Goal: Task Accomplishment & Management: Manage account settings

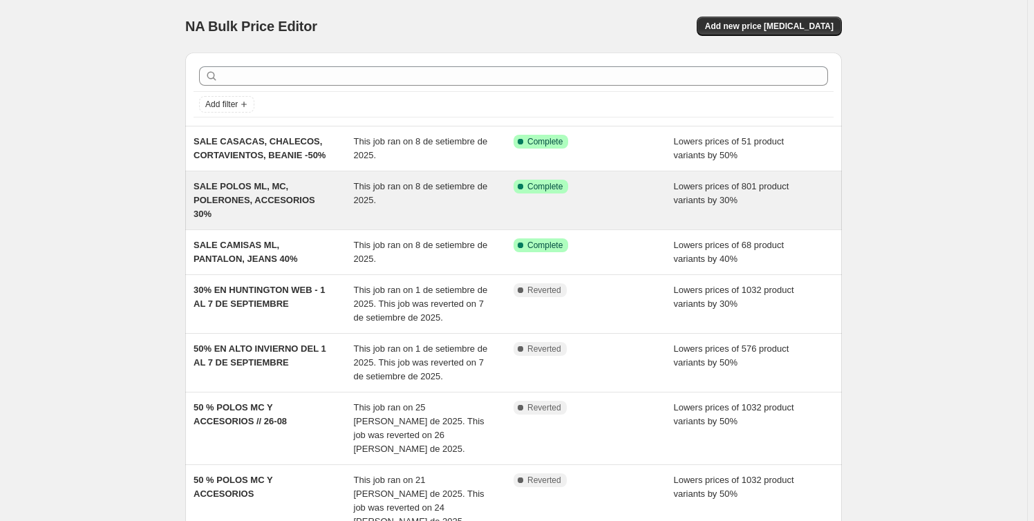
click at [387, 186] on span "This job ran on 8 de setiembre de 2025." at bounding box center [421, 193] width 134 height 24
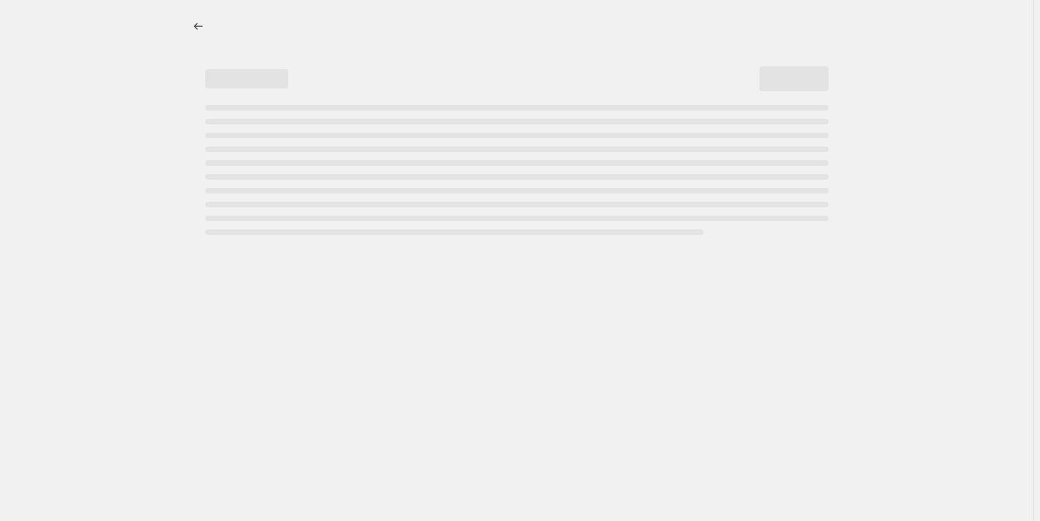
select select "percentage"
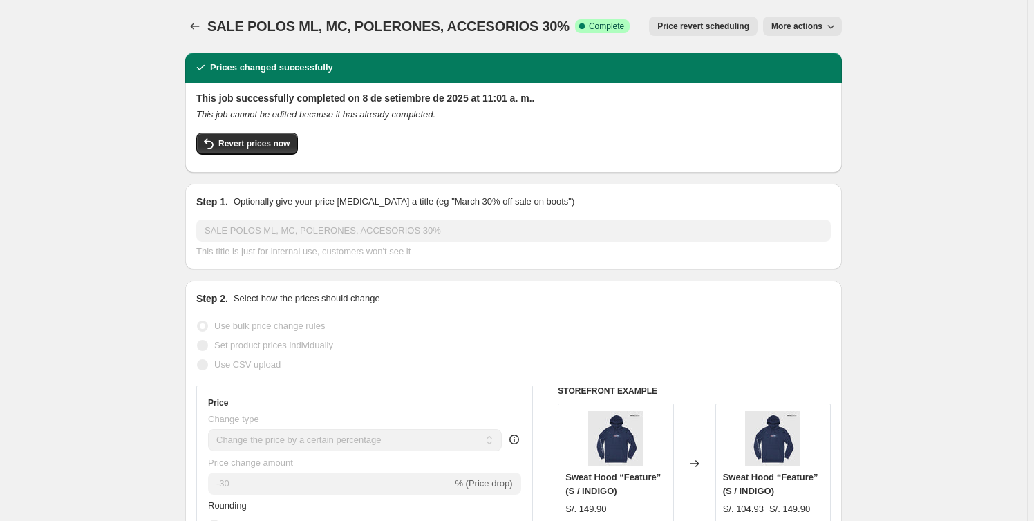
click at [249, 148] on span "Revert prices now" at bounding box center [253, 143] width 71 height 11
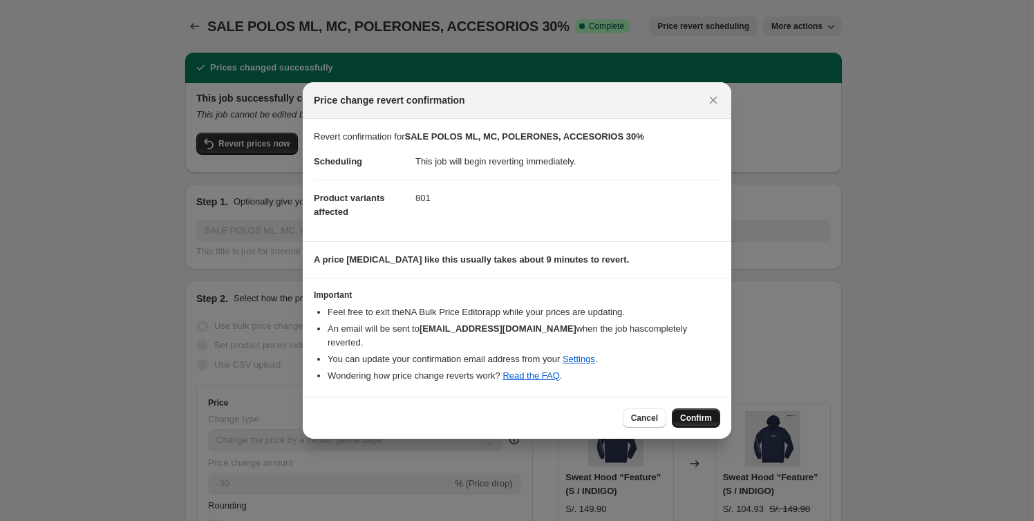
click at [691, 409] on button "Confirm" at bounding box center [696, 418] width 48 height 19
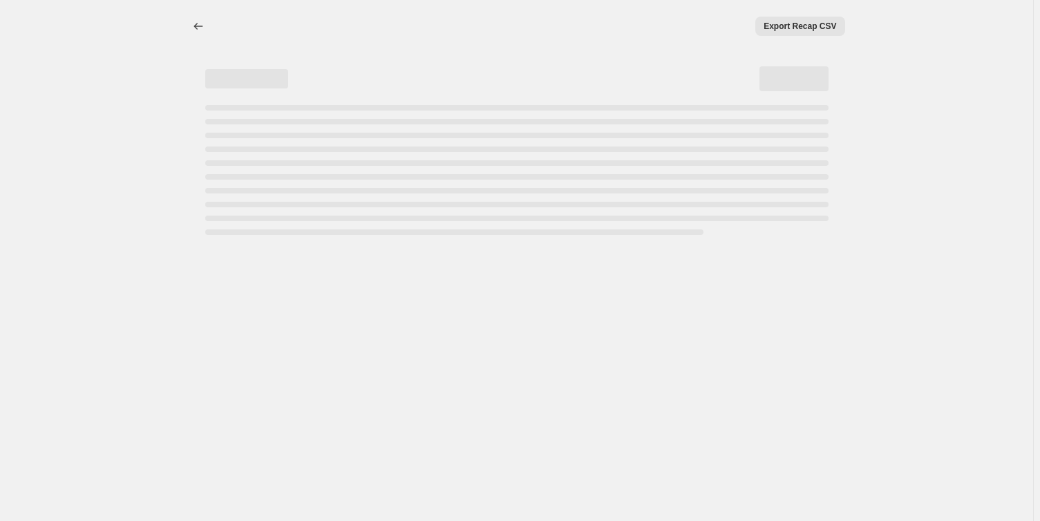
select select "percentage"
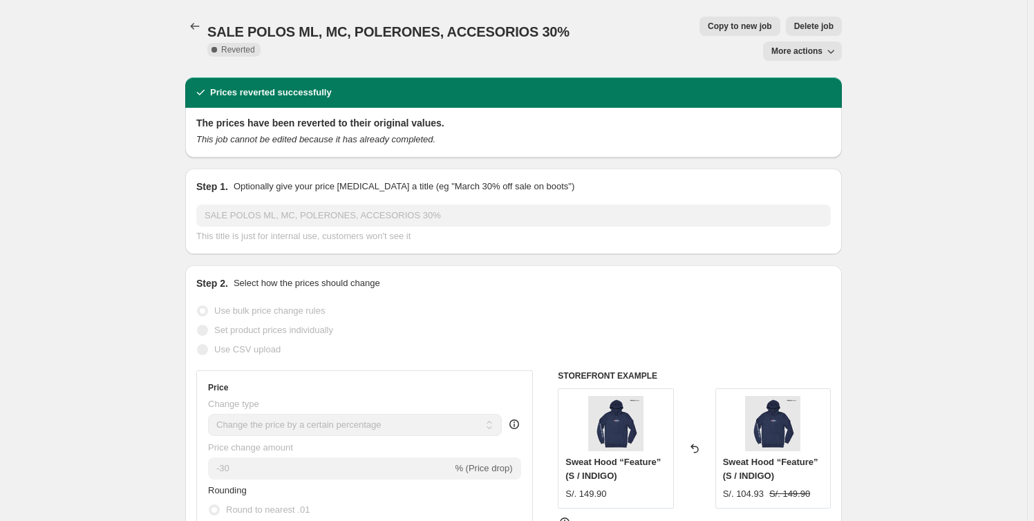
click at [842, 41] on button "More actions" at bounding box center [802, 50] width 79 height 19
click at [708, 30] on span "Copy to new job" at bounding box center [740, 26] width 64 height 11
select select "percentage"
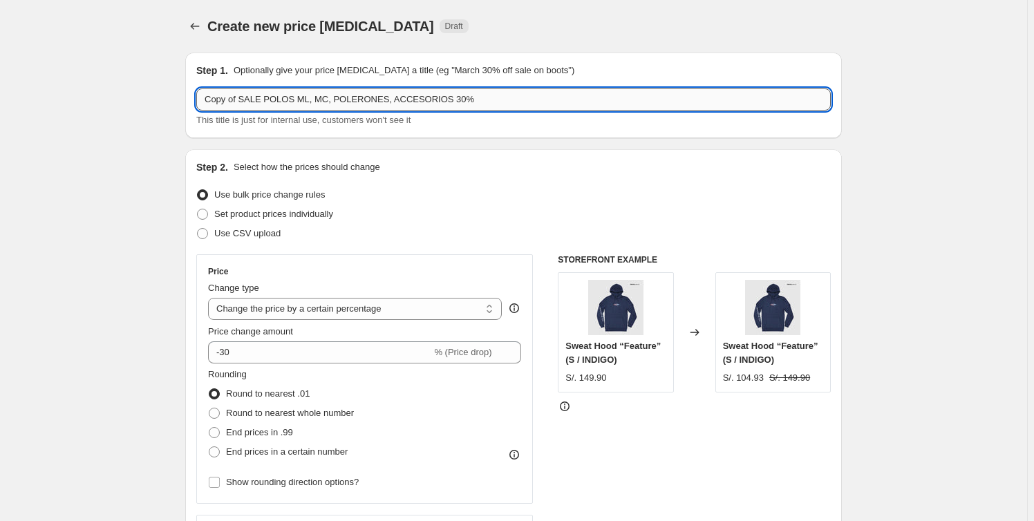
drag, startPoint x: 377, startPoint y: 100, endPoint x: 436, endPoint y: 99, distance: 58.8
click at [436, 99] on input "Copy of SALE POLOS ML, MC, POLERONES, ACCESORIOS 30%" at bounding box center [513, 99] width 635 height 22
click at [307, 97] on input "Copy of SALE POLOS ML, MC, POLERONES -30%" at bounding box center [513, 99] width 635 height 22
click at [324, 99] on input "Copy of SALE POLOS ML, MC, POLERONES -30%" at bounding box center [513, 99] width 635 height 22
drag, startPoint x: 242, startPoint y: 97, endPoint x: 89, endPoint y: 88, distance: 153.0
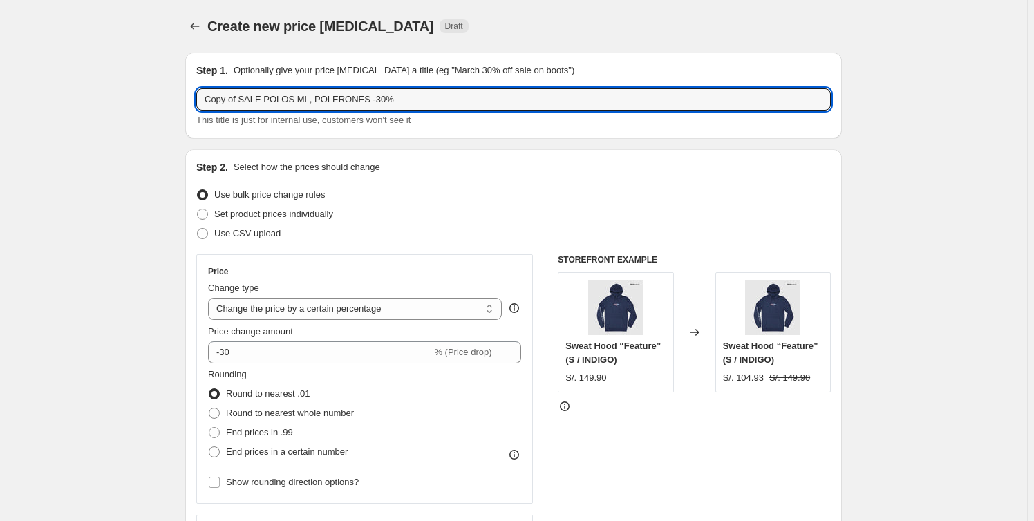
type input "SALE POLOS ML, POLERONES -30%"
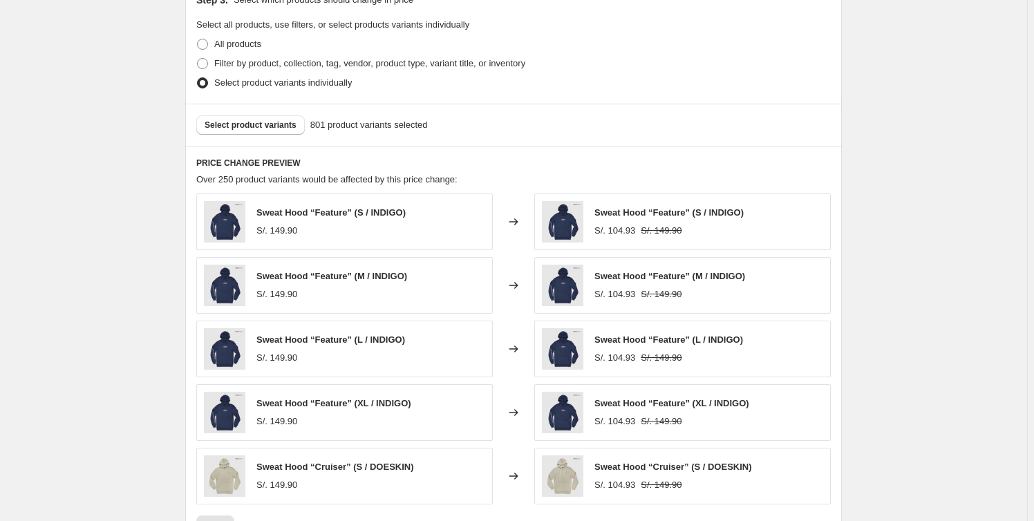
scroll to position [879, 0]
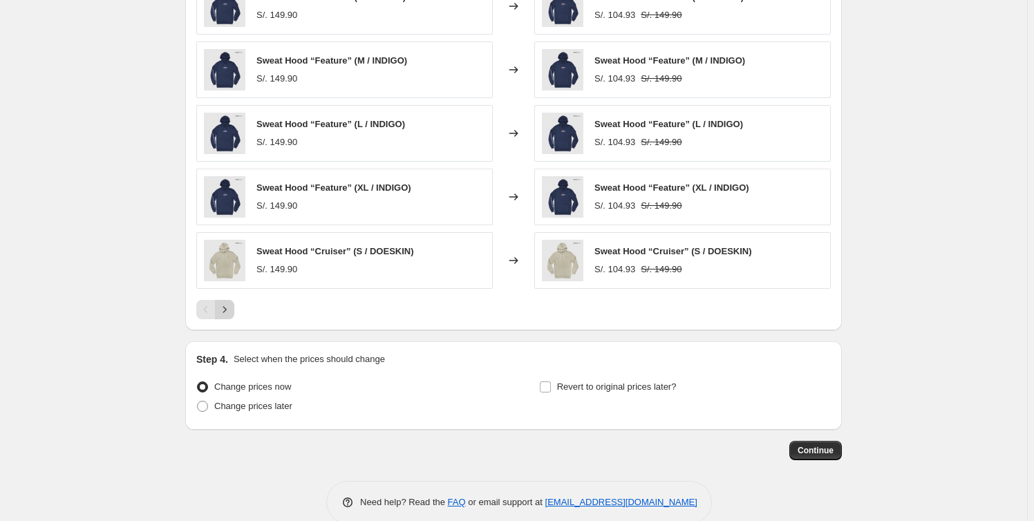
click at [227, 300] on button "Next" at bounding box center [224, 309] width 19 height 19
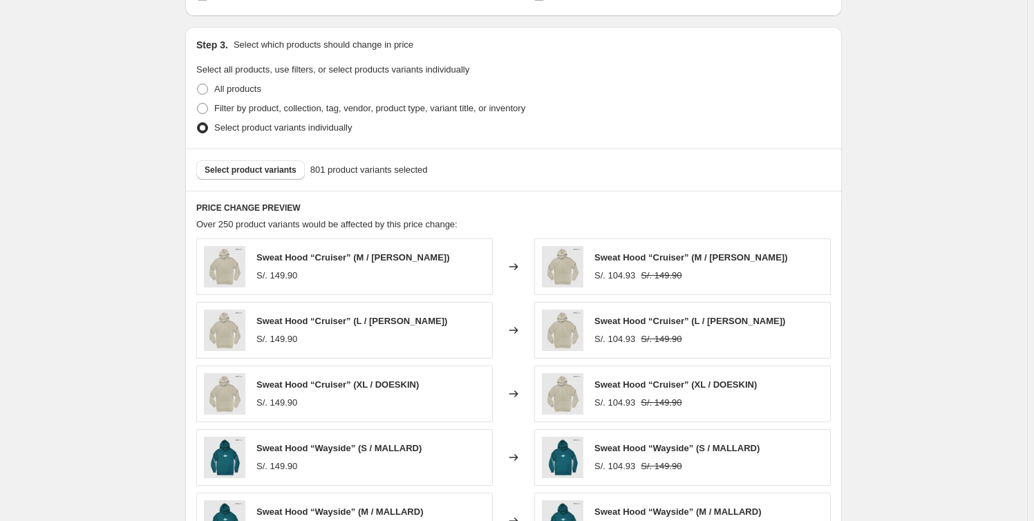
scroll to position [440, 0]
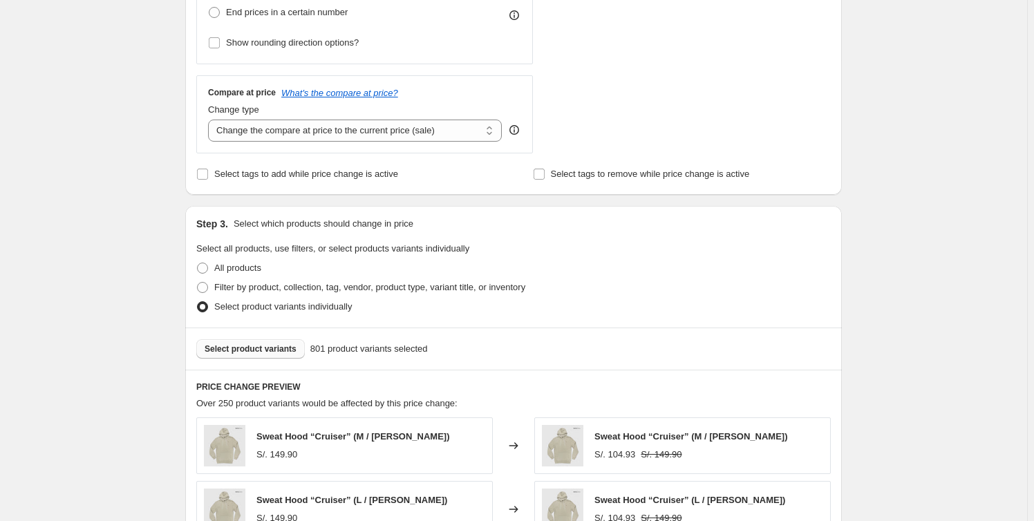
click at [256, 345] on span "Select product variants" at bounding box center [251, 349] width 92 height 11
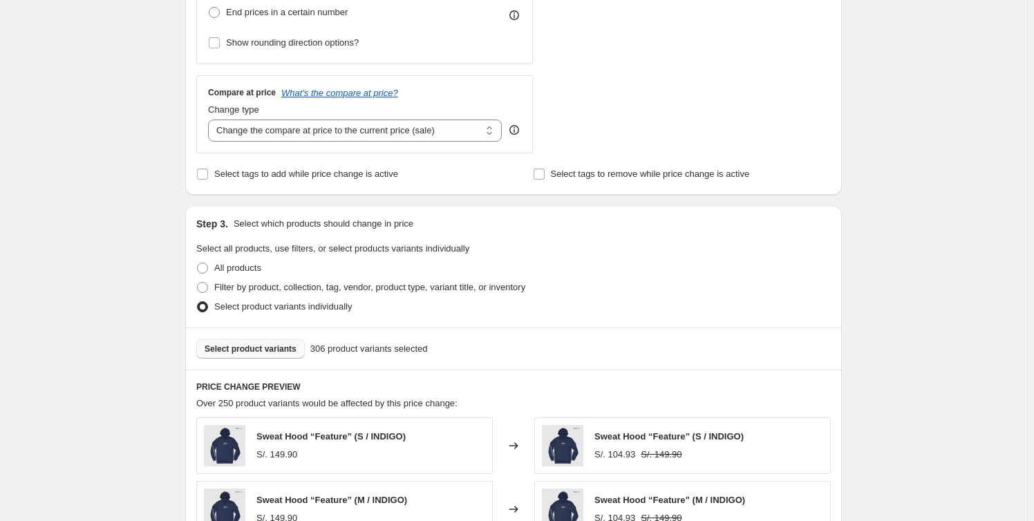
click at [270, 347] on span "Select product variants" at bounding box center [251, 349] width 92 height 11
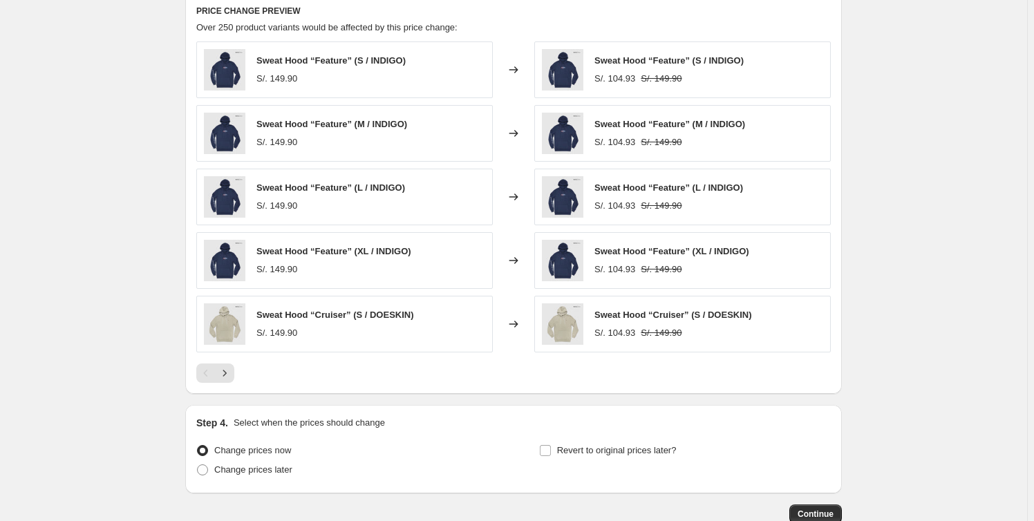
scroll to position [776, 0]
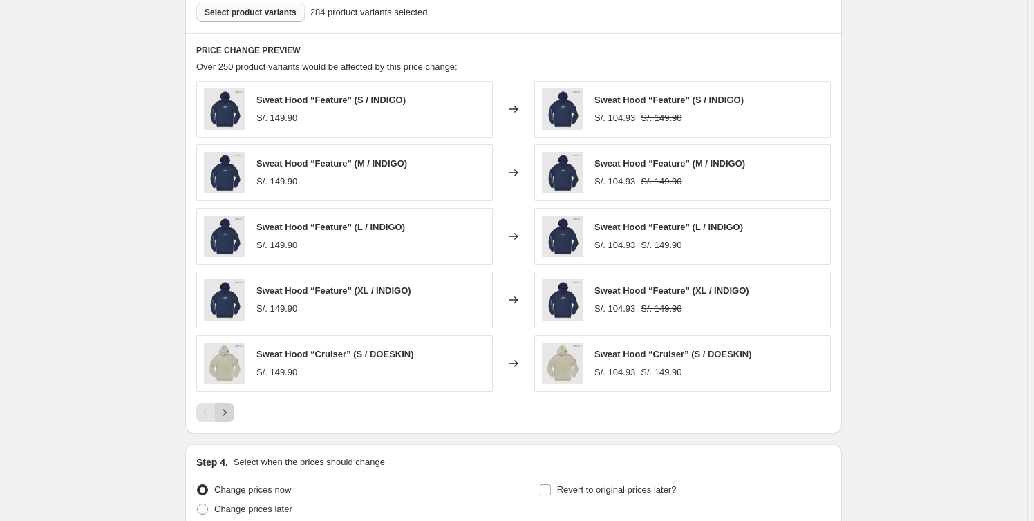
click at [227, 413] on icon "Next" at bounding box center [225, 413] width 14 height 14
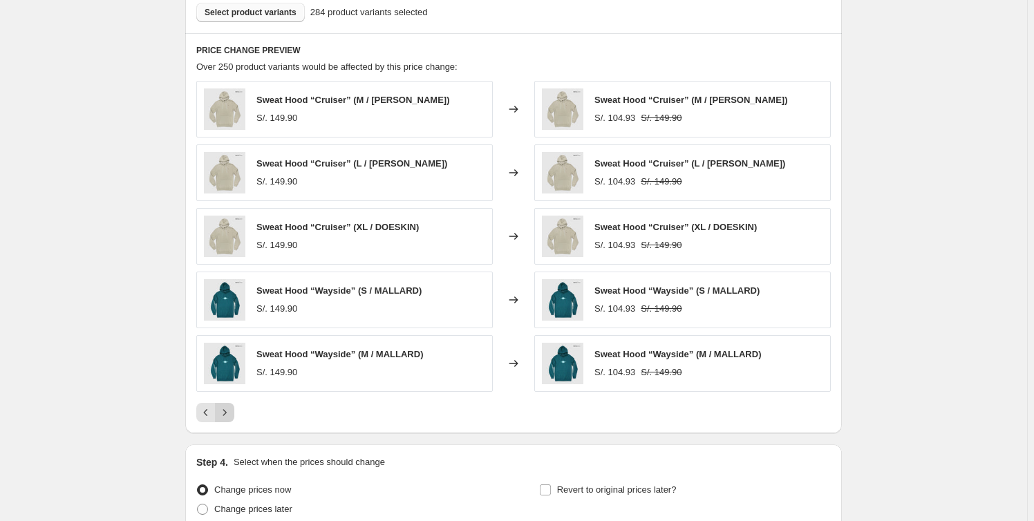
click at [226, 413] on icon "Next" at bounding box center [225, 413] width 14 height 14
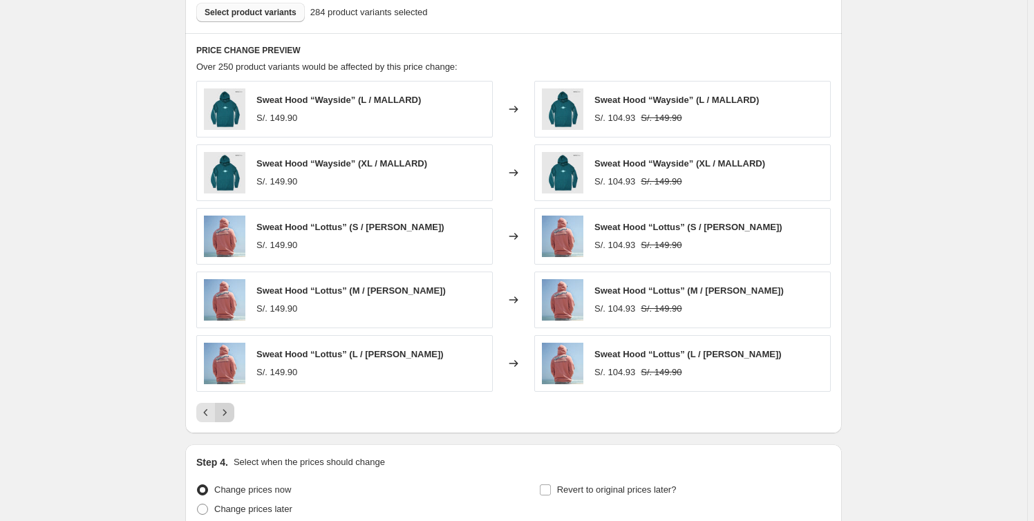
click at [223, 413] on icon "Next" at bounding box center [225, 413] width 14 height 14
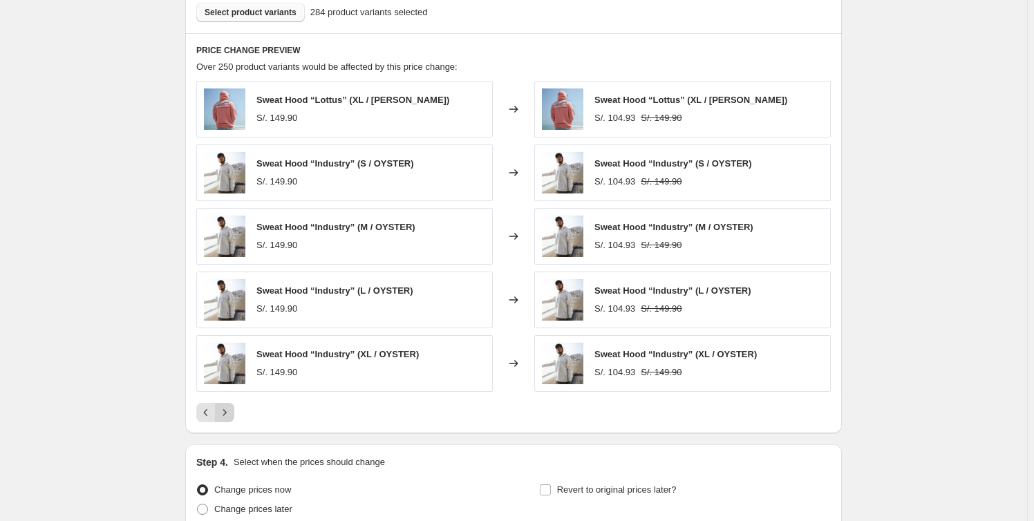
click at [222, 413] on icon "Next" at bounding box center [225, 413] width 14 height 14
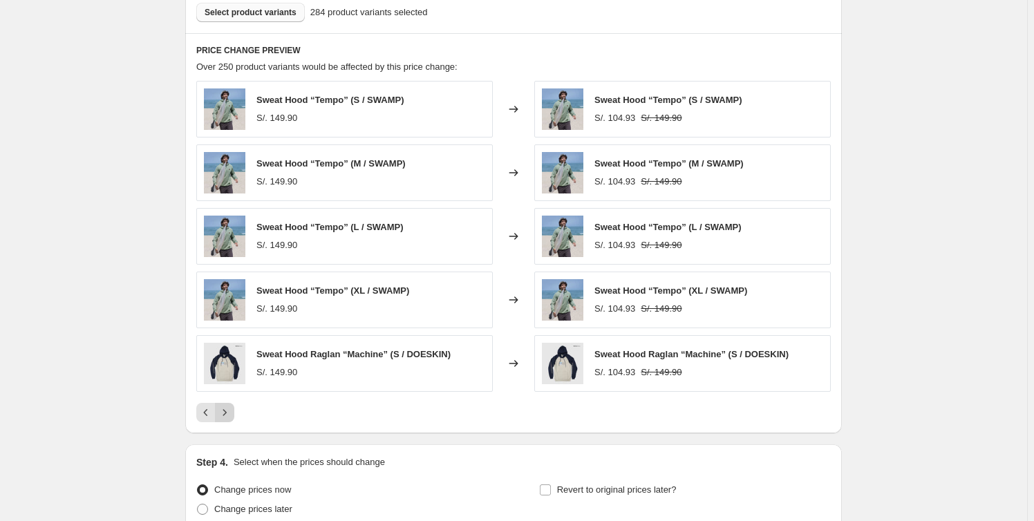
click at [222, 413] on icon "Next" at bounding box center [225, 413] width 14 height 14
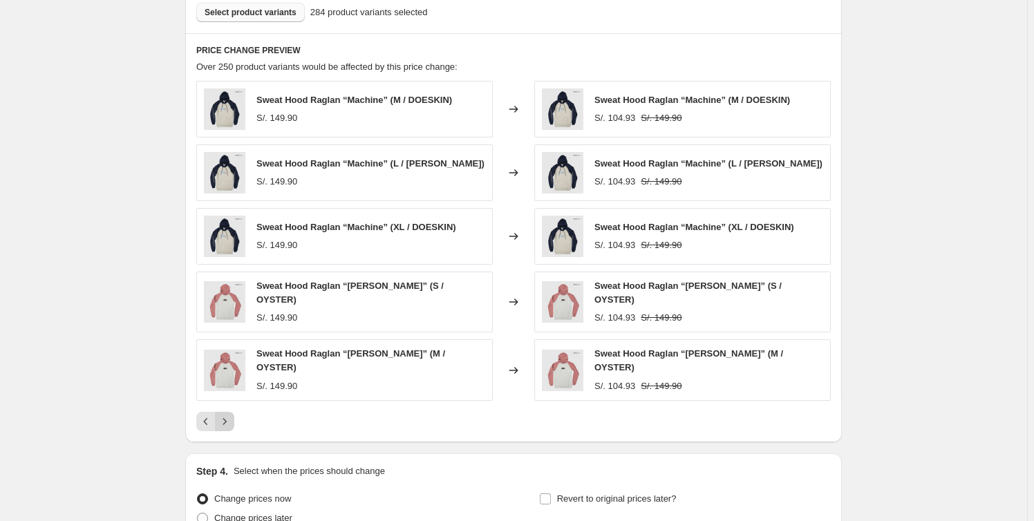
click at [222, 415] on icon "Next" at bounding box center [225, 422] width 14 height 14
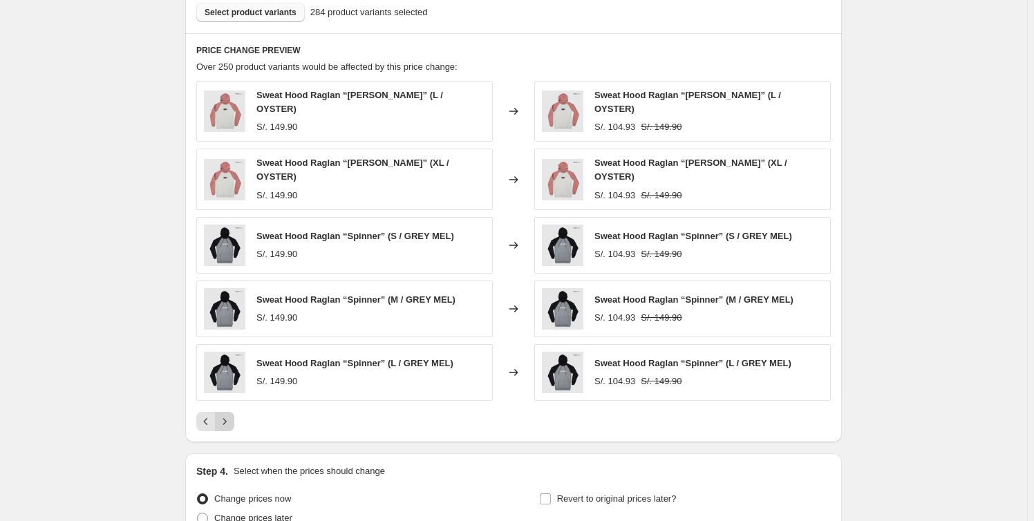
click at [230, 415] on icon "Next" at bounding box center [225, 422] width 14 height 14
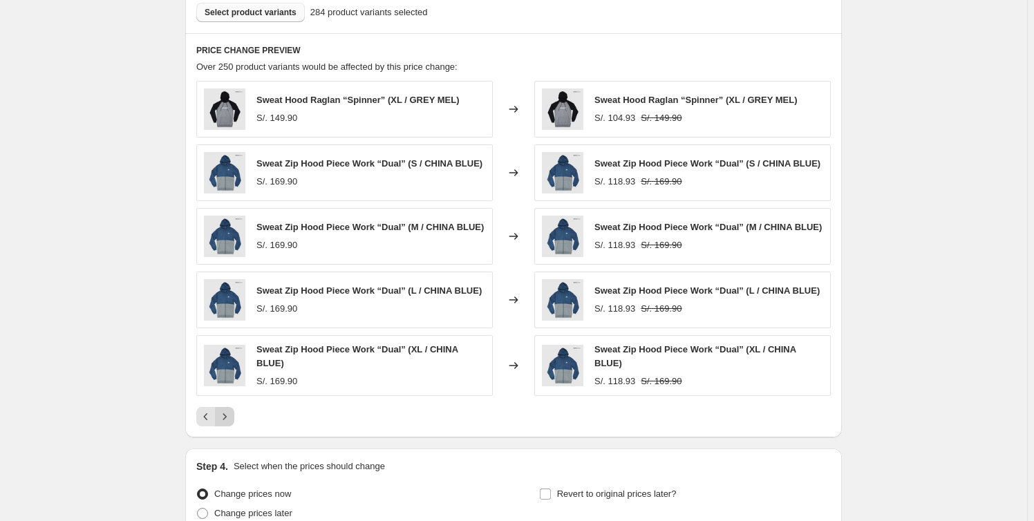
click at [230, 414] on icon "Next" at bounding box center [225, 417] width 14 height 14
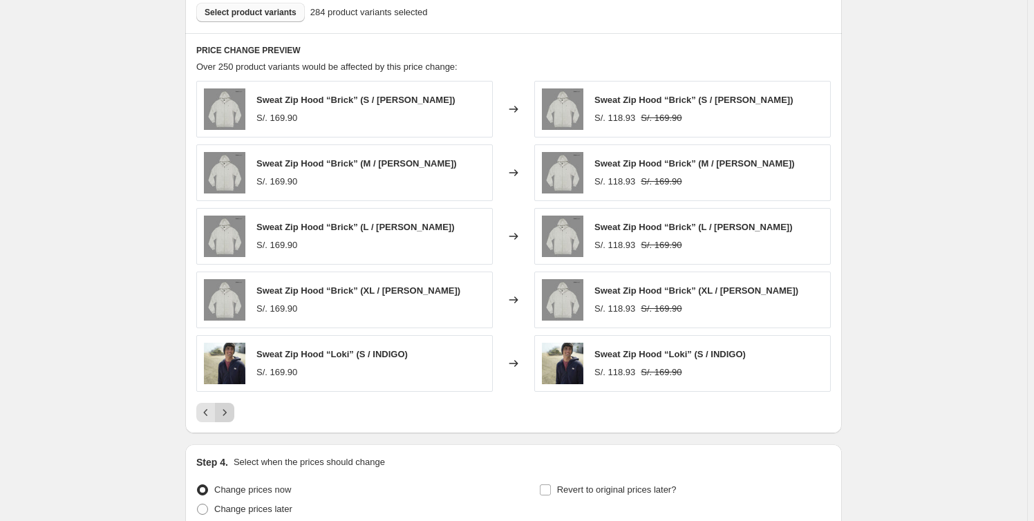
click at [232, 413] on icon "Next" at bounding box center [225, 413] width 14 height 14
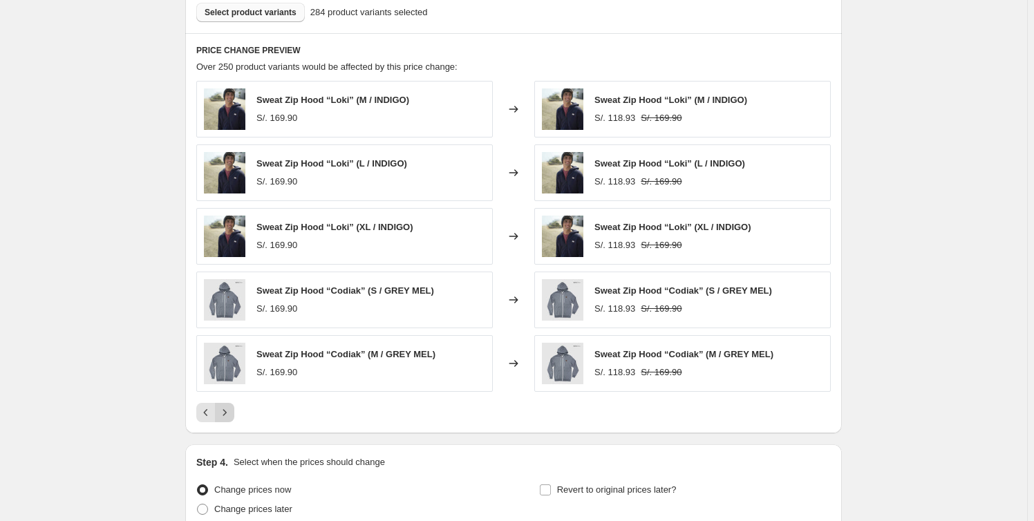
click at [232, 412] on icon "Next" at bounding box center [225, 413] width 14 height 14
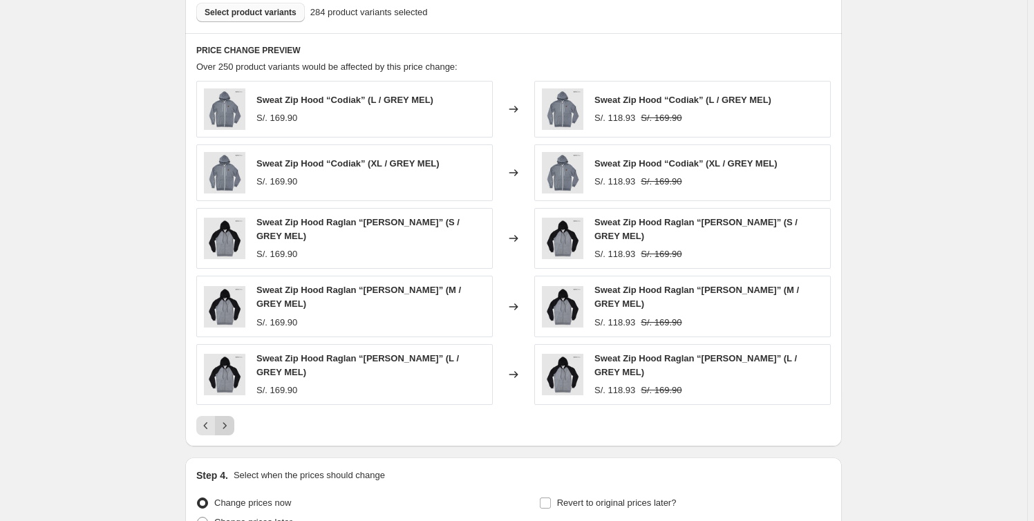
click at [234, 416] on button "Next" at bounding box center [224, 425] width 19 height 19
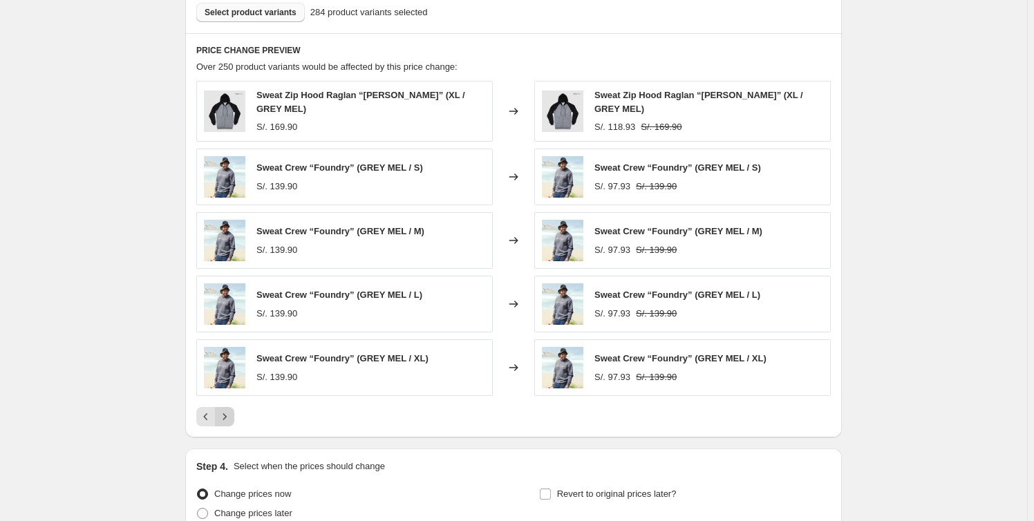
click at [232, 414] on icon "Next" at bounding box center [225, 417] width 14 height 14
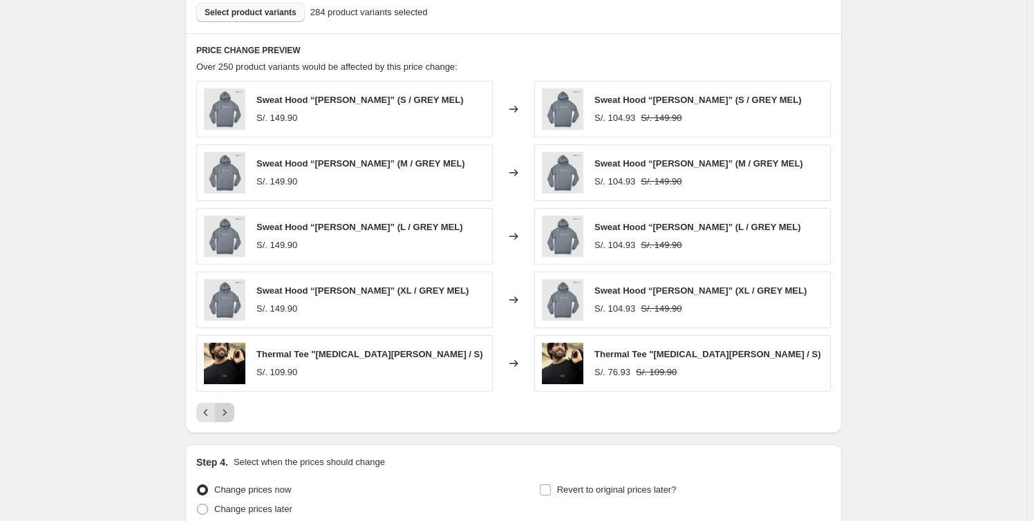
click at [232, 413] on icon "Next" at bounding box center [225, 413] width 14 height 14
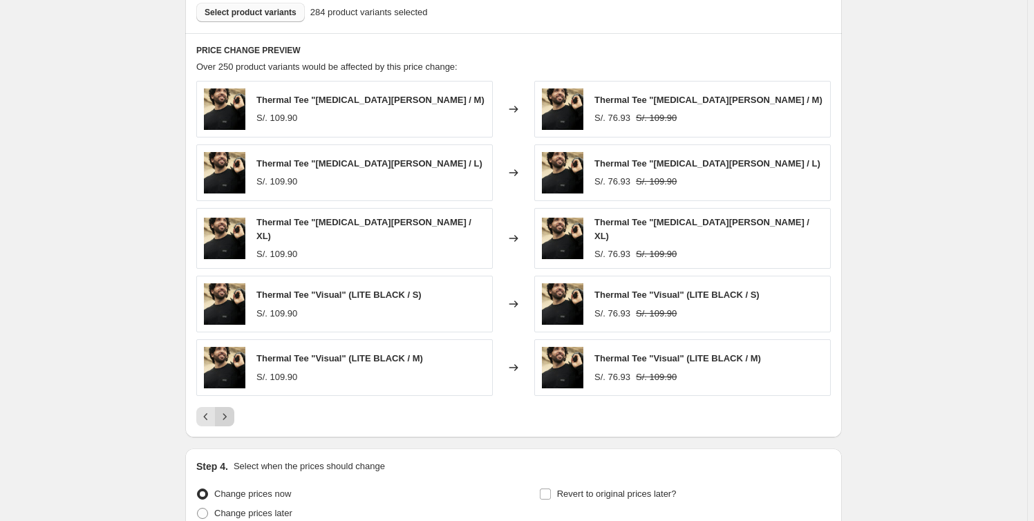
click at [232, 413] on icon "Next" at bounding box center [225, 417] width 14 height 14
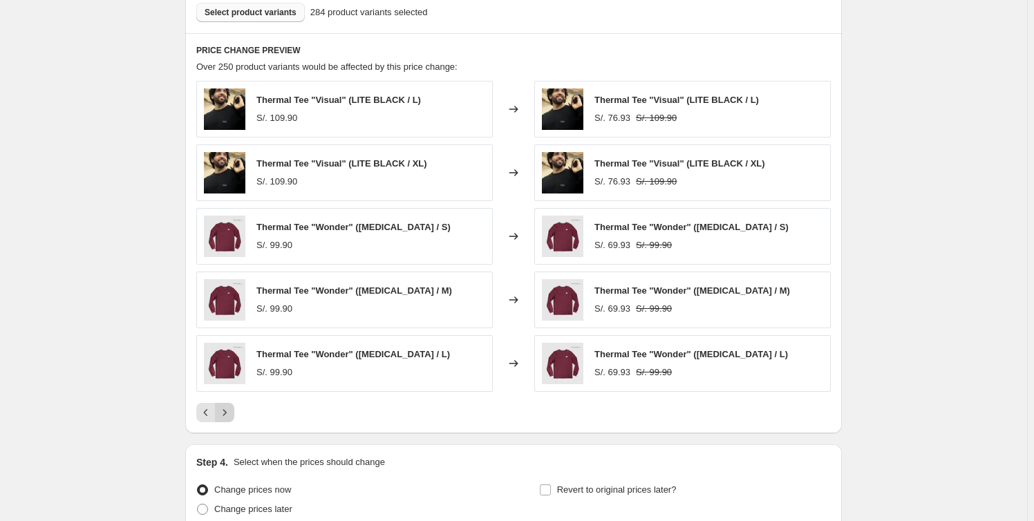
click at [232, 413] on icon "Next" at bounding box center [225, 413] width 14 height 14
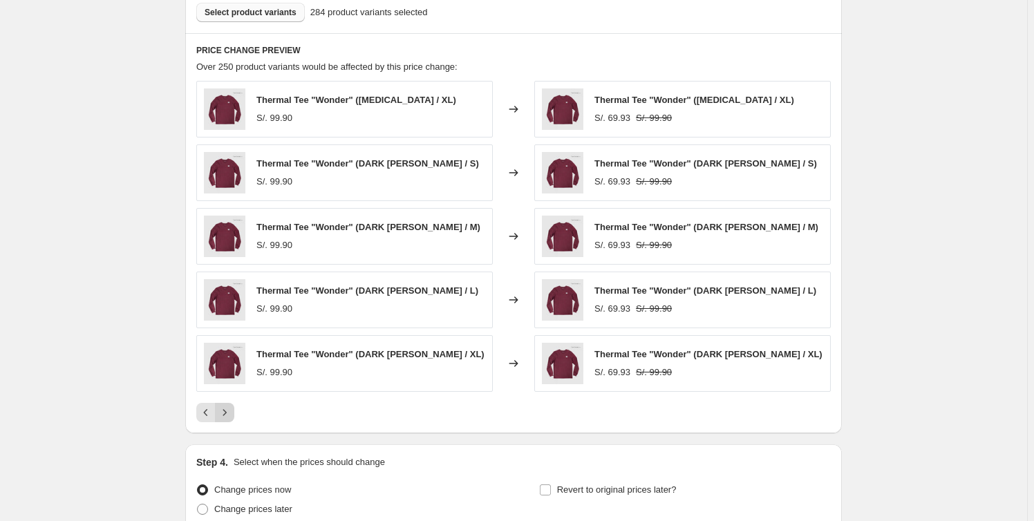
click at [232, 413] on icon "Next" at bounding box center [225, 413] width 14 height 14
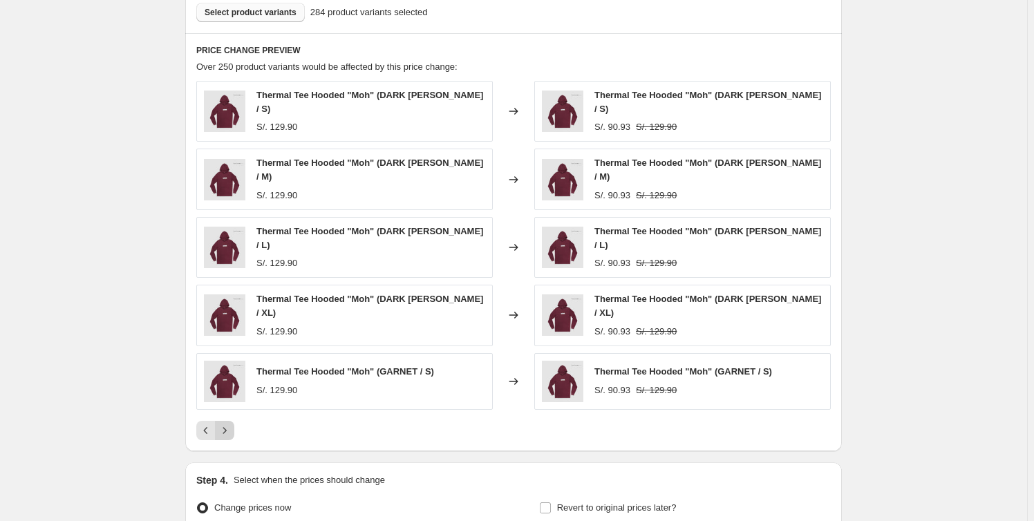
click at [232, 424] on icon "Next" at bounding box center [225, 431] width 14 height 14
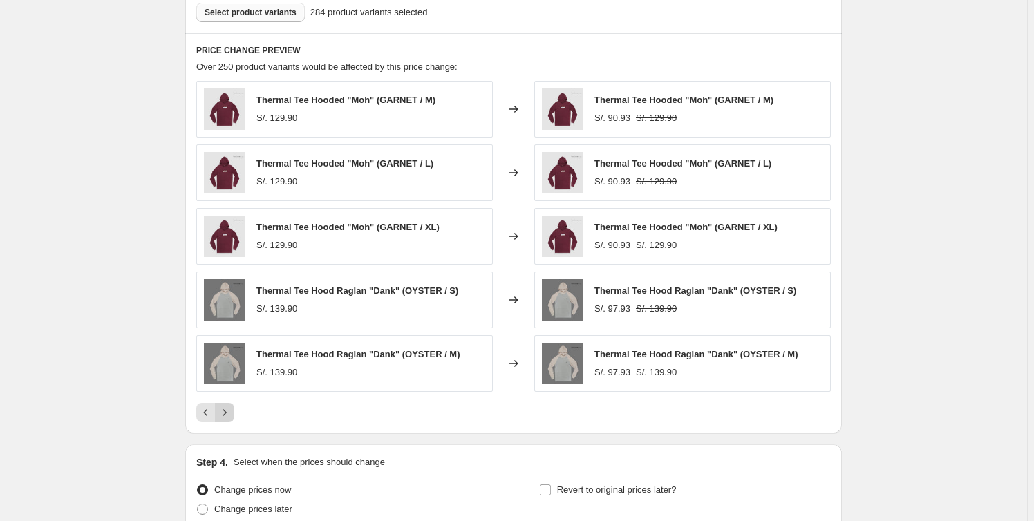
click at [232, 413] on icon "Next" at bounding box center [225, 413] width 14 height 14
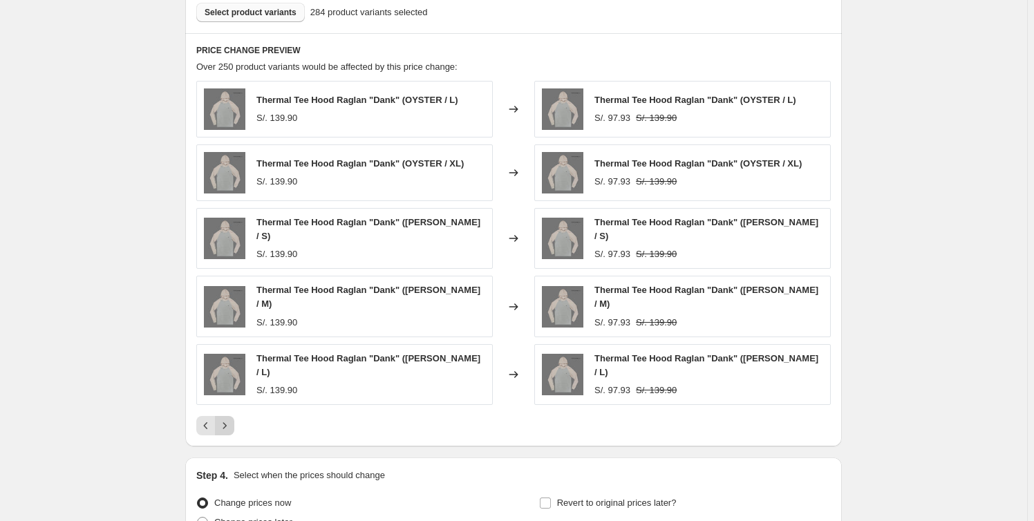
click at [232, 419] on icon "Next" at bounding box center [225, 426] width 14 height 14
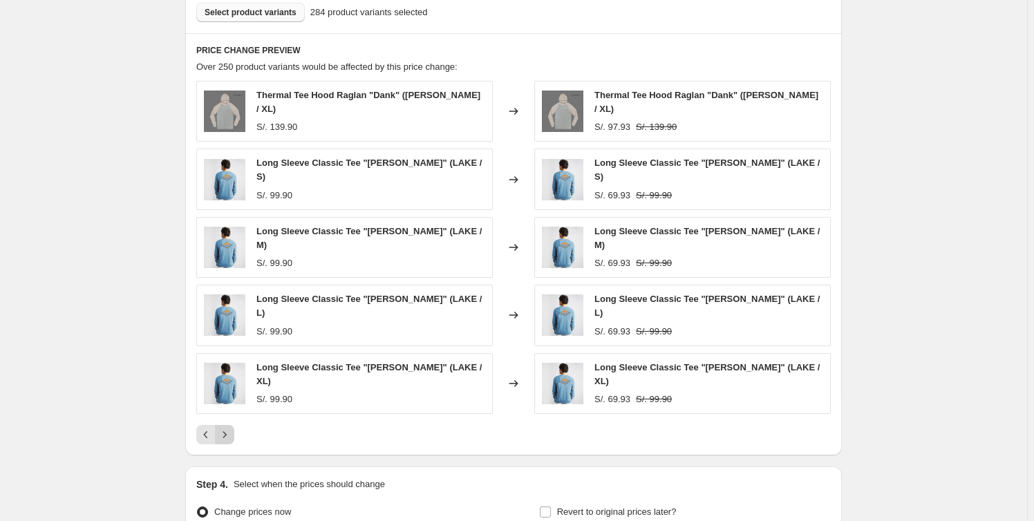
click at [232, 428] on icon "Next" at bounding box center [225, 435] width 14 height 14
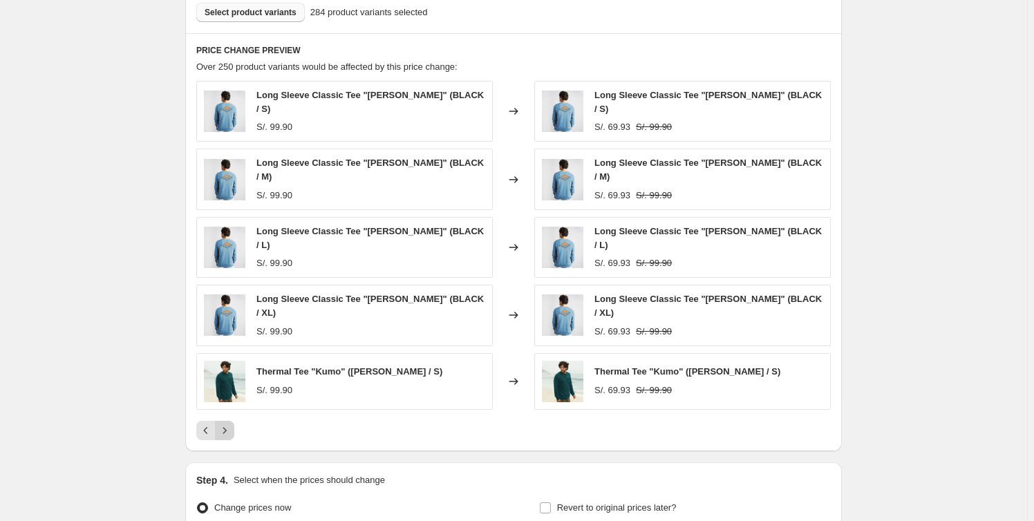
click at [232, 424] on icon "Next" at bounding box center [225, 431] width 14 height 14
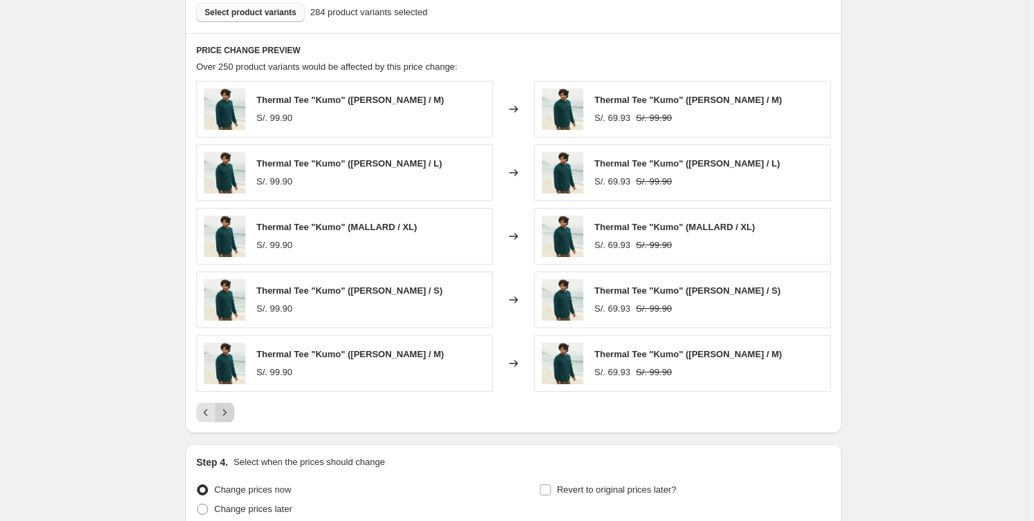
click at [232, 413] on icon "Next" at bounding box center [225, 413] width 14 height 14
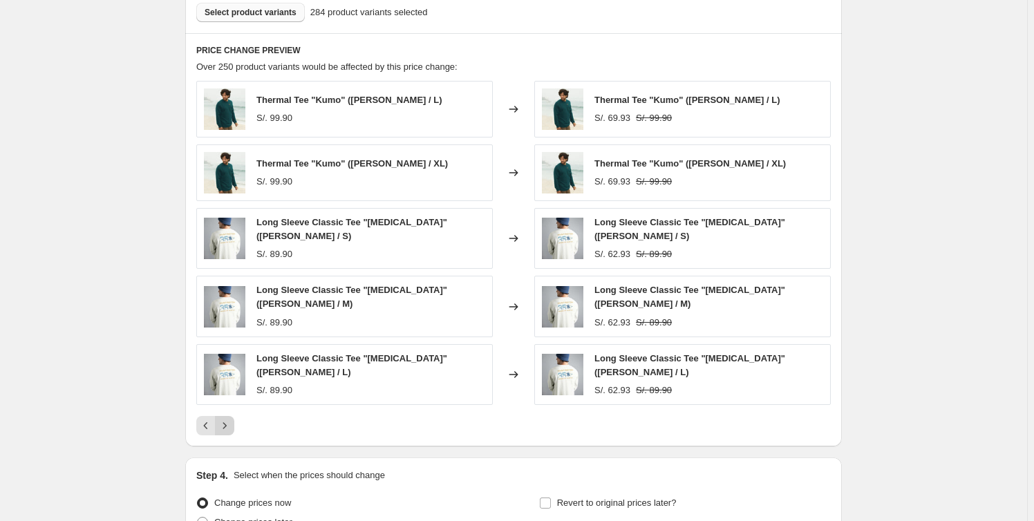
click at [232, 419] on icon "Next" at bounding box center [225, 426] width 14 height 14
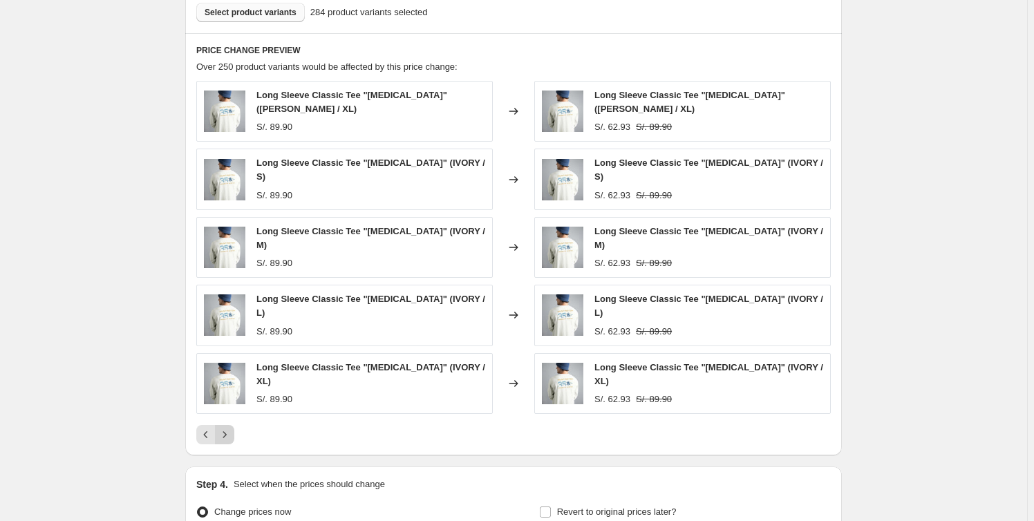
click at [232, 428] on icon "Next" at bounding box center [225, 435] width 14 height 14
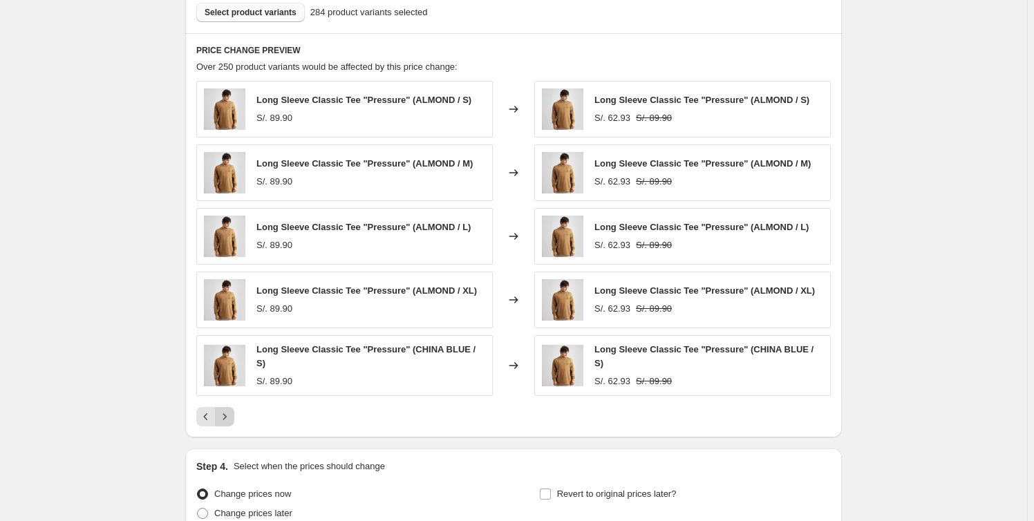
click at [232, 413] on icon "Next" at bounding box center [225, 417] width 14 height 14
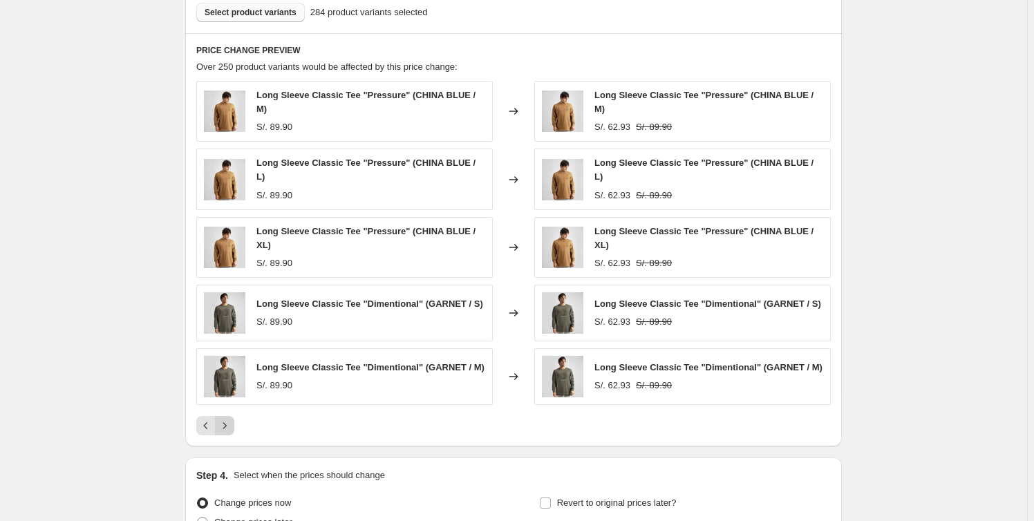
click at [231, 419] on icon "Next" at bounding box center [225, 426] width 14 height 14
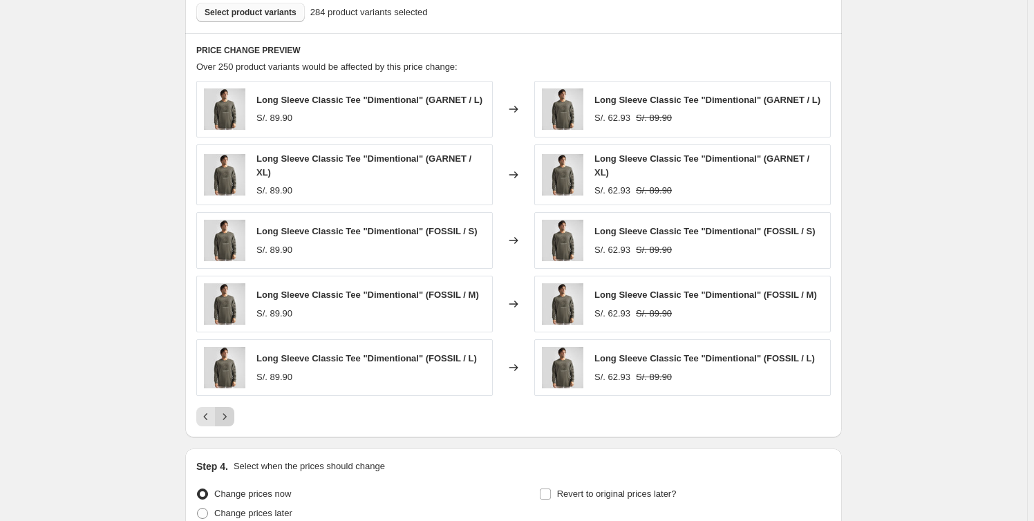
click at [226, 418] on icon "Next" at bounding box center [225, 417] width 14 height 14
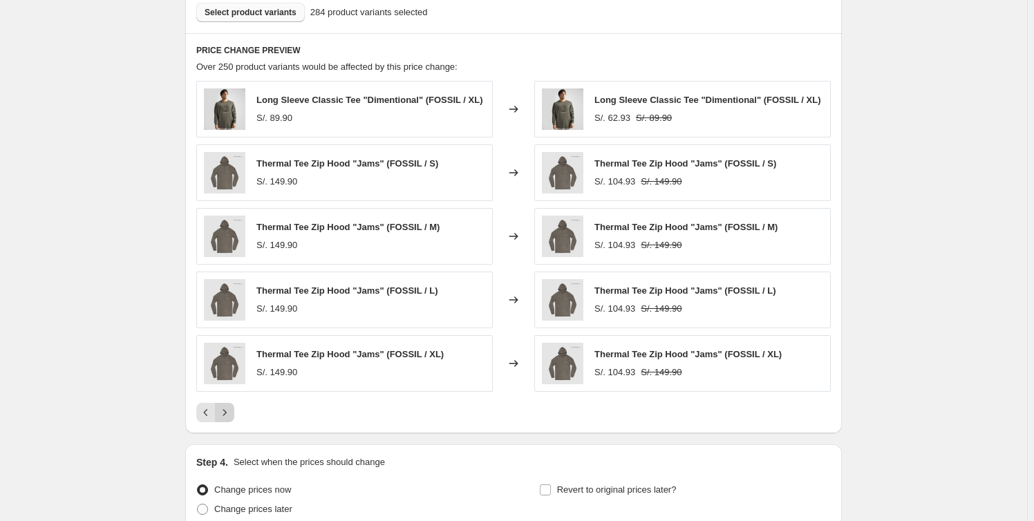
click at [226, 418] on icon "Next" at bounding box center [225, 413] width 14 height 14
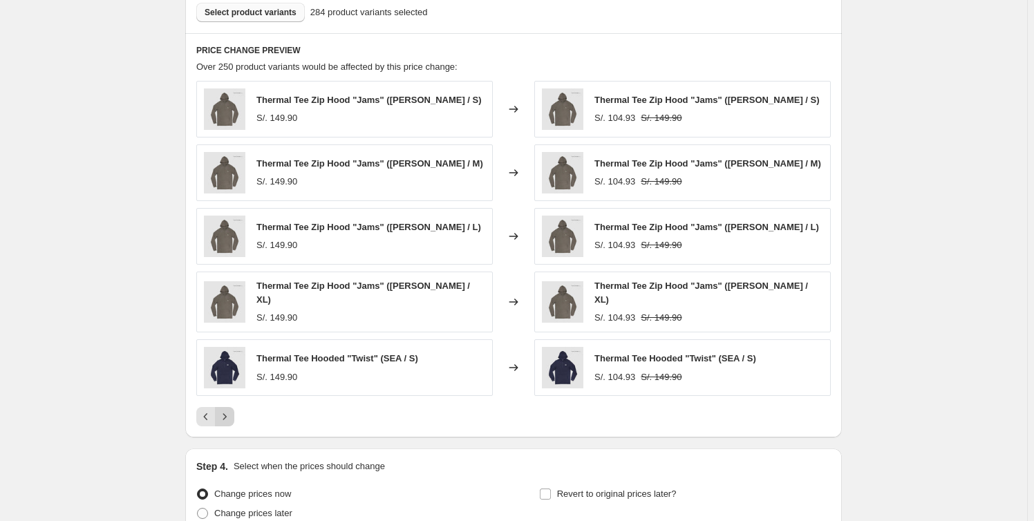
click at [226, 418] on icon "Next" at bounding box center [225, 417] width 14 height 14
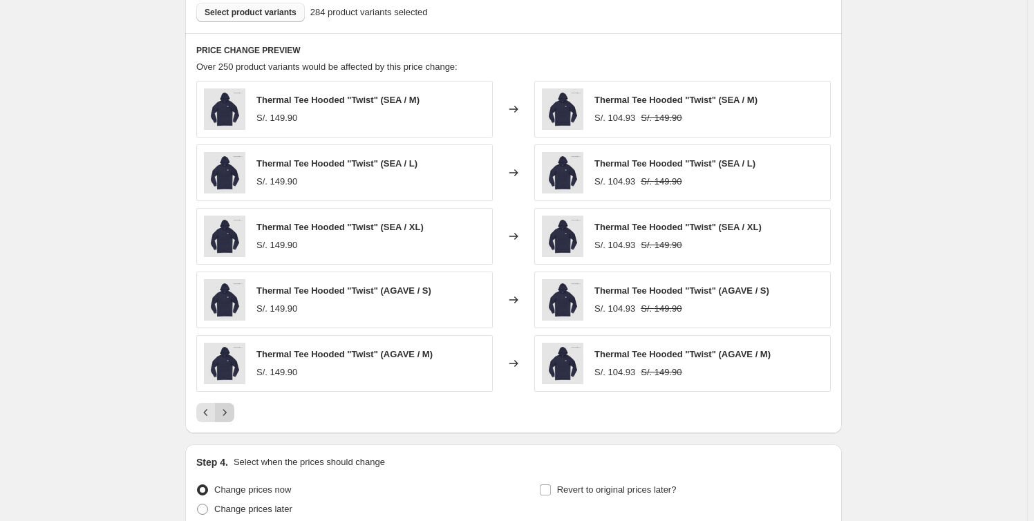
click at [225, 418] on icon "Next" at bounding box center [225, 413] width 14 height 14
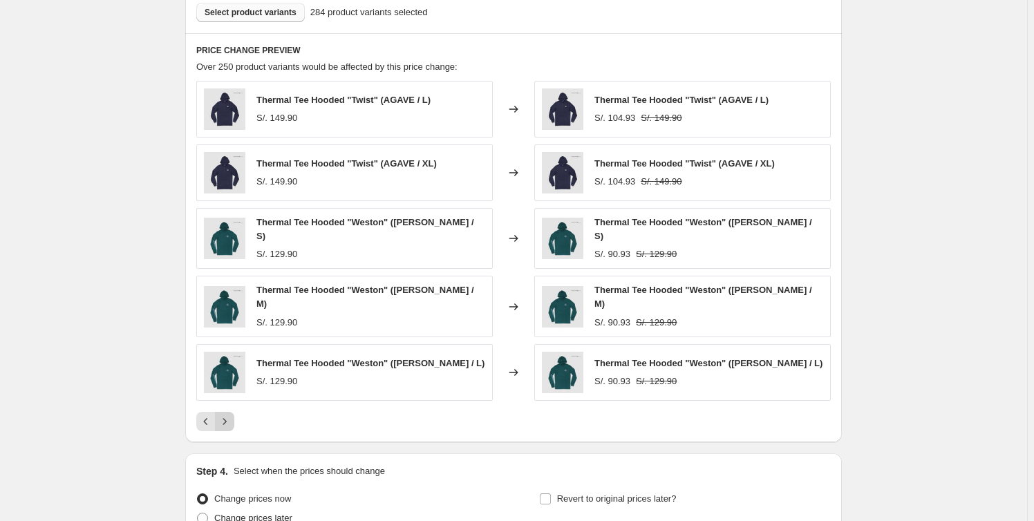
click at [225, 418] on icon "Next" at bounding box center [225, 422] width 14 height 14
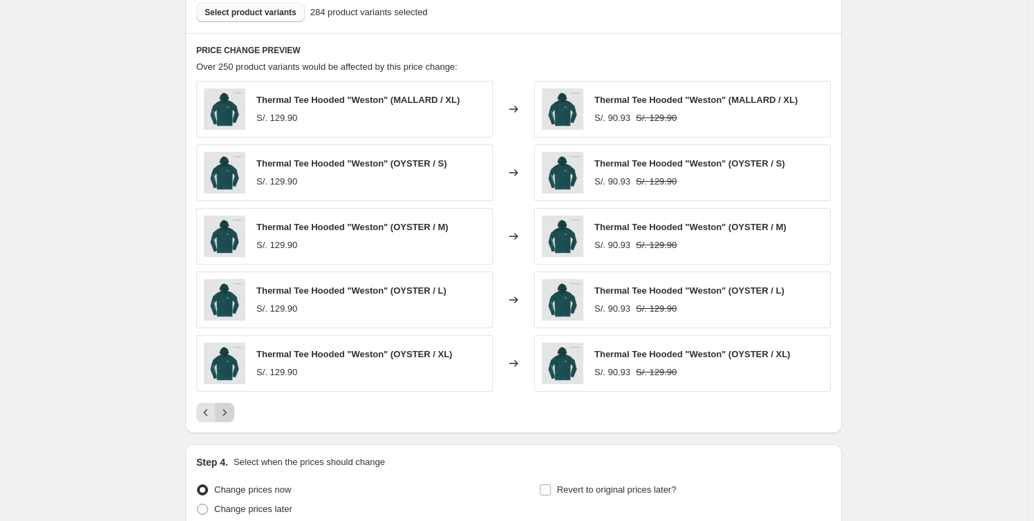
click at [225, 418] on icon "Next" at bounding box center [225, 413] width 14 height 14
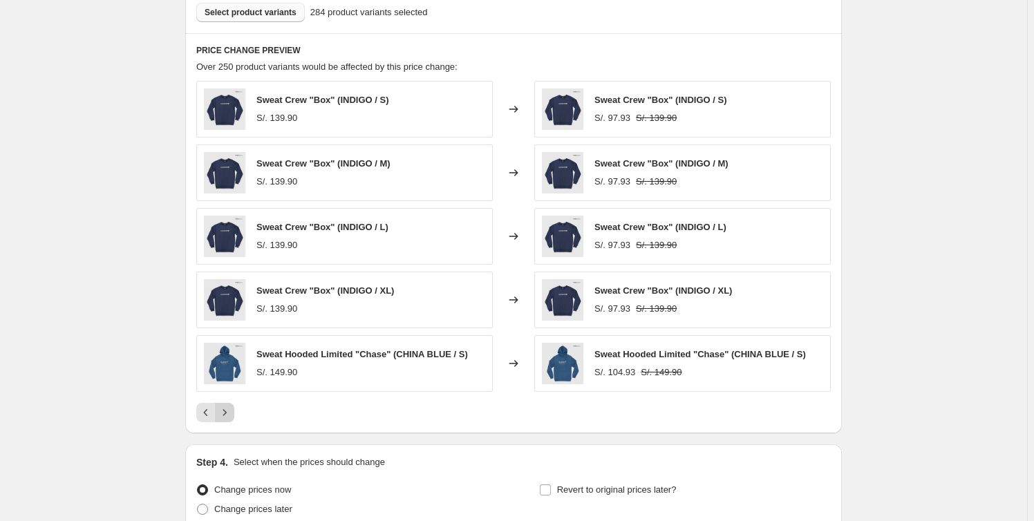
click at [225, 418] on icon "Next" at bounding box center [225, 413] width 14 height 14
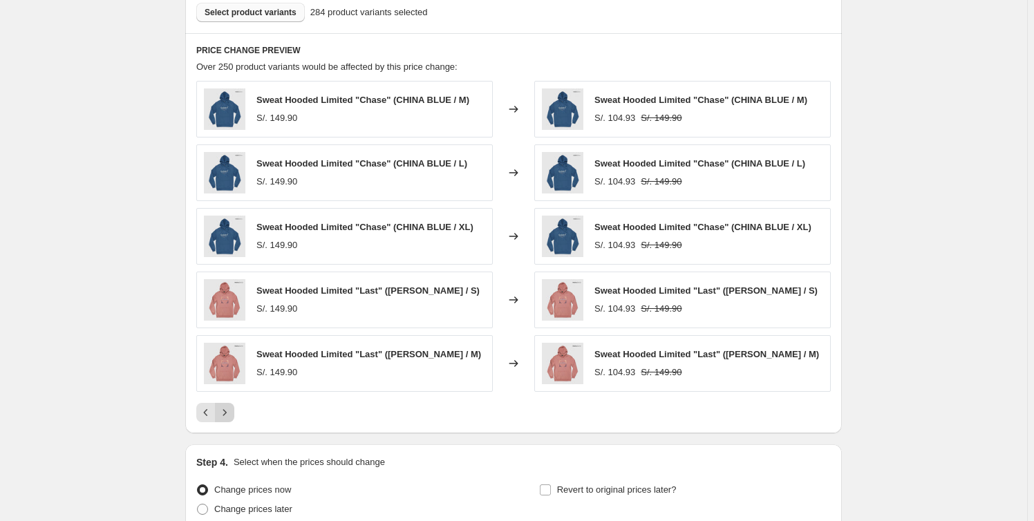
click at [225, 418] on icon "Next" at bounding box center [225, 413] width 14 height 14
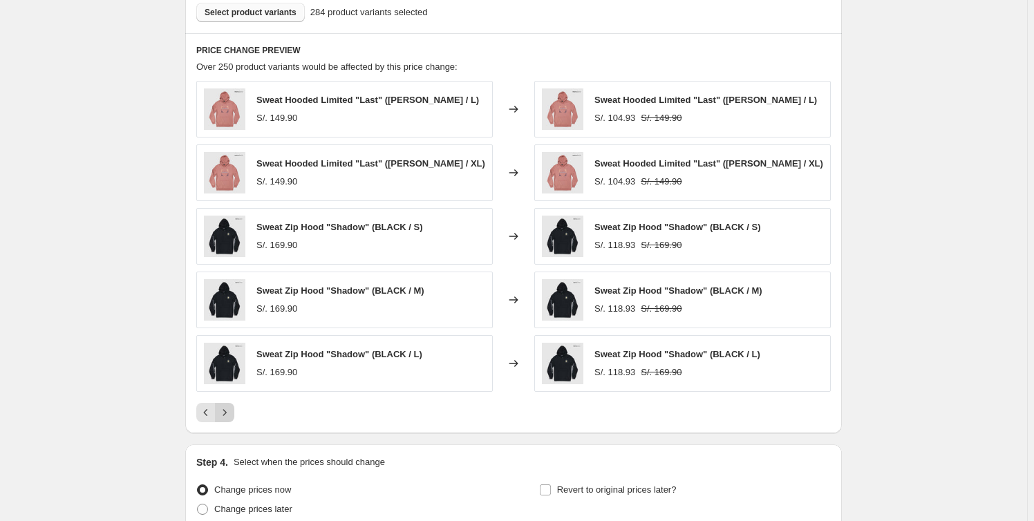
click at [225, 418] on icon "Next" at bounding box center [225, 413] width 14 height 14
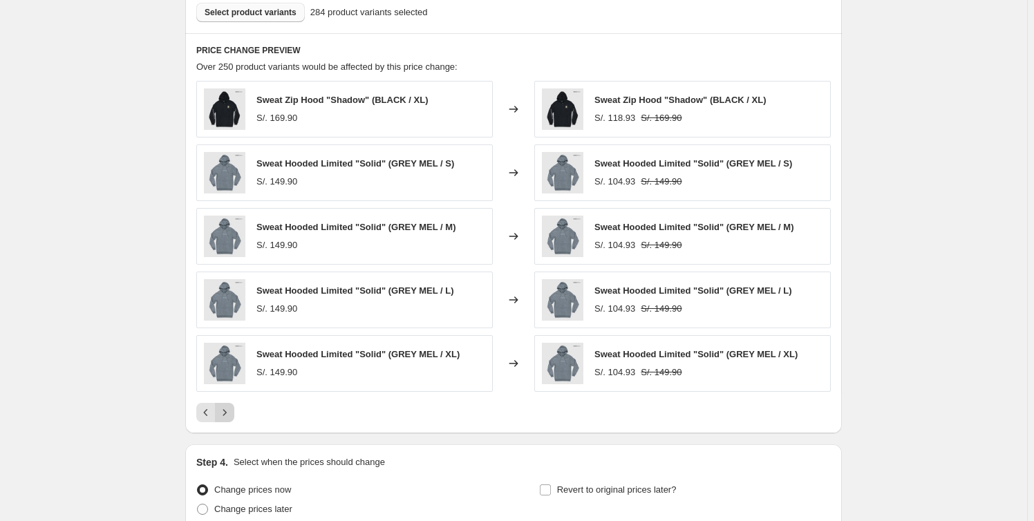
click at [225, 418] on icon "Next" at bounding box center [225, 413] width 14 height 14
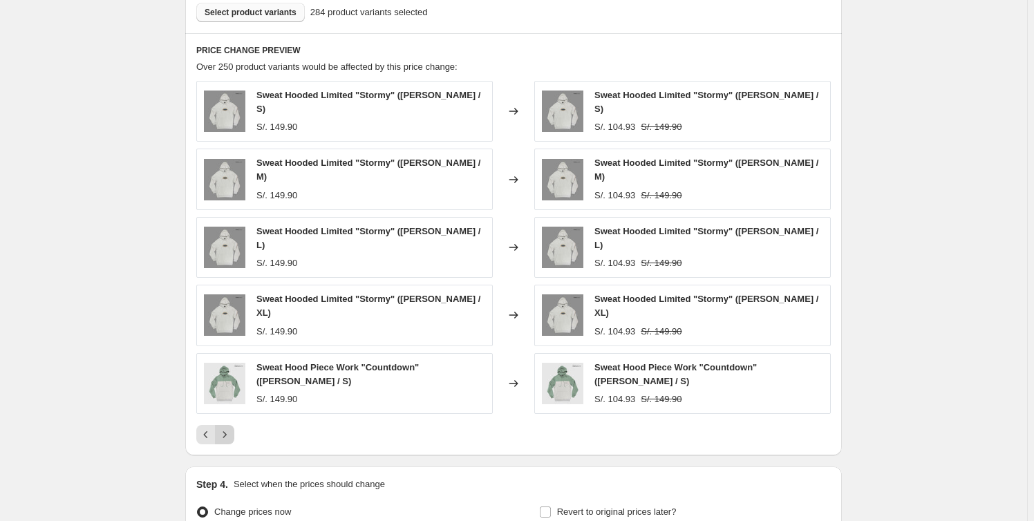
click at [225, 428] on icon "Next" at bounding box center [225, 435] width 14 height 14
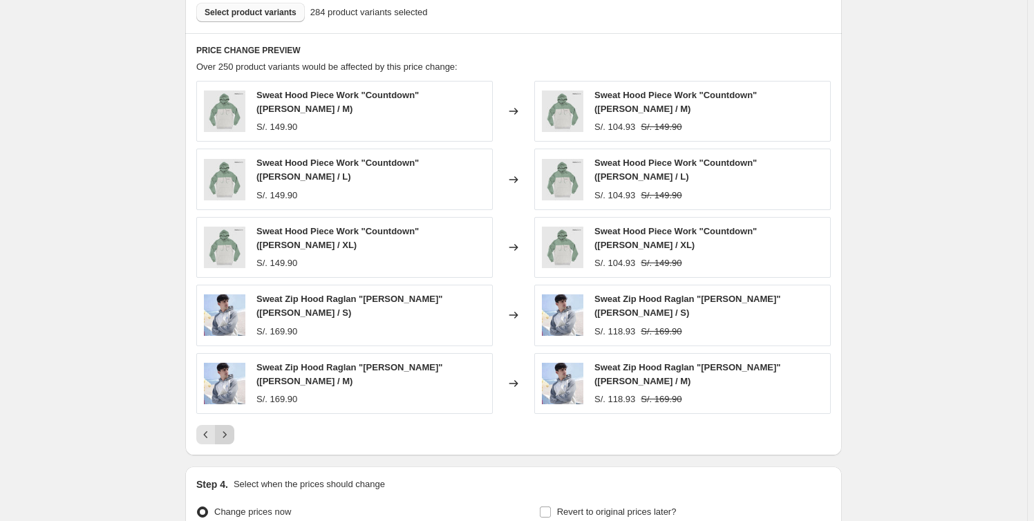
click at [225, 425] on button "Next" at bounding box center [224, 434] width 19 height 19
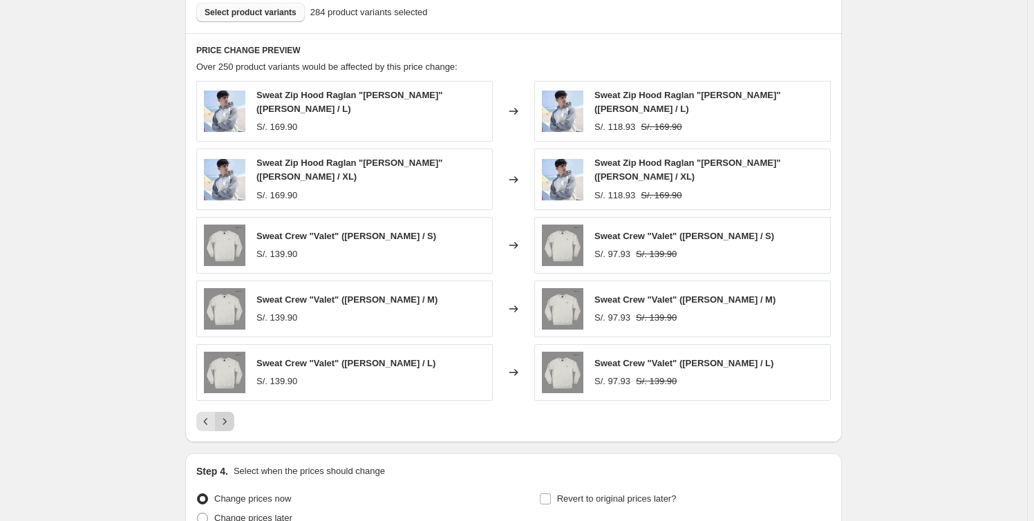
click at [227, 417] on icon "Next" at bounding box center [225, 422] width 14 height 14
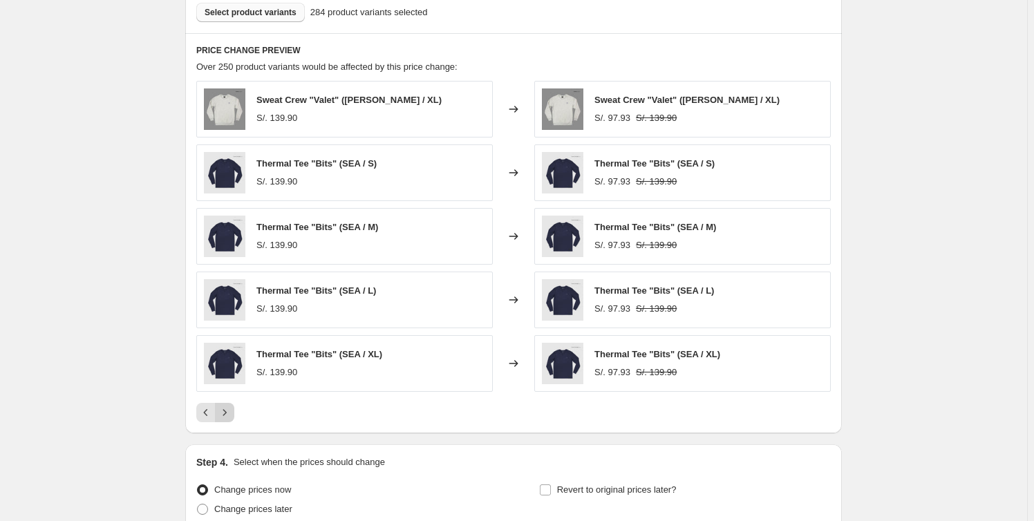
click at [227, 417] on icon "Next" at bounding box center [225, 413] width 14 height 14
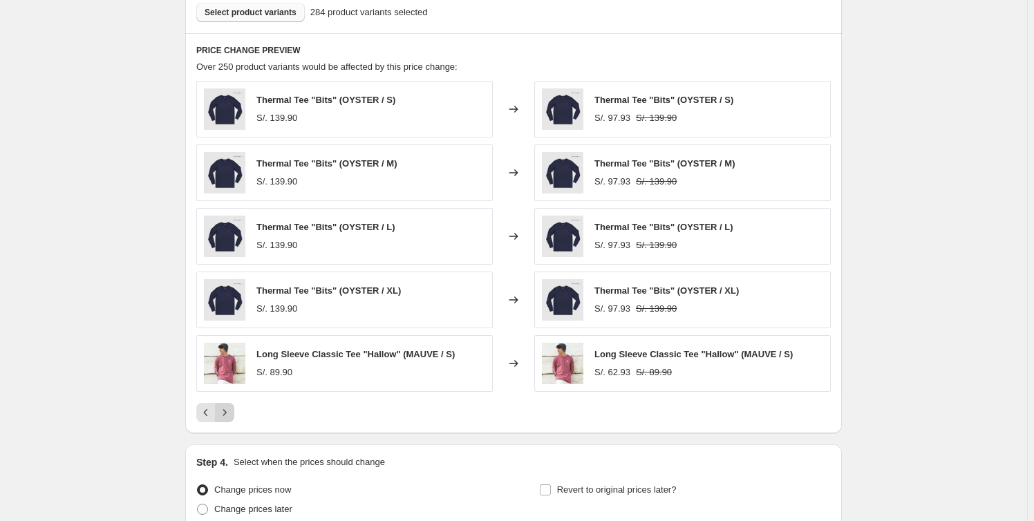
click at [227, 417] on icon "Next" at bounding box center [225, 413] width 14 height 14
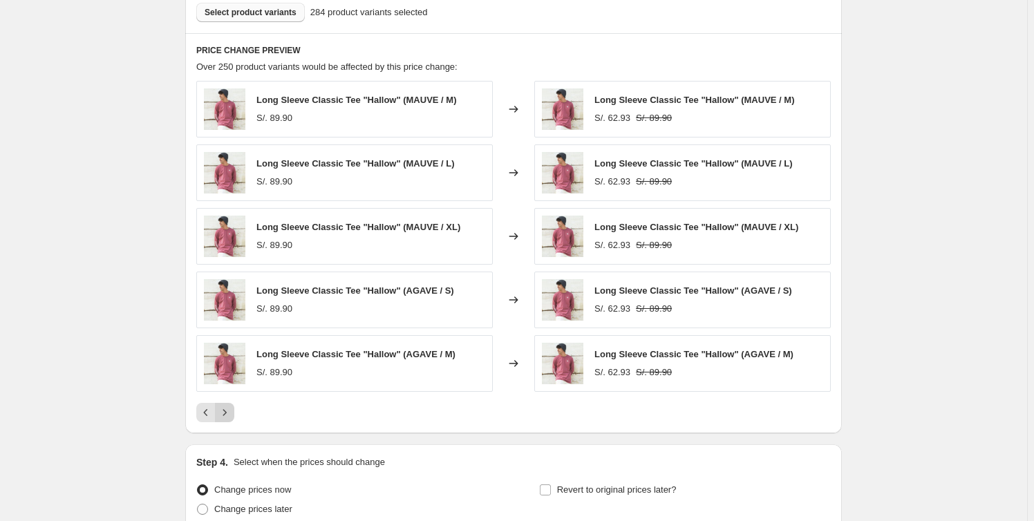
click at [227, 417] on icon "Next" at bounding box center [225, 413] width 14 height 14
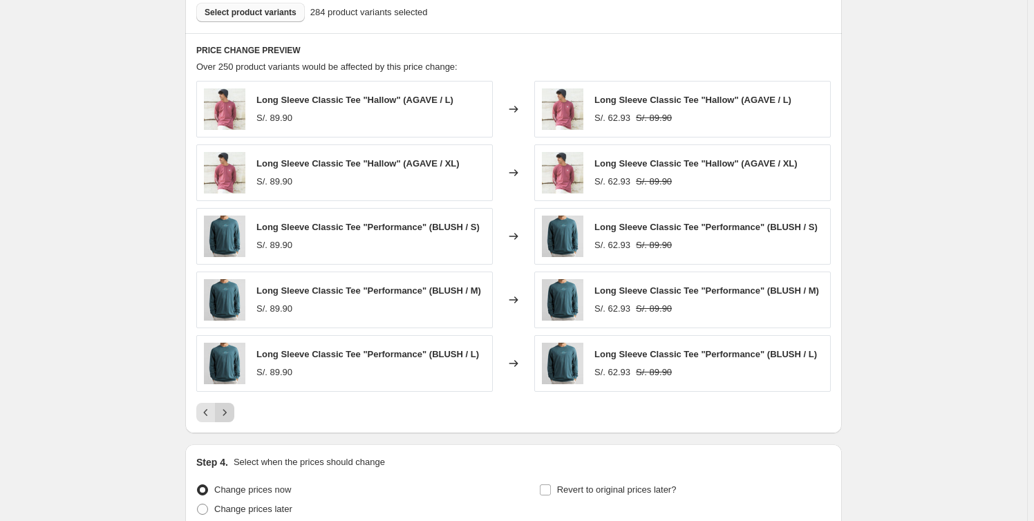
click at [227, 417] on icon "Next" at bounding box center [225, 413] width 14 height 14
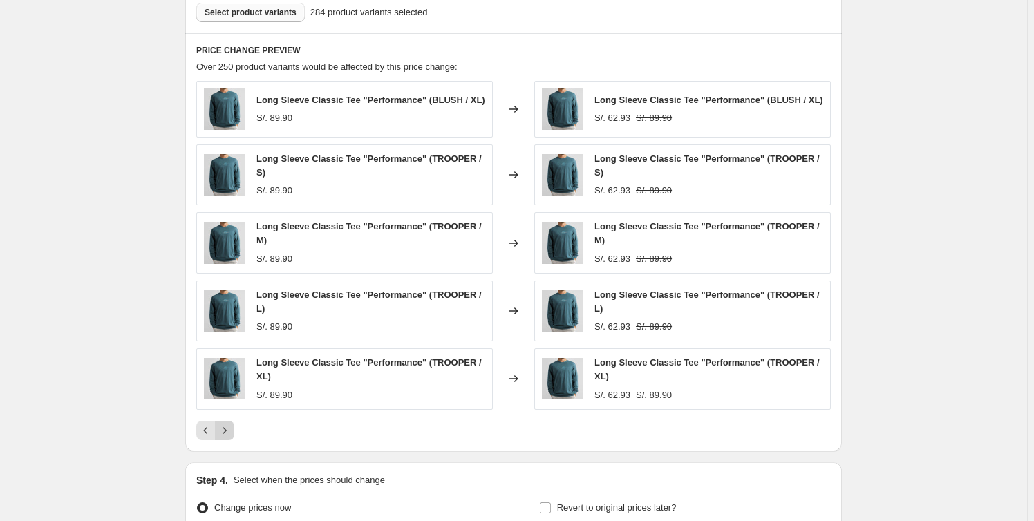
click at [227, 424] on icon "Next" at bounding box center [225, 431] width 14 height 14
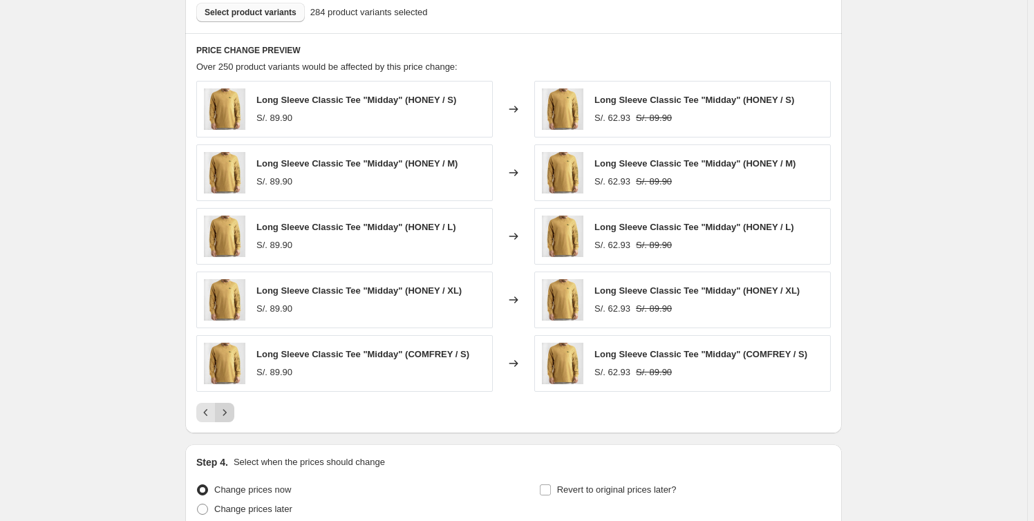
click at [227, 415] on icon "Next" at bounding box center [225, 413] width 14 height 14
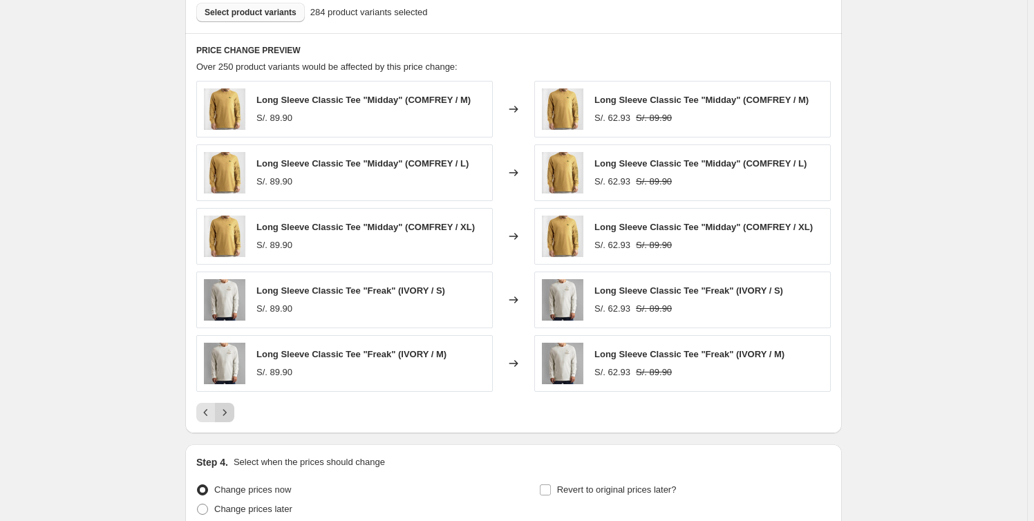
click at [227, 415] on icon "Next" at bounding box center [225, 413] width 14 height 14
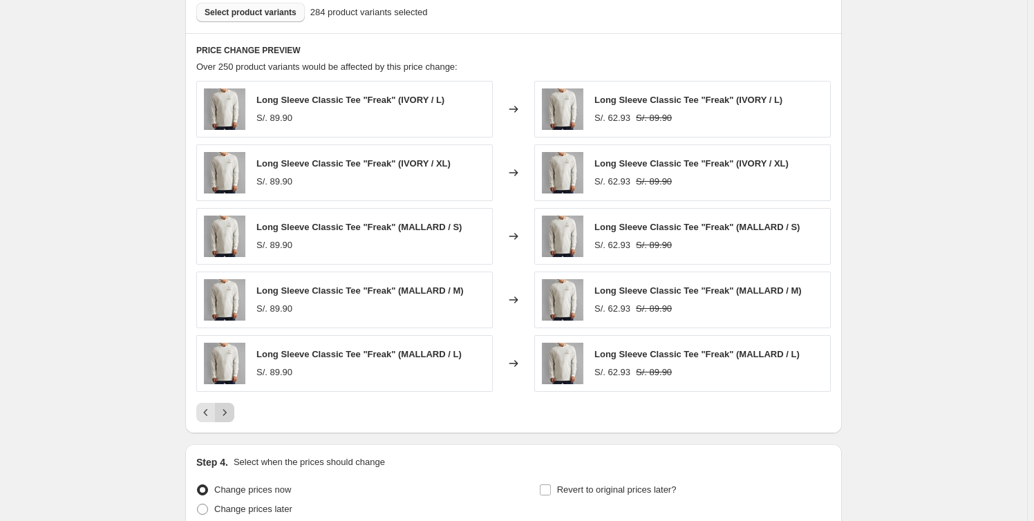
click at [227, 415] on icon "Next" at bounding box center [225, 413] width 14 height 14
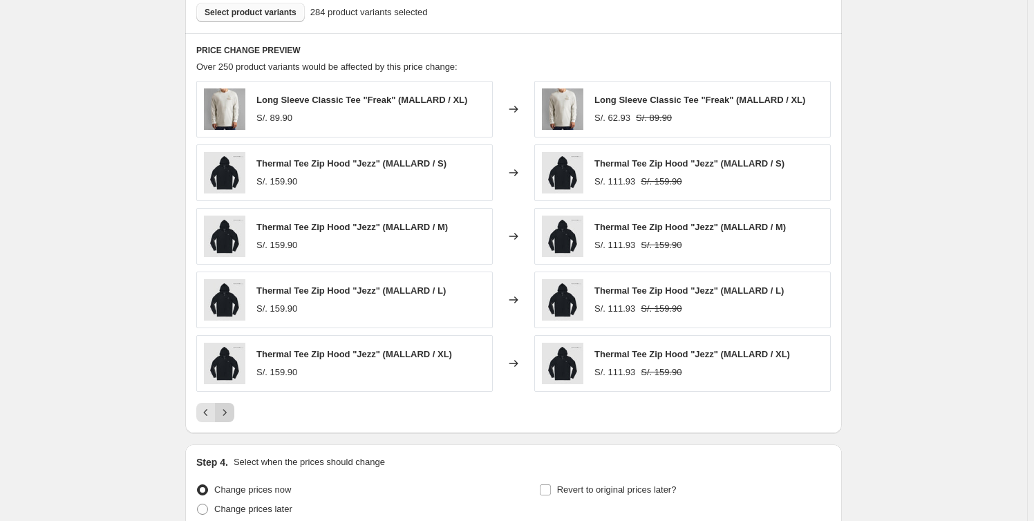
click at [227, 415] on icon "Next" at bounding box center [225, 413] width 14 height 14
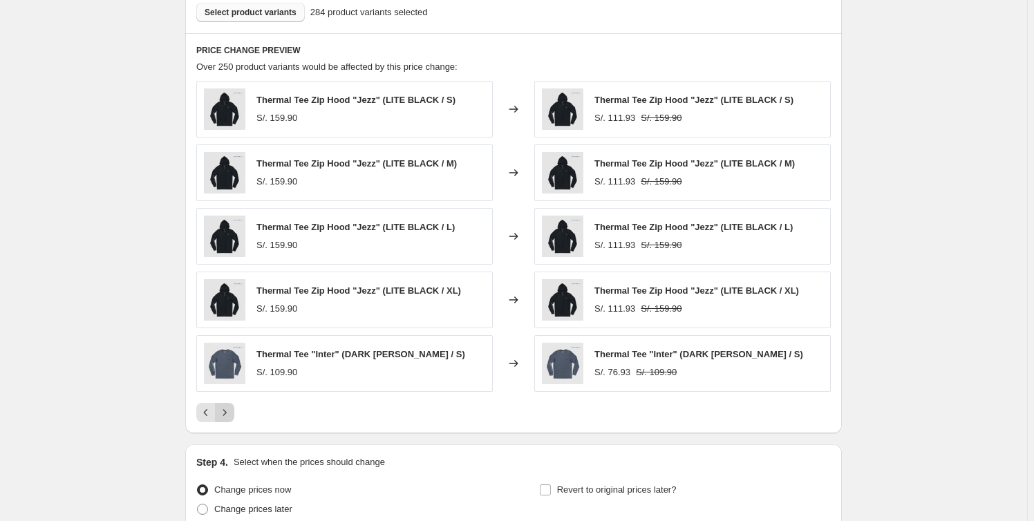
click at [227, 415] on icon "Next" at bounding box center [225, 413] width 14 height 14
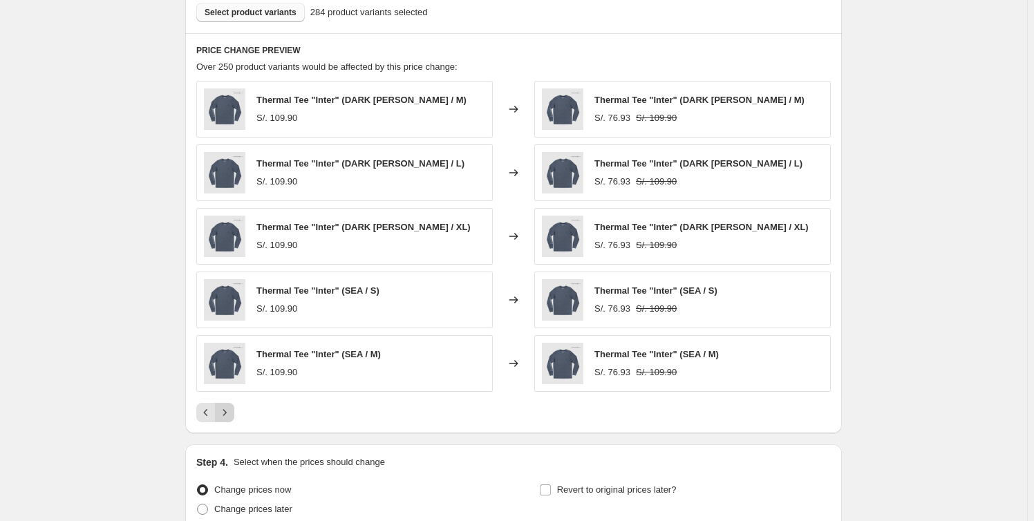
click at [227, 415] on icon "Next" at bounding box center [225, 413] width 14 height 14
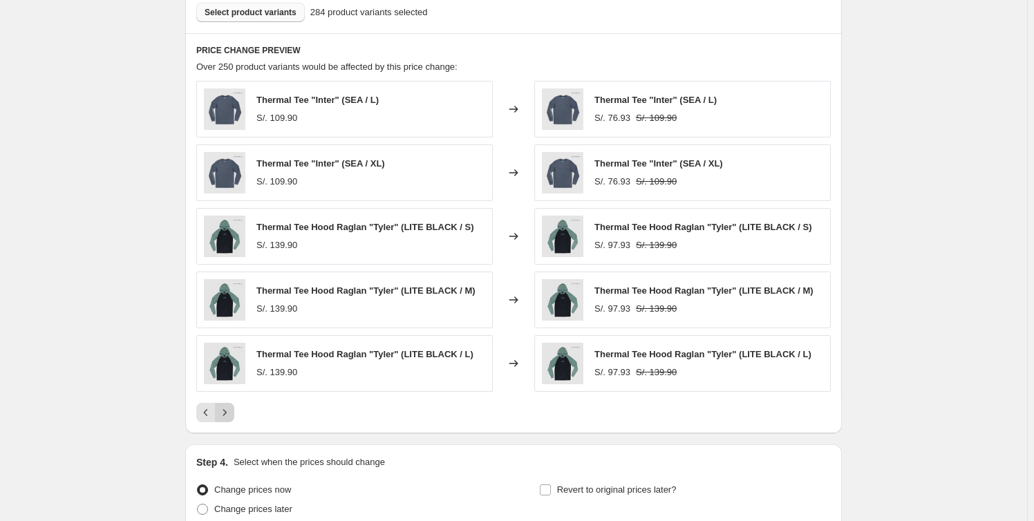
click at [229, 415] on icon "Next" at bounding box center [225, 413] width 14 height 14
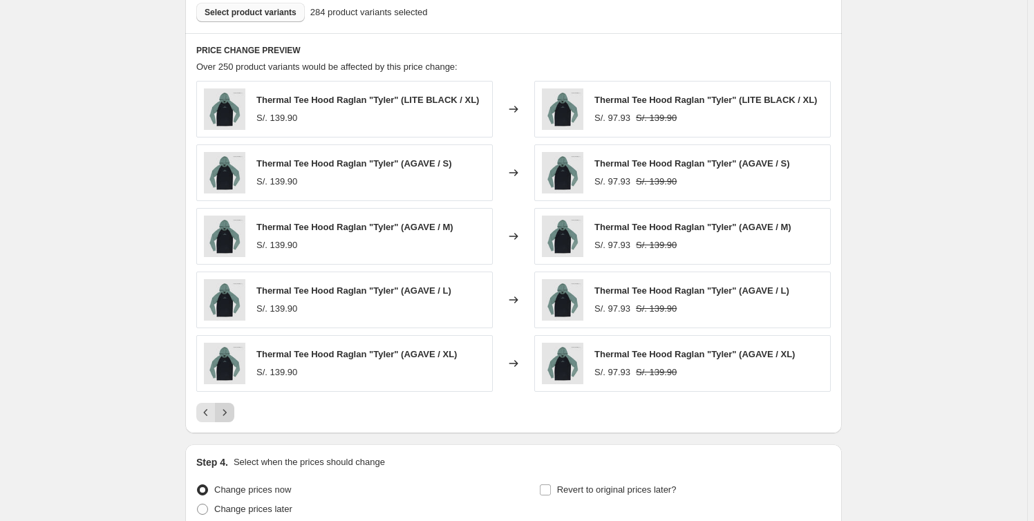
click at [229, 415] on icon "Next" at bounding box center [225, 413] width 14 height 14
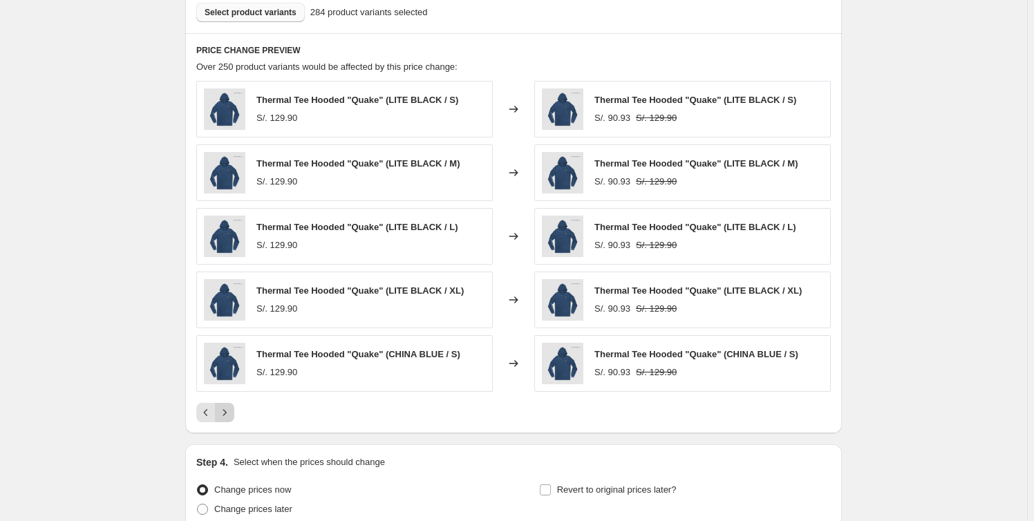
click at [229, 415] on icon "Next" at bounding box center [225, 413] width 14 height 14
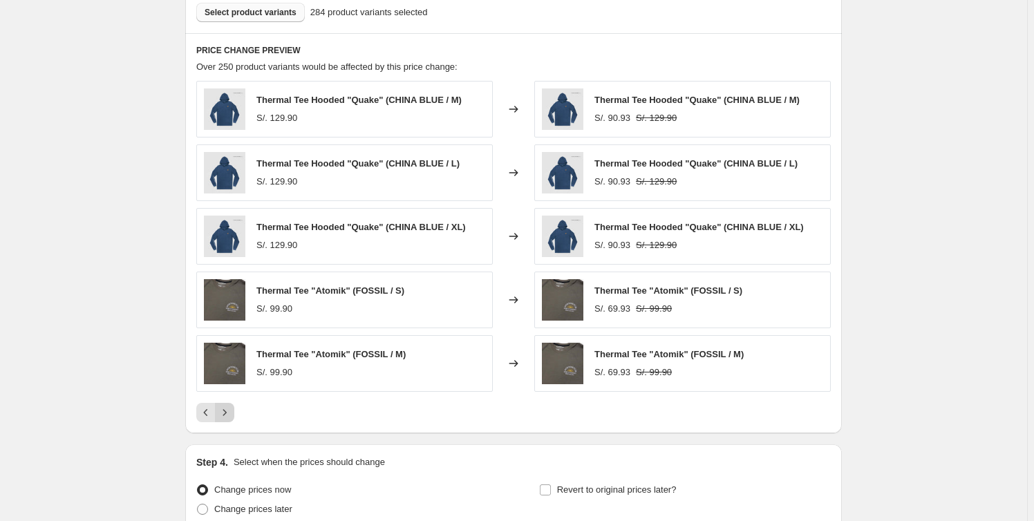
click at [229, 415] on icon "Next" at bounding box center [225, 413] width 14 height 14
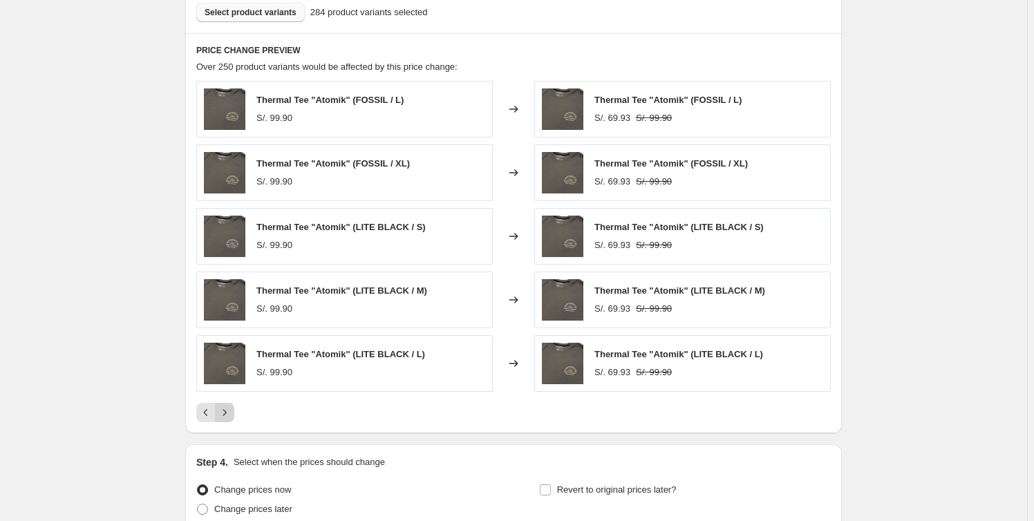
click at [229, 415] on icon "Next" at bounding box center [225, 413] width 14 height 14
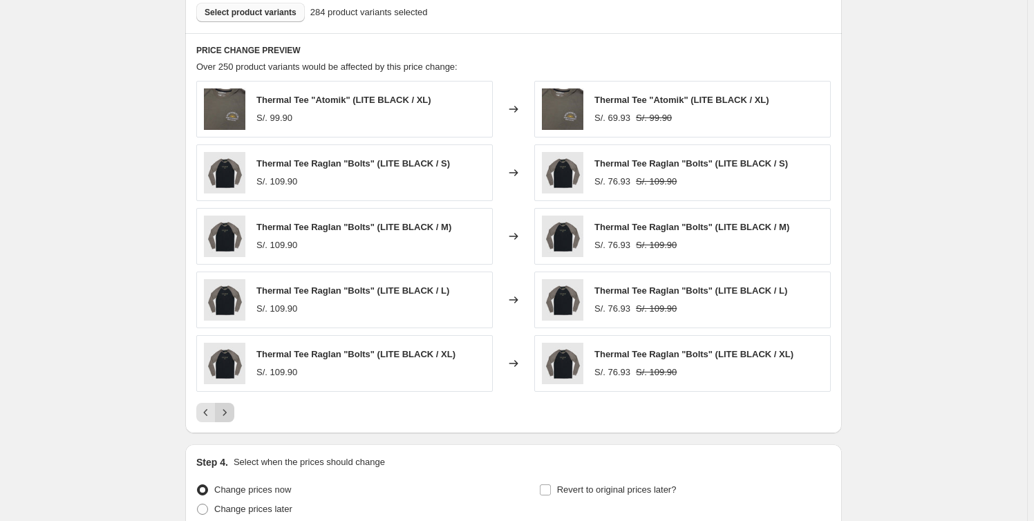
click at [229, 415] on icon "Next" at bounding box center [225, 413] width 14 height 14
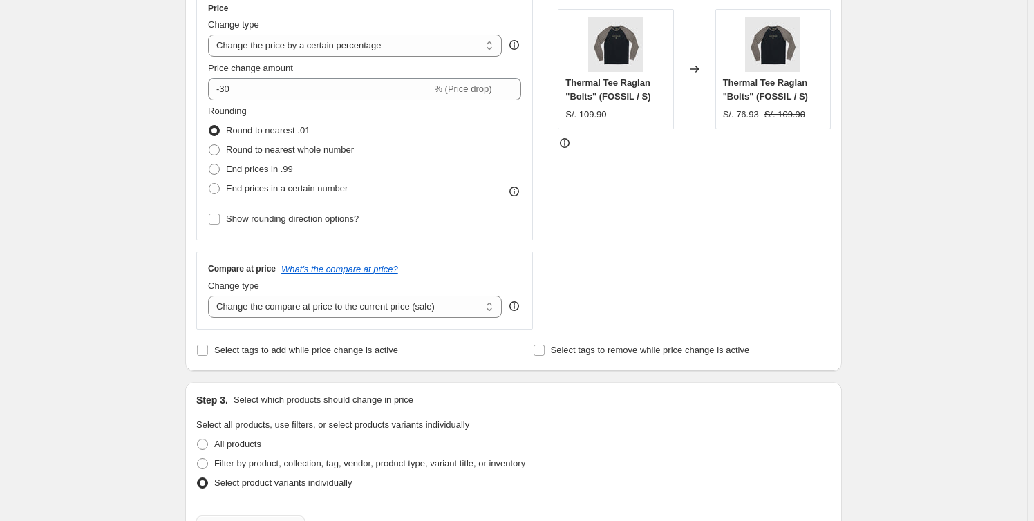
scroll to position [0, 0]
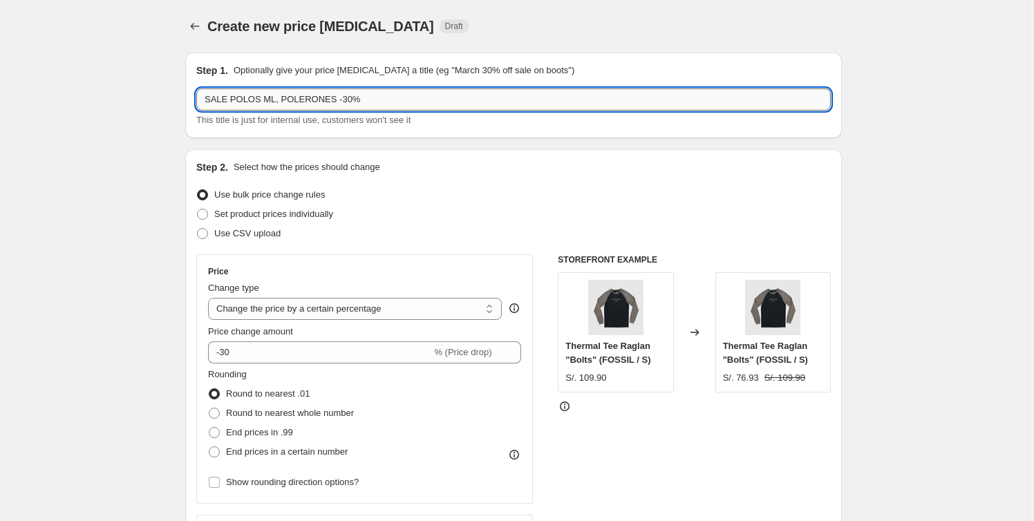
click at [323, 102] on input "SALE POLOS ML, POLERONES -30%" at bounding box center [513, 99] width 635 height 22
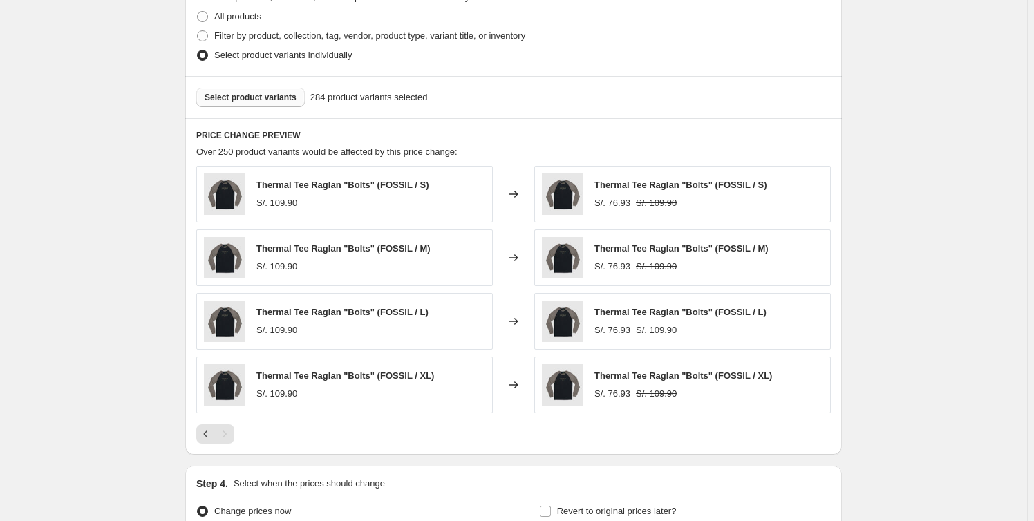
scroll to position [838, 0]
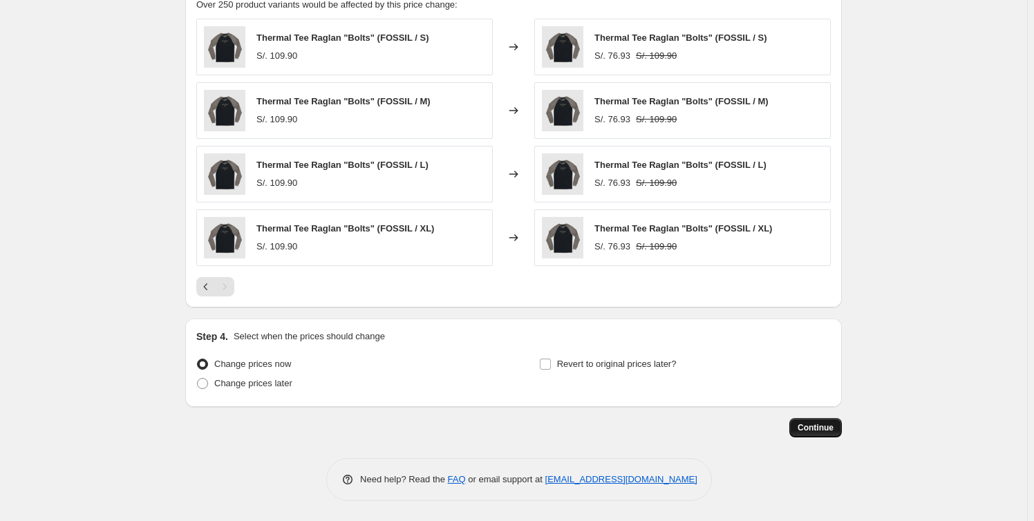
click at [833, 428] on span "Continue" at bounding box center [816, 427] width 36 height 11
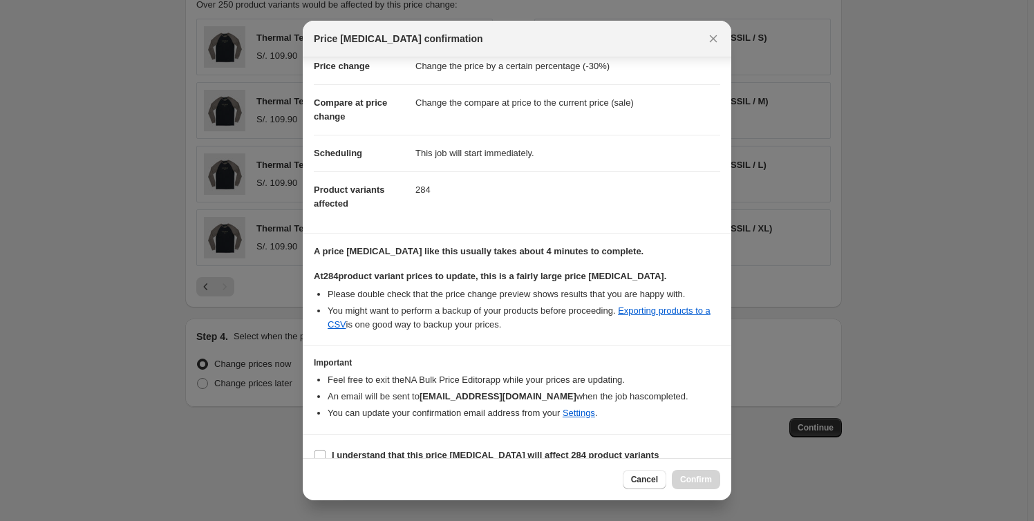
scroll to position [50, 0]
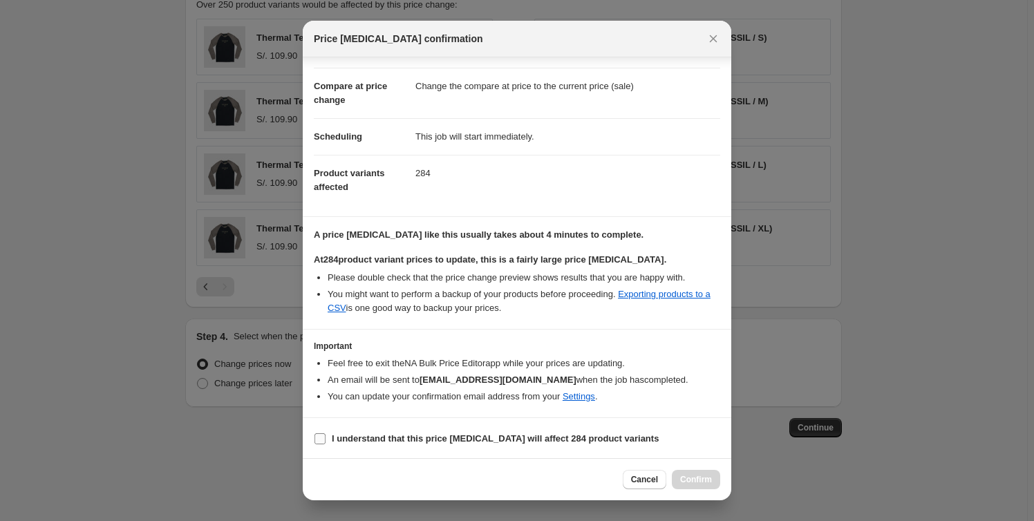
click at [326, 446] on label "I understand that this price change job will affect 284 product variants" at bounding box center [486, 438] width 345 height 19
click at [326, 444] on input "I understand that this price change job will affect 284 product variants" at bounding box center [320, 438] width 11 height 11
checkbox input "true"
click at [691, 478] on span "Confirm" at bounding box center [696, 479] width 32 height 11
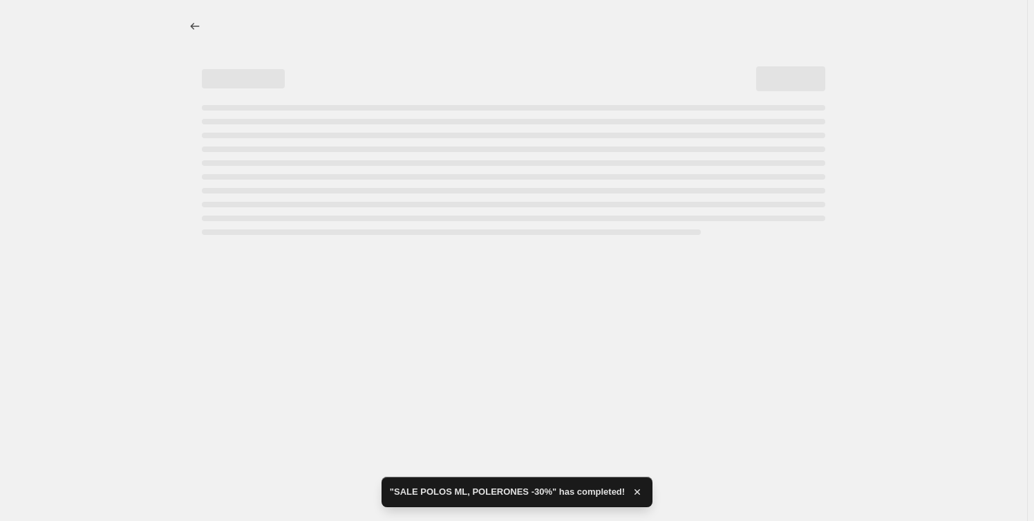
select select "percentage"
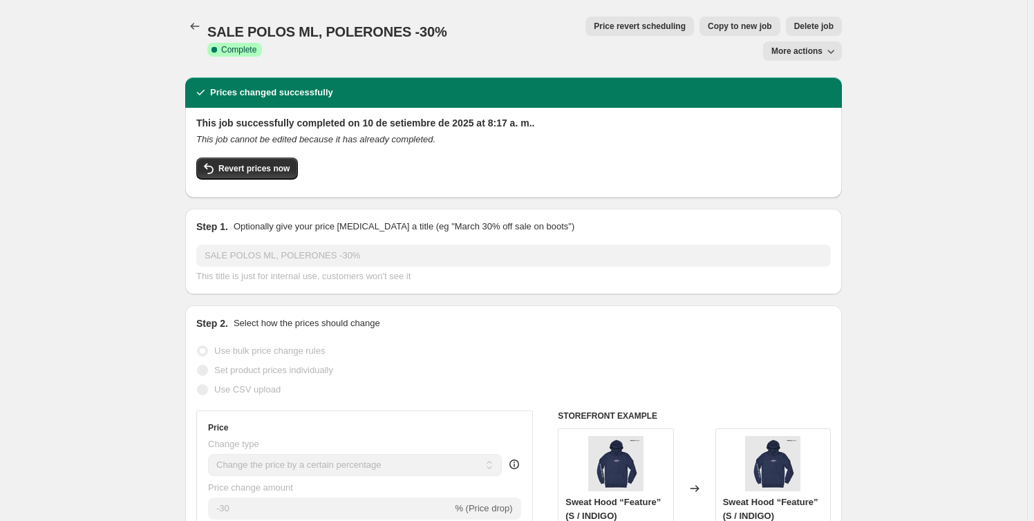
click at [201, 21] on icon "Price change jobs" at bounding box center [195, 26] width 14 height 14
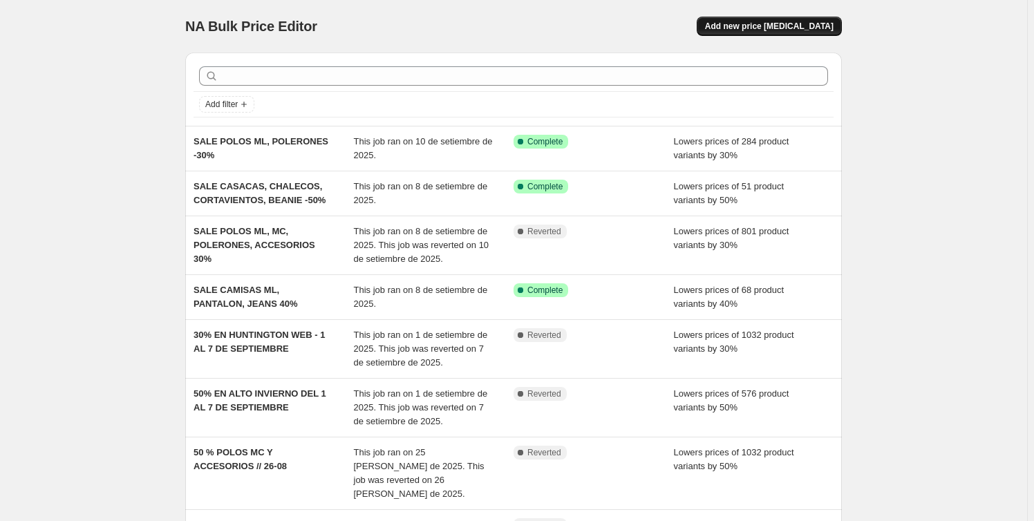
click at [777, 32] on button "Add new price [MEDICAL_DATA]" at bounding box center [769, 26] width 145 height 19
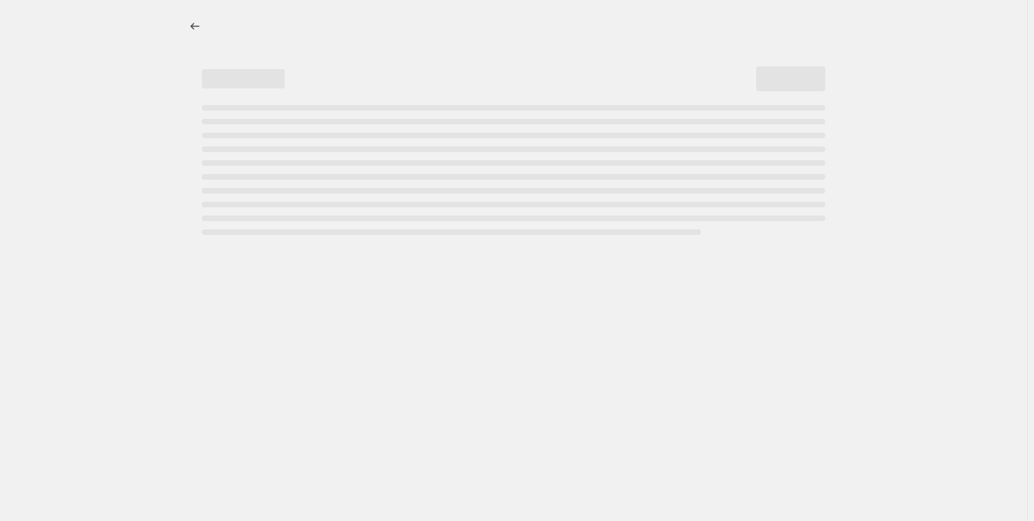
select select "percentage"
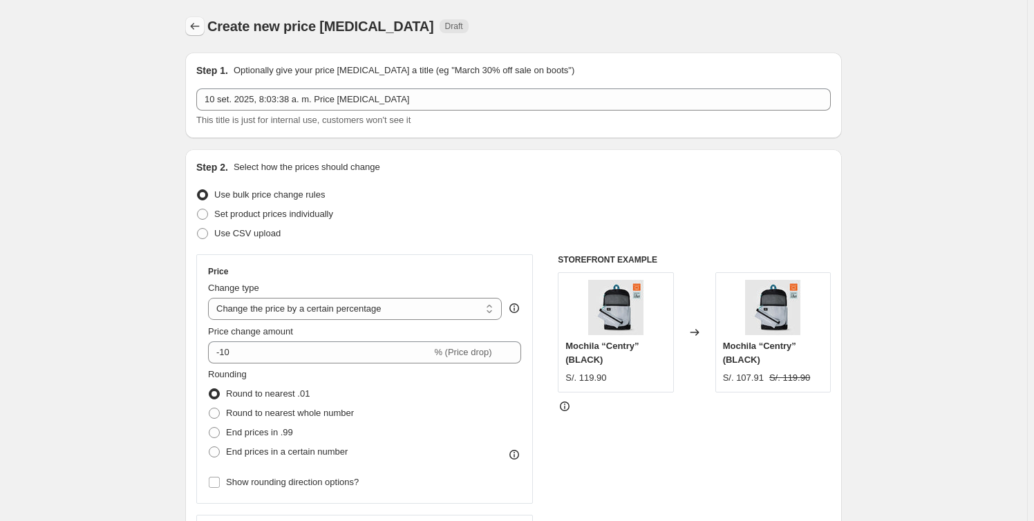
click at [196, 24] on icon "Price change jobs" at bounding box center [195, 26] width 9 height 7
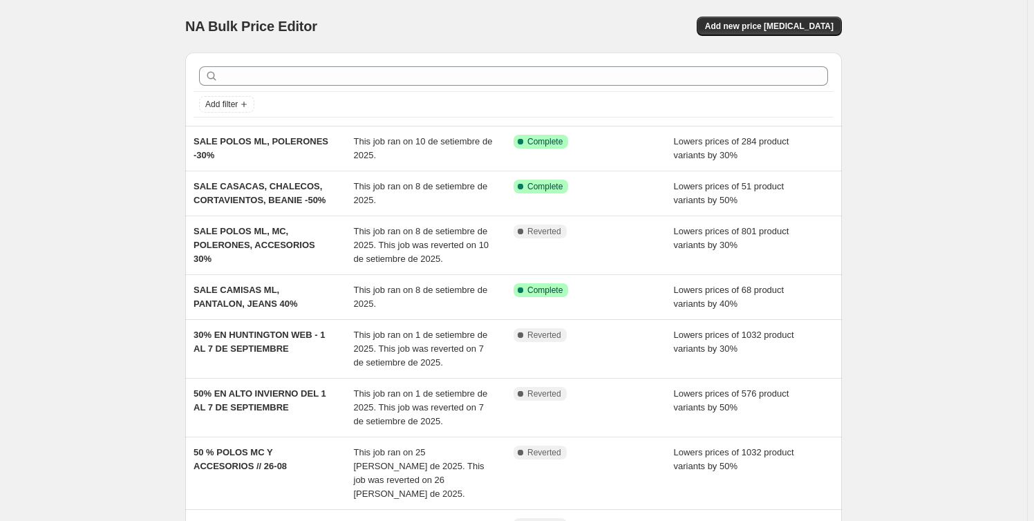
click at [924, 121] on div "NA Bulk Price Editor. This page is ready NA Bulk Price Editor Add new price cha…" at bounding box center [513, 432] width 1027 height 864
click at [922, 121] on div "NA Bulk Price Editor. This page is ready NA Bulk Price Editor Add new price cha…" at bounding box center [513, 432] width 1027 height 864
click at [778, 27] on span "Add new price [MEDICAL_DATA]" at bounding box center [769, 26] width 129 height 11
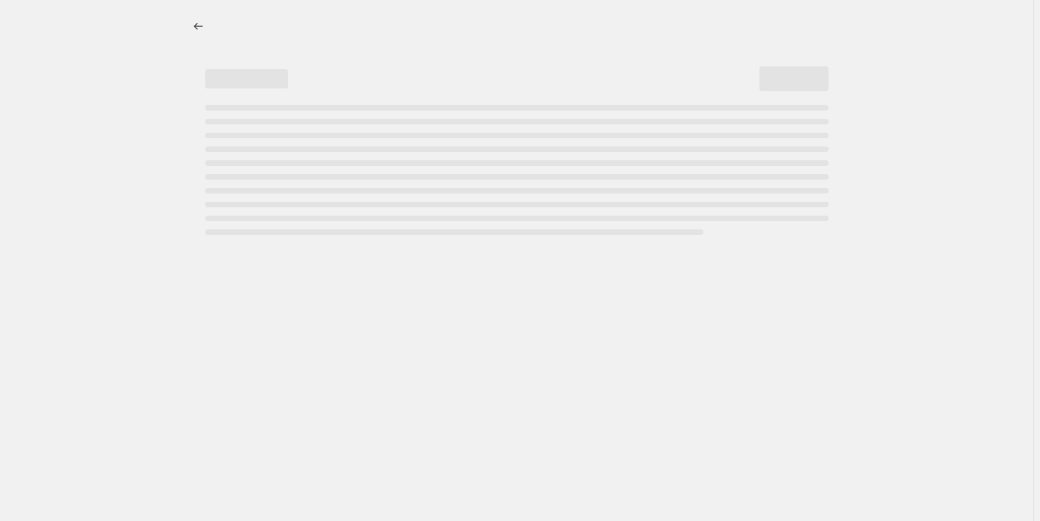
select select "percentage"
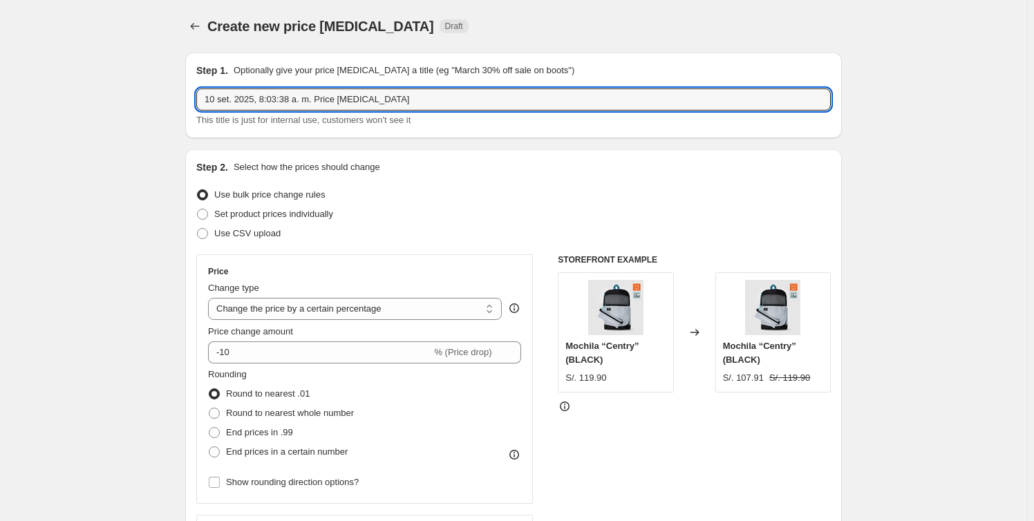
drag, startPoint x: 431, startPoint y: 97, endPoint x: -29, endPoint y: 73, distance: 461.0
click at [0, 73] on html "Home Settings Plans Skip to content Create new price change job. This page is r…" at bounding box center [517, 260] width 1034 height 521
type input "50% POLOS MC Y ACCESORIOS 10 AL 12/09"
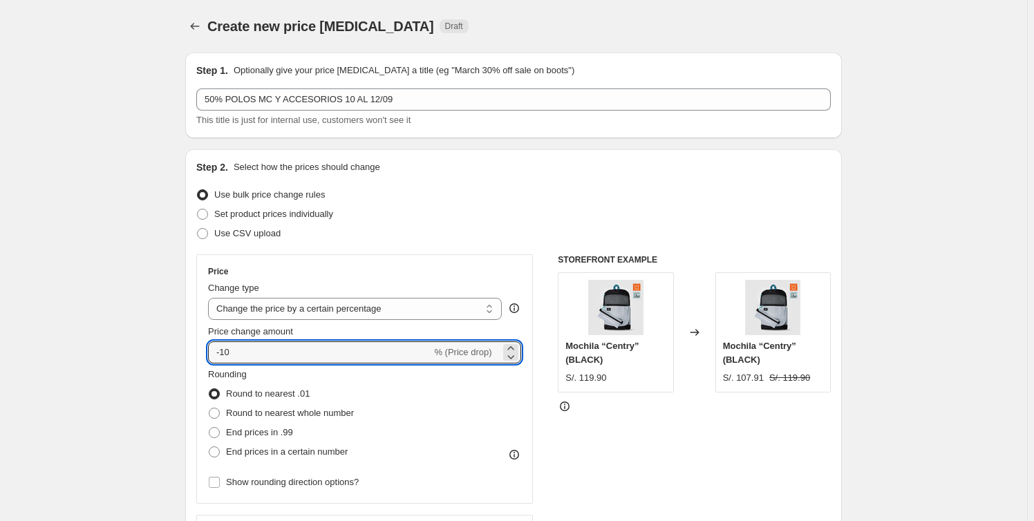
drag, startPoint x: 280, startPoint y: 348, endPoint x: 45, endPoint y: 352, distance: 235.1
type input "-50"
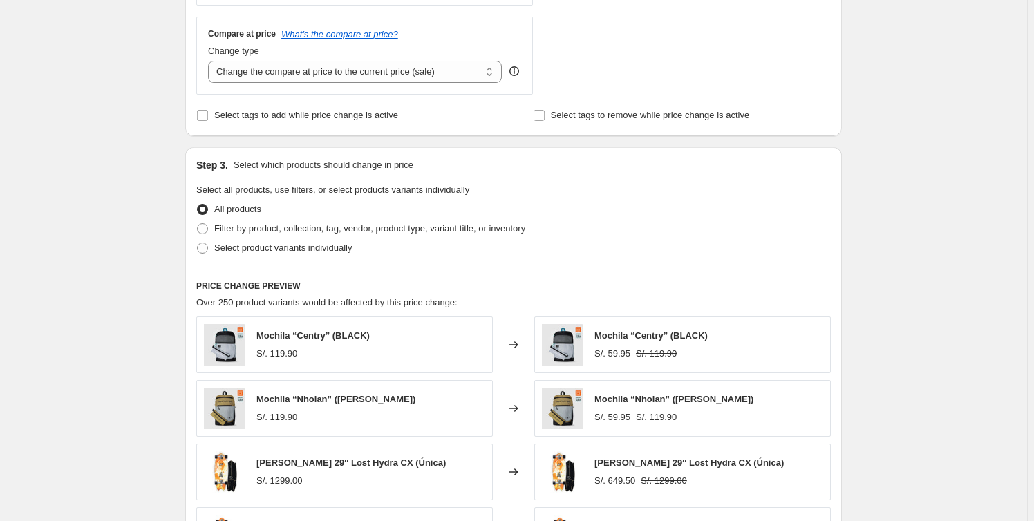
scroll to position [628, 0]
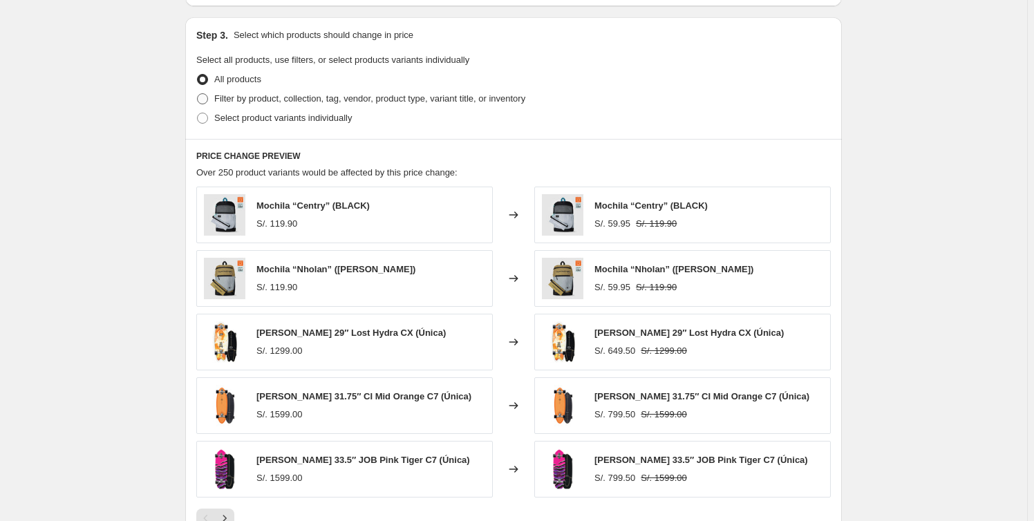
click at [325, 96] on span "Filter by product, collection, tag, vendor, product type, variant title, or inv…" at bounding box center [369, 98] width 311 height 10
click at [198, 94] on input "Filter by product, collection, tag, vendor, product type, variant title, or inv…" at bounding box center [197, 93] width 1 height 1
radio input "true"
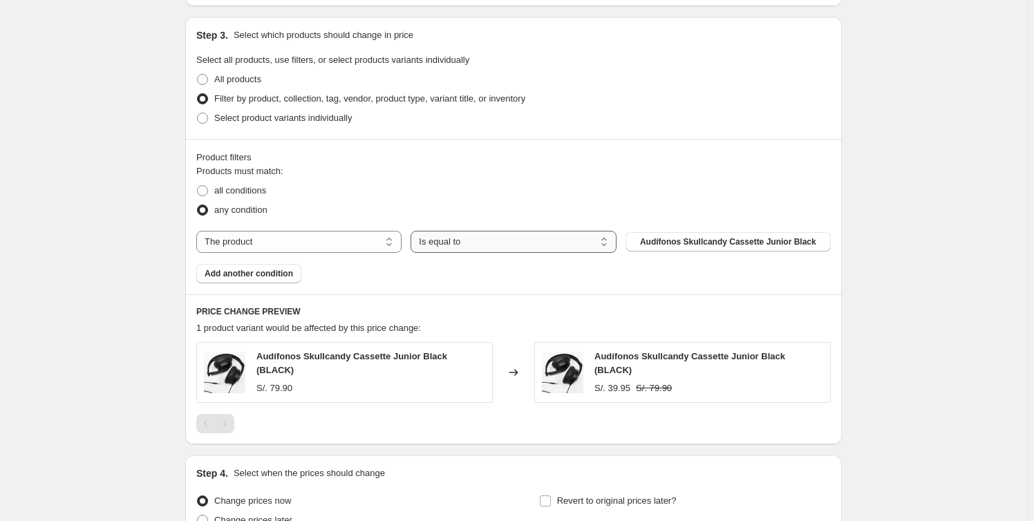
click at [513, 249] on select "Is equal to Is not equal to" at bounding box center [513, 242] width 205 height 22
click at [361, 234] on select "The product The product's collection The product's tag The product's vendor The…" at bounding box center [298, 242] width 205 height 22
select select "collection"
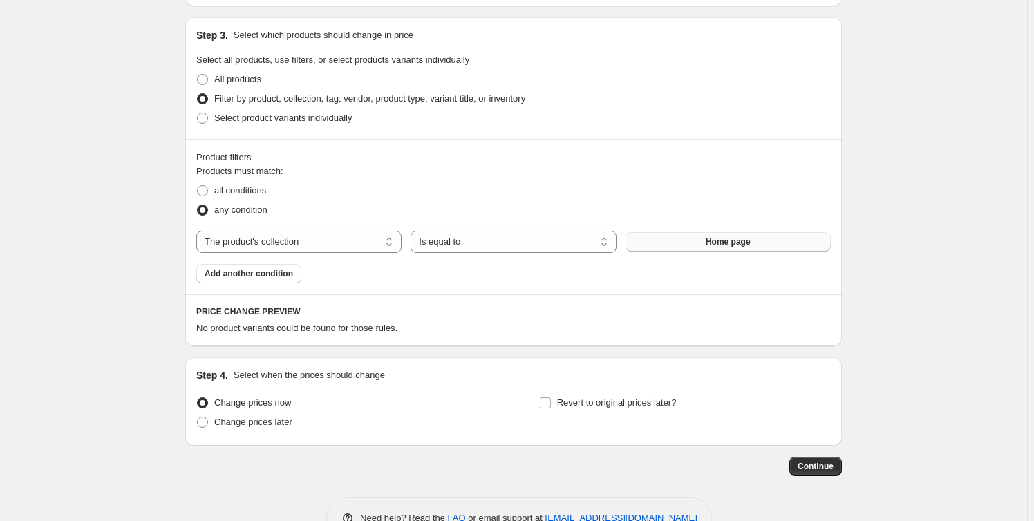
click at [740, 246] on span "Home page" at bounding box center [728, 241] width 45 height 11
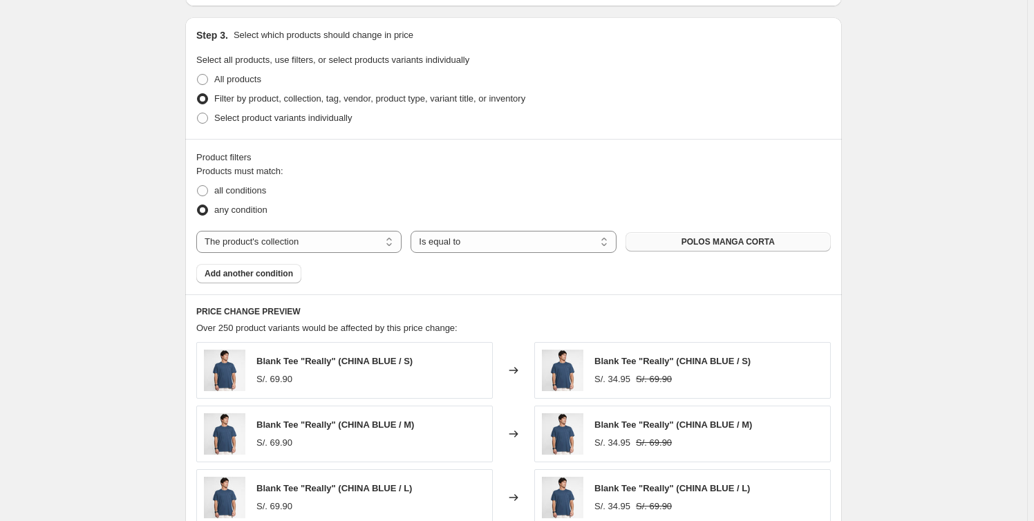
click at [899, 263] on div "Create new price change job. This page is ready Create new price change job Dra…" at bounding box center [513, 140] width 1027 height 1537
click at [267, 272] on span "Add another condition" at bounding box center [249, 273] width 88 height 11
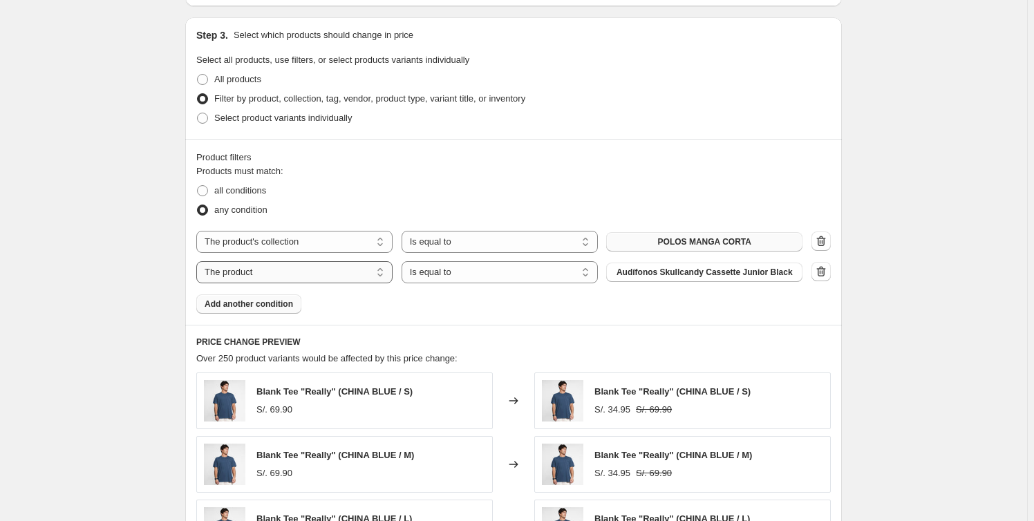
click at [299, 269] on select "The product The product's collection The product's tag The product's vendor The…" at bounding box center [294, 272] width 196 height 22
click at [520, 272] on select "Is equal to Is not equal to" at bounding box center [500, 272] width 196 height 22
click at [695, 271] on span "Accesorios" at bounding box center [704, 272] width 45 height 11
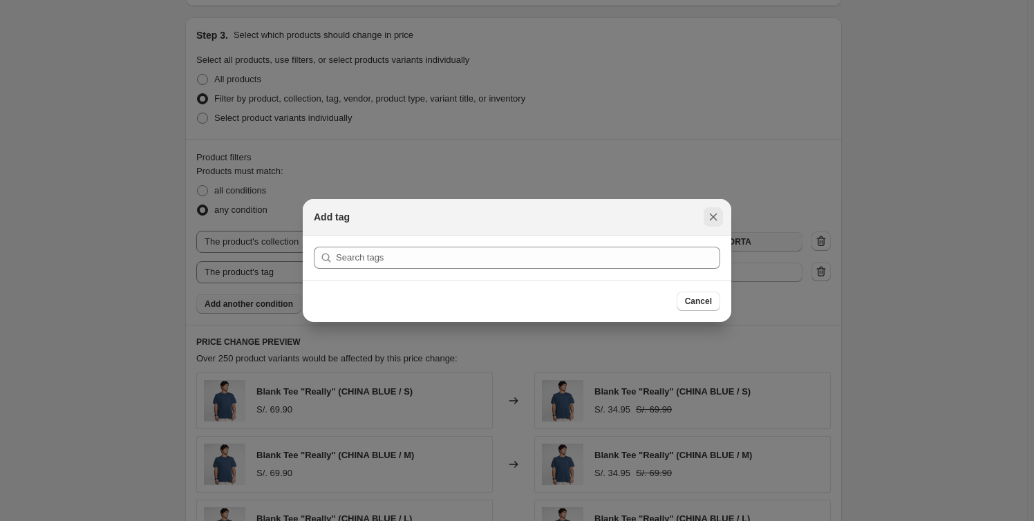
click at [715, 213] on icon "Close" at bounding box center [713, 217] width 14 height 14
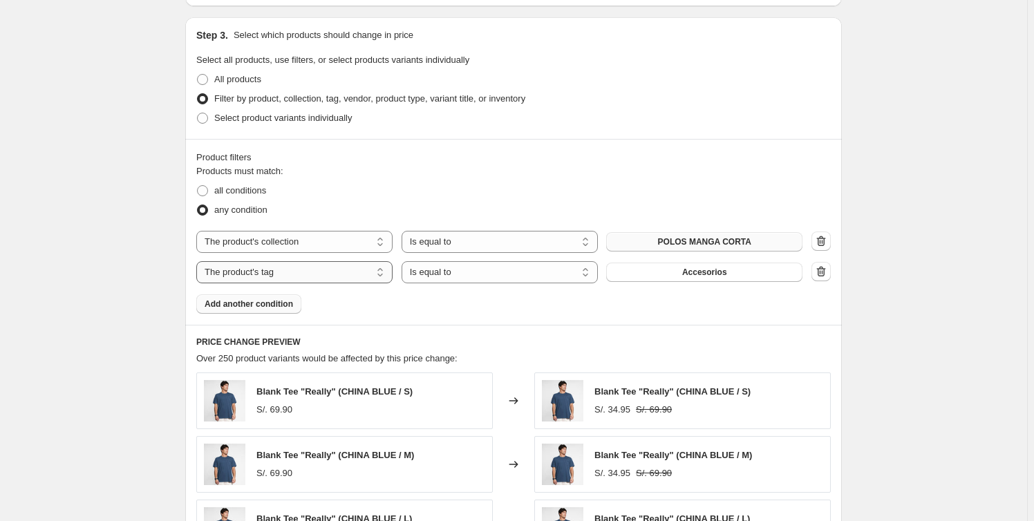
click at [364, 273] on select "The product The product's collection The product's tag The product's vendor The…" at bounding box center [294, 272] width 196 height 22
select select "collection"
click at [666, 275] on button "Home page" at bounding box center [704, 272] width 196 height 19
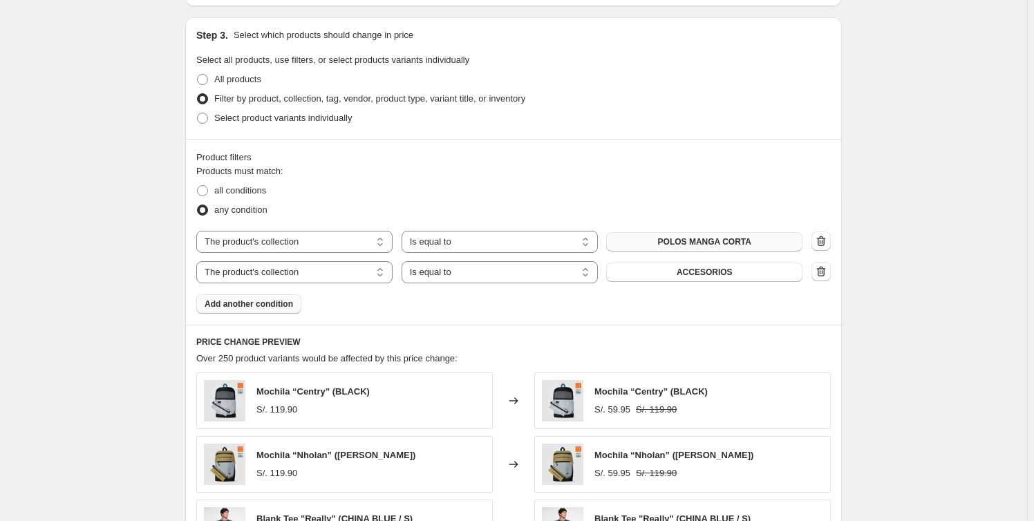
click at [945, 301] on div "Create new price change job. This page is ready Create new price change job Dra…" at bounding box center [513, 156] width 1027 height 1568
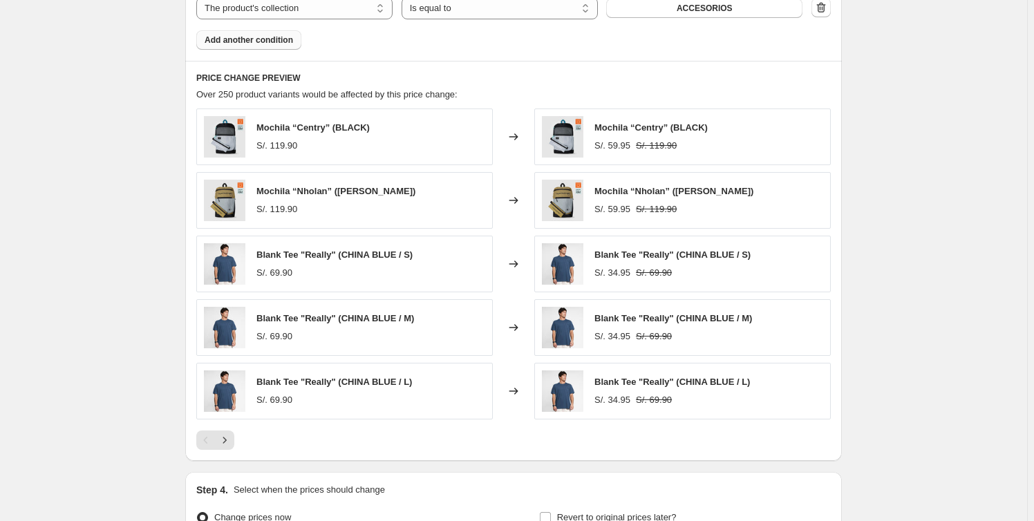
scroll to position [879, 0]
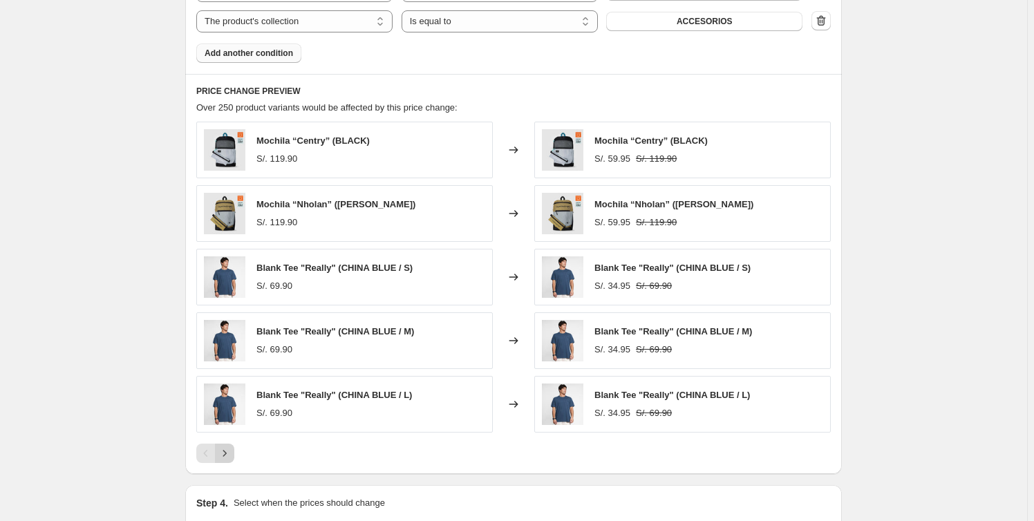
click at [226, 458] on icon "Next" at bounding box center [225, 454] width 14 height 14
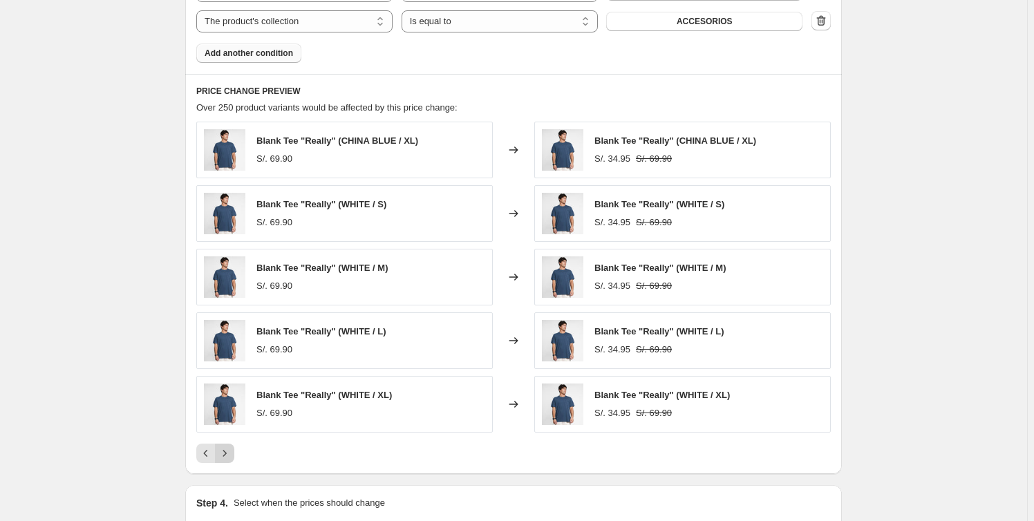
click at [227, 457] on icon "Next" at bounding box center [225, 454] width 14 height 14
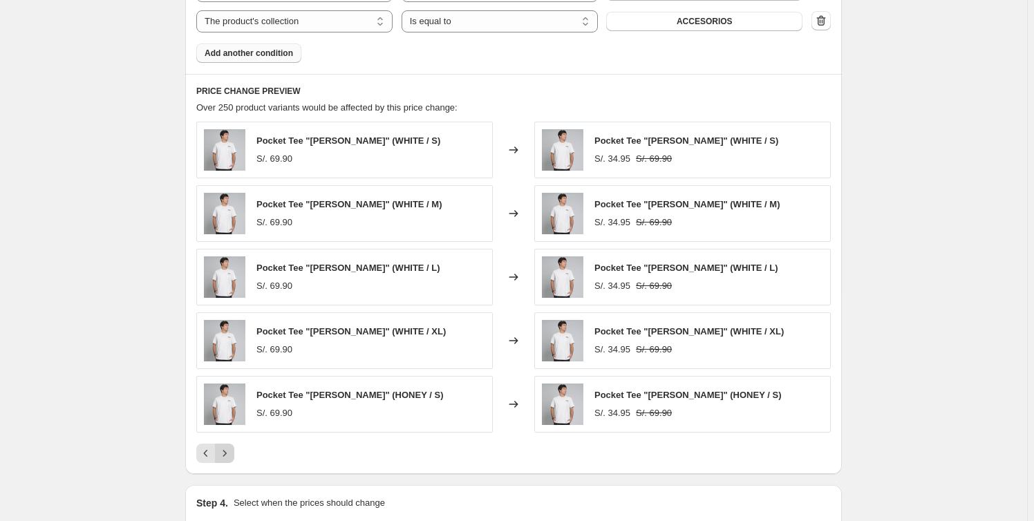
click at [227, 457] on icon "Next" at bounding box center [225, 454] width 14 height 14
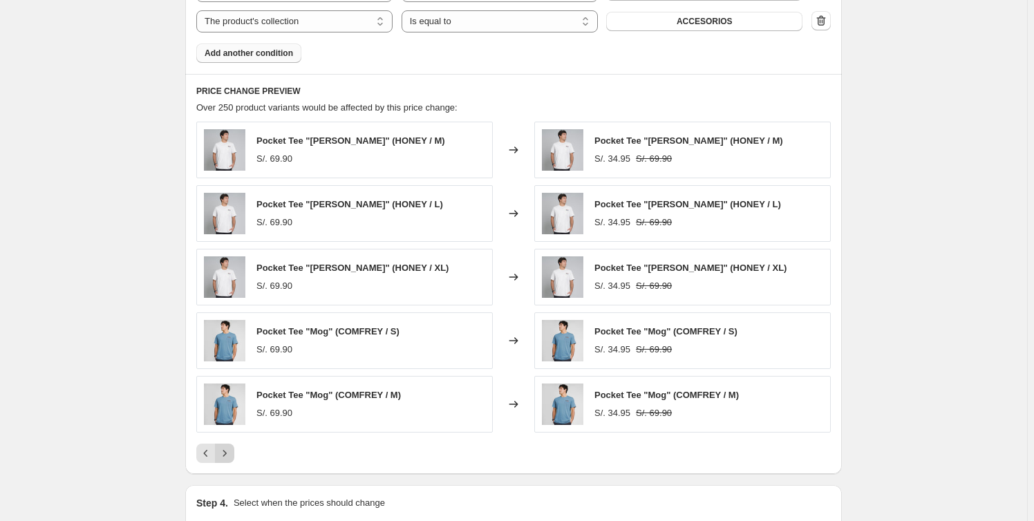
click at [227, 457] on icon "Next" at bounding box center [225, 454] width 14 height 14
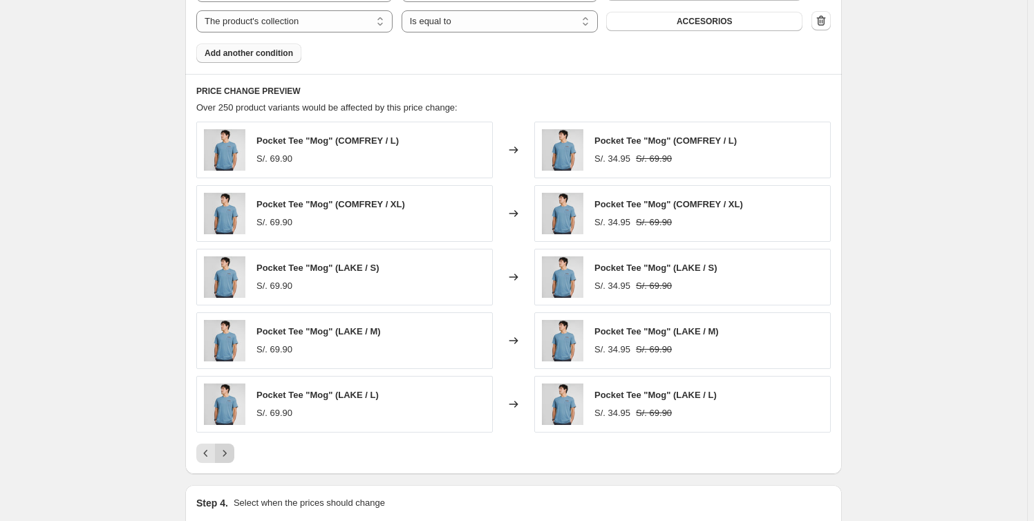
click at [227, 457] on icon "Next" at bounding box center [225, 454] width 14 height 14
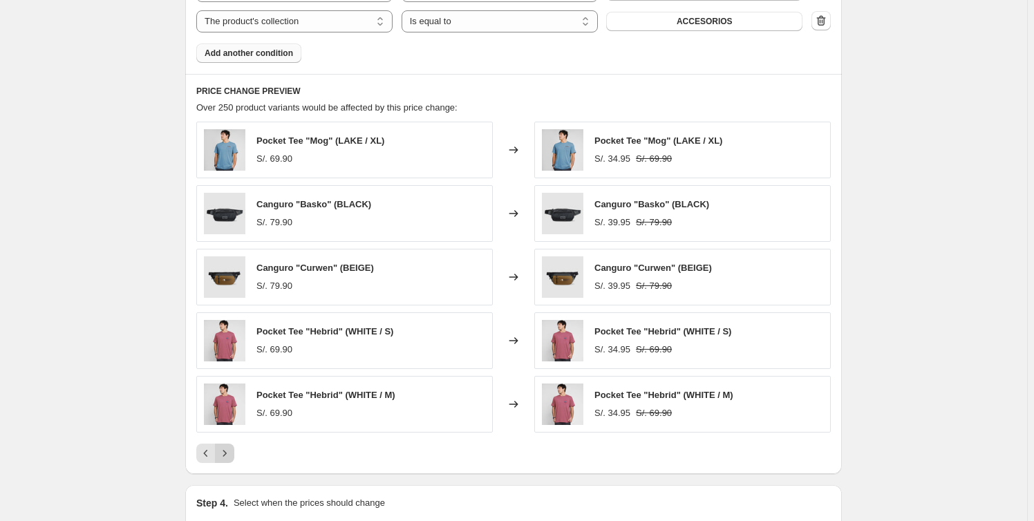
click at [227, 457] on icon "Next" at bounding box center [225, 454] width 14 height 14
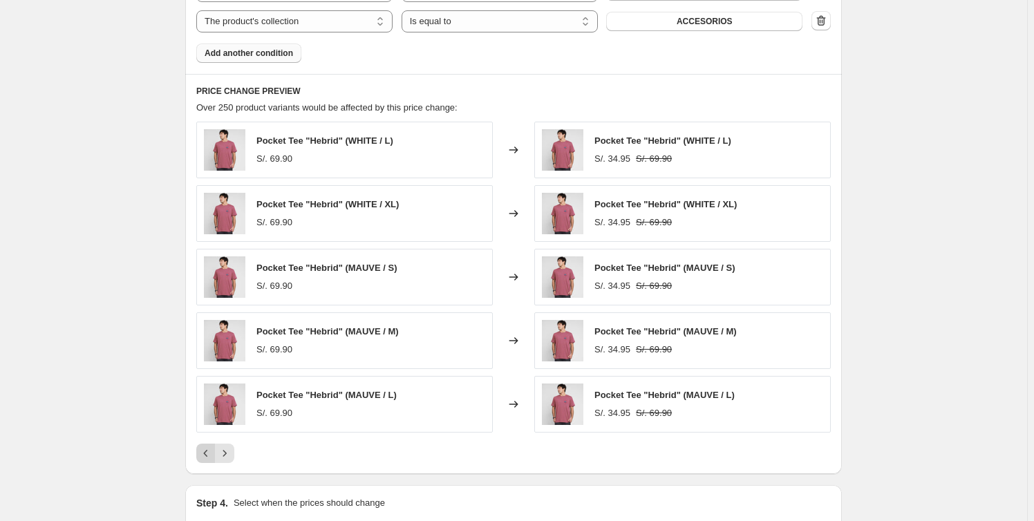
click at [207, 458] on icon "Previous" at bounding box center [206, 454] width 14 height 14
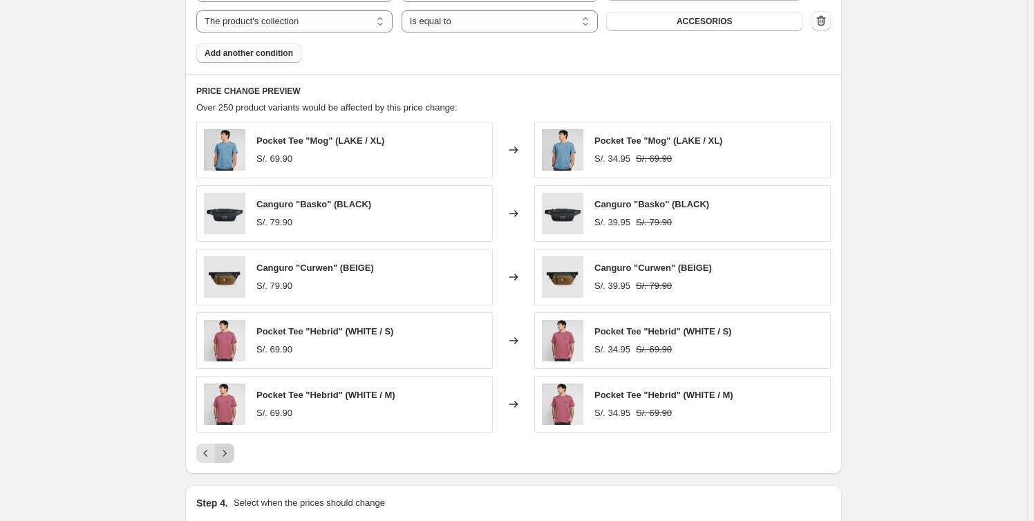
click at [227, 453] on icon "Next" at bounding box center [224, 453] width 3 height 6
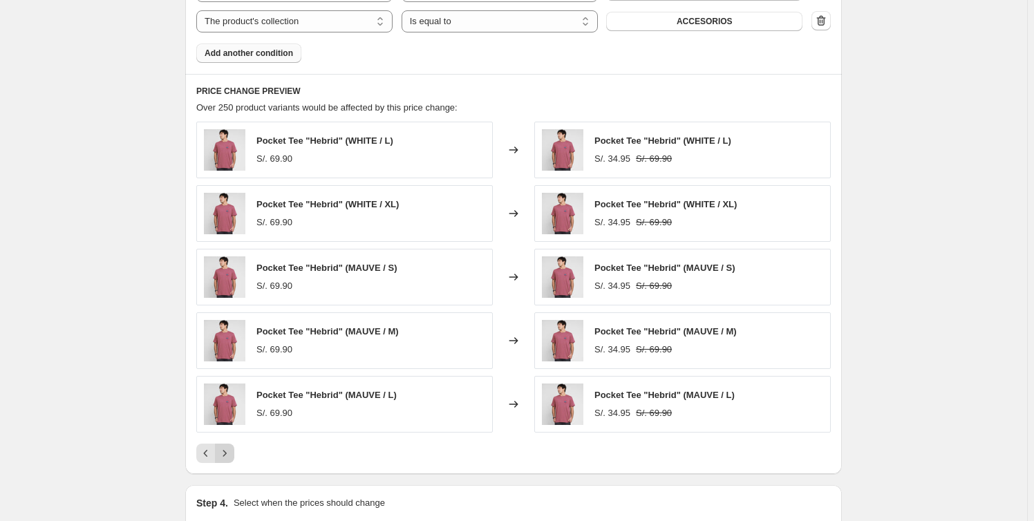
click at [227, 453] on icon "Next" at bounding box center [224, 453] width 3 height 6
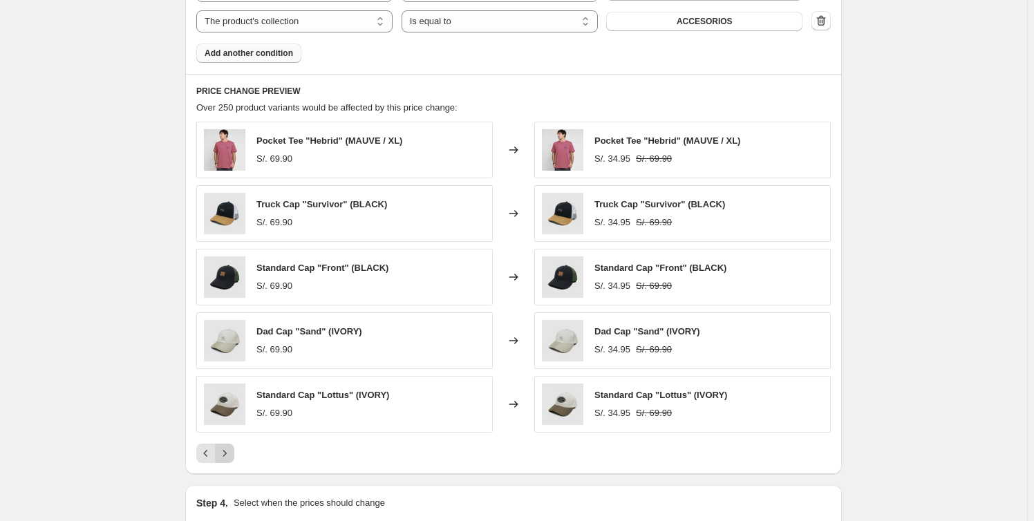
click at [227, 453] on icon "Next" at bounding box center [225, 454] width 14 height 14
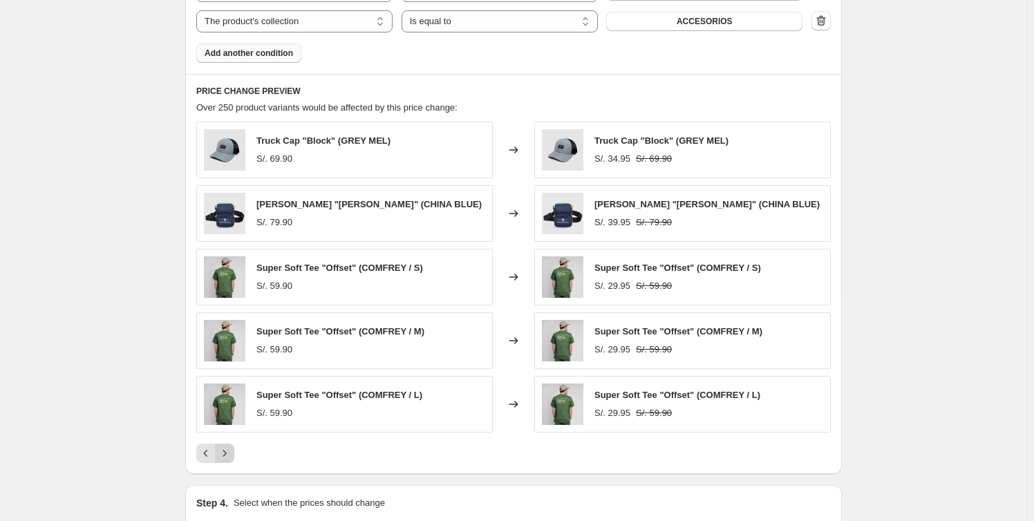
click at [226, 453] on icon "Next" at bounding box center [225, 454] width 14 height 14
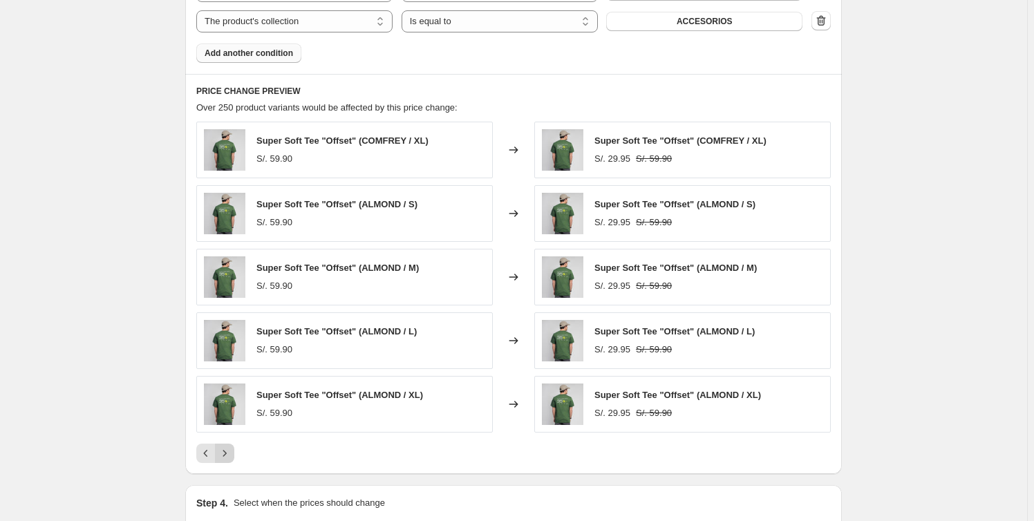
click at [226, 453] on icon "Next" at bounding box center [225, 454] width 14 height 14
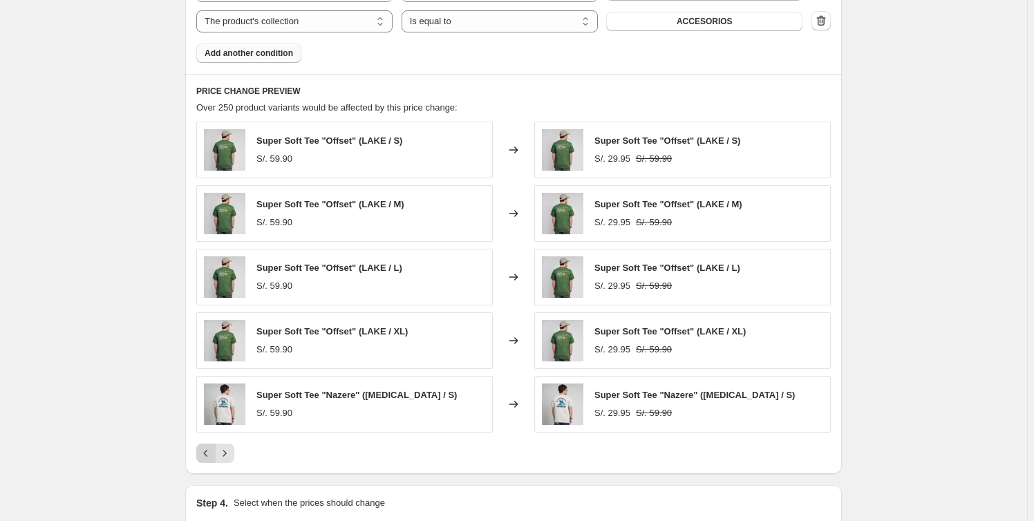
click at [212, 459] on icon "Previous" at bounding box center [206, 454] width 14 height 14
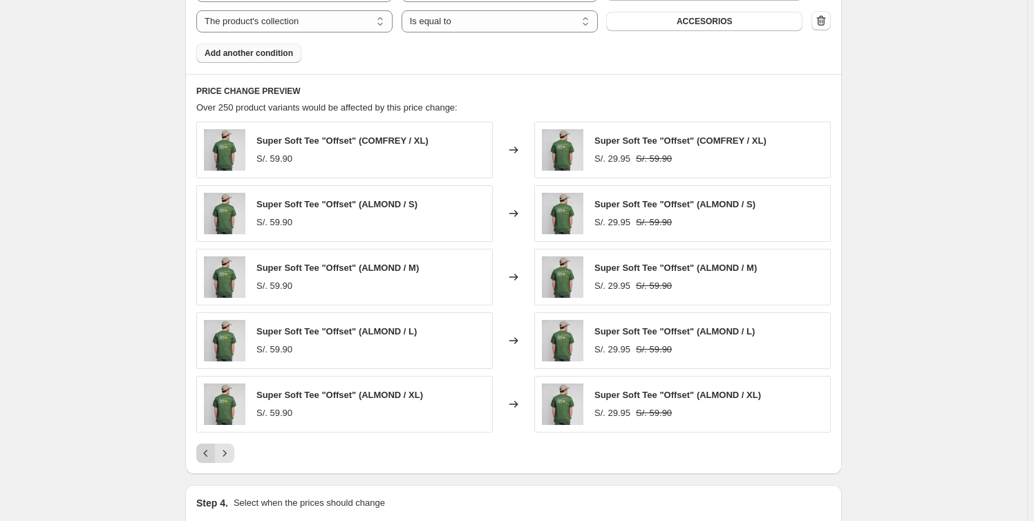
click at [212, 459] on icon "Previous" at bounding box center [206, 454] width 14 height 14
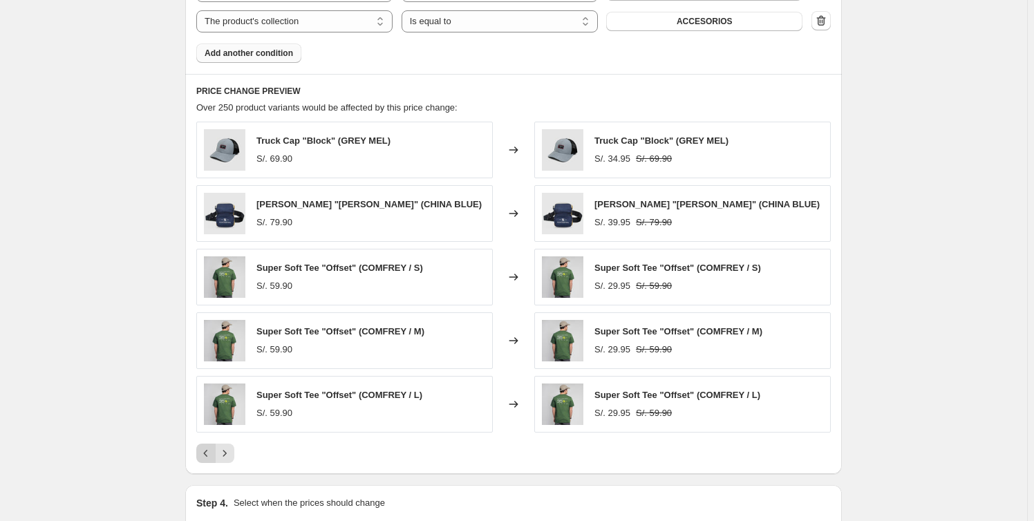
click at [212, 459] on icon "Previous" at bounding box center [206, 454] width 14 height 14
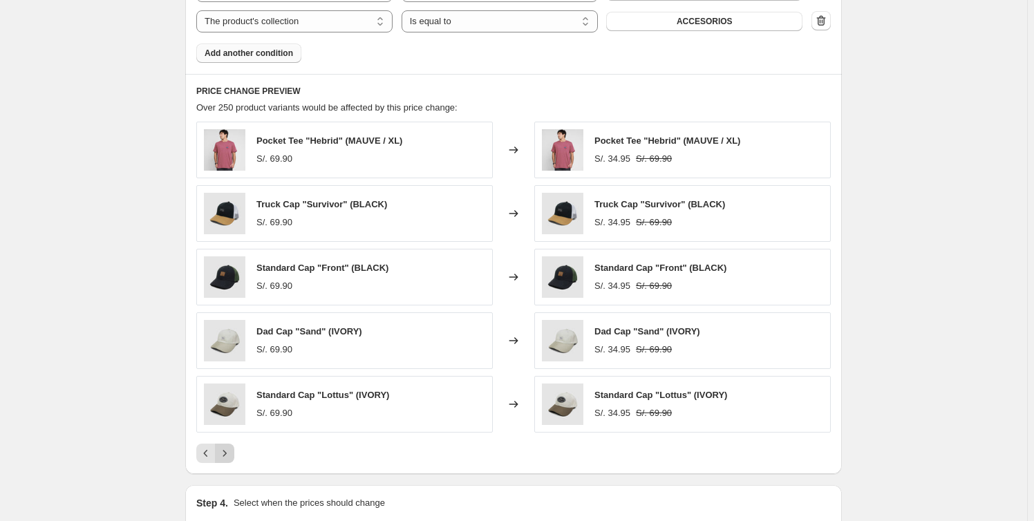
click at [221, 453] on icon "Next" at bounding box center [225, 454] width 14 height 14
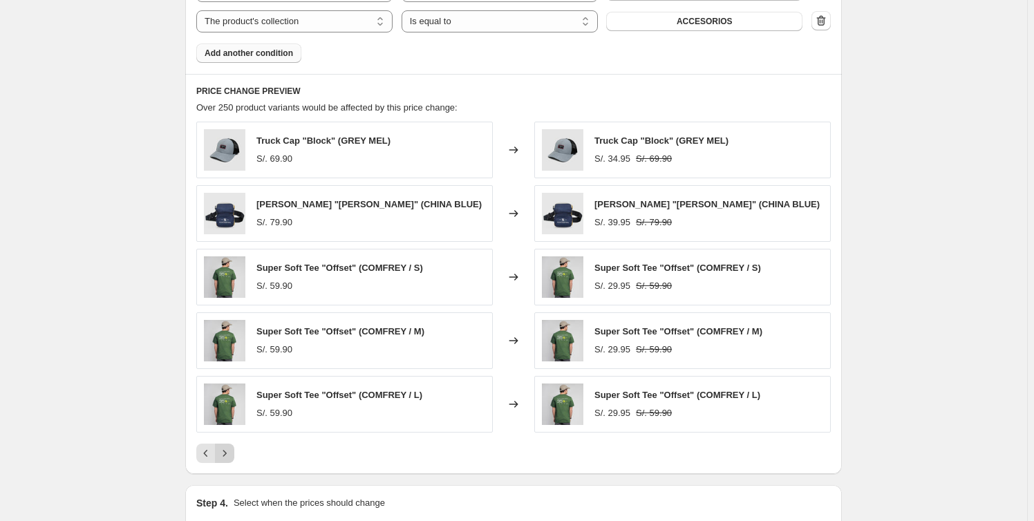
click at [232, 451] on icon "Next" at bounding box center [225, 454] width 14 height 14
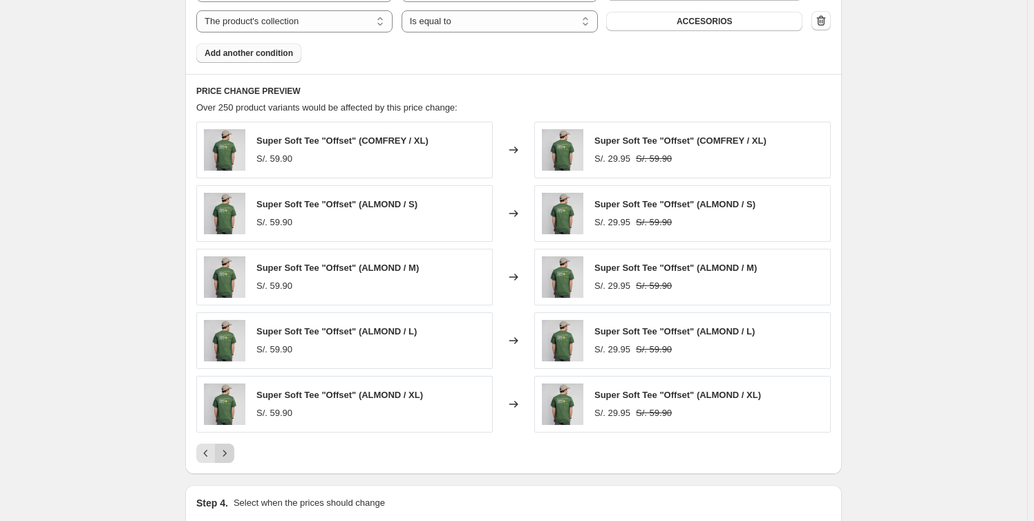
click at [232, 451] on icon "Next" at bounding box center [225, 454] width 14 height 14
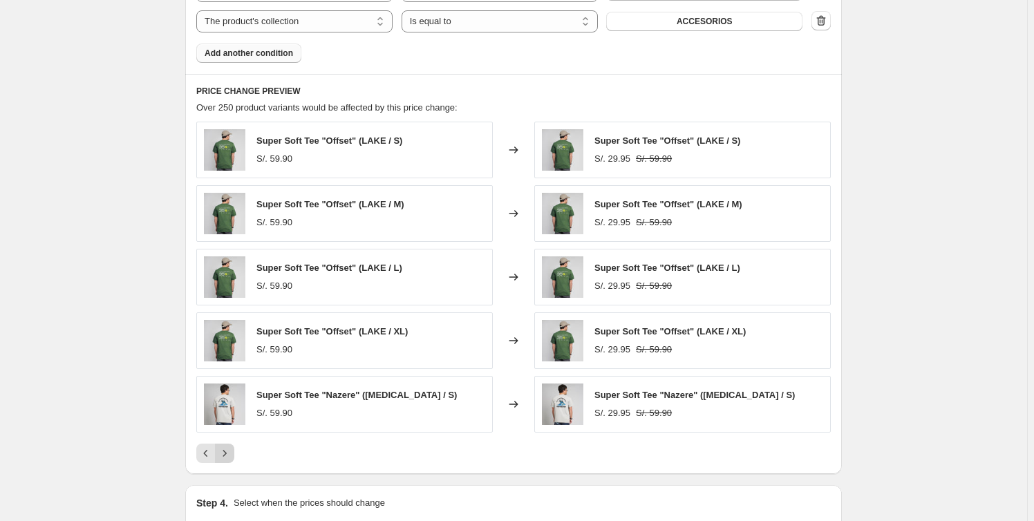
click at [232, 451] on icon "Next" at bounding box center [225, 454] width 14 height 14
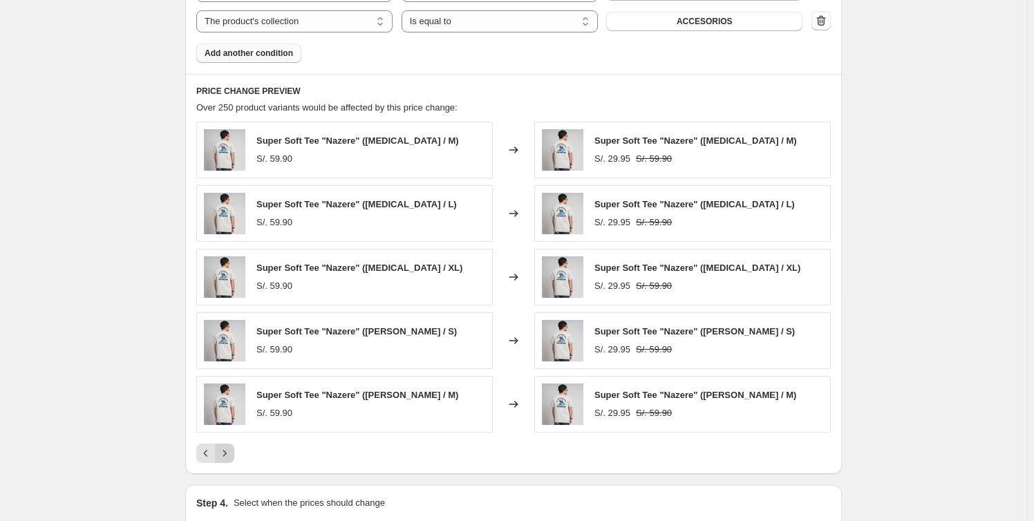
click at [232, 451] on icon "Next" at bounding box center [225, 454] width 14 height 14
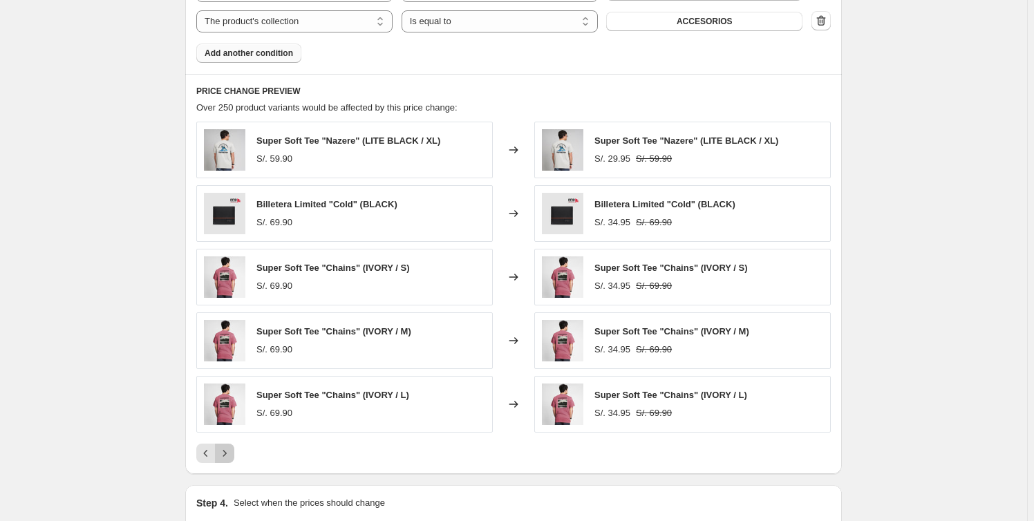
click at [232, 451] on icon "Next" at bounding box center [225, 454] width 14 height 14
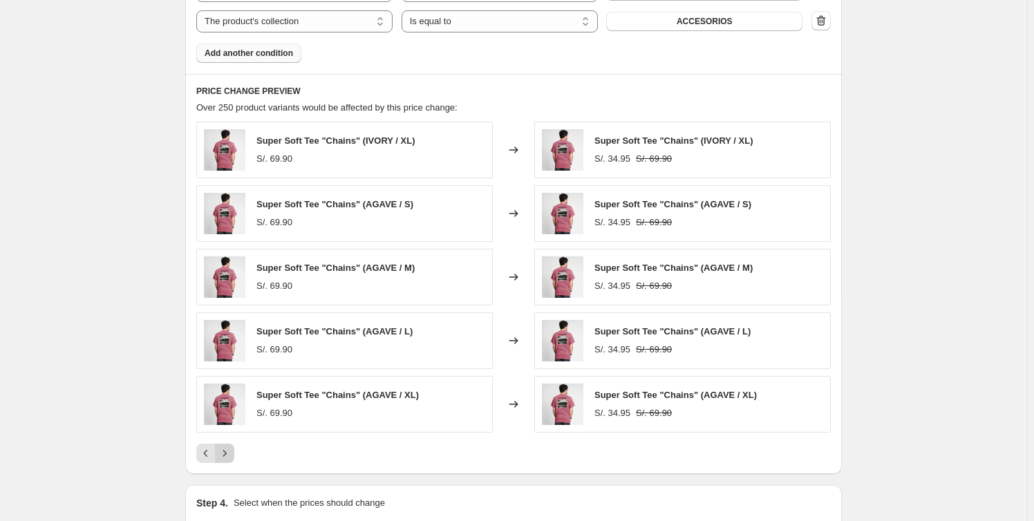
click at [232, 451] on icon "Next" at bounding box center [225, 454] width 14 height 14
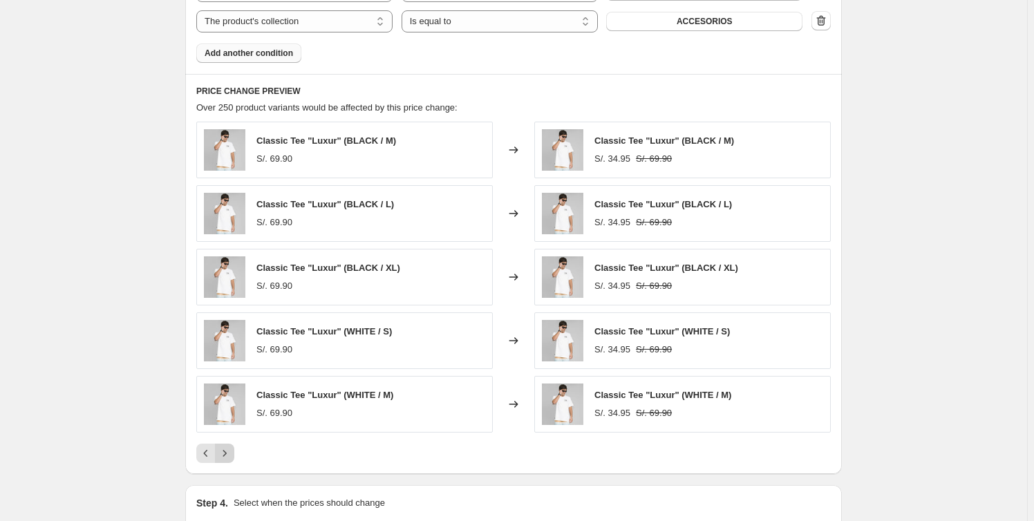
click at [232, 451] on icon "Next" at bounding box center [225, 454] width 14 height 14
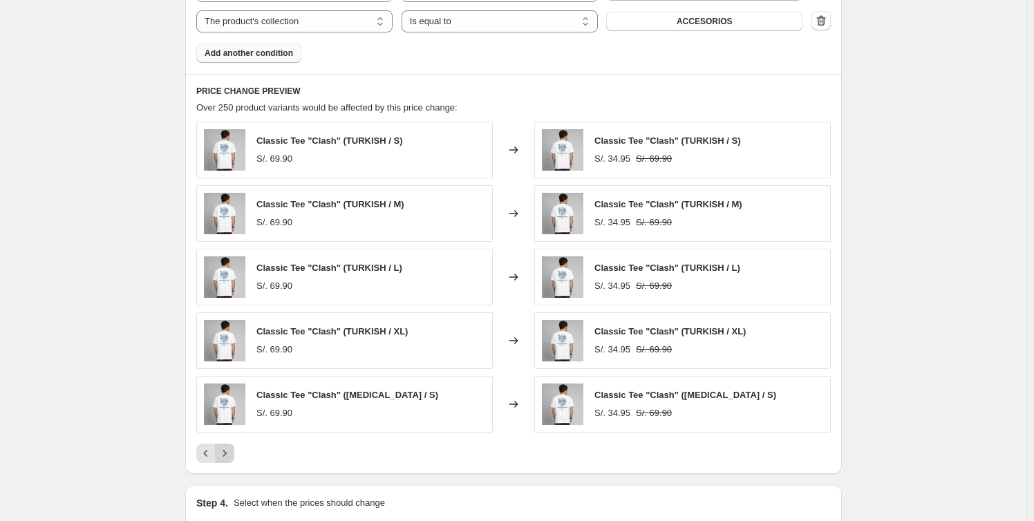
click at [232, 451] on icon "Next" at bounding box center [225, 454] width 14 height 14
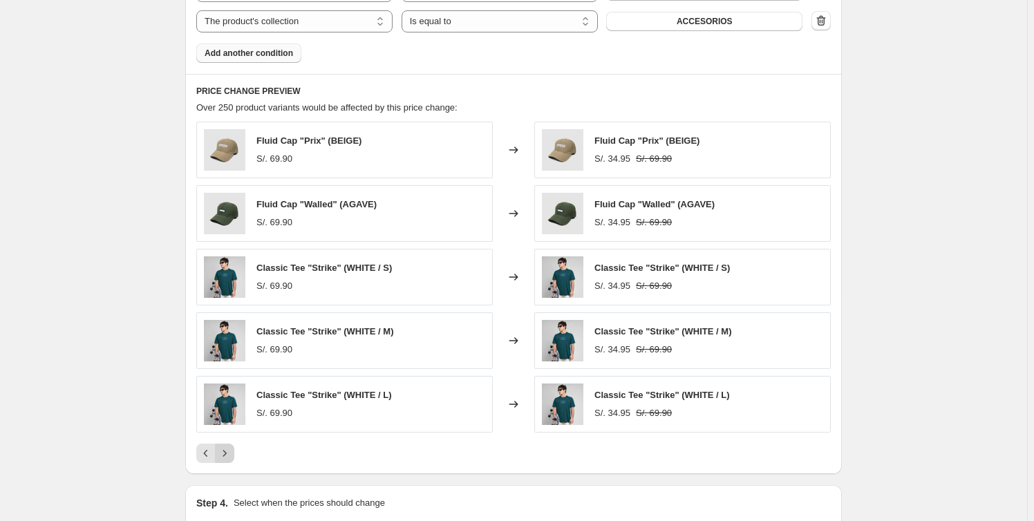
click at [232, 451] on icon "Next" at bounding box center [225, 454] width 14 height 14
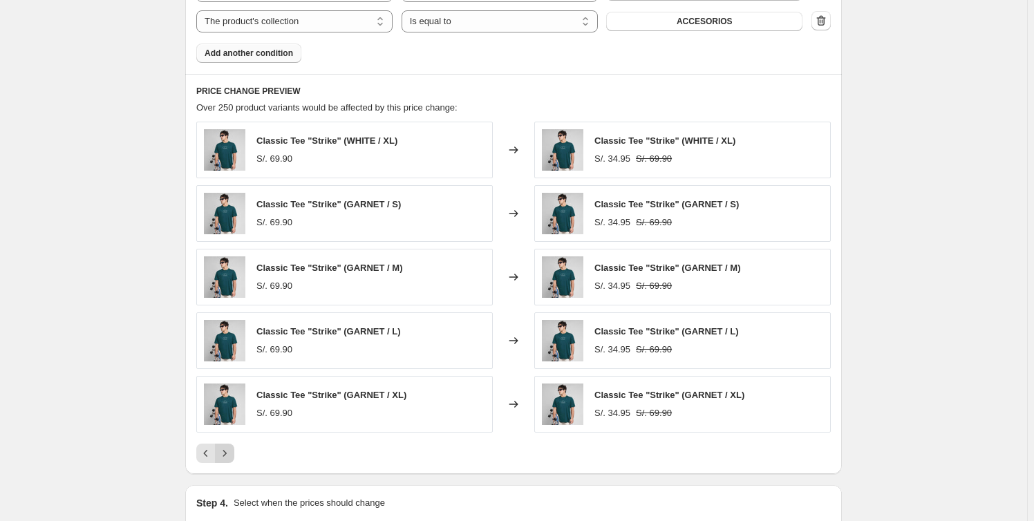
click at [227, 452] on icon "Next" at bounding box center [225, 454] width 14 height 14
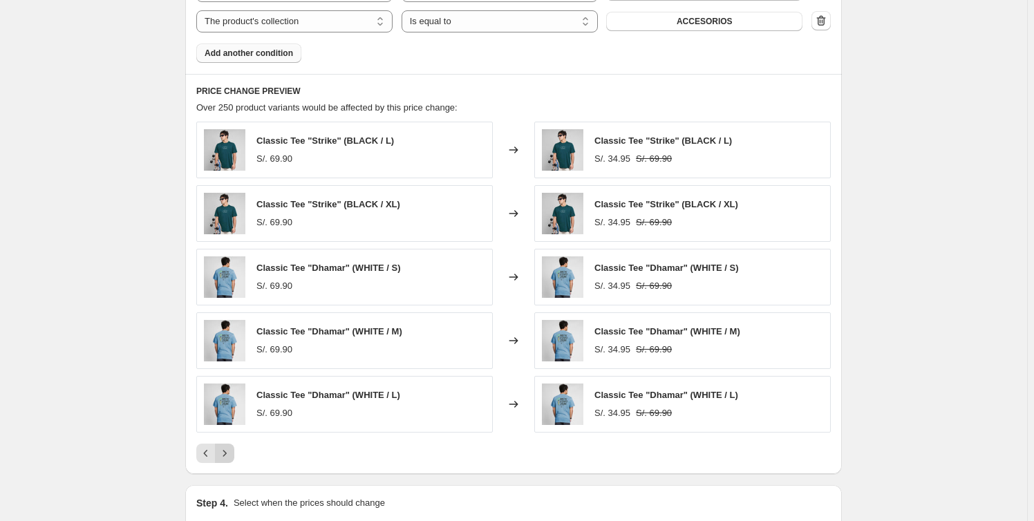
click at [227, 452] on icon "Next" at bounding box center [225, 454] width 14 height 14
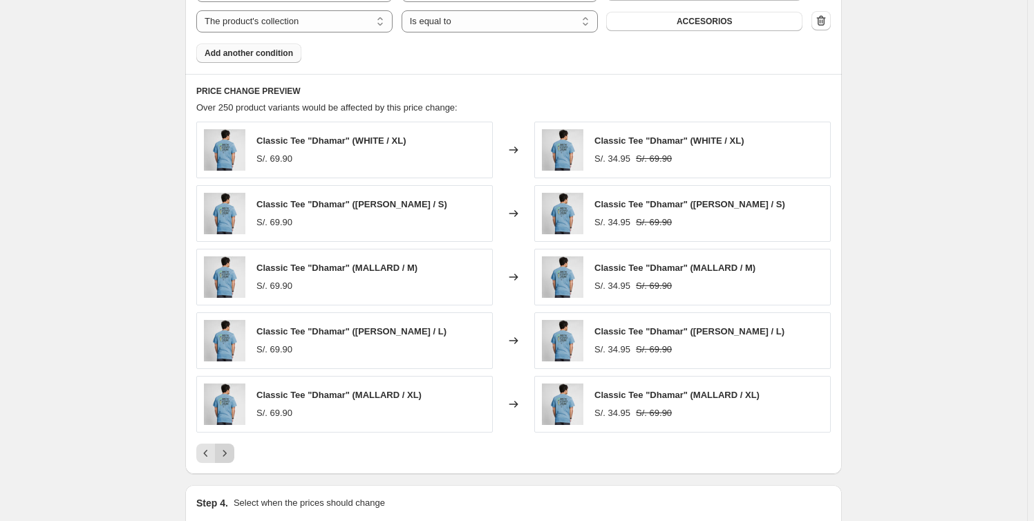
click at [227, 452] on icon "Next" at bounding box center [225, 454] width 14 height 14
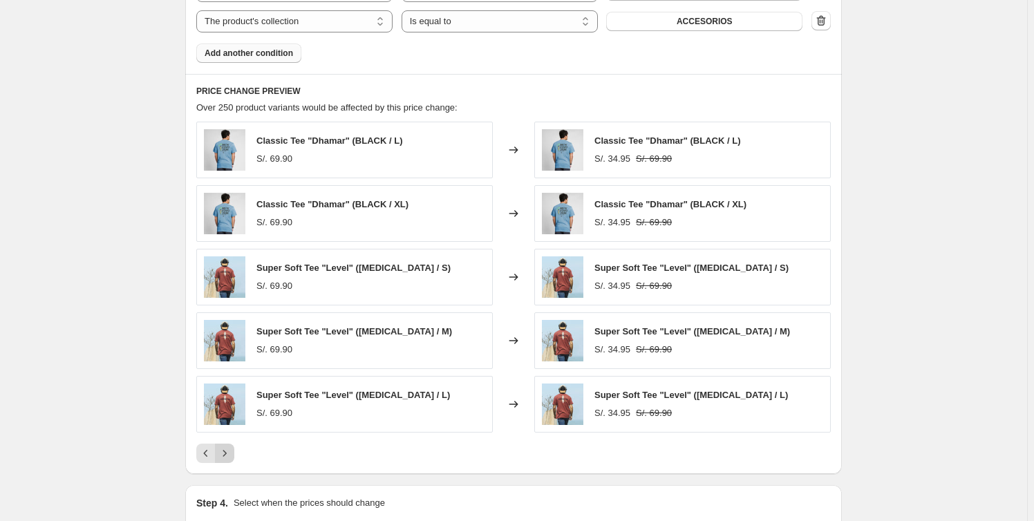
click at [227, 452] on icon "Next" at bounding box center [225, 454] width 14 height 14
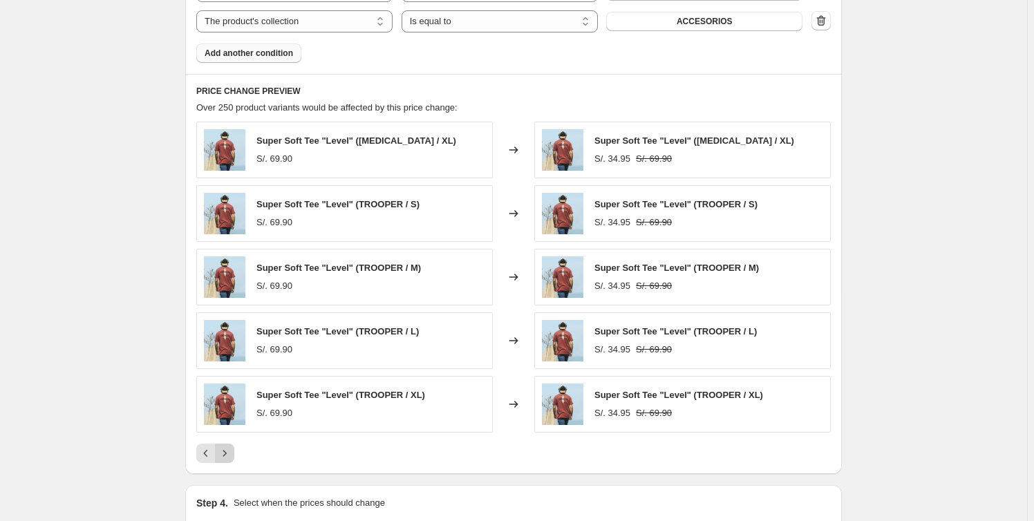
click at [227, 452] on icon "Next" at bounding box center [225, 454] width 14 height 14
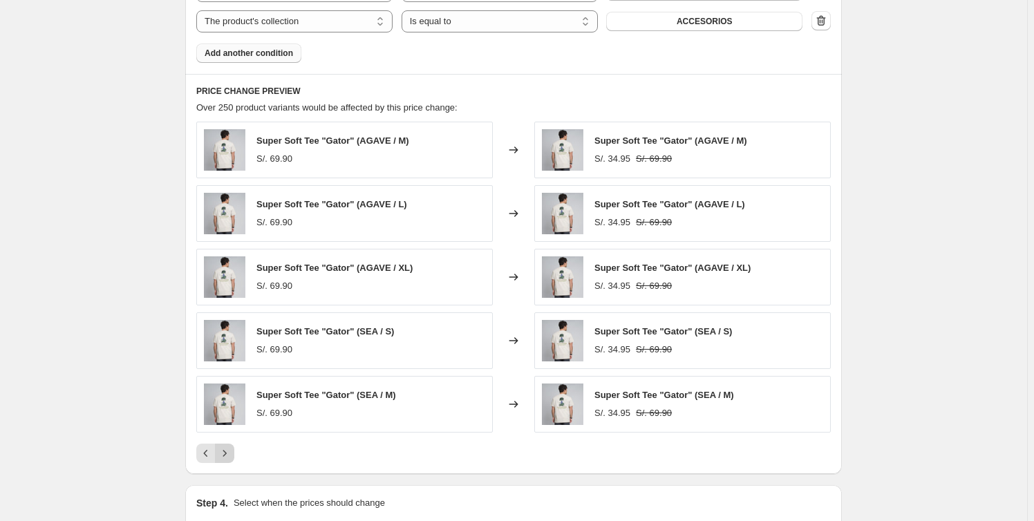
click at [227, 452] on icon "Next" at bounding box center [225, 454] width 14 height 14
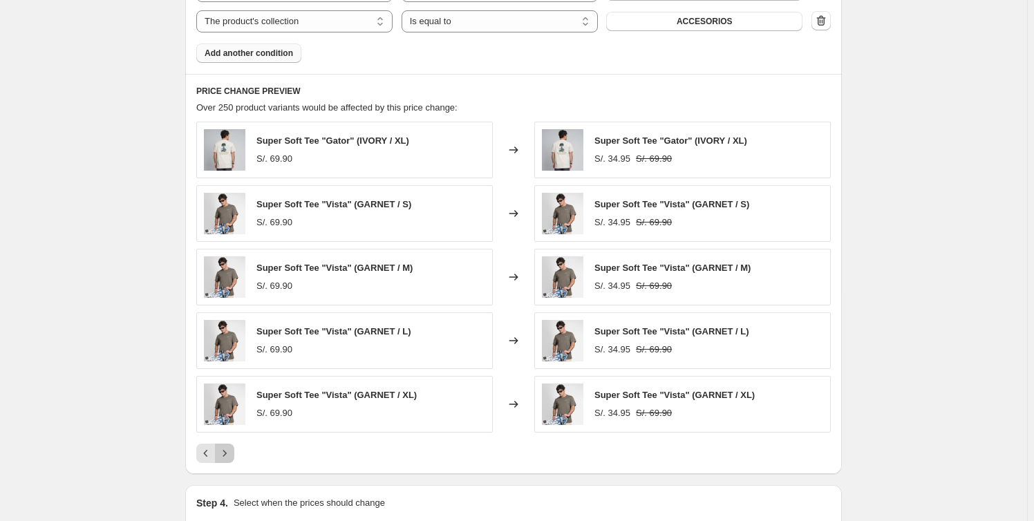
click at [227, 452] on icon "Next" at bounding box center [225, 454] width 14 height 14
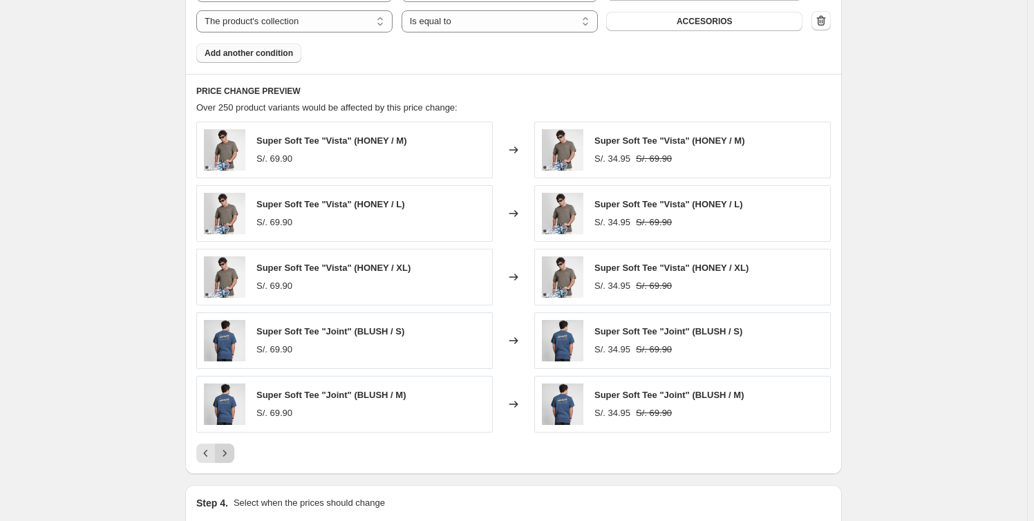
click at [227, 452] on icon "Next" at bounding box center [225, 454] width 14 height 14
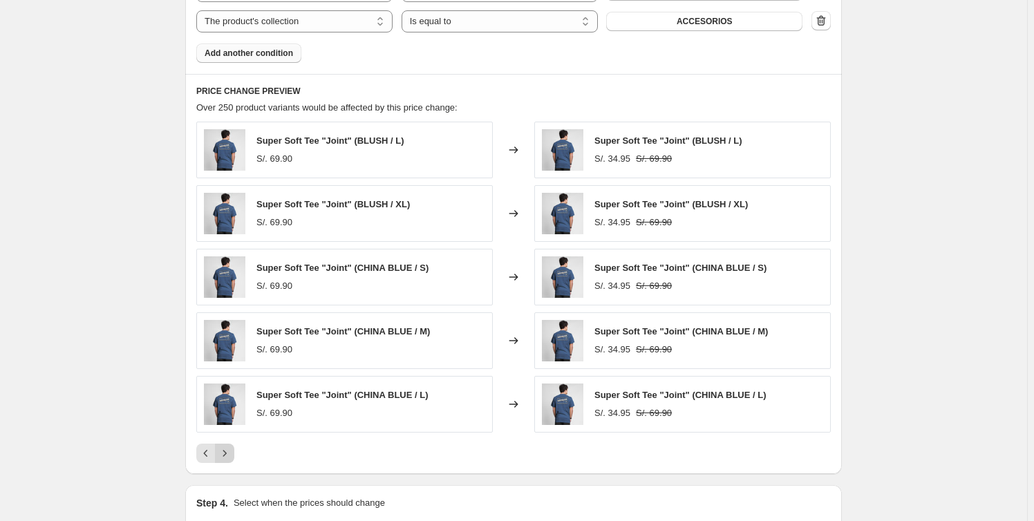
click at [227, 452] on icon "Next" at bounding box center [225, 454] width 14 height 14
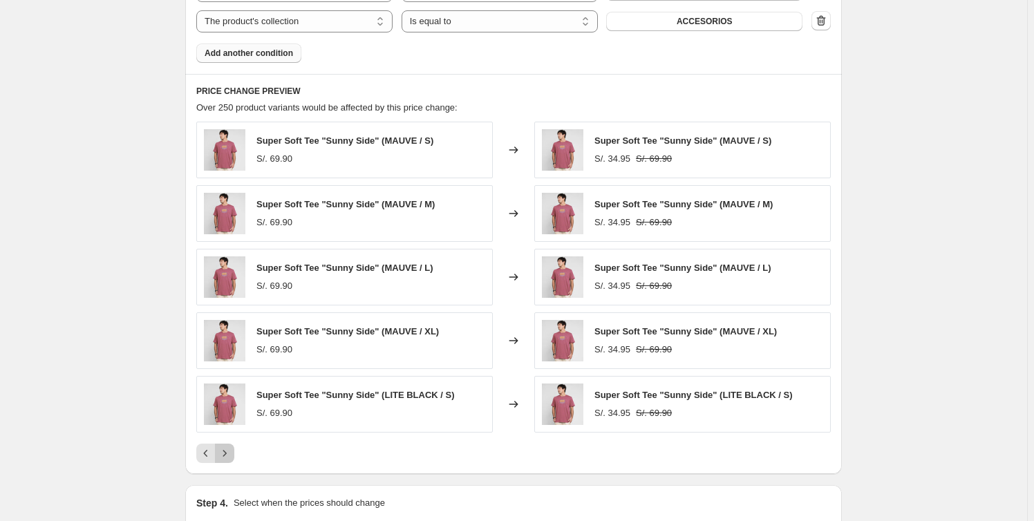
click at [227, 452] on icon "Next" at bounding box center [225, 454] width 14 height 14
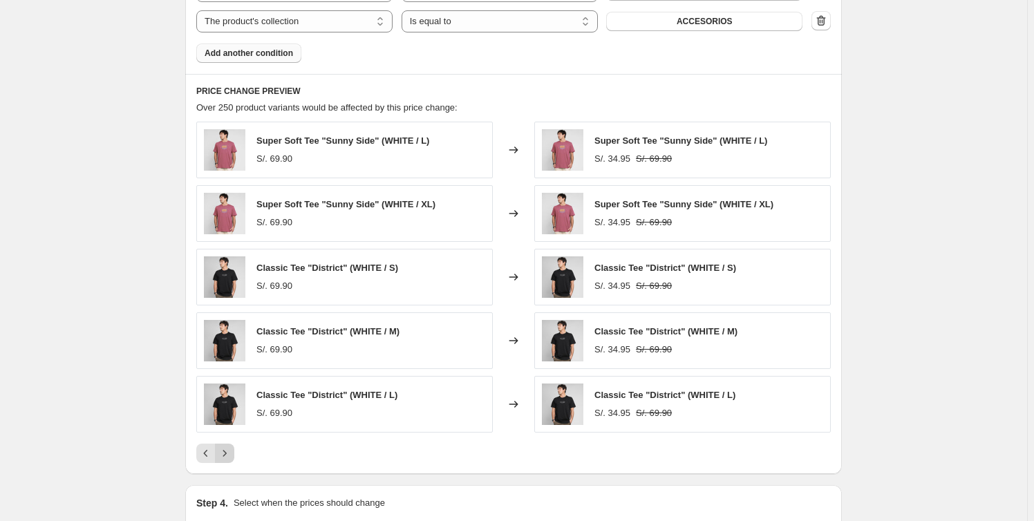
click at [227, 452] on icon "Next" at bounding box center [225, 454] width 14 height 14
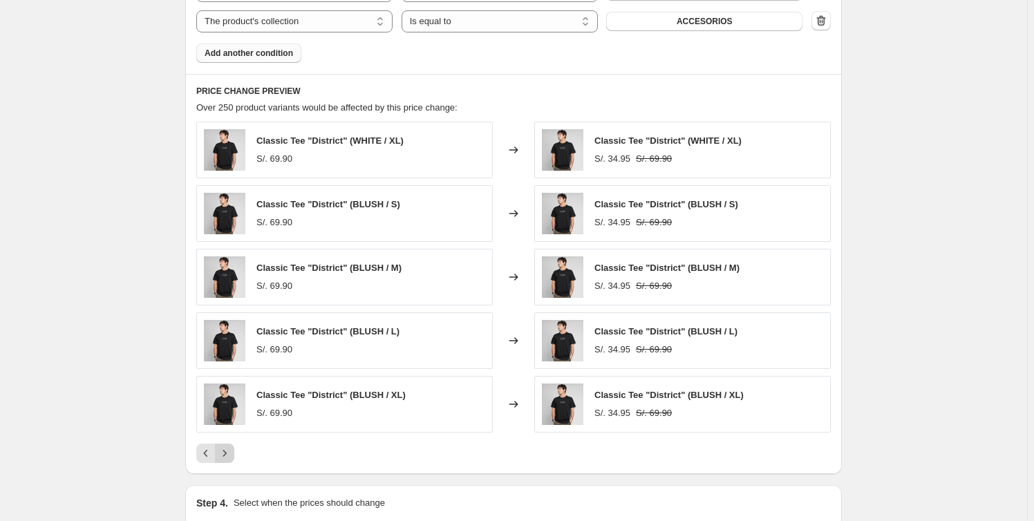
click at [227, 452] on icon "Next" at bounding box center [225, 454] width 14 height 14
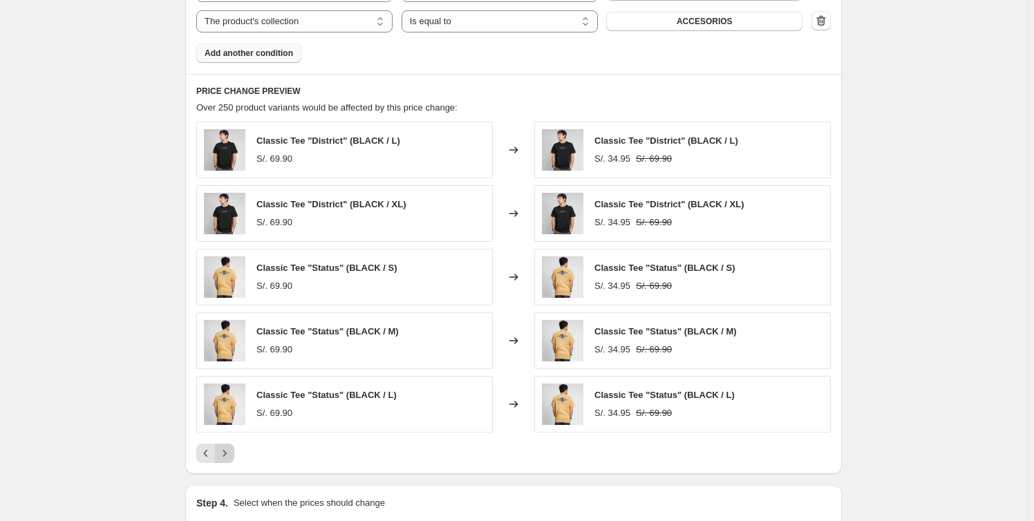
click at [227, 452] on icon "Next" at bounding box center [225, 454] width 14 height 14
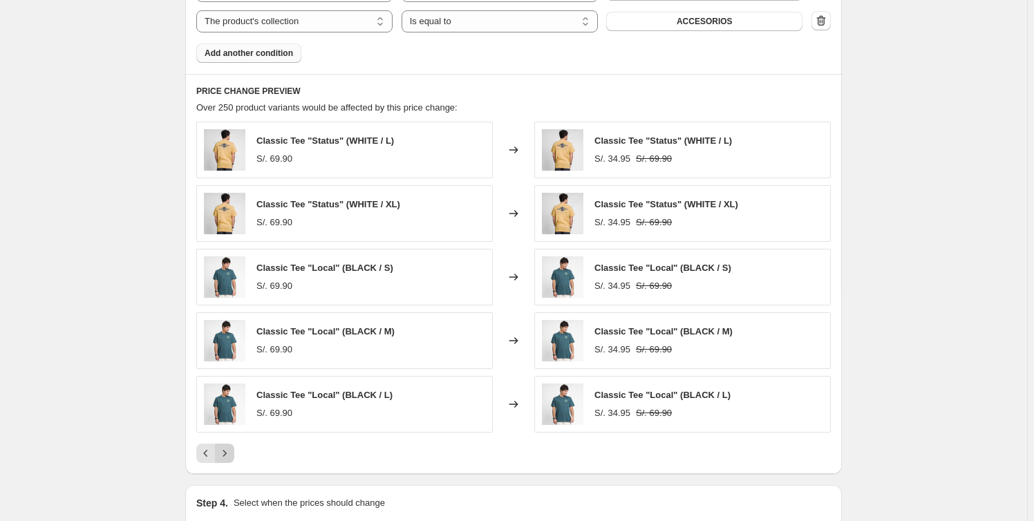
click at [227, 452] on icon "Next" at bounding box center [225, 454] width 14 height 14
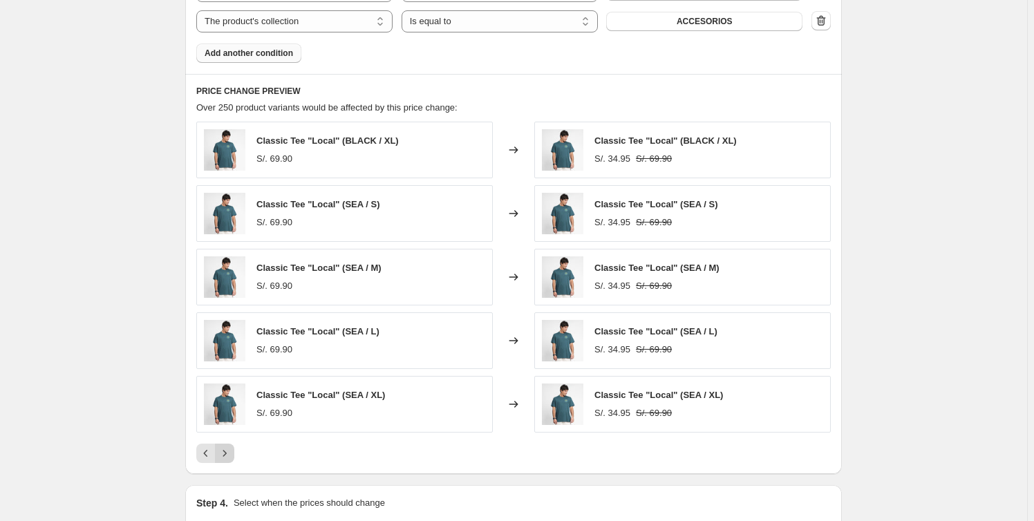
click at [227, 452] on icon "Next" at bounding box center [225, 454] width 14 height 14
click at [226, 452] on icon "Next" at bounding box center [225, 454] width 14 height 14
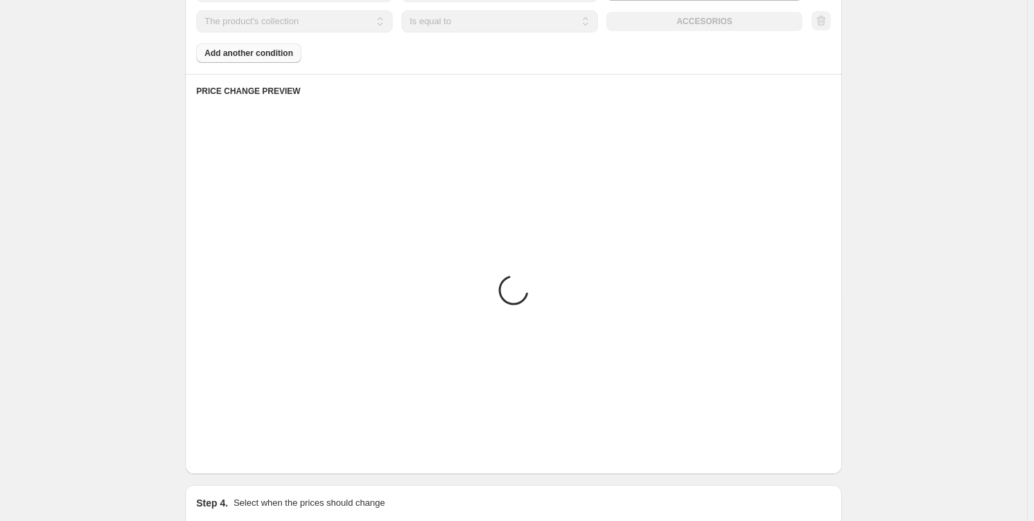
click at [226, 452] on icon "Next" at bounding box center [225, 454] width 14 height 14
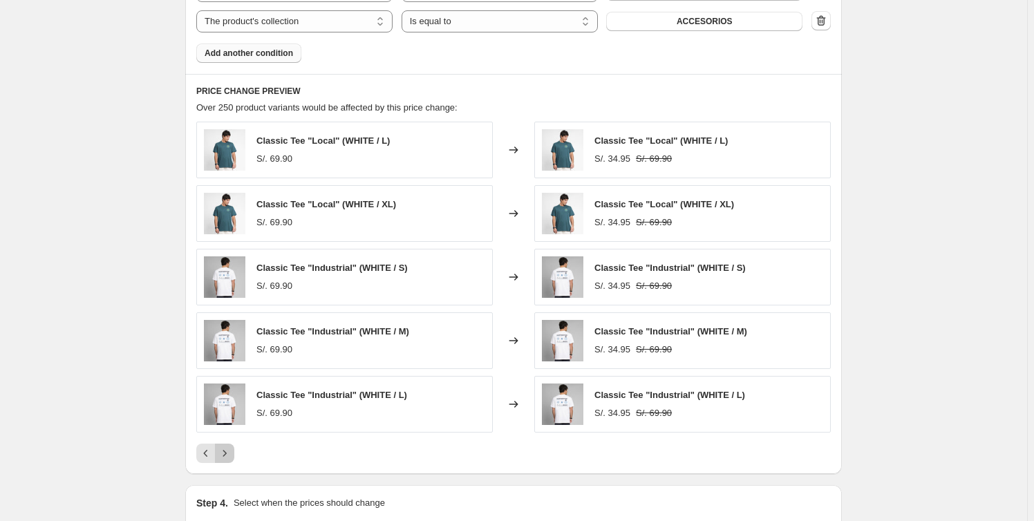
click at [227, 451] on icon "Next" at bounding box center [225, 454] width 14 height 14
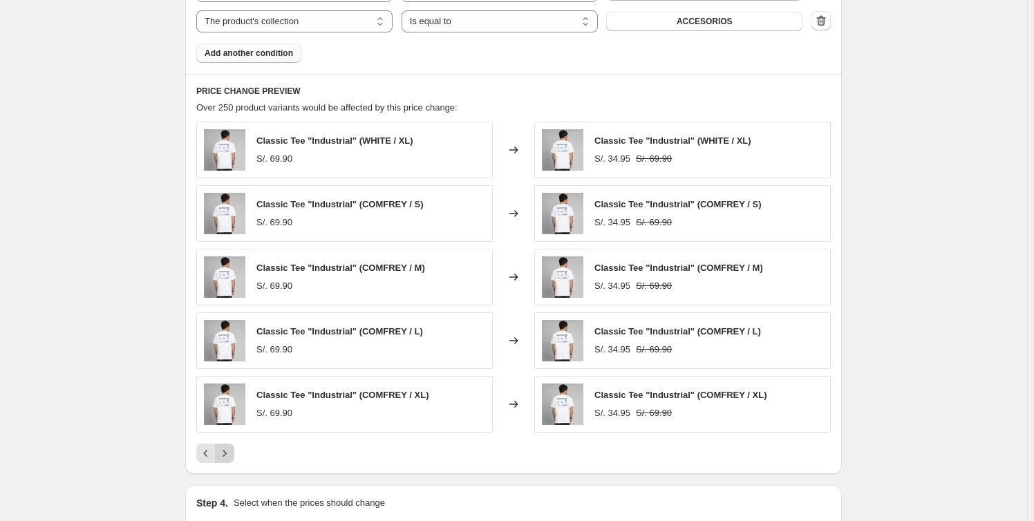
click at [227, 451] on icon "Next" at bounding box center [225, 454] width 14 height 14
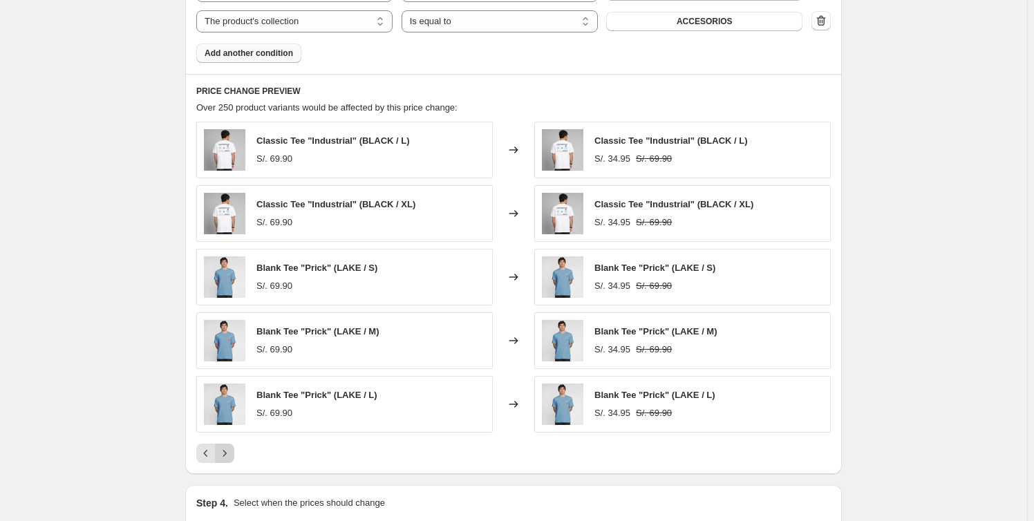
click at [227, 451] on icon "Next" at bounding box center [225, 454] width 14 height 14
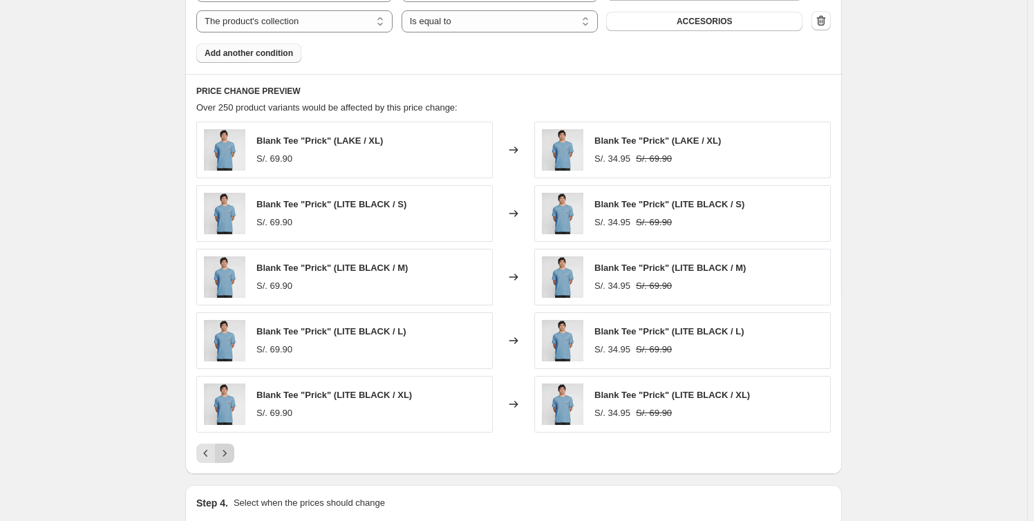
click at [227, 451] on icon "Next" at bounding box center [225, 454] width 14 height 14
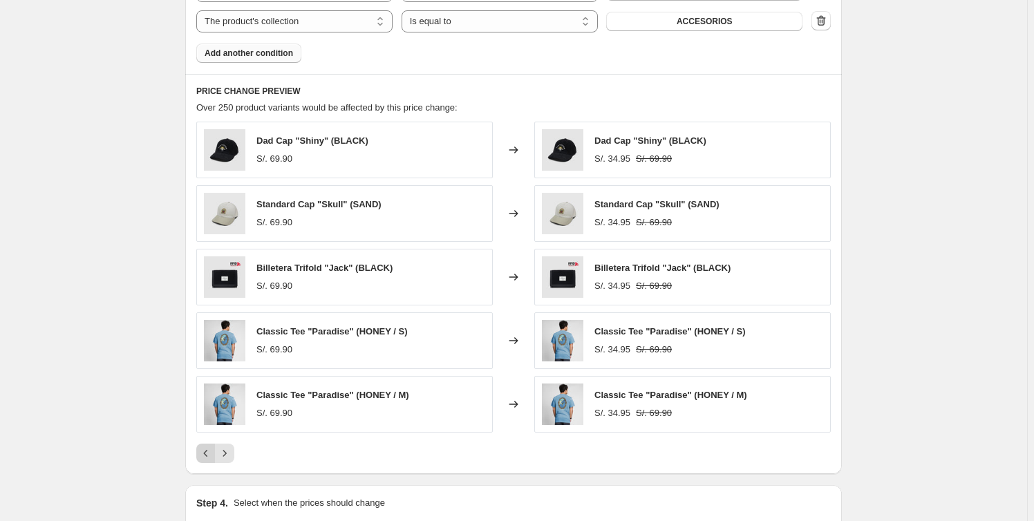
click at [205, 451] on icon "Previous" at bounding box center [206, 454] width 14 height 14
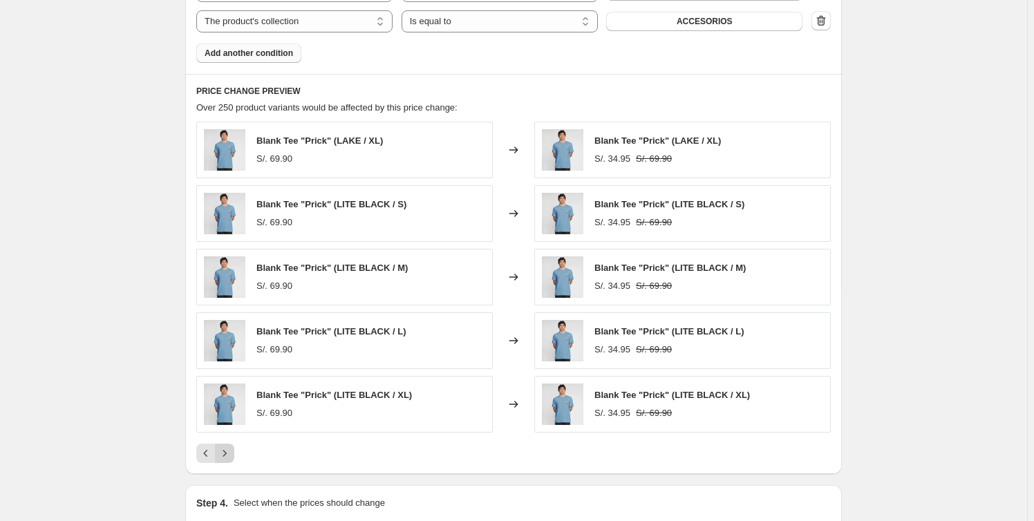
click at [221, 449] on icon "Next" at bounding box center [225, 454] width 14 height 14
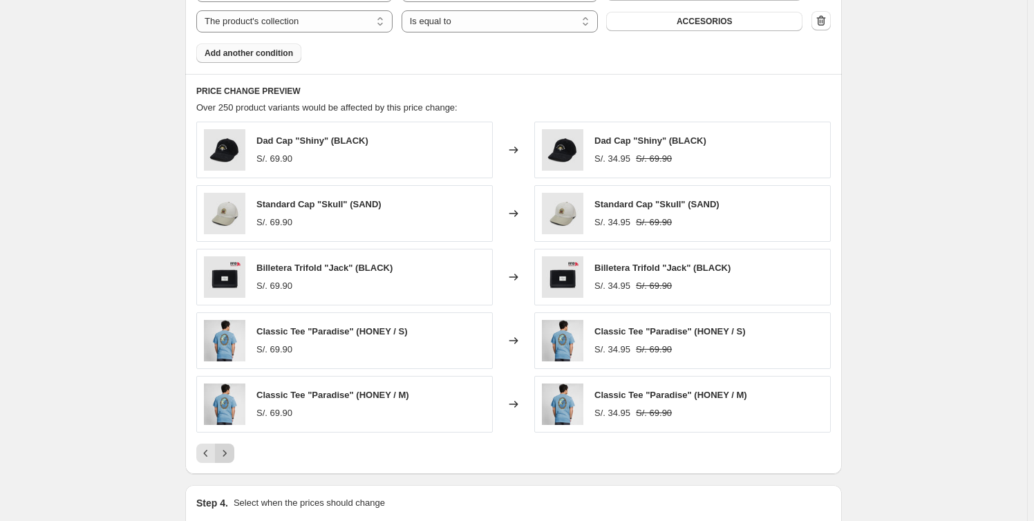
click at [221, 449] on icon "Next" at bounding box center [225, 454] width 14 height 14
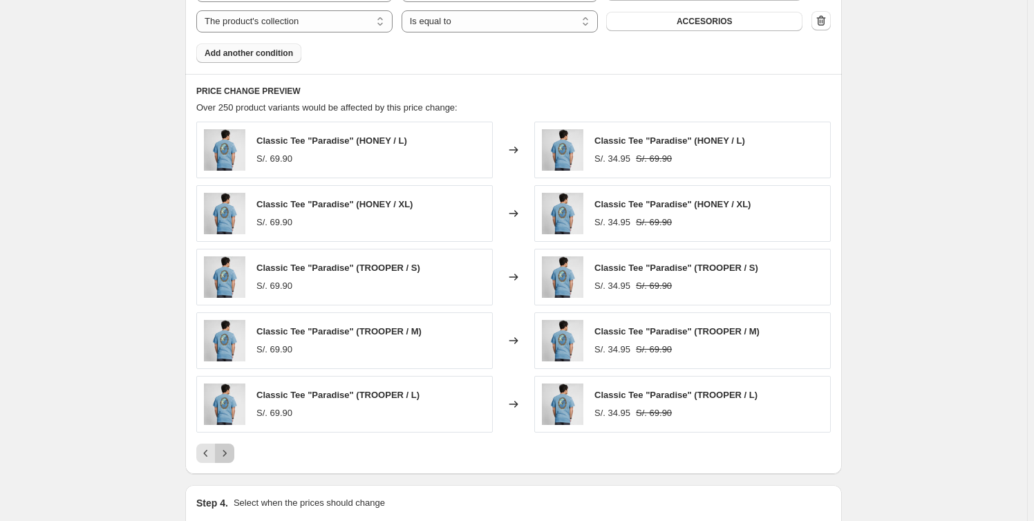
click at [221, 449] on icon "Next" at bounding box center [225, 454] width 14 height 14
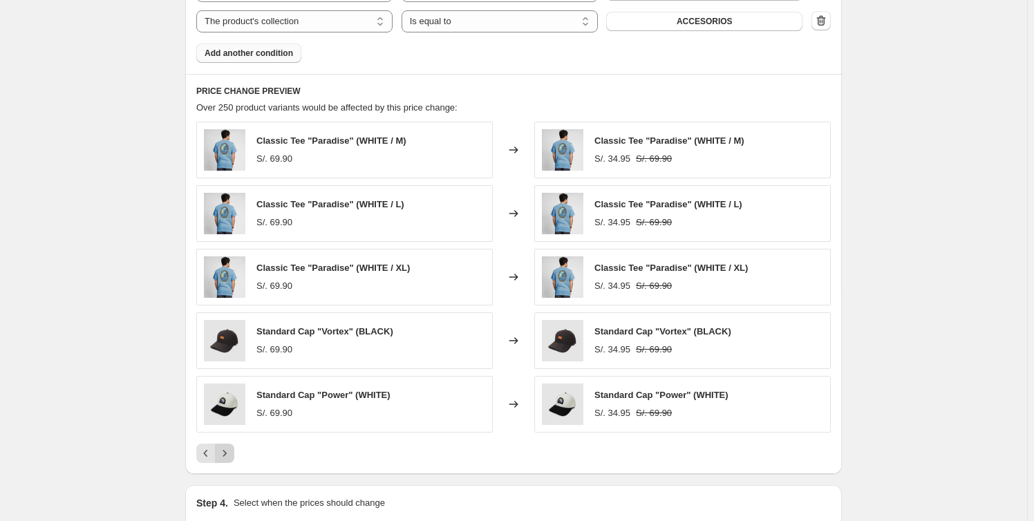
click at [221, 449] on icon "Next" at bounding box center [225, 454] width 14 height 14
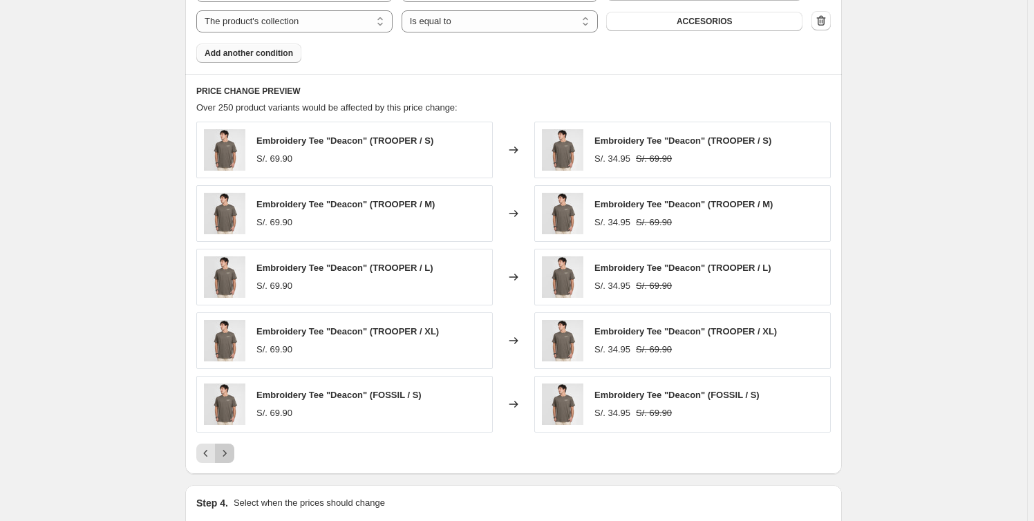
click at [221, 449] on icon "Next" at bounding box center [225, 454] width 14 height 14
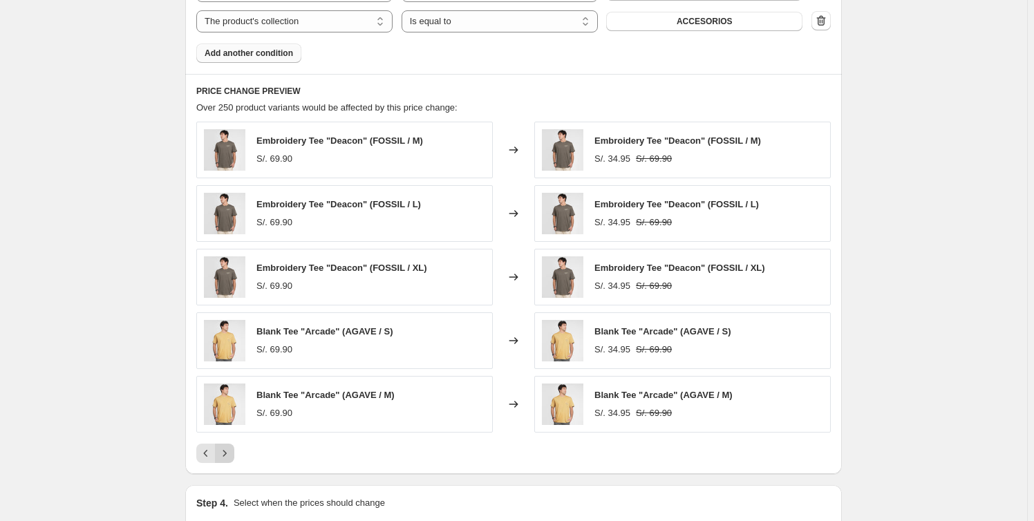
click at [221, 449] on icon "Next" at bounding box center [225, 454] width 14 height 14
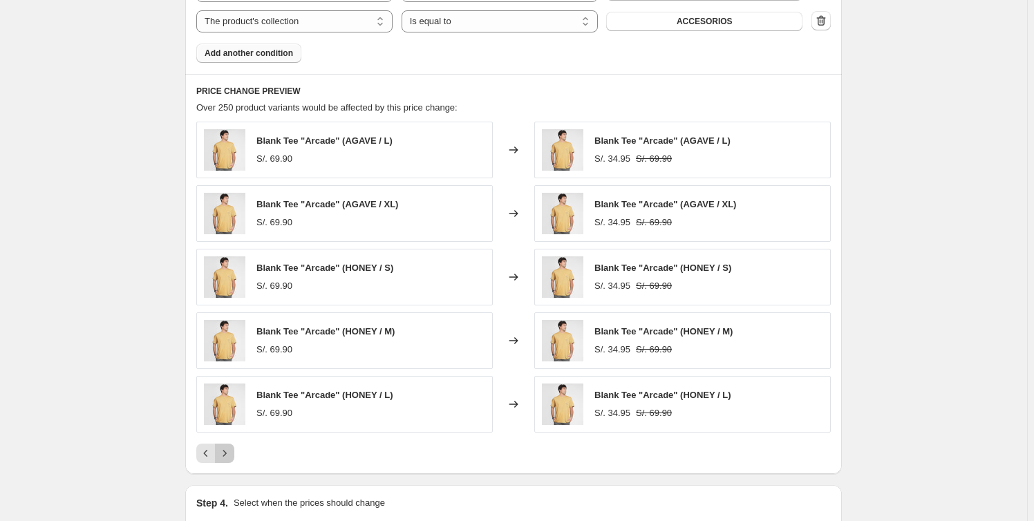
click at [221, 449] on icon "Next" at bounding box center [225, 454] width 14 height 14
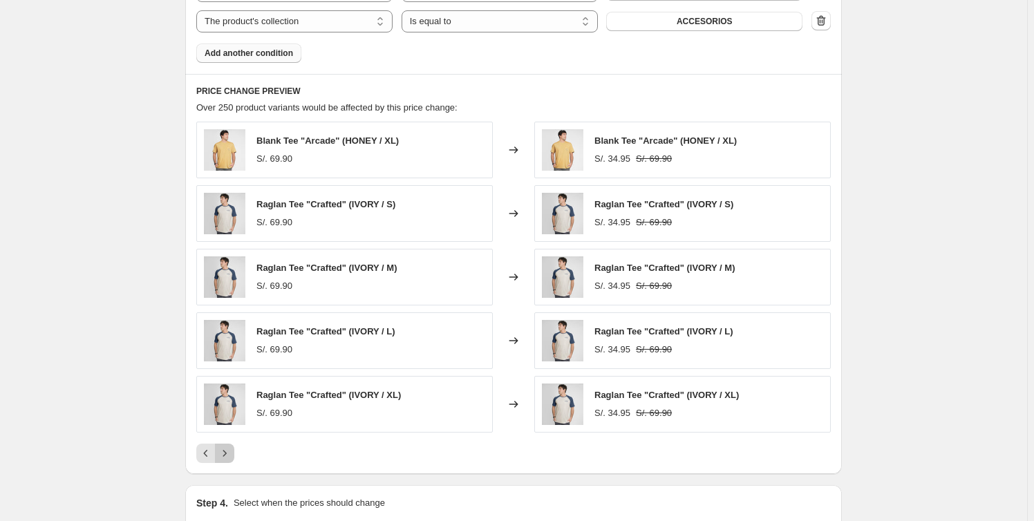
click at [221, 449] on icon "Next" at bounding box center [225, 454] width 14 height 14
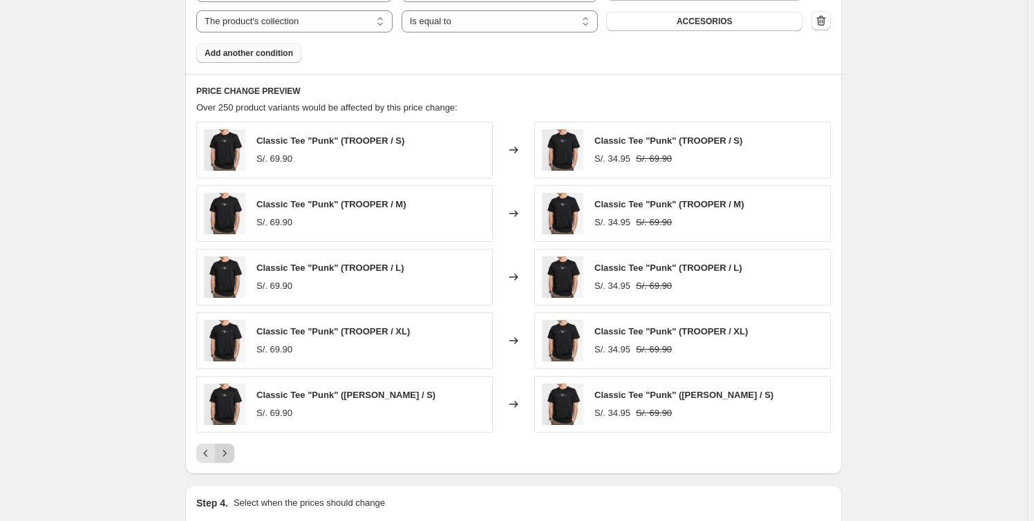
click at [221, 449] on icon "Next" at bounding box center [225, 454] width 14 height 14
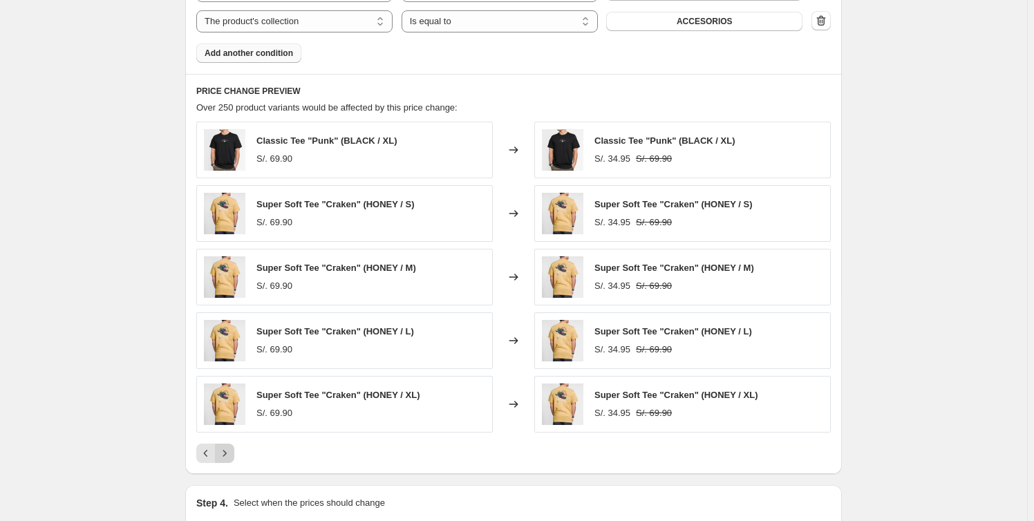
click at [228, 448] on icon "Next" at bounding box center [225, 454] width 14 height 14
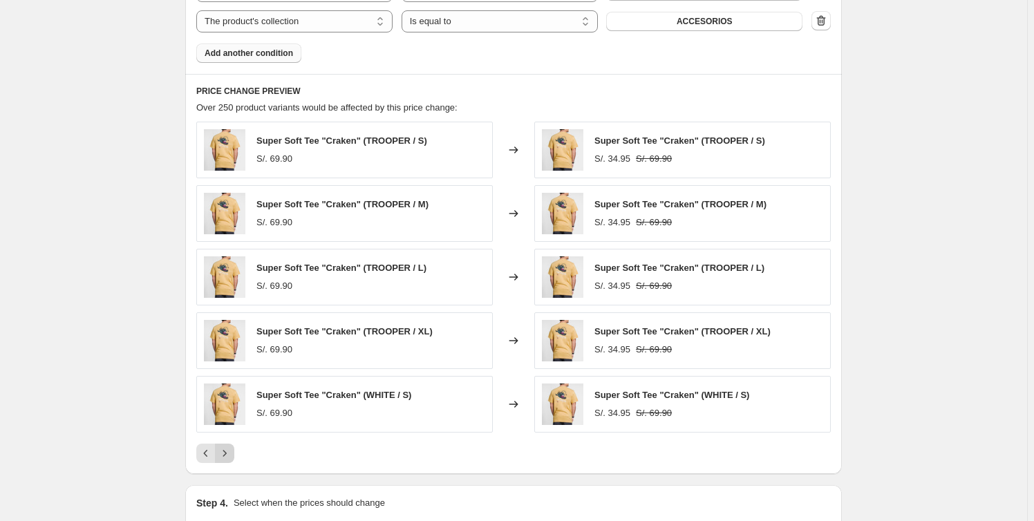
click at [228, 449] on icon "Next" at bounding box center [225, 454] width 14 height 14
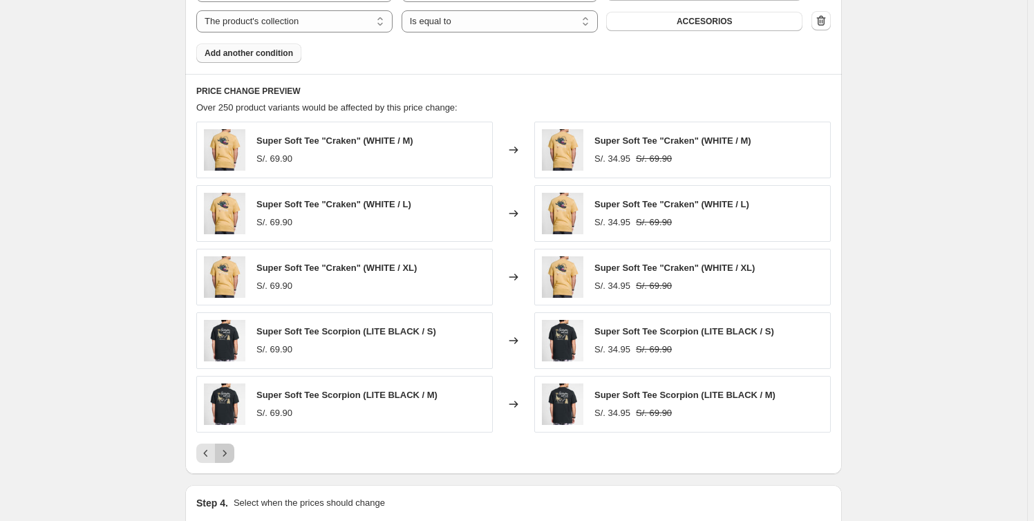
click at [228, 449] on icon "Next" at bounding box center [225, 454] width 14 height 14
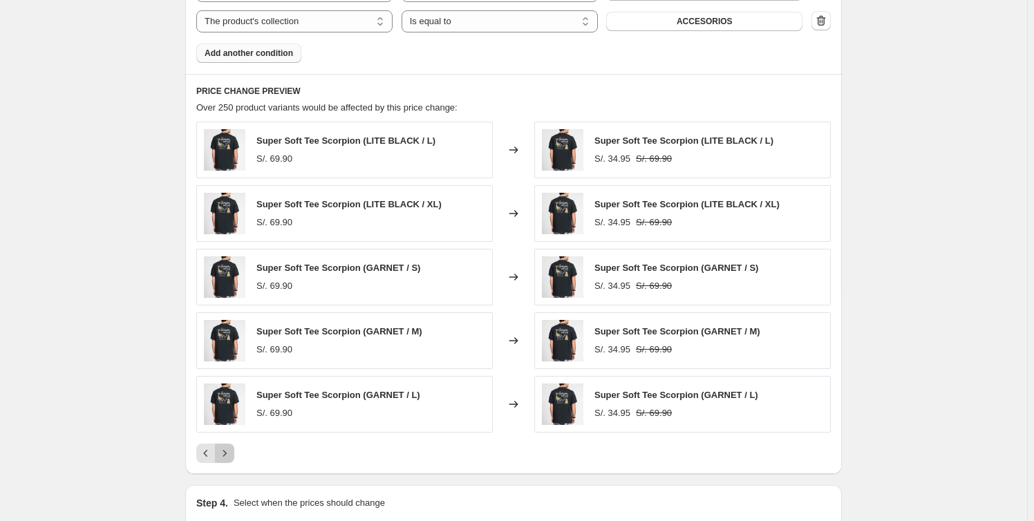
click at [228, 449] on icon "Next" at bounding box center [225, 454] width 14 height 14
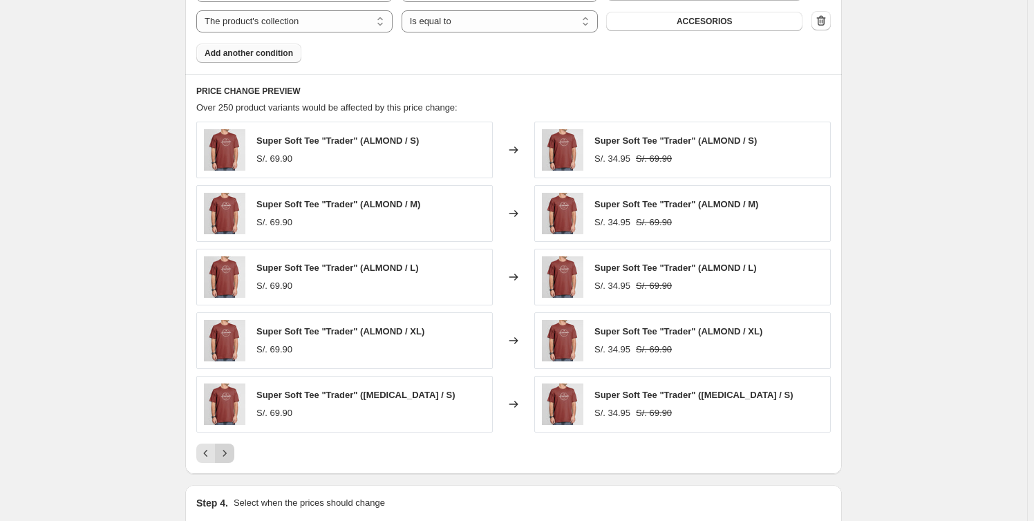
click at [227, 450] on icon "Next" at bounding box center [225, 454] width 14 height 14
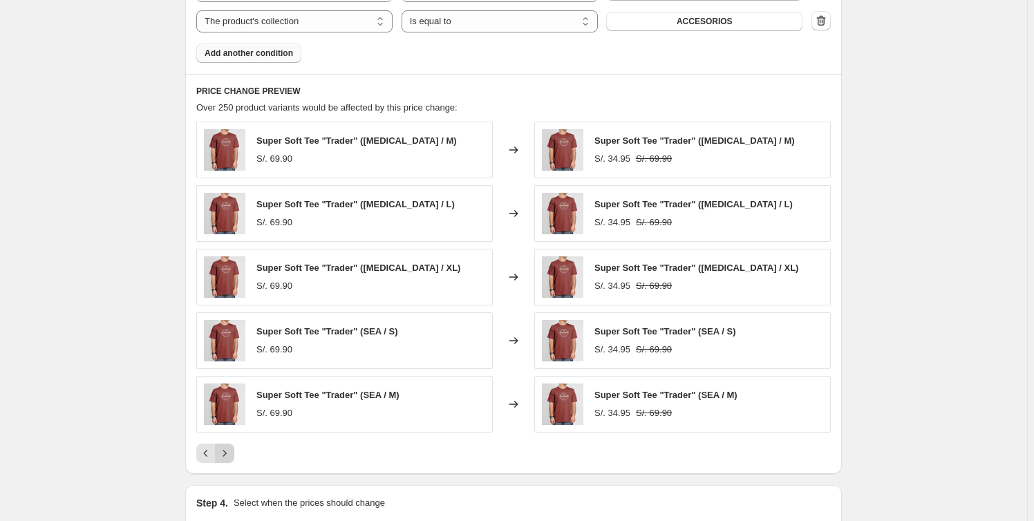
click at [225, 449] on icon "Next" at bounding box center [225, 454] width 14 height 14
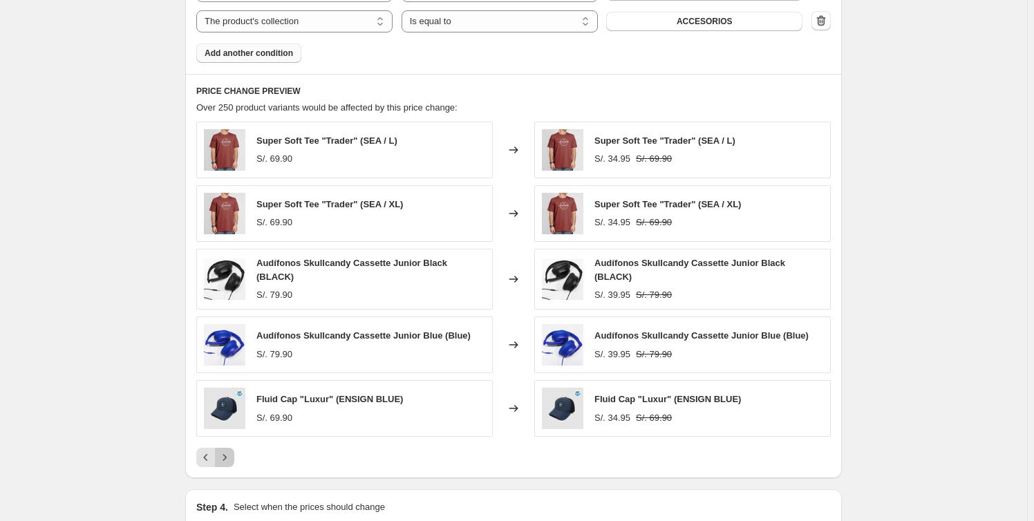
click at [232, 451] on icon "Next" at bounding box center [225, 458] width 14 height 14
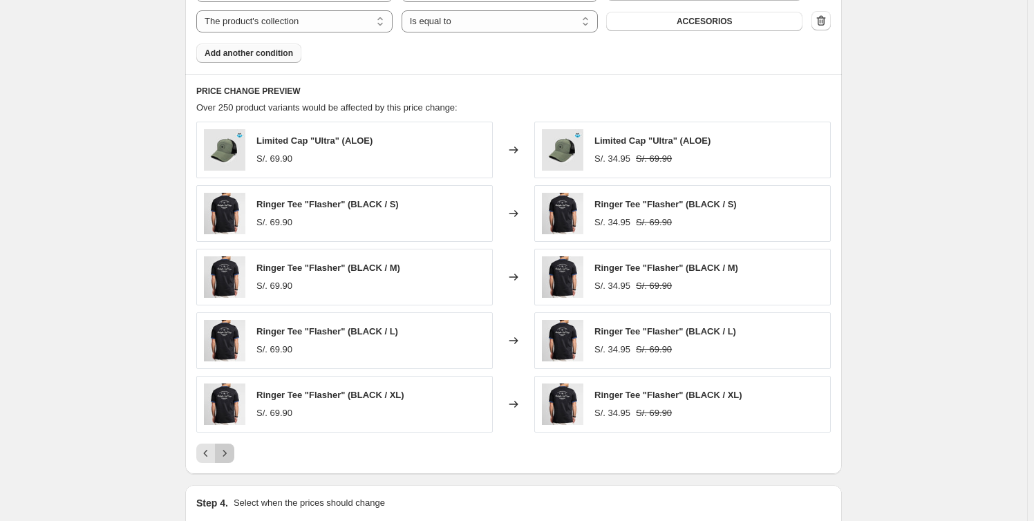
click at [232, 451] on icon "Next" at bounding box center [225, 454] width 14 height 14
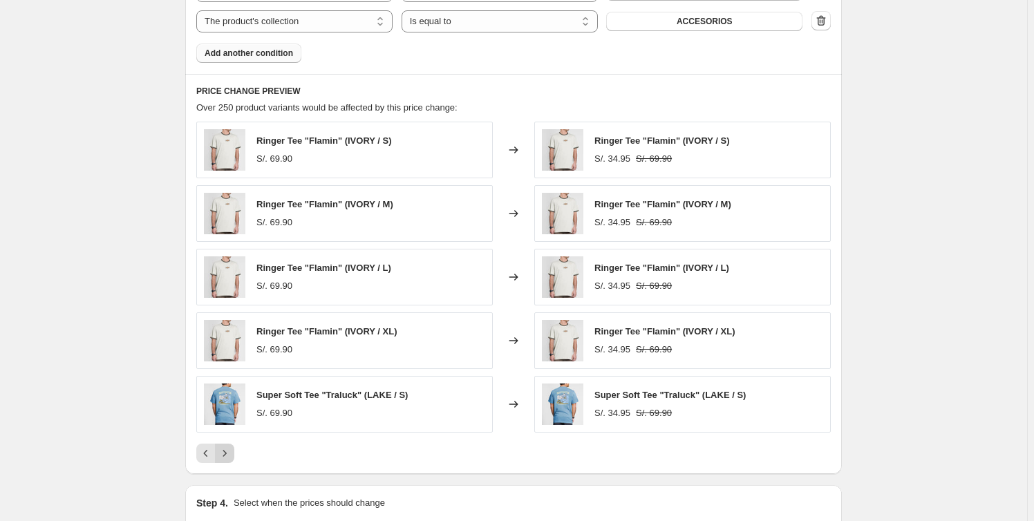
click at [232, 451] on icon "Next" at bounding box center [225, 454] width 14 height 14
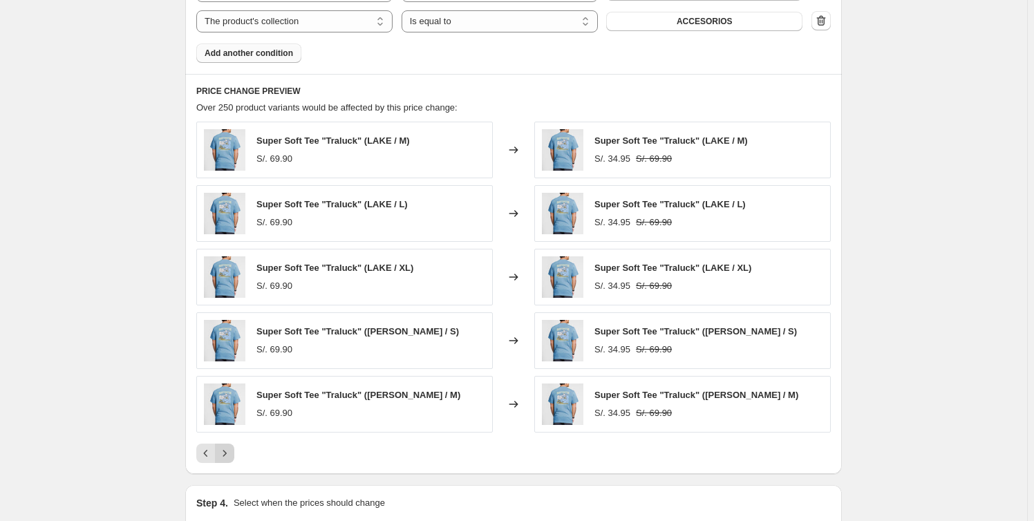
click at [232, 451] on icon "Next" at bounding box center [225, 454] width 14 height 14
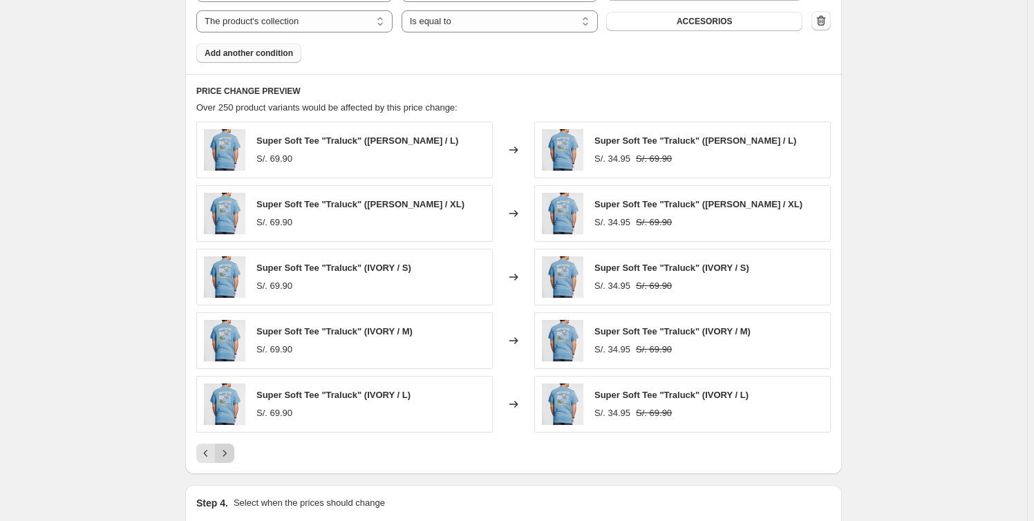
click at [232, 451] on icon "Next" at bounding box center [225, 454] width 14 height 14
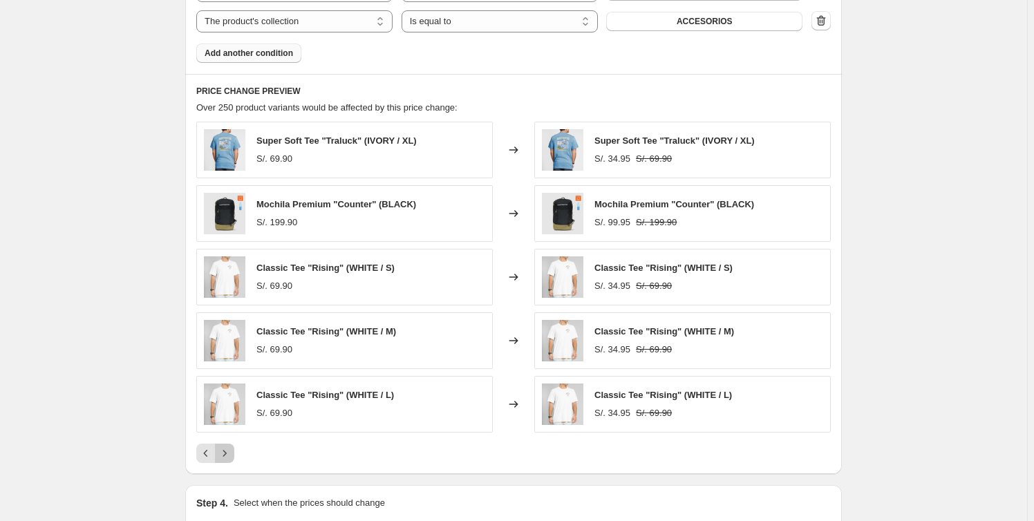
click at [232, 451] on icon "Next" at bounding box center [225, 454] width 14 height 14
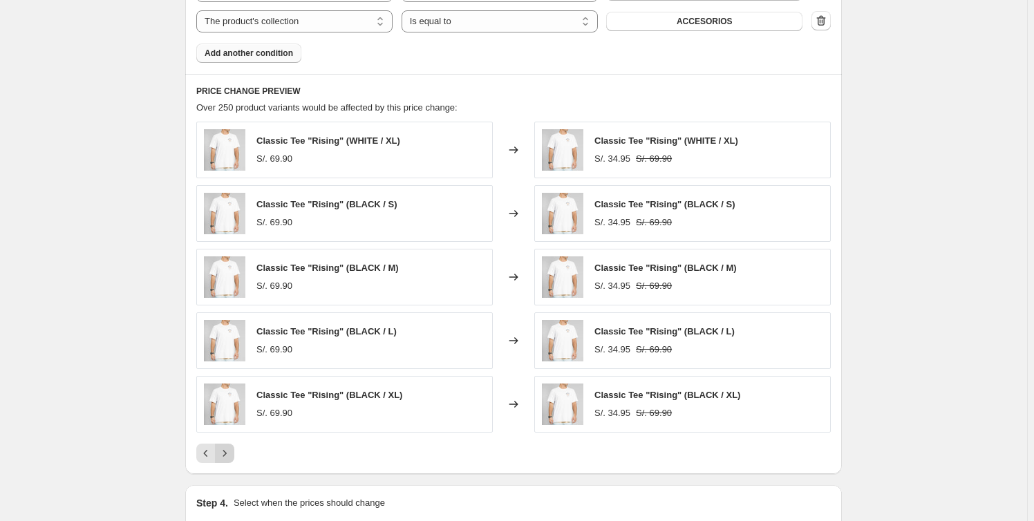
click at [232, 451] on icon "Next" at bounding box center [225, 454] width 14 height 14
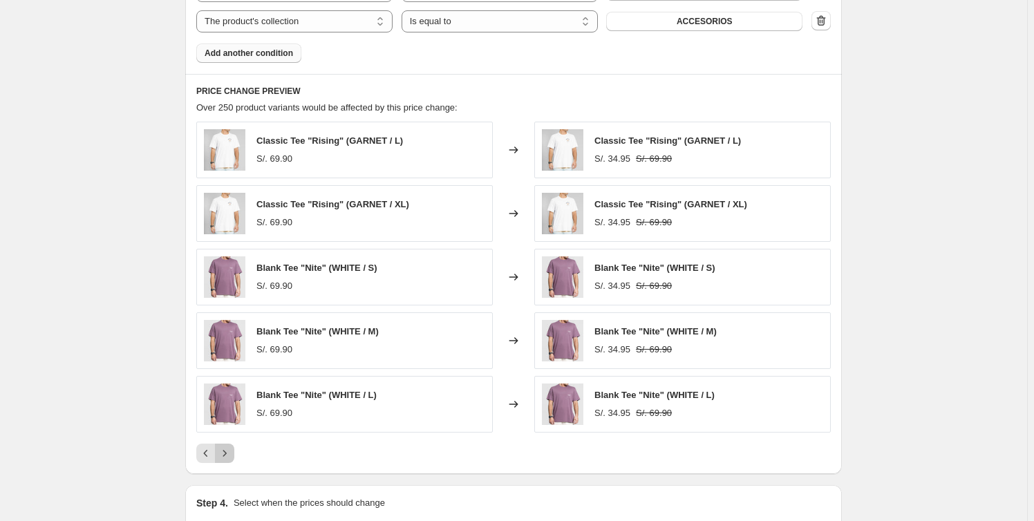
click at [232, 451] on icon "Next" at bounding box center [225, 454] width 14 height 14
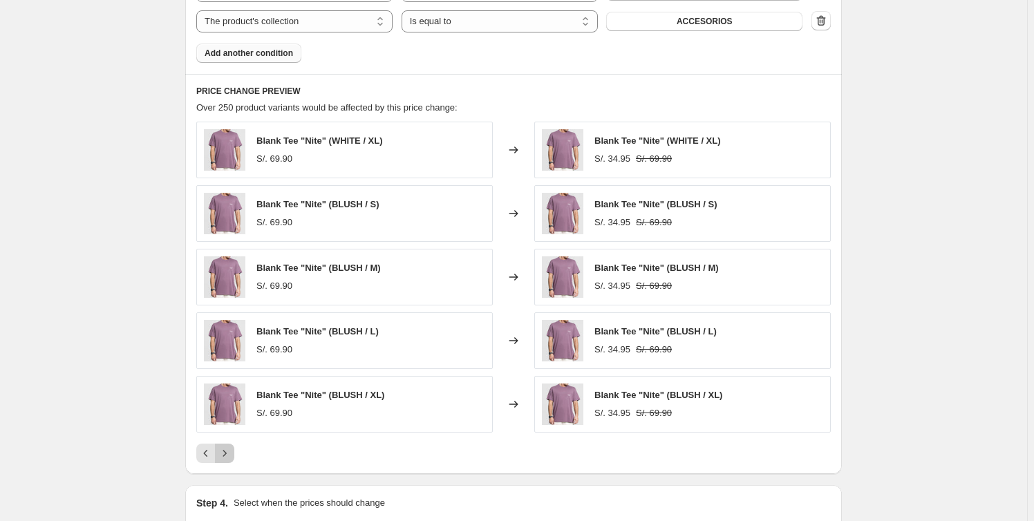
click at [232, 451] on icon "Next" at bounding box center [225, 454] width 14 height 14
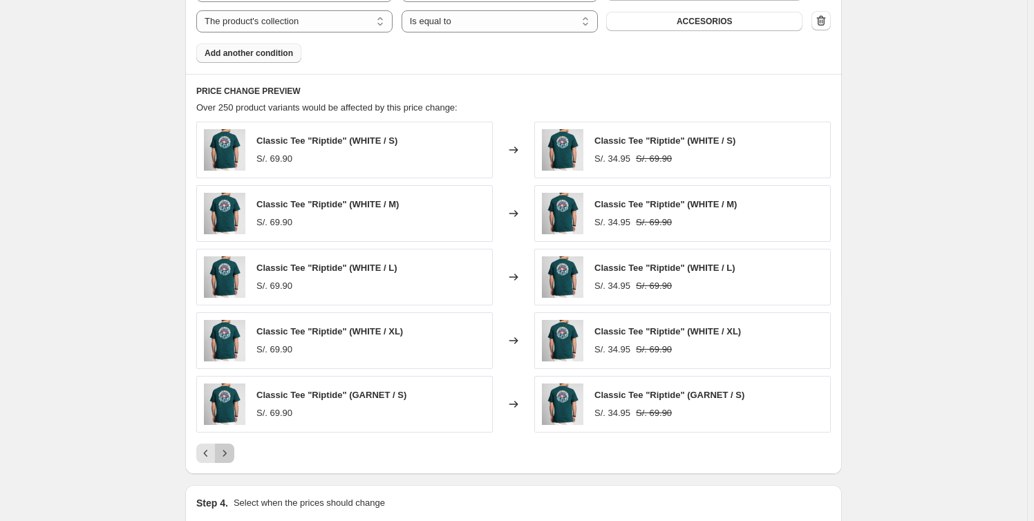
click at [232, 451] on icon "Next" at bounding box center [225, 454] width 14 height 14
click at [229, 451] on icon "Next" at bounding box center [225, 454] width 14 height 14
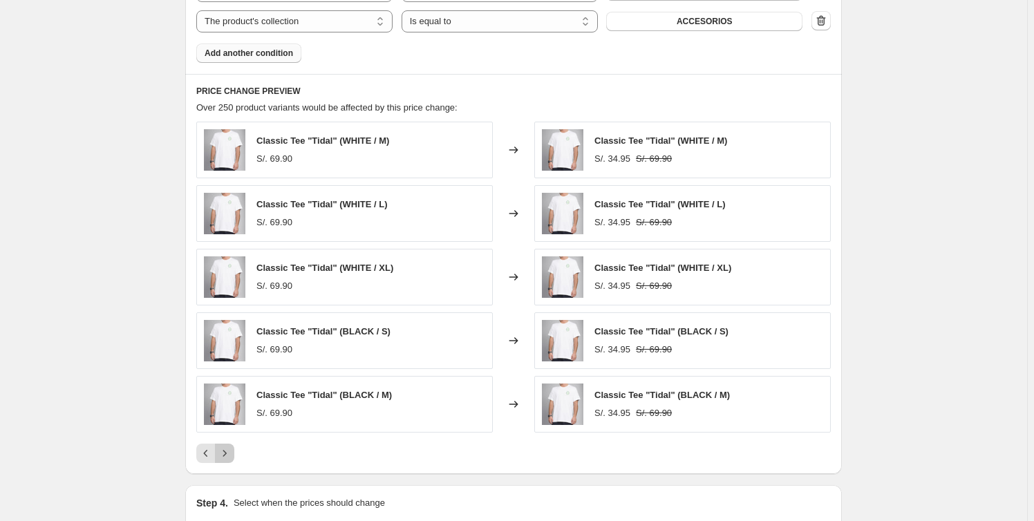
click at [229, 451] on icon "Next" at bounding box center [225, 454] width 14 height 14
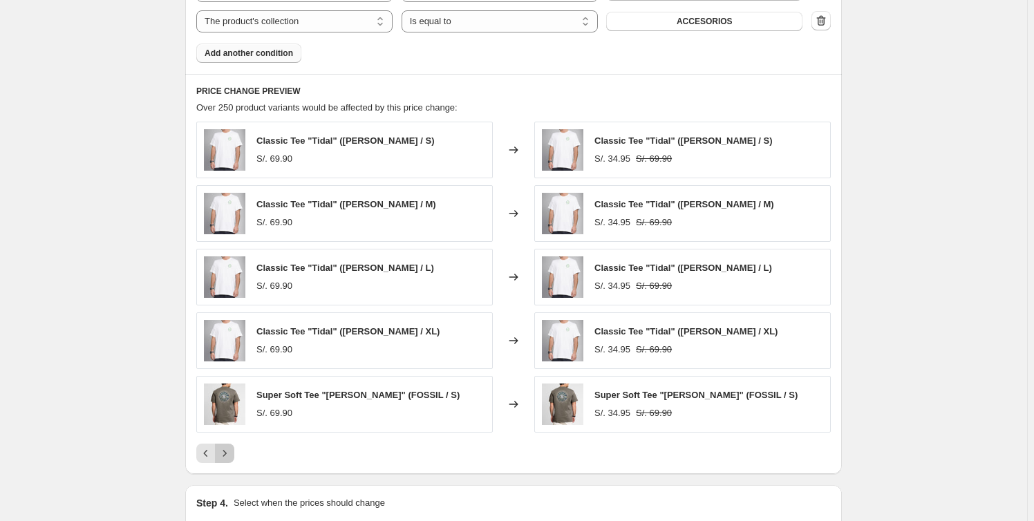
click at [229, 451] on icon "Next" at bounding box center [225, 454] width 14 height 14
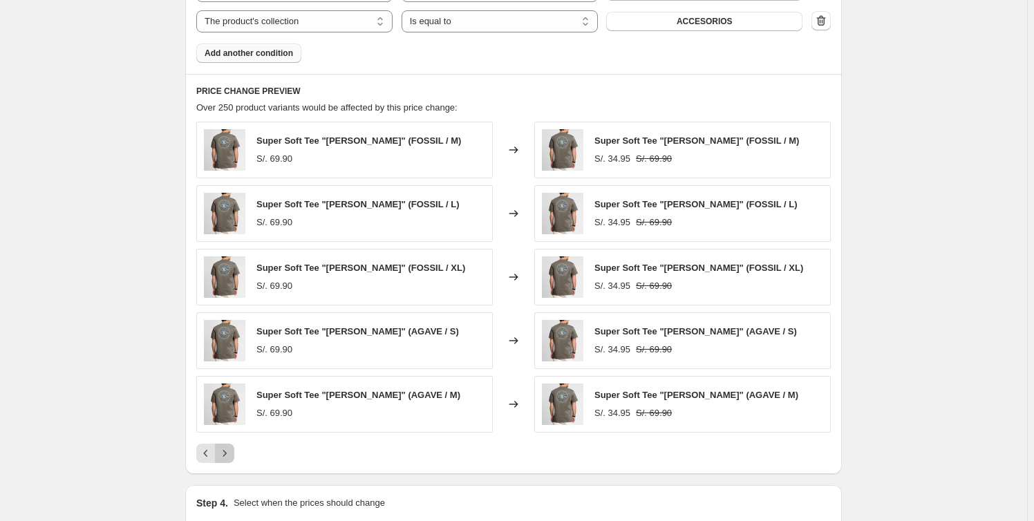
click at [229, 451] on icon "Next" at bounding box center [225, 454] width 14 height 14
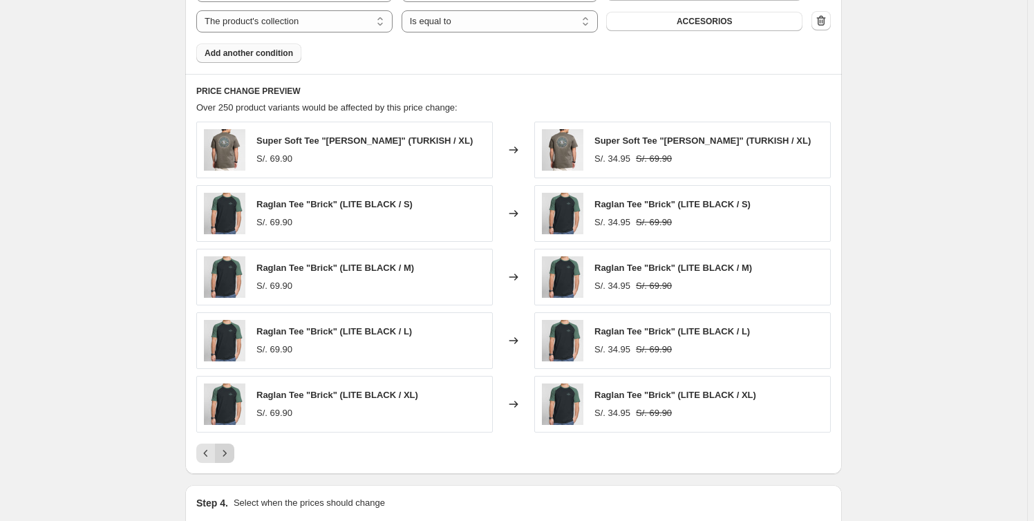
click at [229, 451] on icon "Next" at bounding box center [225, 454] width 14 height 14
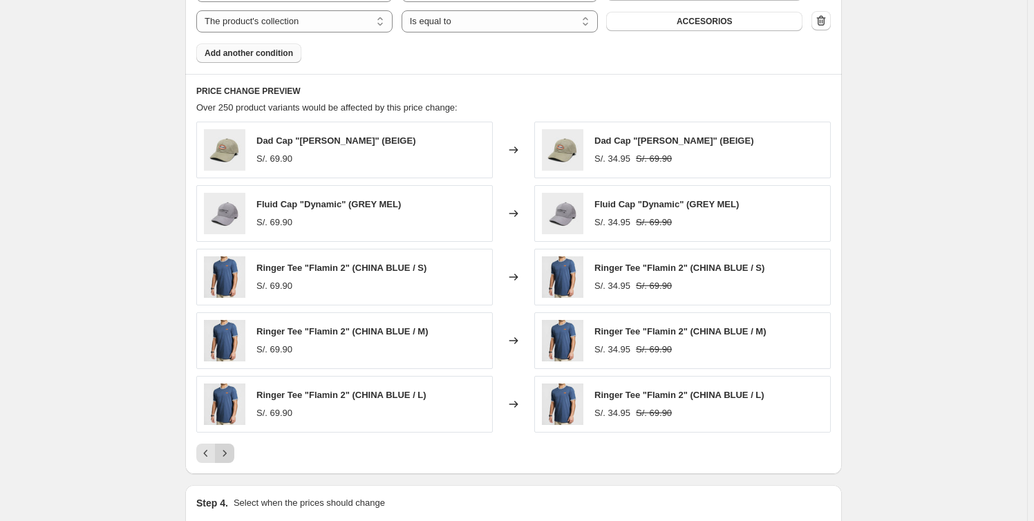
click at [229, 451] on icon "Next" at bounding box center [225, 454] width 14 height 14
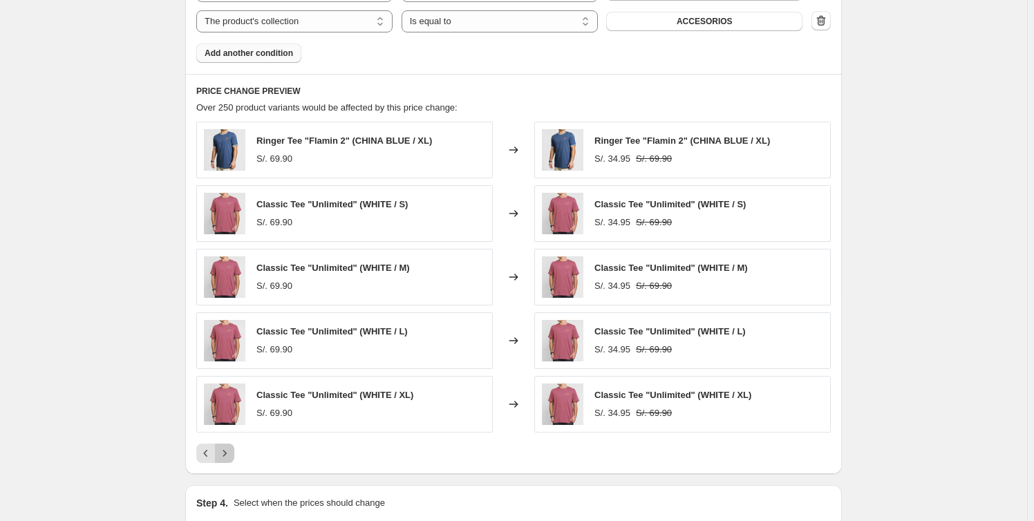
click at [229, 451] on icon "Next" at bounding box center [225, 454] width 14 height 14
click at [227, 453] on icon "Next" at bounding box center [225, 454] width 14 height 14
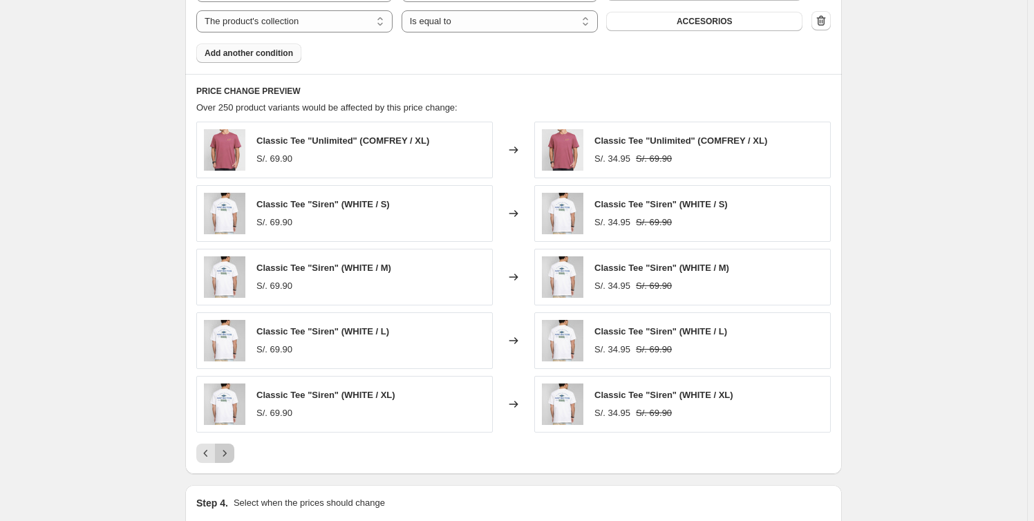
click at [227, 453] on icon "Next" at bounding box center [225, 454] width 14 height 14
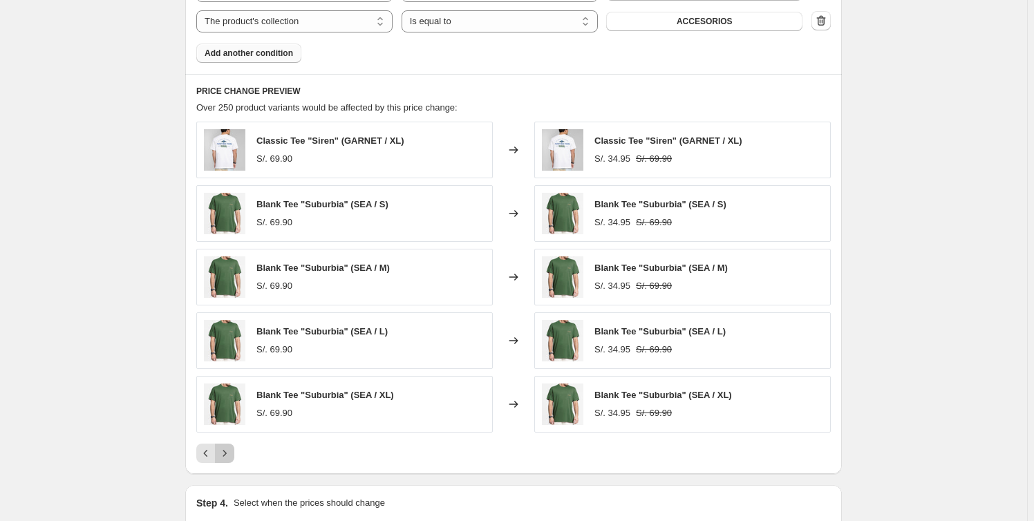
click at [227, 453] on icon "Next" at bounding box center [225, 454] width 14 height 14
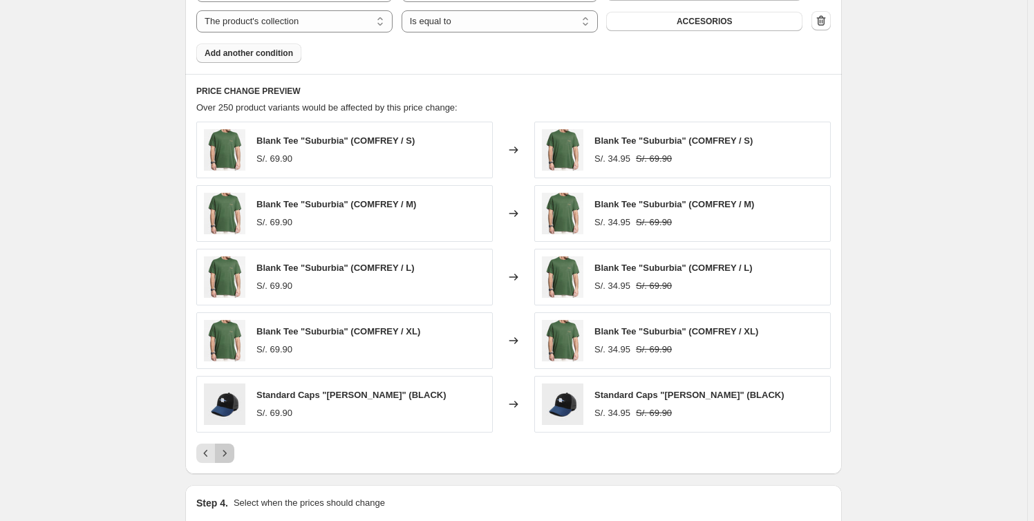
click at [227, 453] on icon "Next" at bounding box center [225, 454] width 14 height 14
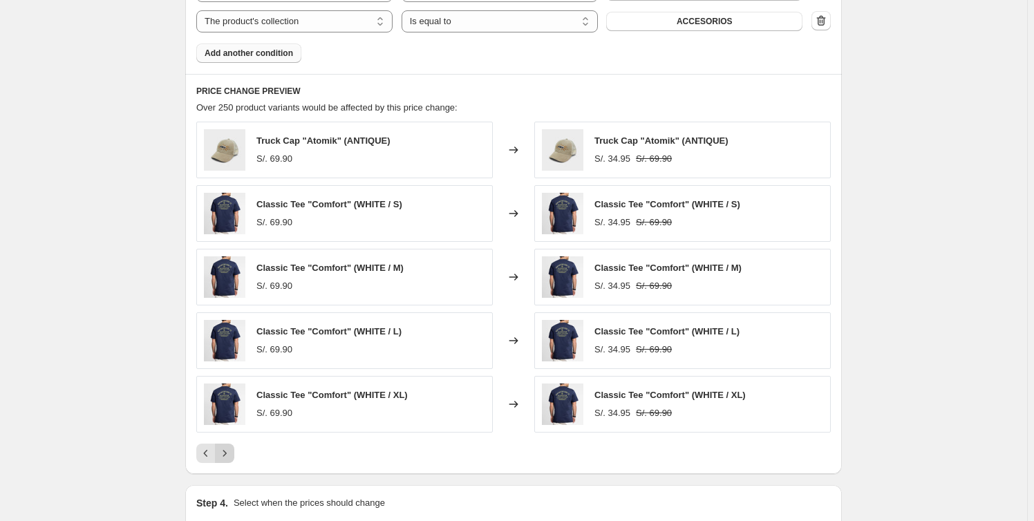
click at [227, 453] on icon "Next" at bounding box center [225, 454] width 14 height 14
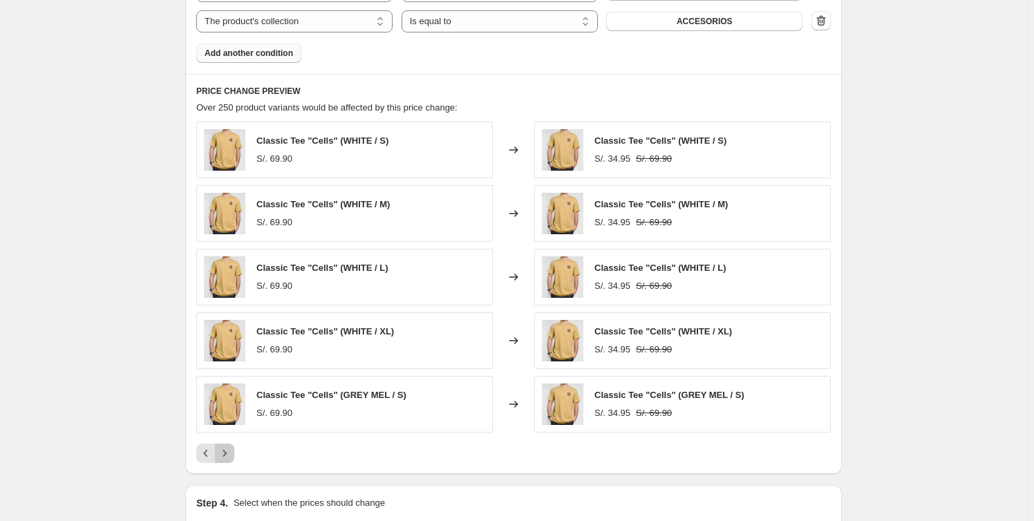
click at [227, 453] on icon "Next" at bounding box center [225, 454] width 14 height 14
click at [226, 453] on icon "Next" at bounding box center [225, 454] width 14 height 14
click at [225, 453] on icon "Next" at bounding box center [225, 454] width 14 height 14
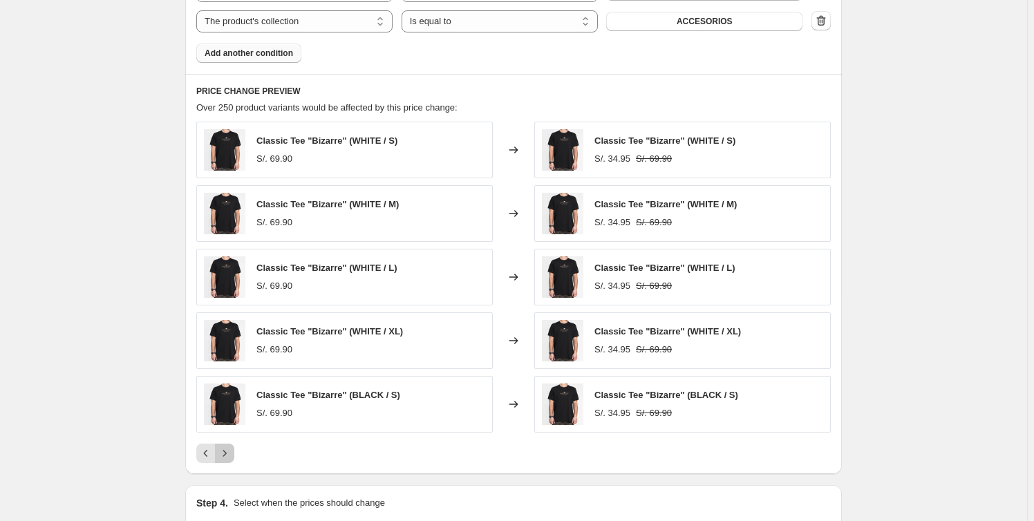
click at [225, 453] on icon "Next" at bounding box center [225, 454] width 14 height 14
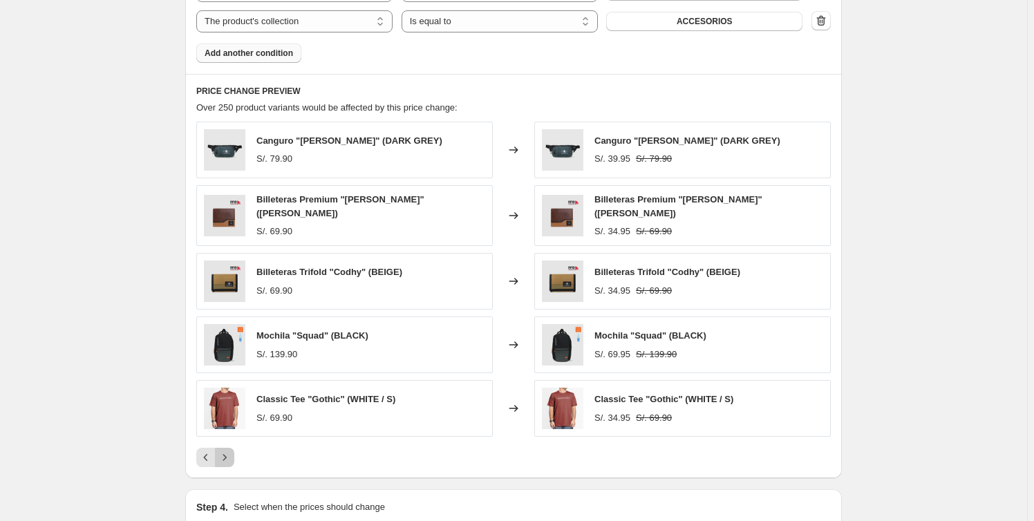
click at [228, 455] on icon "Next" at bounding box center [225, 458] width 14 height 14
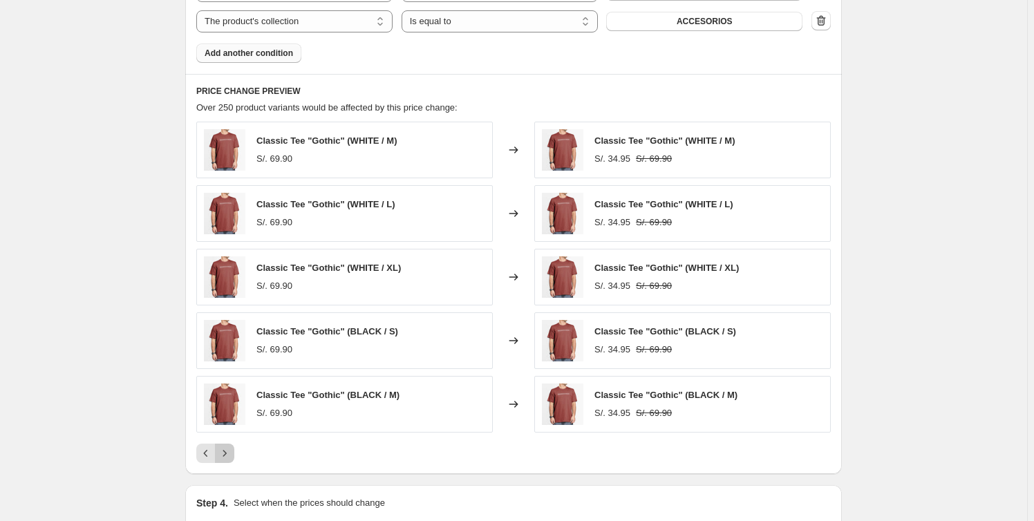
click at [221, 455] on icon "Next" at bounding box center [225, 454] width 14 height 14
click at [221, 453] on icon "Next" at bounding box center [225, 454] width 14 height 14
click at [231, 455] on icon "Next" at bounding box center [225, 454] width 14 height 14
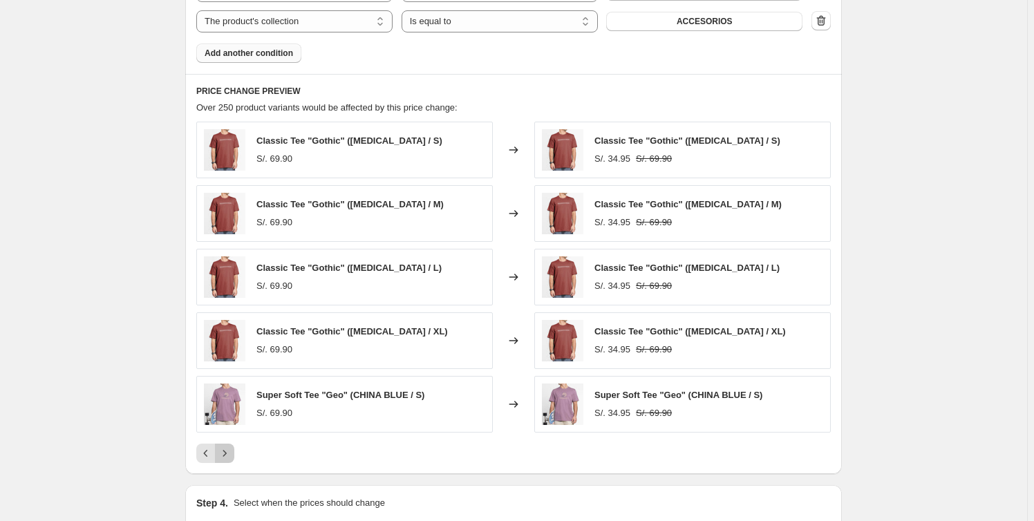
click at [231, 454] on icon "Next" at bounding box center [225, 454] width 14 height 14
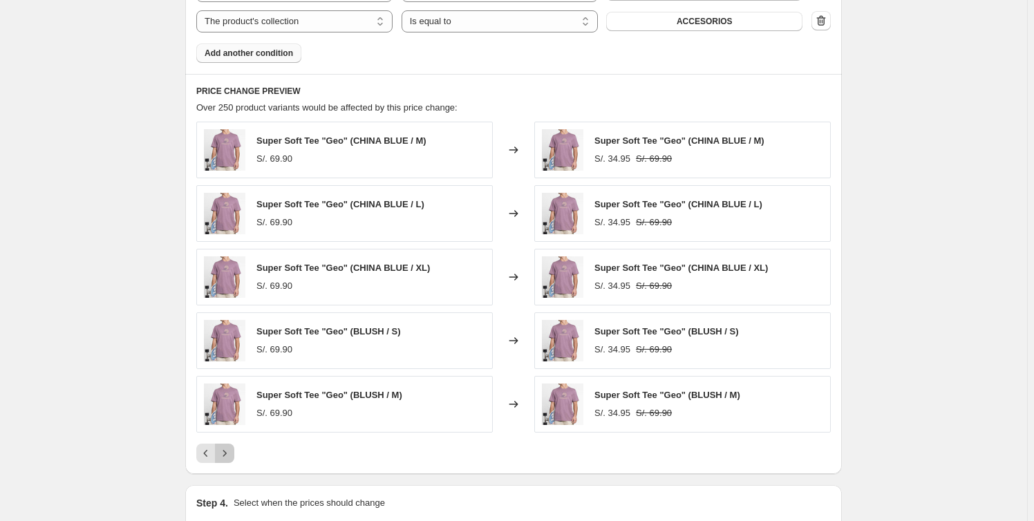
click at [231, 454] on icon "Next" at bounding box center [225, 454] width 14 height 14
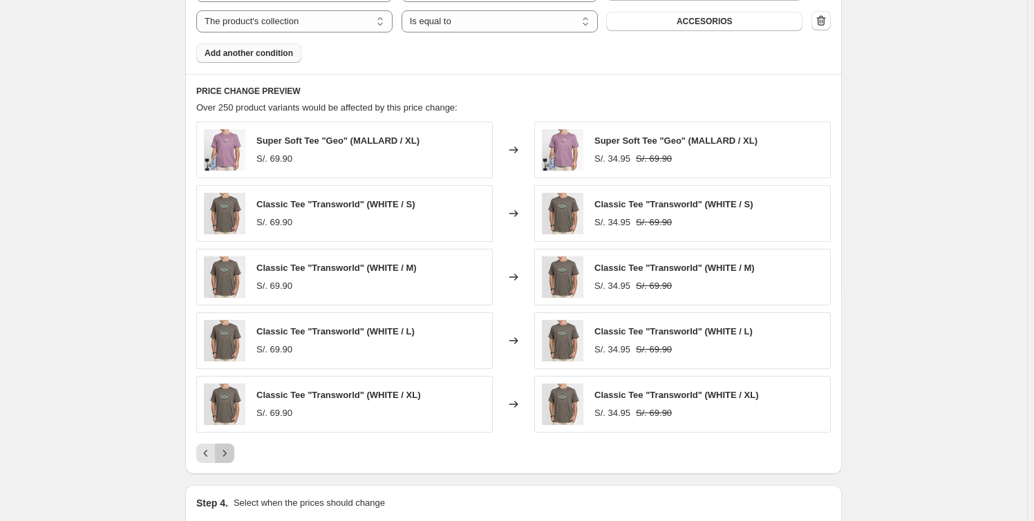
click at [231, 454] on icon "Next" at bounding box center [225, 454] width 14 height 14
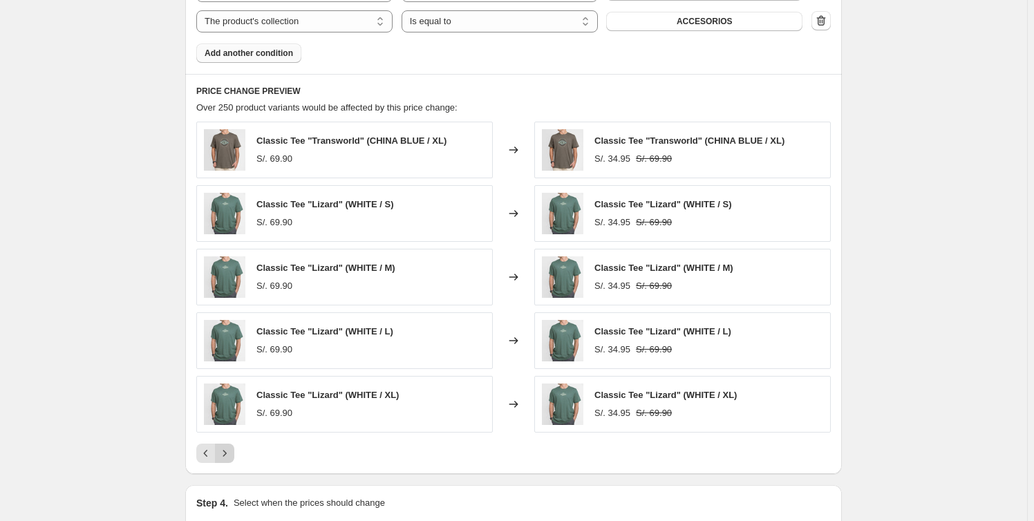
click at [231, 454] on icon "Next" at bounding box center [225, 454] width 14 height 14
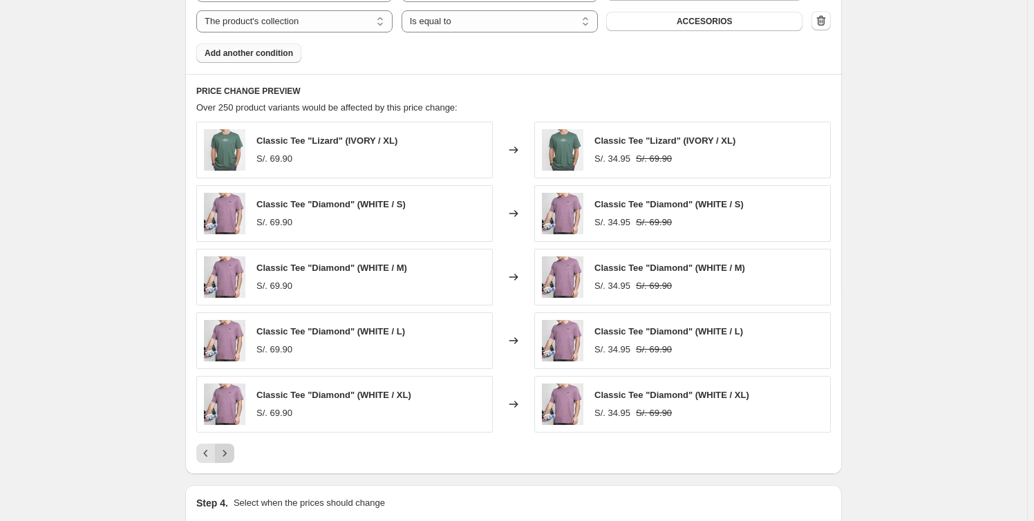
click at [231, 454] on icon "Next" at bounding box center [225, 454] width 14 height 14
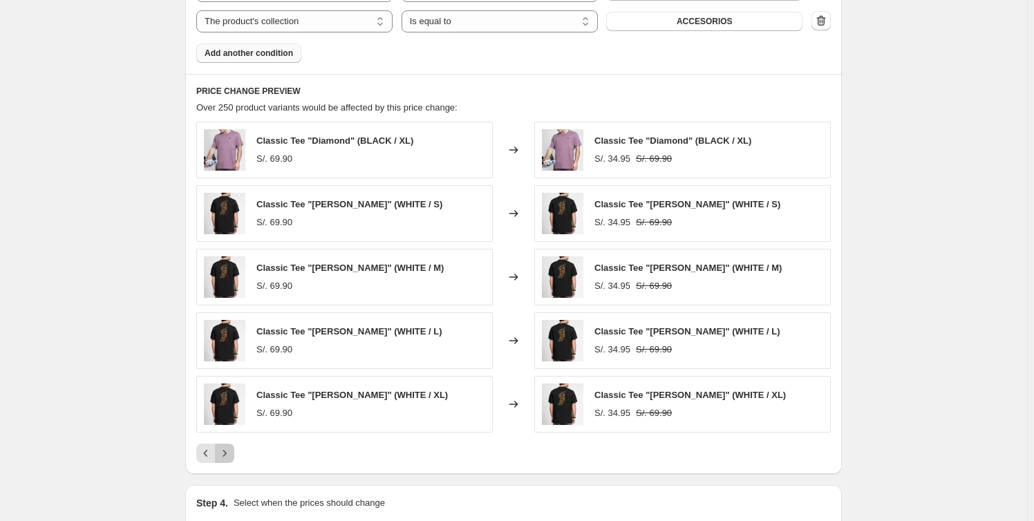
click at [231, 454] on icon "Next" at bounding box center [225, 454] width 14 height 14
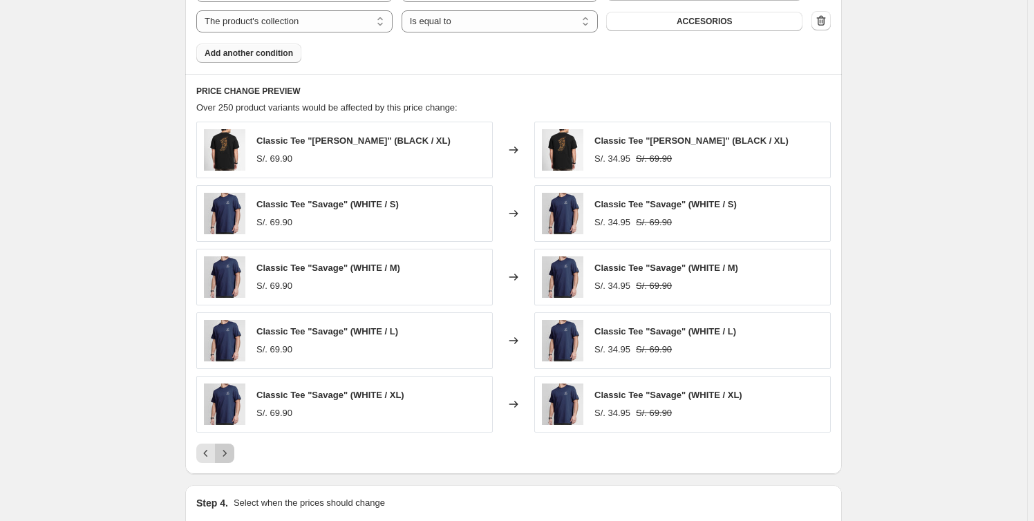
click at [231, 454] on icon "Next" at bounding box center [225, 454] width 14 height 14
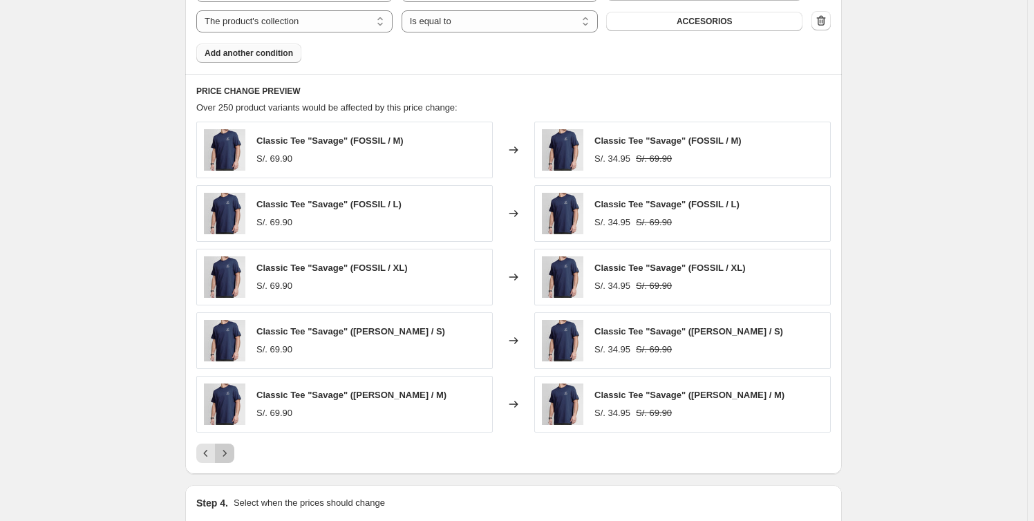
click at [231, 454] on icon "Next" at bounding box center [225, 454] width 14 height 14
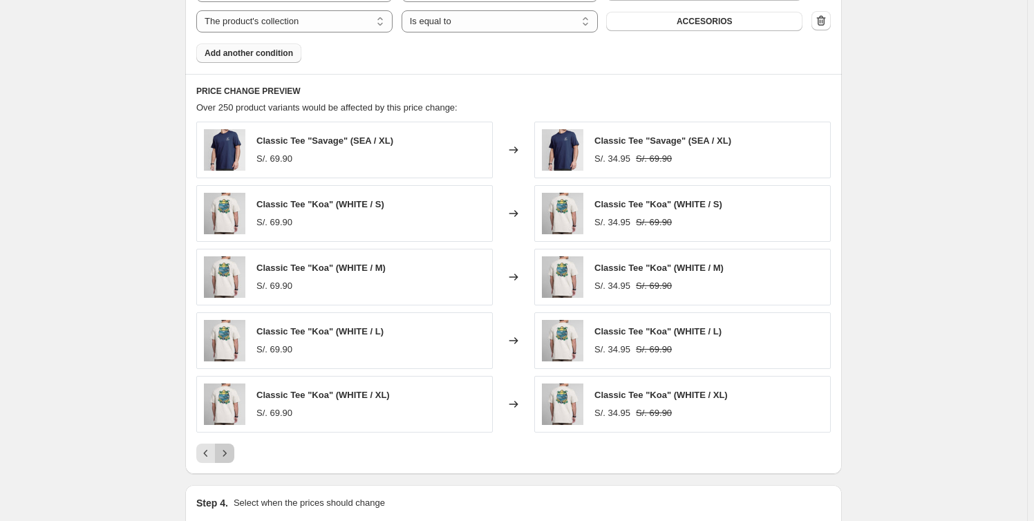
click at [231, 454] on icon "Next" at bounding box center [225, 454] width 14 height 14
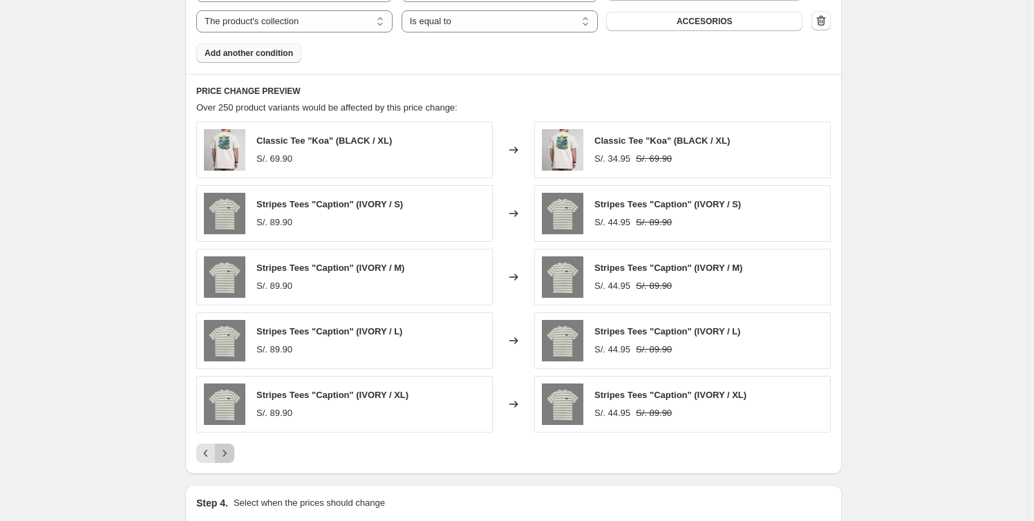
click at [231, 454] on icon "Next" at bounding box center [225, 454] width 14 height 14
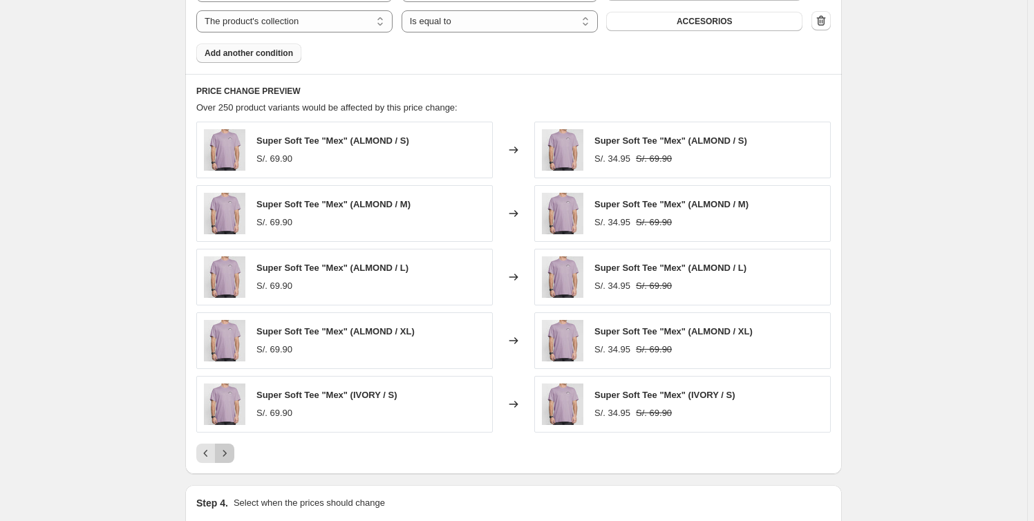
click at [230, 455] on icon "Next" at bounding box center [225, 454] width 14 height 14
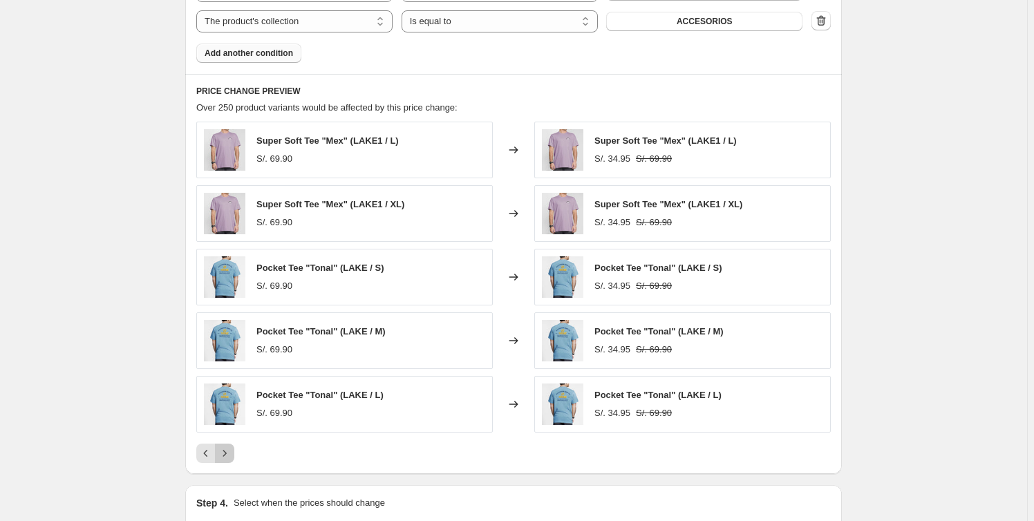
click at [230, 455] on icon "Next" at bounding box center [225, 454] width 14 height 14
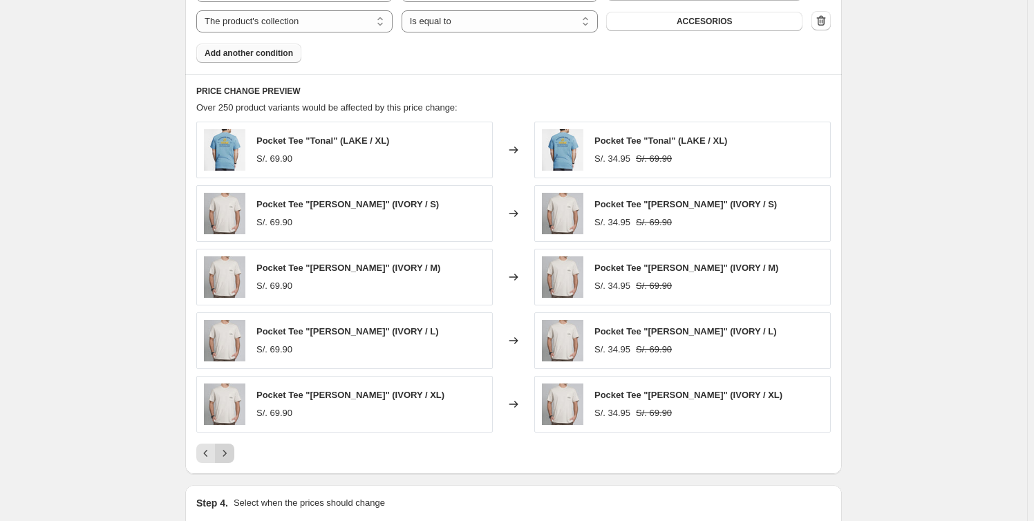
click at [230, 455] on icon "Next" at bounding box center [225, 454] width 14 height 14
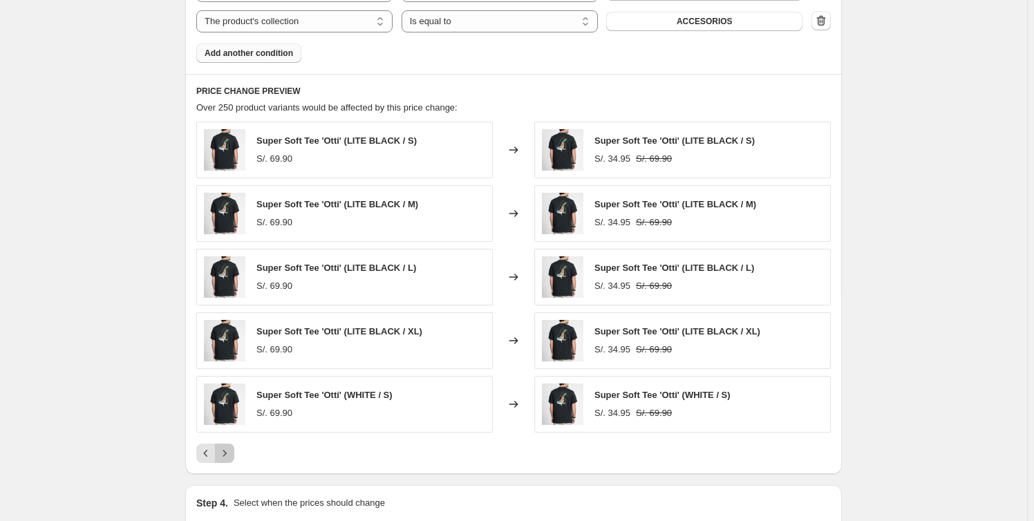
click at [230, 455] on icon "Next" at bounding box center [225, 454] width 14 height 14
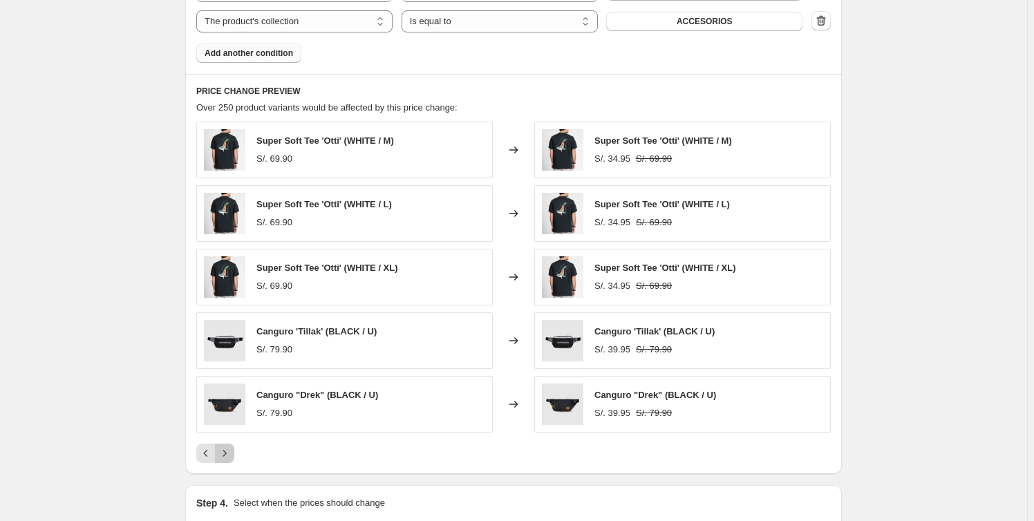
click at [227, 455] on icon "Next" at bounding box center [224, 453] width 3 height 6
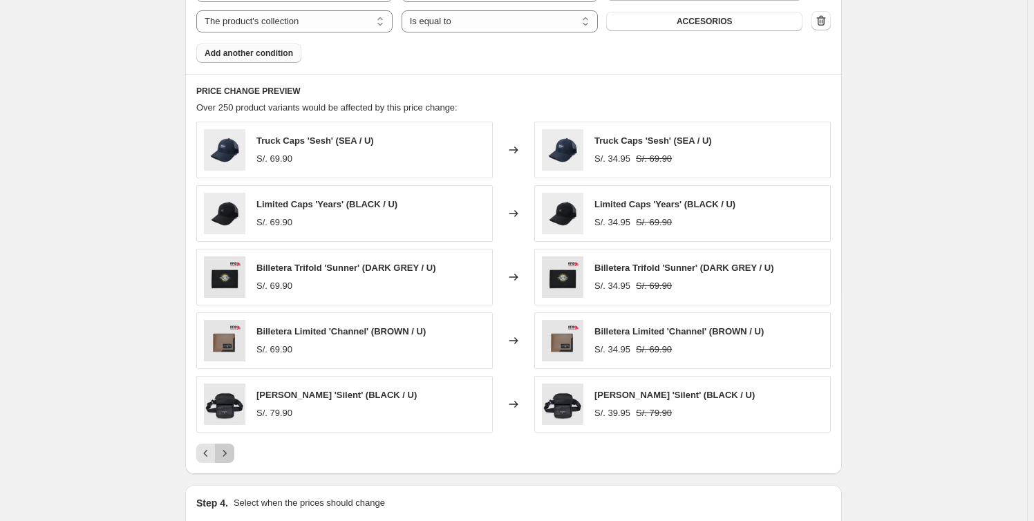
click at [225, 454] on icon "Next" at bounding box center [225, 454] width 14 height 14
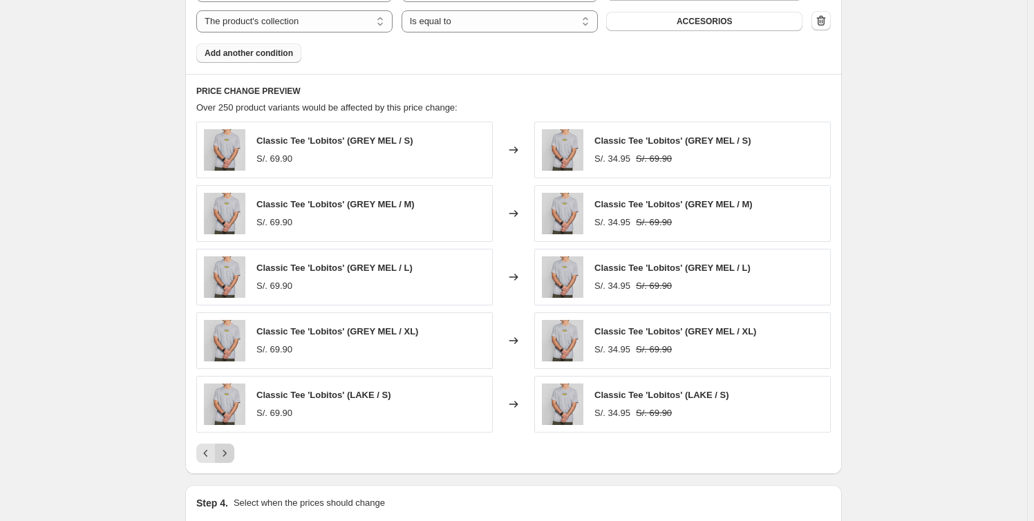
click at [225, 454] on icon "Next" at bounding box center [225, 454] width 14 height 14
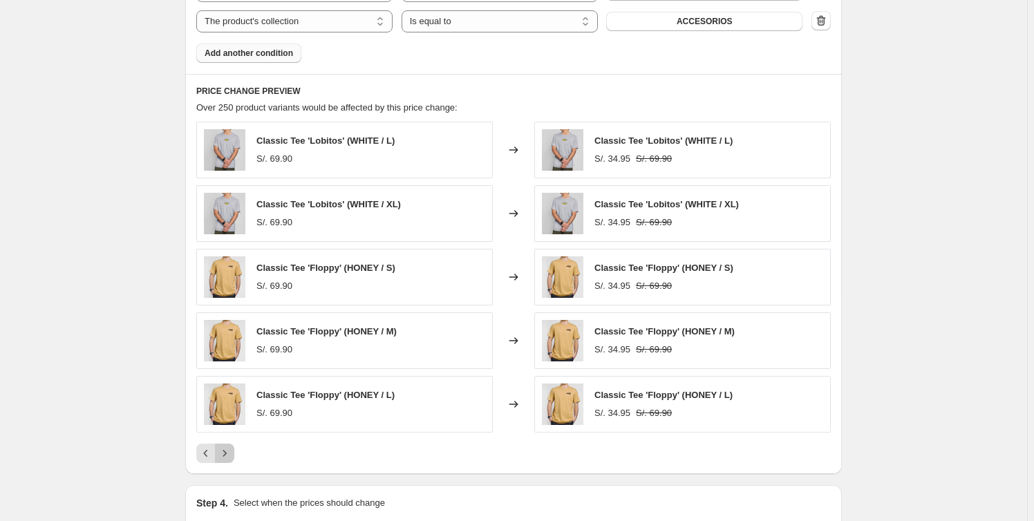
click at [225, 454] on icon "Next" at bounding box center [225, 454] width 14 height 14
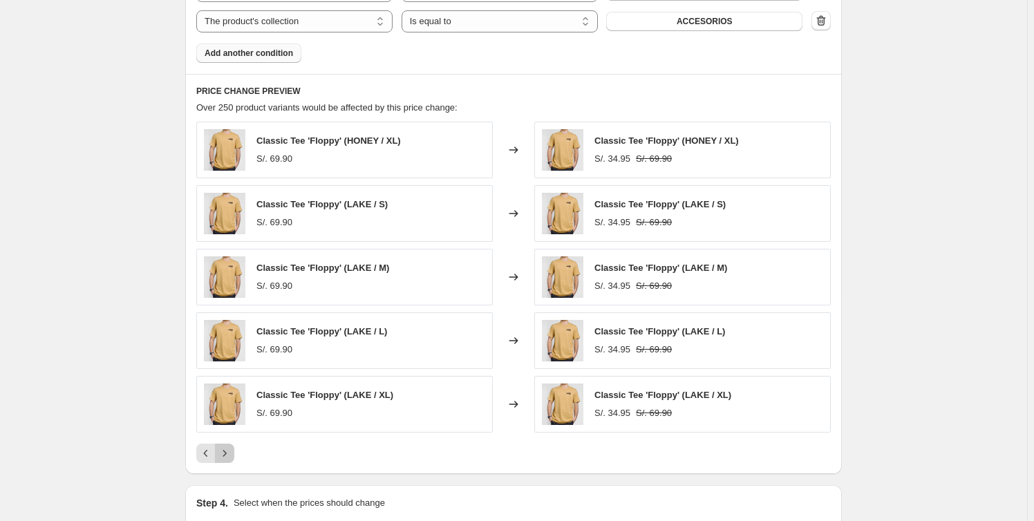
click at [225, 454] on icon "Next" at bounding box center [225, 454] width 14 height 14
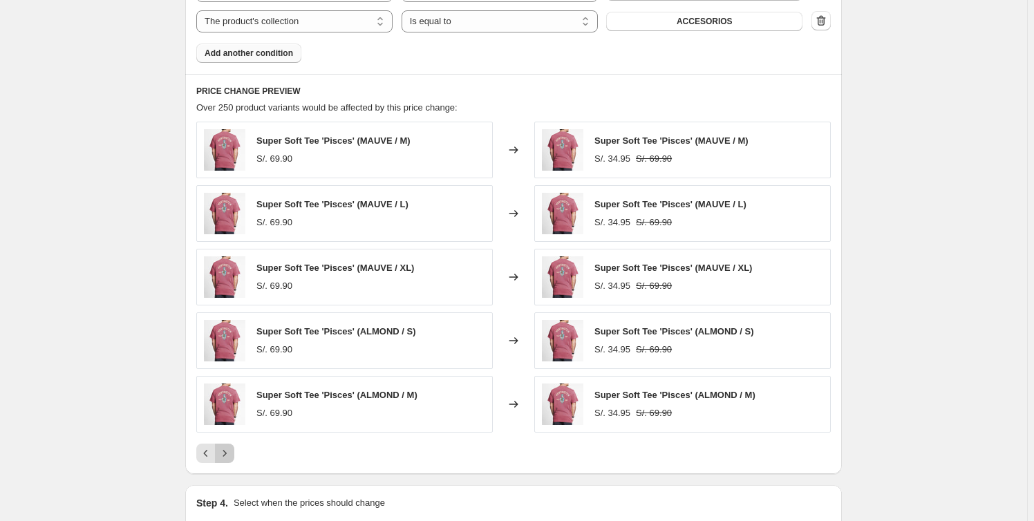
click at [225, 454] on icon "Next" at bounding box center [225, 454] width 14 height 14
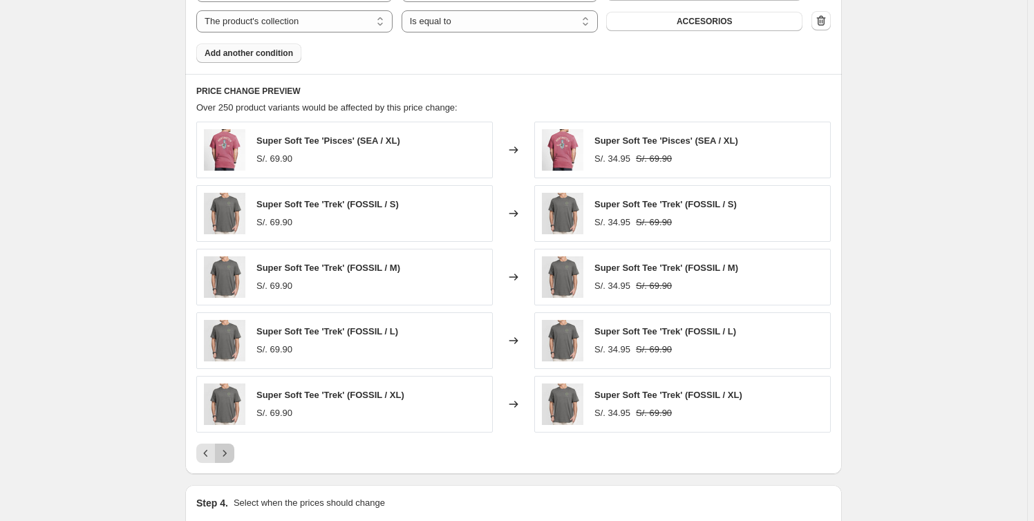
click at [225, 454] on icon "Next" at bounding box center [225, 454] width 14 height 14
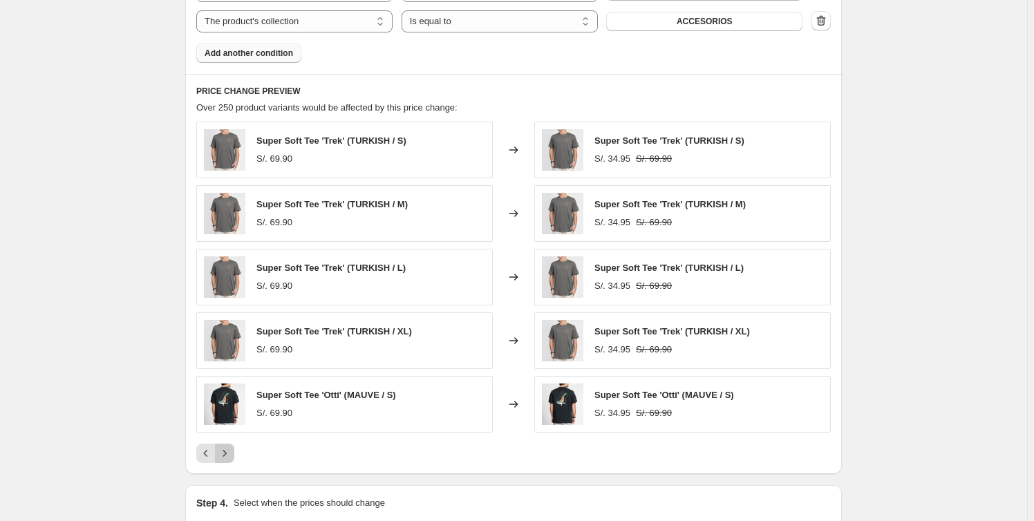
click at [225, 454] on icon "Next" at bounding box center [225, 454] width 14 height 14
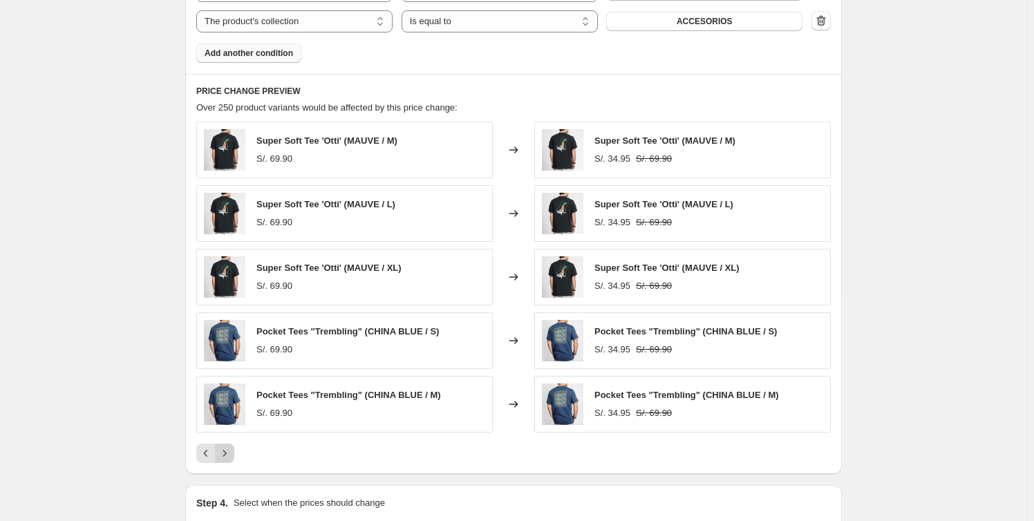
click at [229, 460] on icon "Next" at bounding box center [225, 454] width 14 height 14
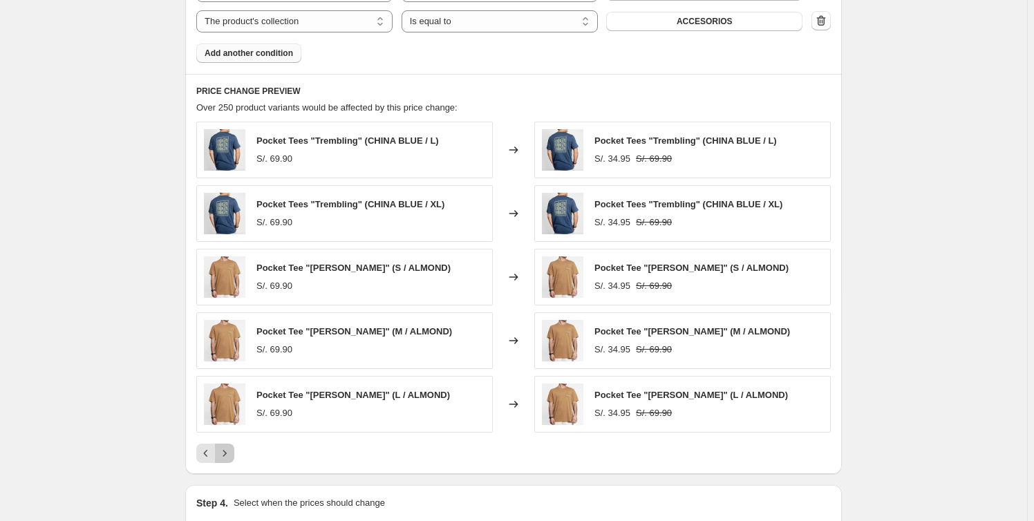
click at [229, 460] on button "Next" at bounding box center [224, 453] width 19 height 19
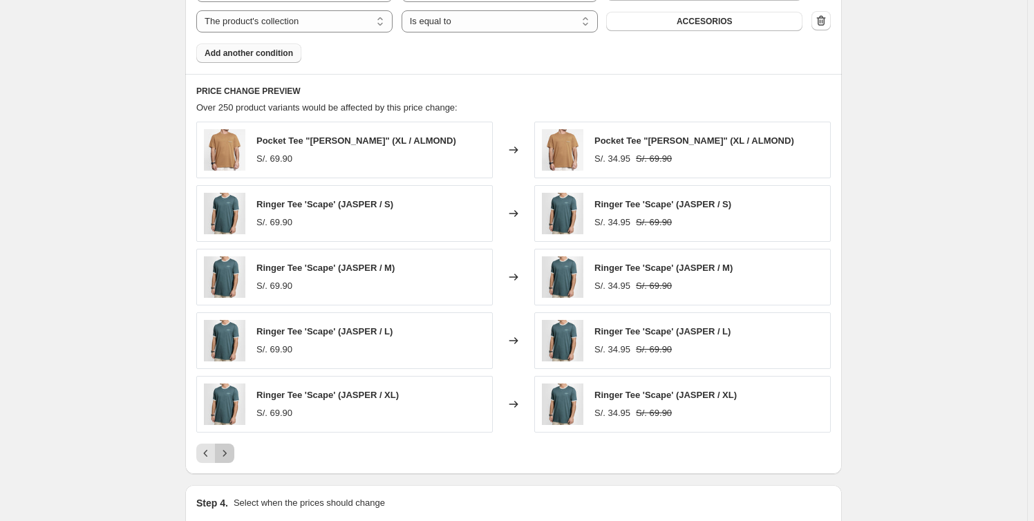
click at [229, 460] on button "Next" at bounding box center [224, 453] width 19 height 19
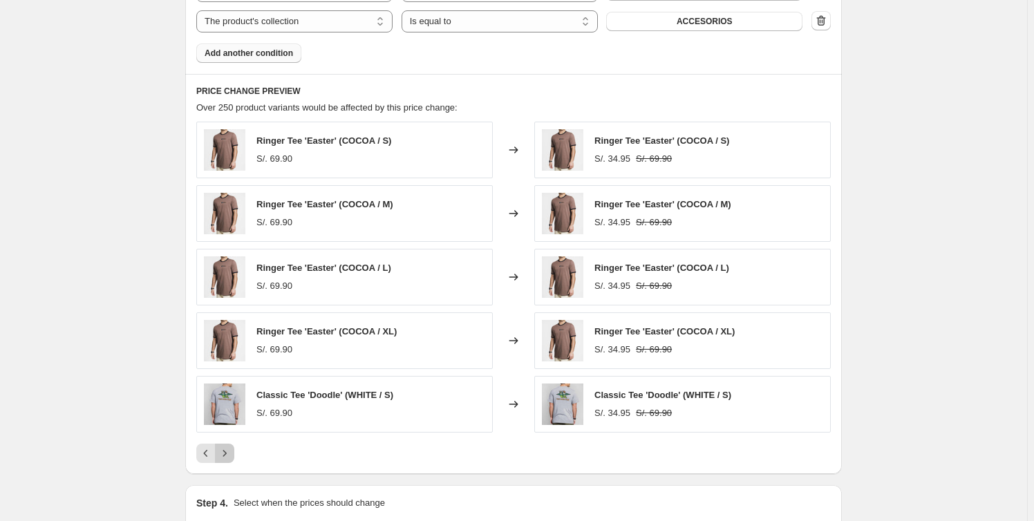
click at [229, 460] on button "Next" at bounding box center [224, 453] width 19 height 19
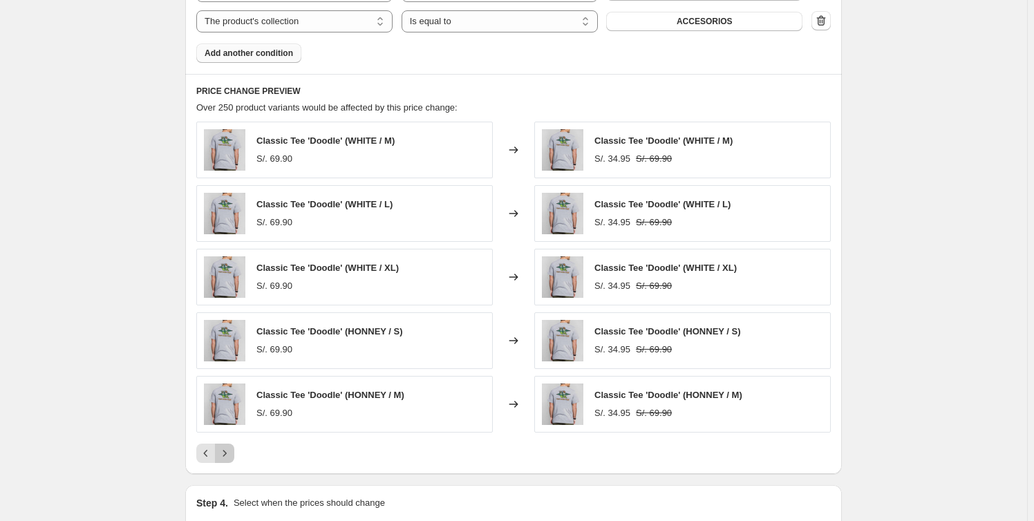
click at [229, 460] on button "Next" at bounding box center [224, 453] width 19 height 19
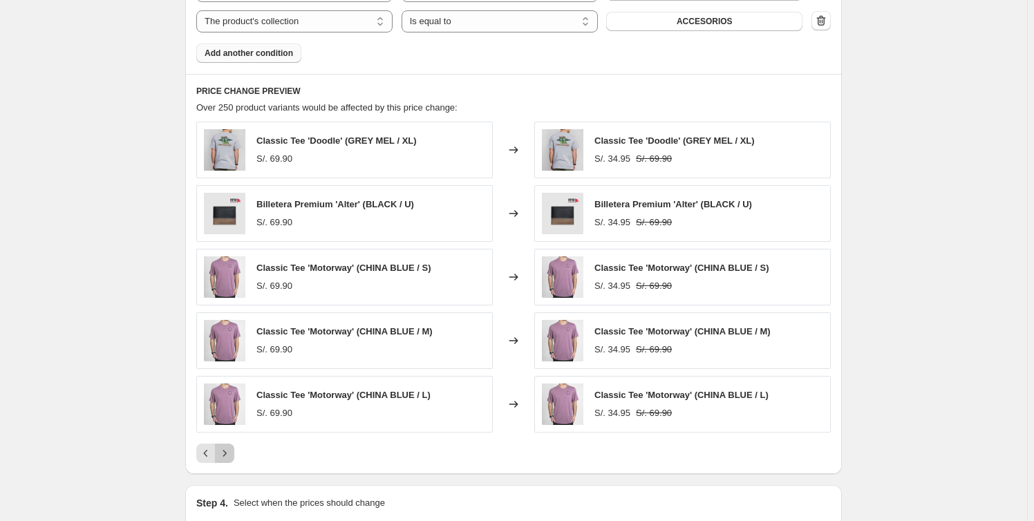
click at [229, 460] on button "Next" at bounding box center [224, 453] width 19 height 19
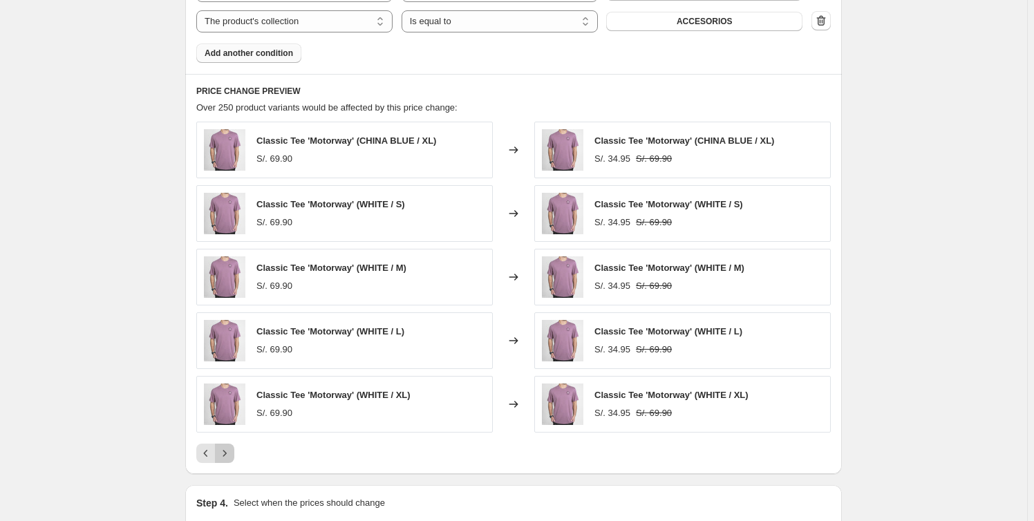
click at [229, 460] on button "Next" at bounding box center [224, 453] width 19 height 19
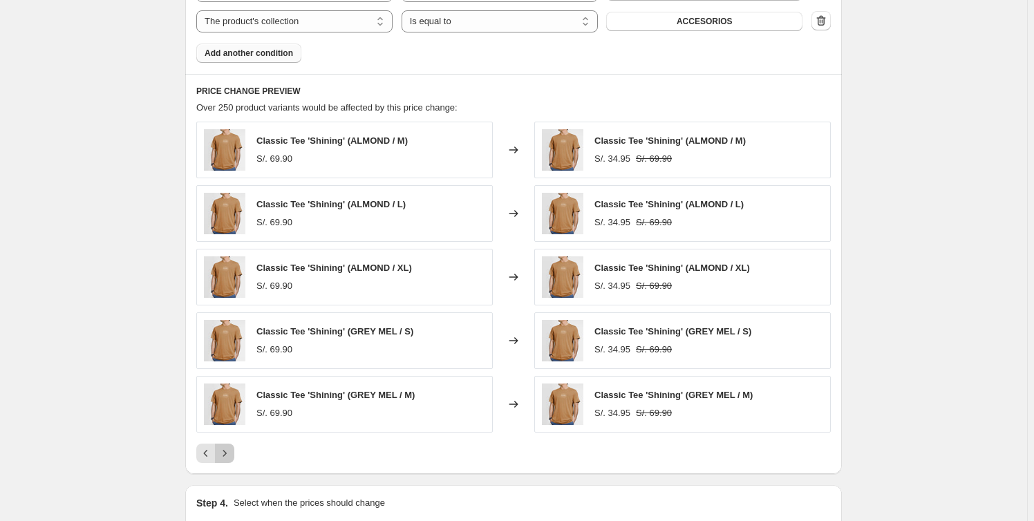
click at [229, 460] on button "Next" at bounding box center [224, 453] width 19 height 19
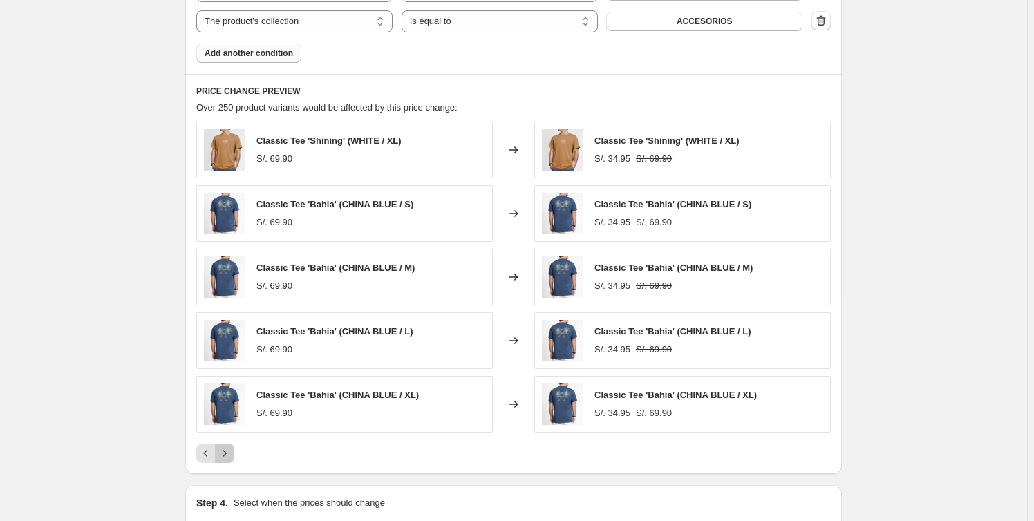
click at [229, 460] on button "Next" at bounding box center [224, 453] width 19 height 19
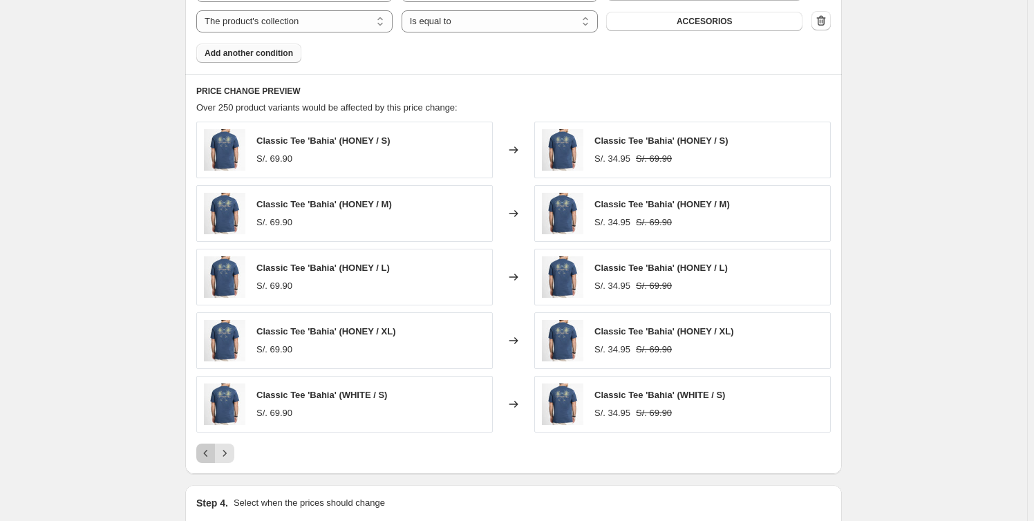
click at [210, 460] on button "Previous" at bounding box center [205, 453] width 19 height 19
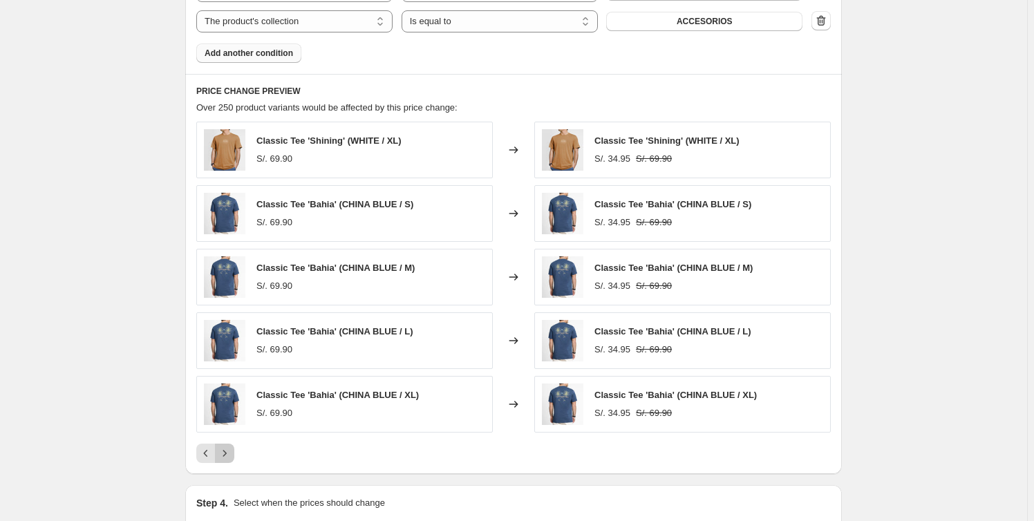
click at [228, 458] on icon "Next" at bounding box center [225, 454] width 14 height 14
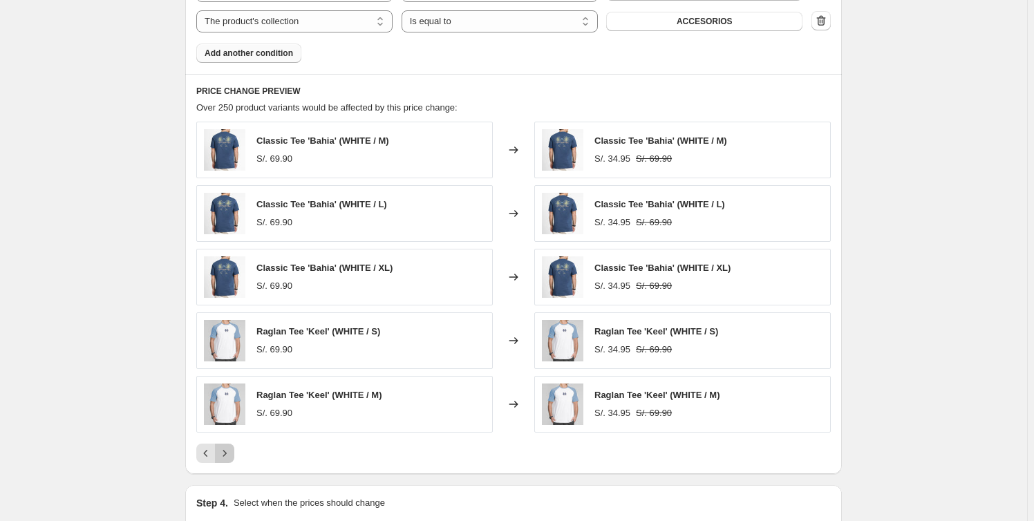
click at [228, 458] on icon "Next" at bounding box center [225, 454] width 14 height 14
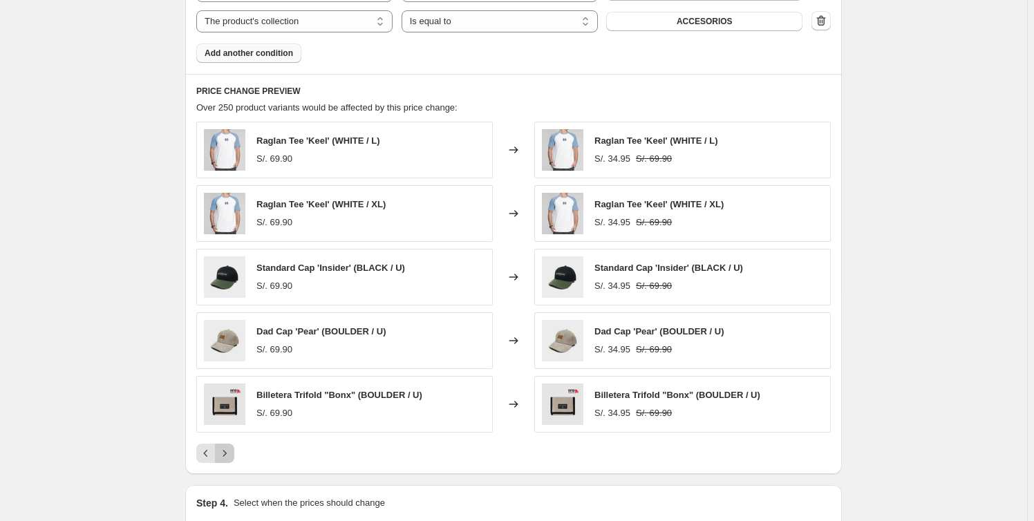
click at [228, 458] on icon "Next" at bounding box center [225, 454] width 14 height 14
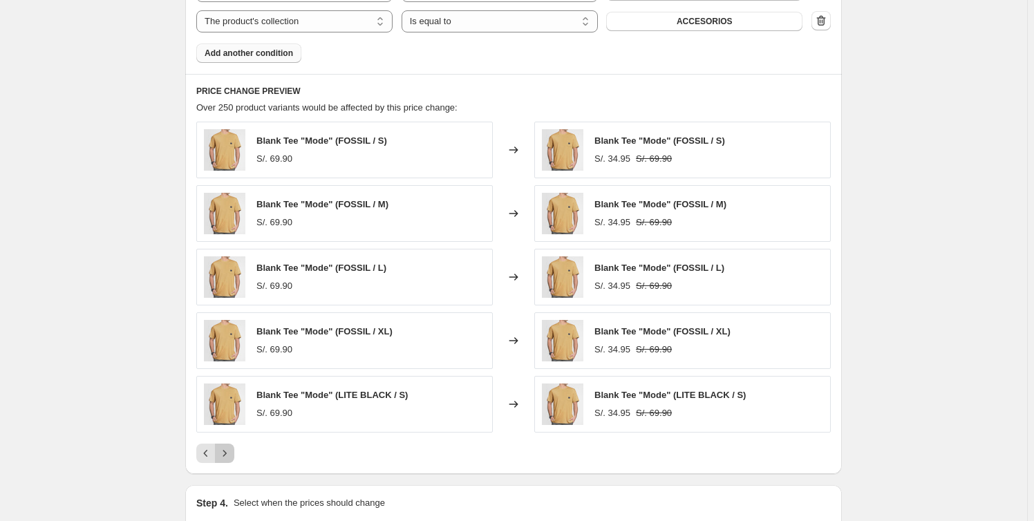
click at [228, 458] on icon "Next" at bounding box center [225, 454] width 14 height 14
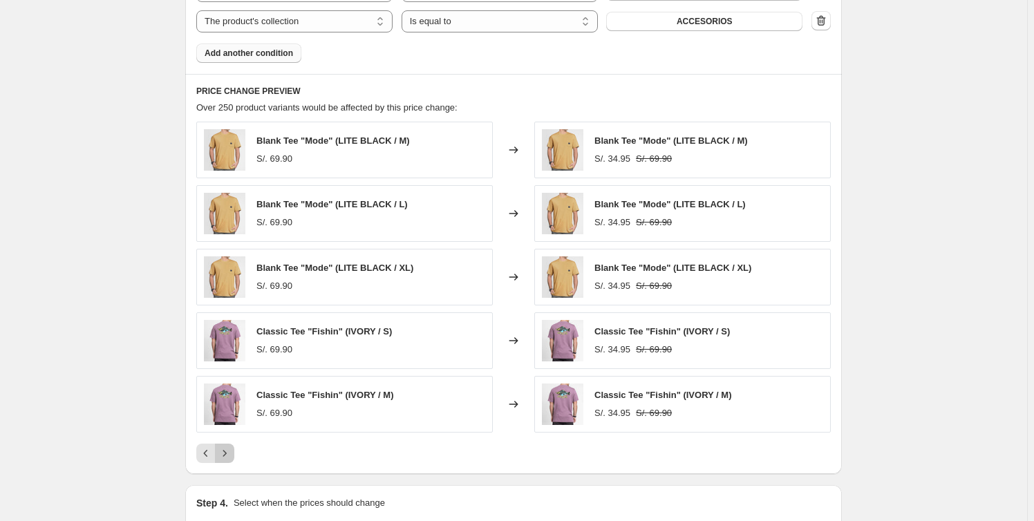
click at [228, 458] on icon "Next" at bounding box center [225, 454] width 14 height 14
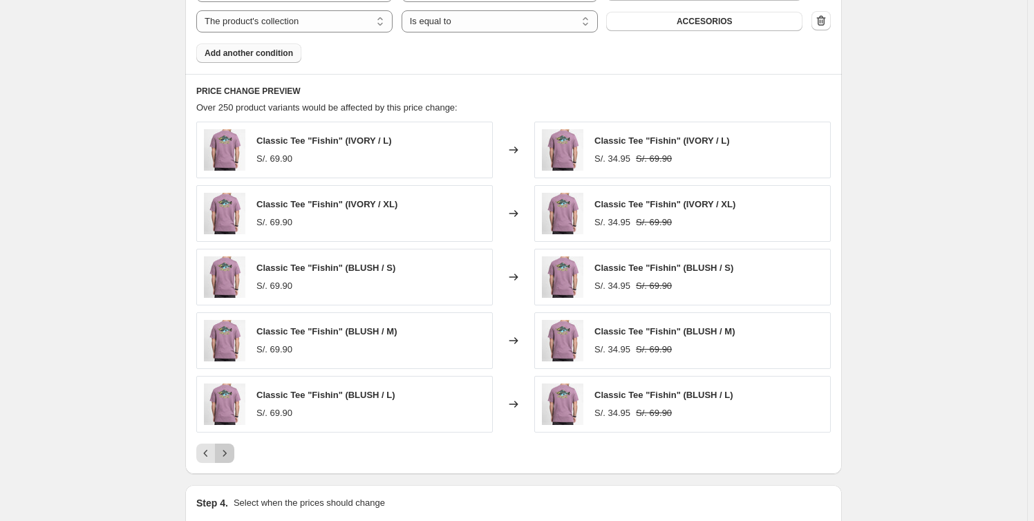
click at [228, 458] on icon "Next" at bounding box center [225, 454] width 14 height 14
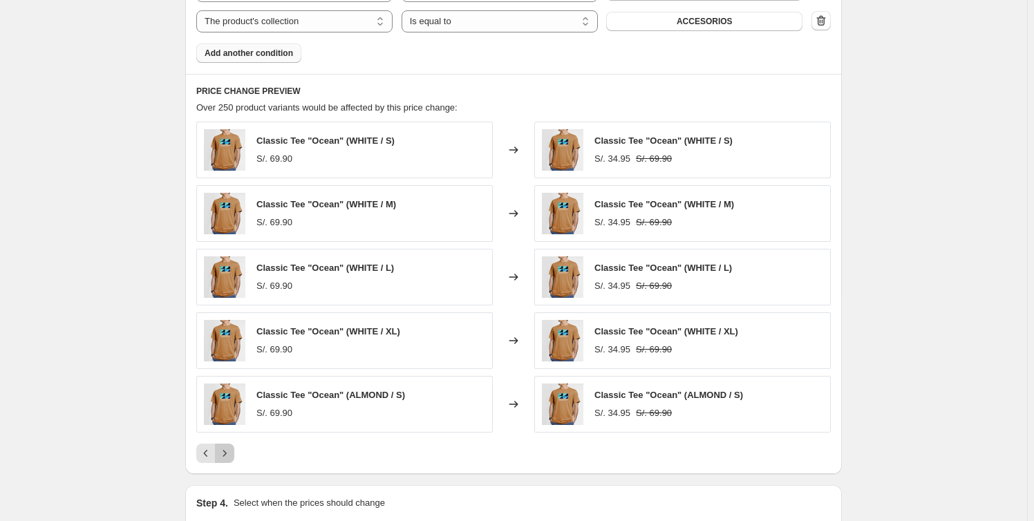
click at [228, 458] on icon "Next" at bounding box center [225, 454] width 14 height 14
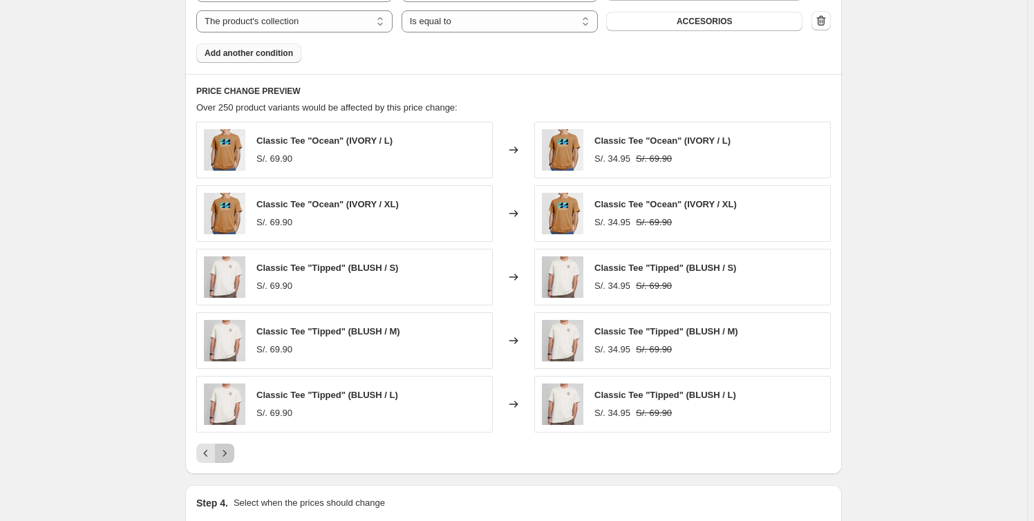
click at [228, 458] on icon "Next" at bounding box center [225, 454] width 14 height 14
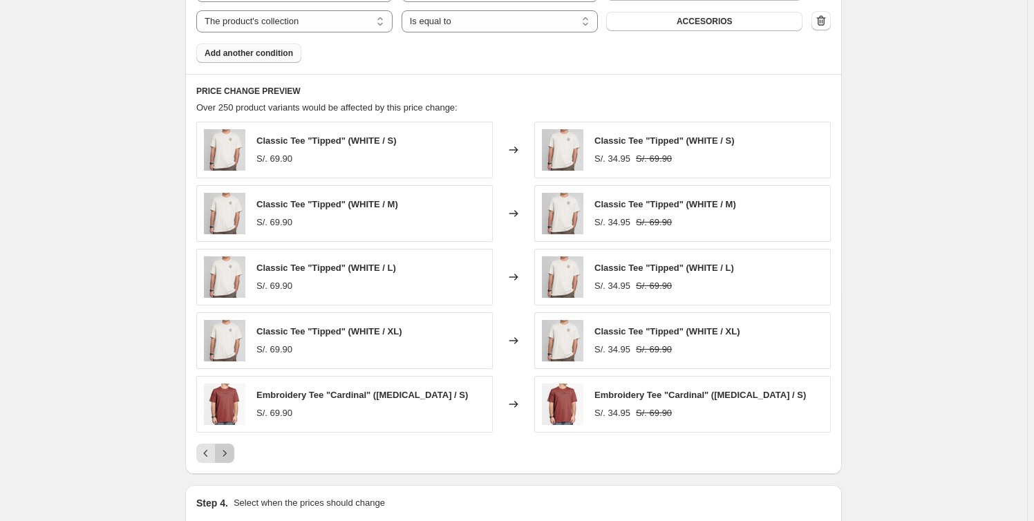
click at [228, 458] on icon "Next" at bounding box center [225, 454] width 14 height 14
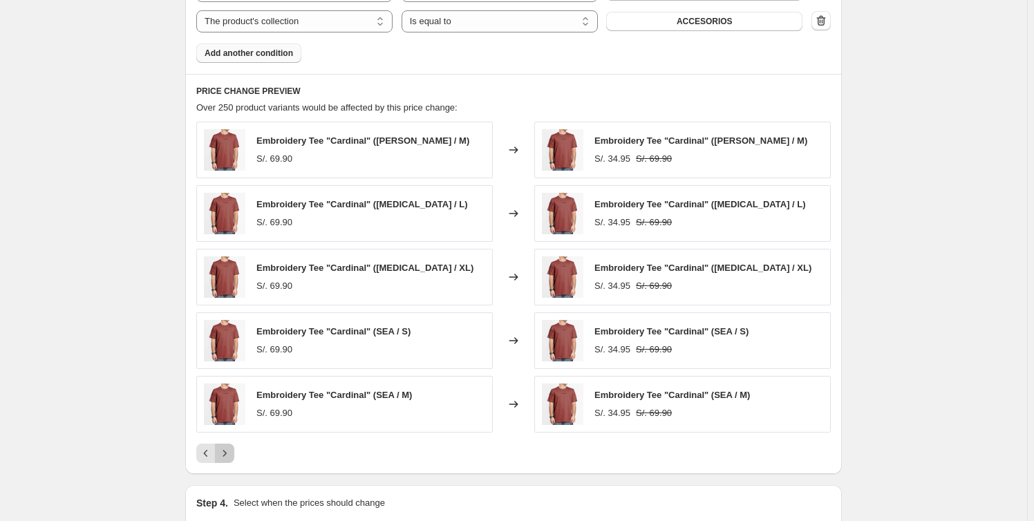
click at [228, 458] on icon "Next" at bounding box center [225, 454] width 14 height 14
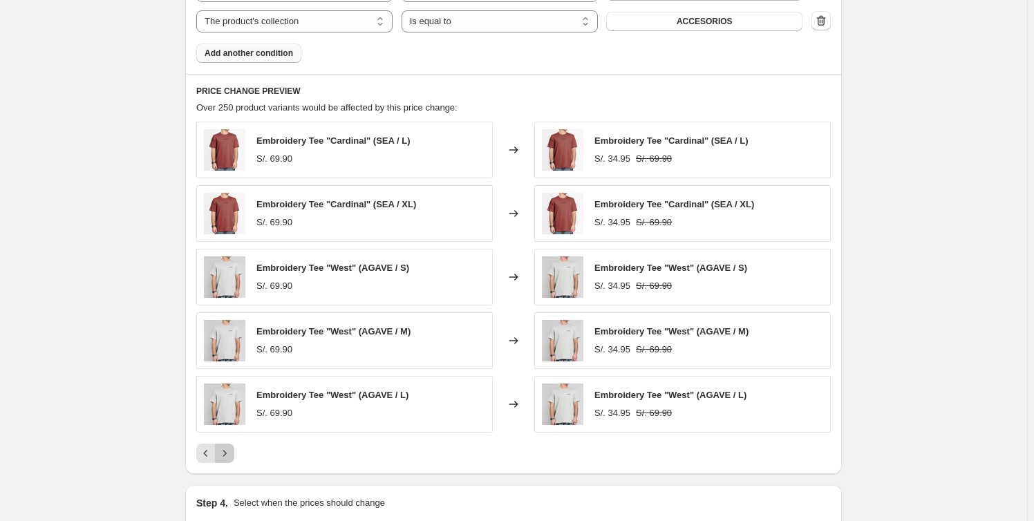
click at [228, 458] on icon "Next" at bounding box center [225, 454] width 14 height 14
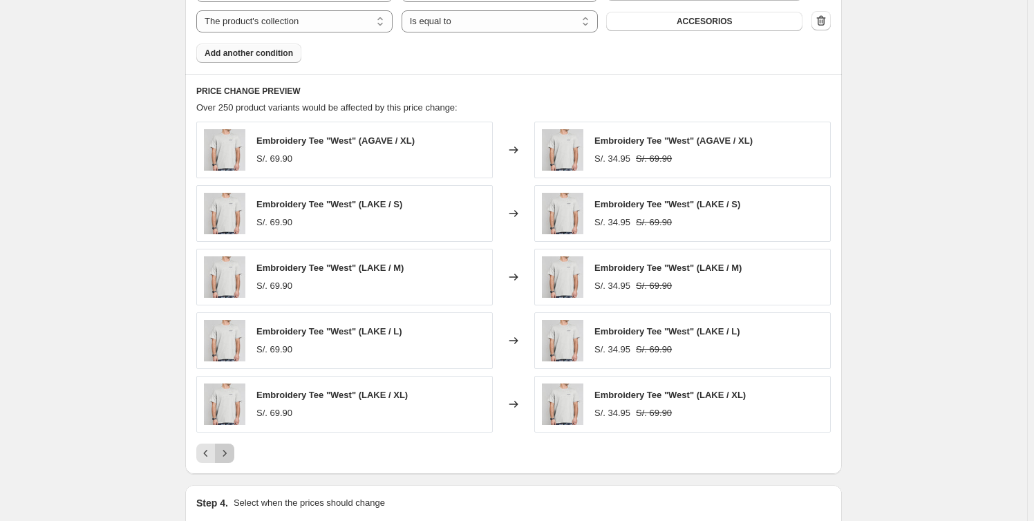
click at [228, 458] on icon "Next" at bounding box center [225, 454] width 14 height 14
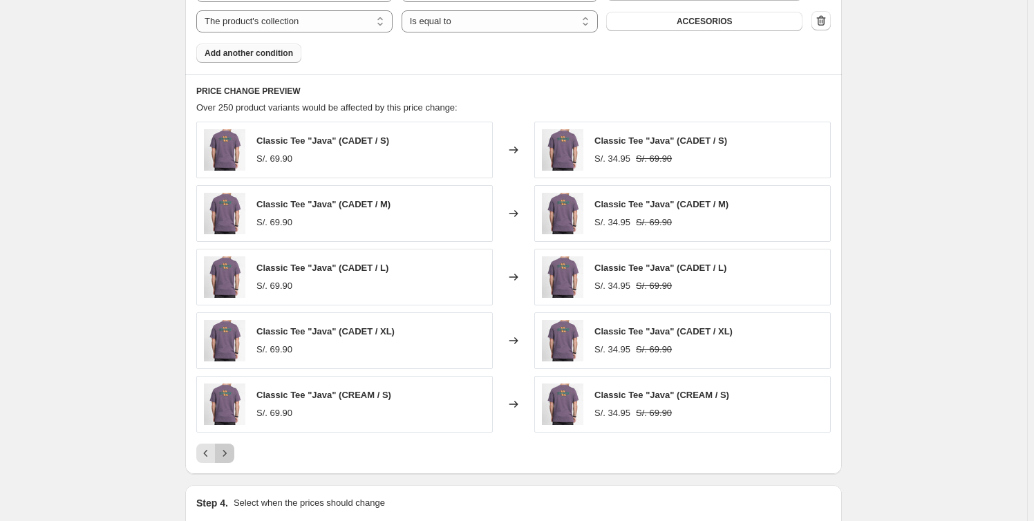
click at [228, 458] on icon "Next" at bounding box center [225, 454] width 14 height 14
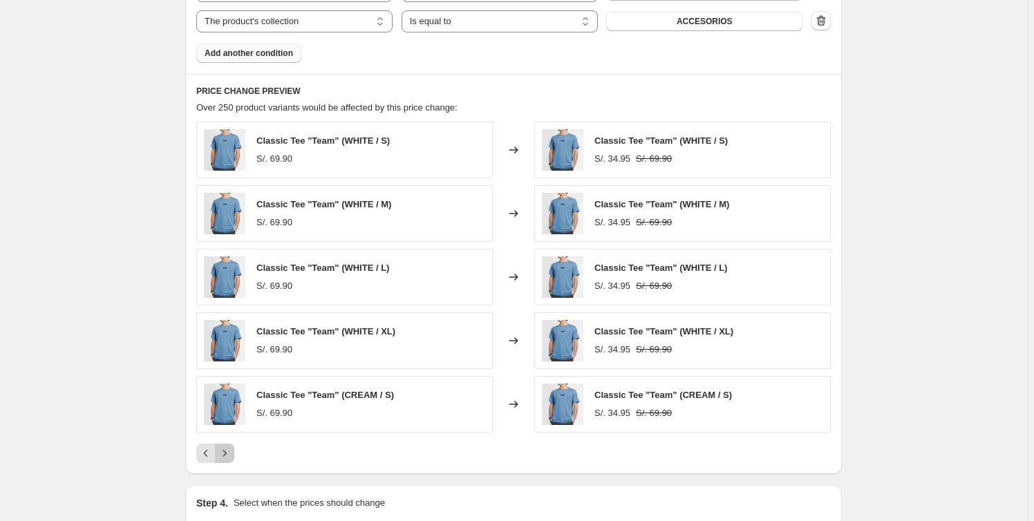
click at [228, 458] on icon "Next" at bounding box center [225, 454] width 14 height 14
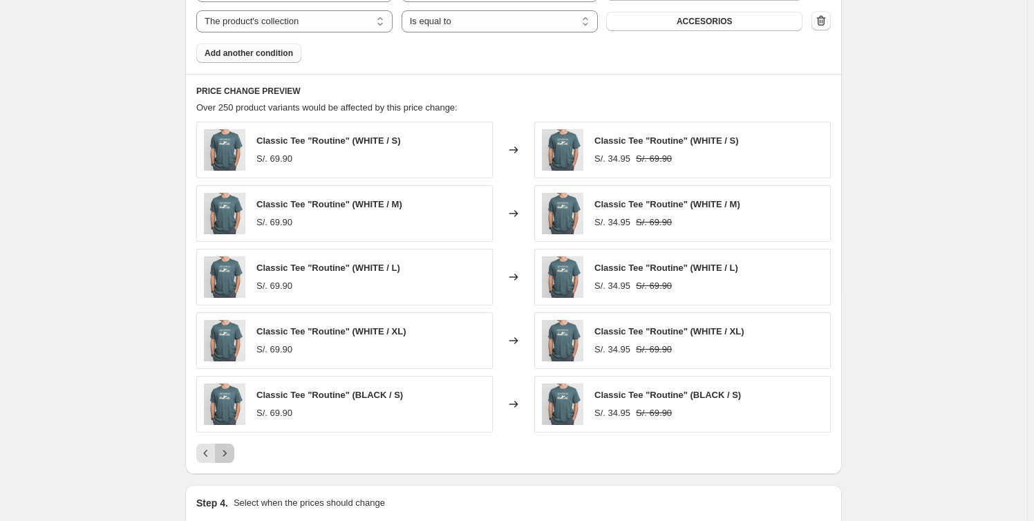
click at [228, 458] on icon "Next" at bounding box center [225, 454] width 14 height 14
click at [227, 458] on icon "Next" at bounding box center [225, 454] width 14 height 14
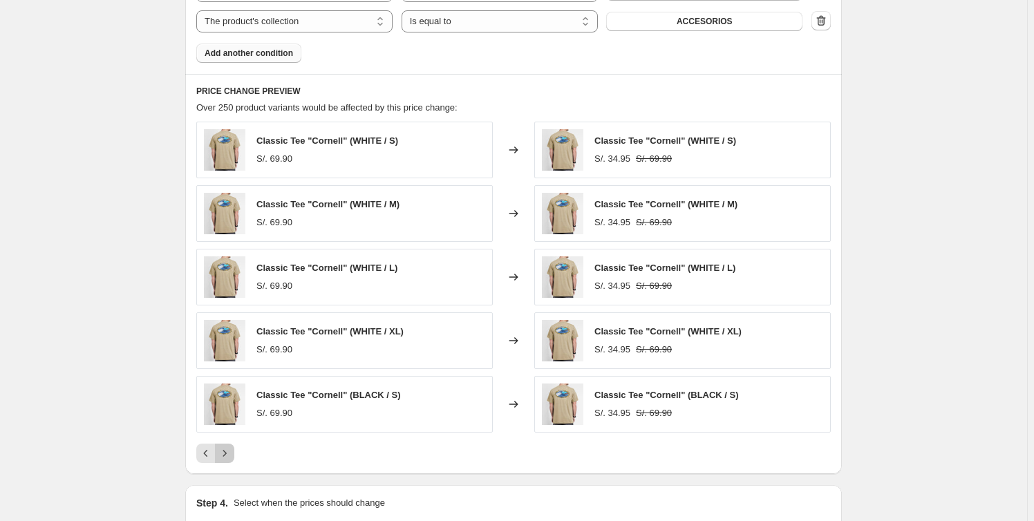
click at [227, 458] on icon "Next" at bounding box center [225, 454] width 14 height 14
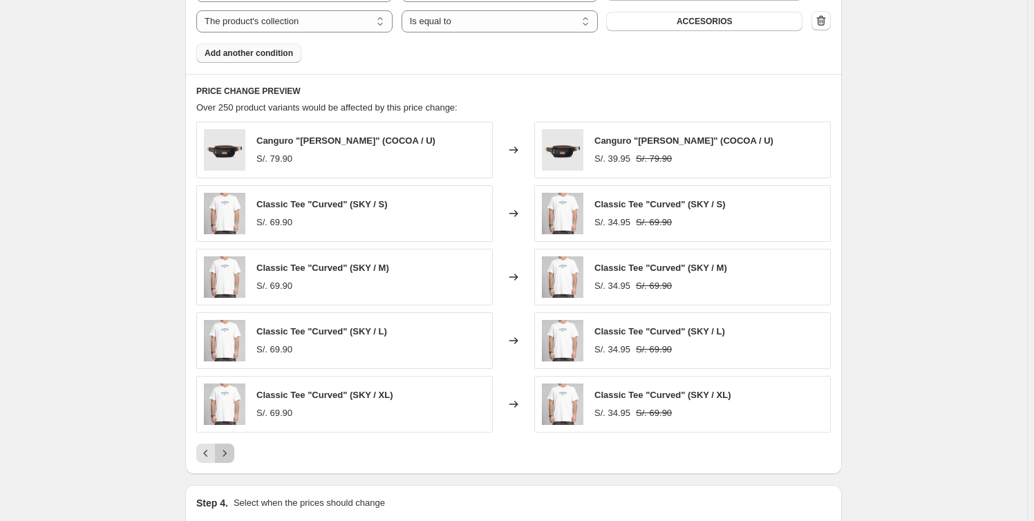
click at [227, 458] on icon "Next" at bounding box center [225, 454] width 14 height 14
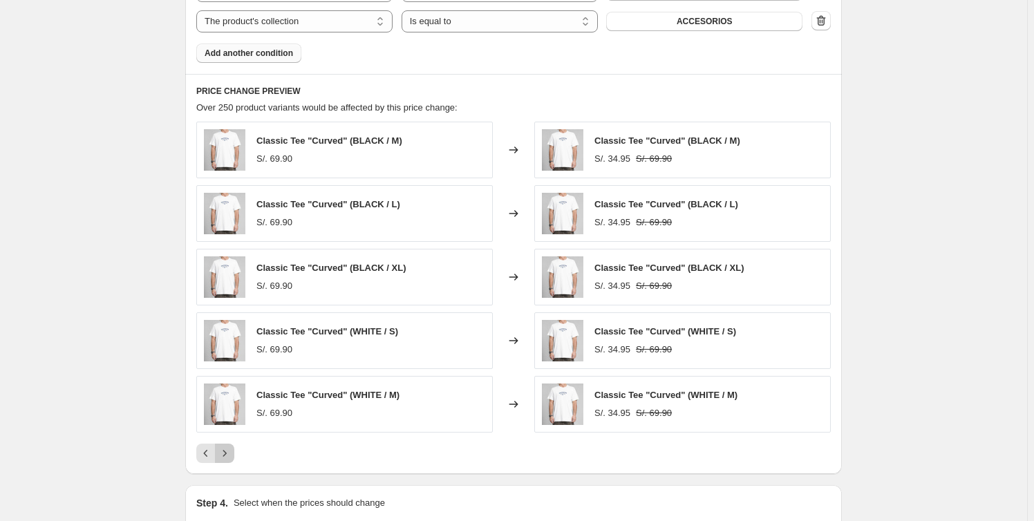
click at [227, 458] on icon "Next" at bounding box center [225, 454] width 14 height 14
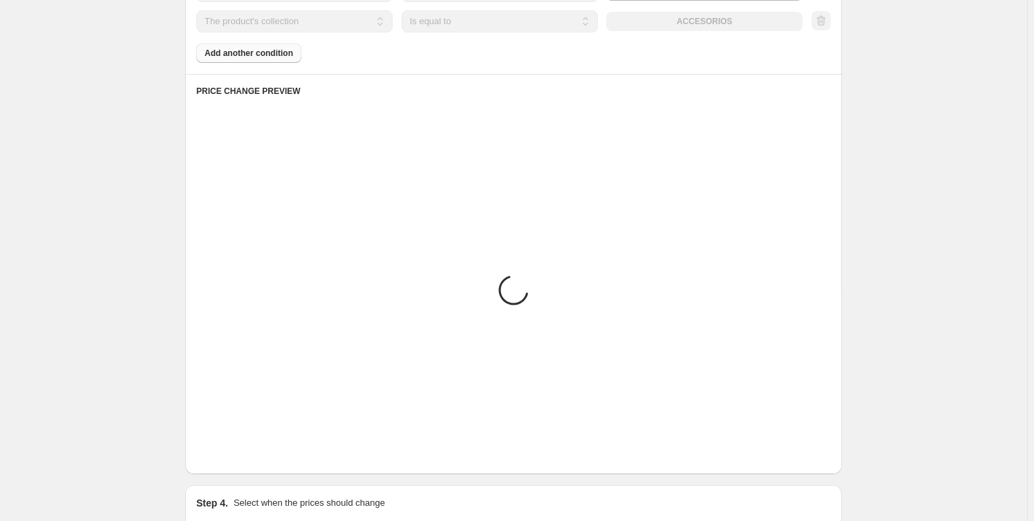
scroll to position [856, 0]
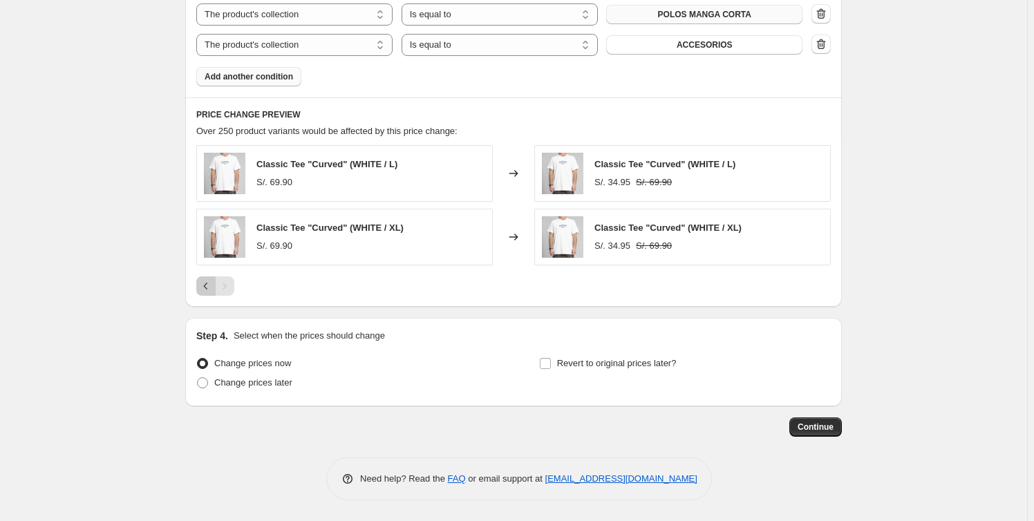
click at [209, 290] on icon "Previous" at bounding box center [206, 286] width 14 height 14
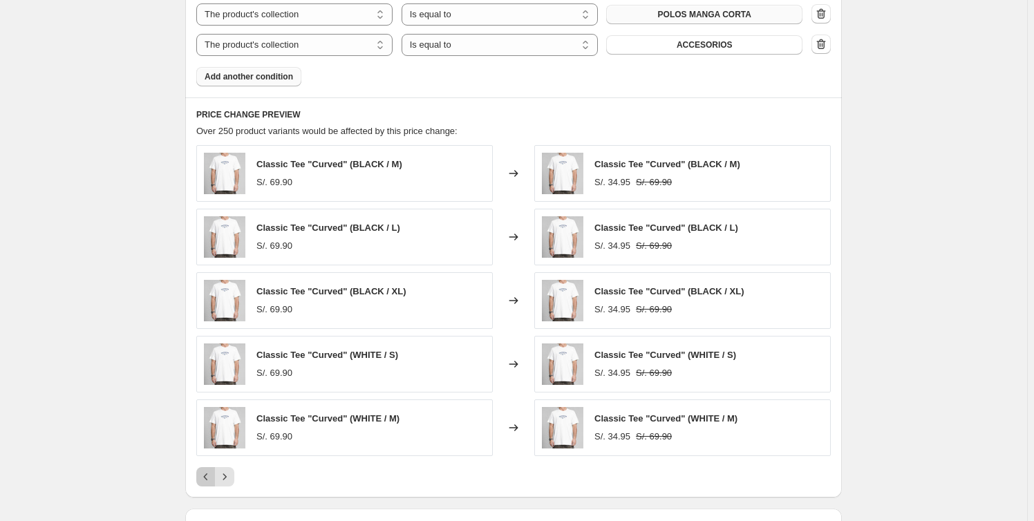
click at [207, 480] on icon "Previous" at bounding box center [206, 477] width 14 height 14
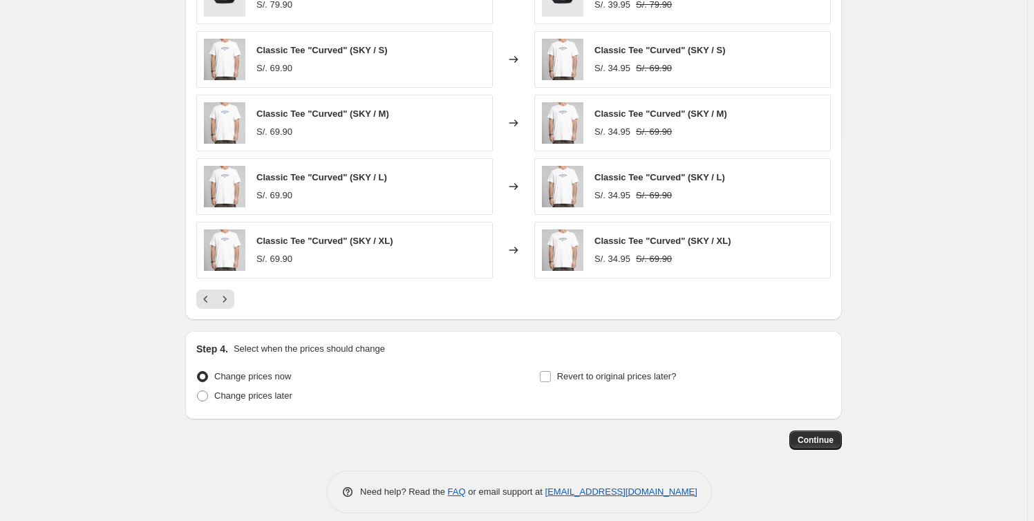
scroll to position [1046, 0]
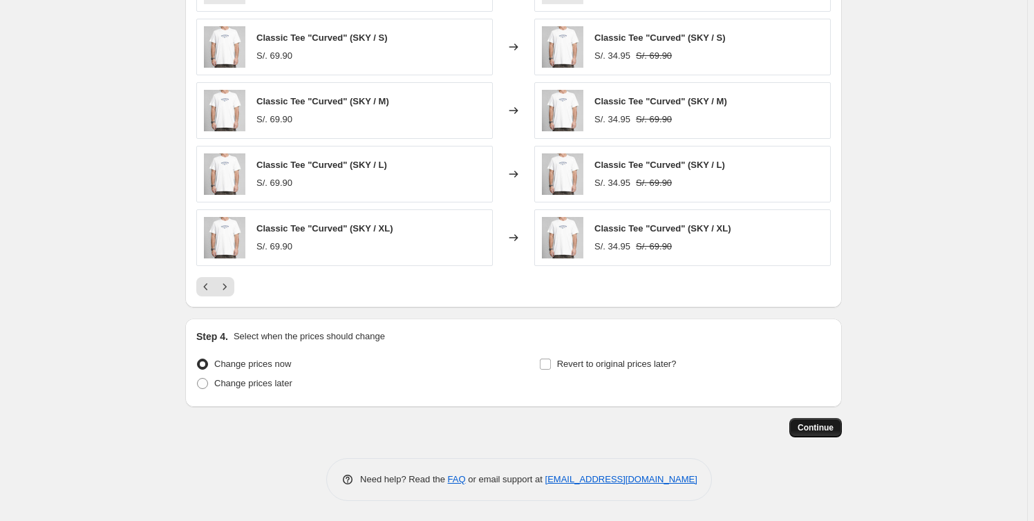
click at [815, 424] on span "Continue" at bounding box center [816, 427] width 36 height 11
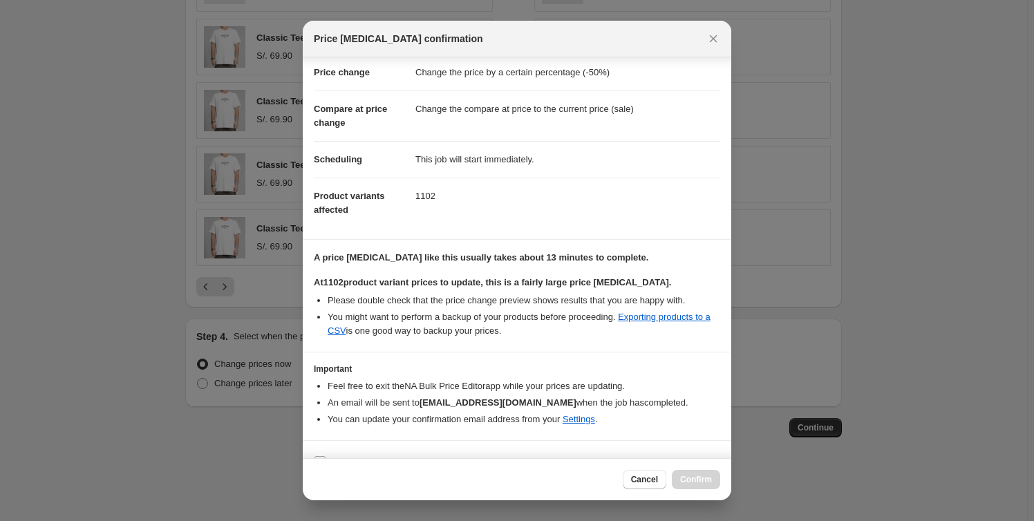
scroll to position [50, 0]
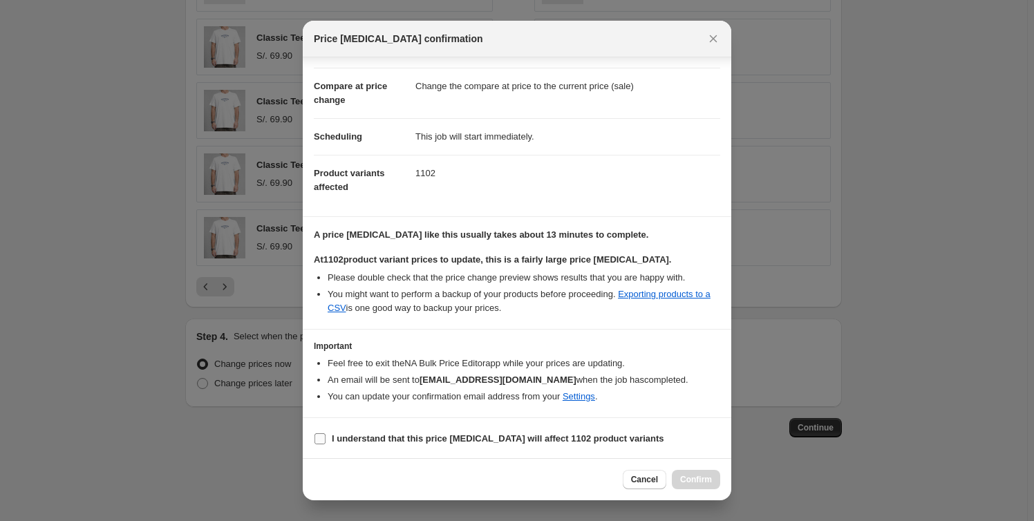
click at [383, 437] on b "I understand that this price [MEDICAL_DATA] will affect 1102 product variants" at bounding box center [498, 438] width 332 height 10
click at [326, 437] on input "I understand that this price [MEDICAL_DATA] will affect 1102 product variants" at bounding box center [320, 438] width 11 height 11
checkbox input "true"
click at [686, 476] on span "Confirm" at bounding box center [696, 479] width 32 height 11
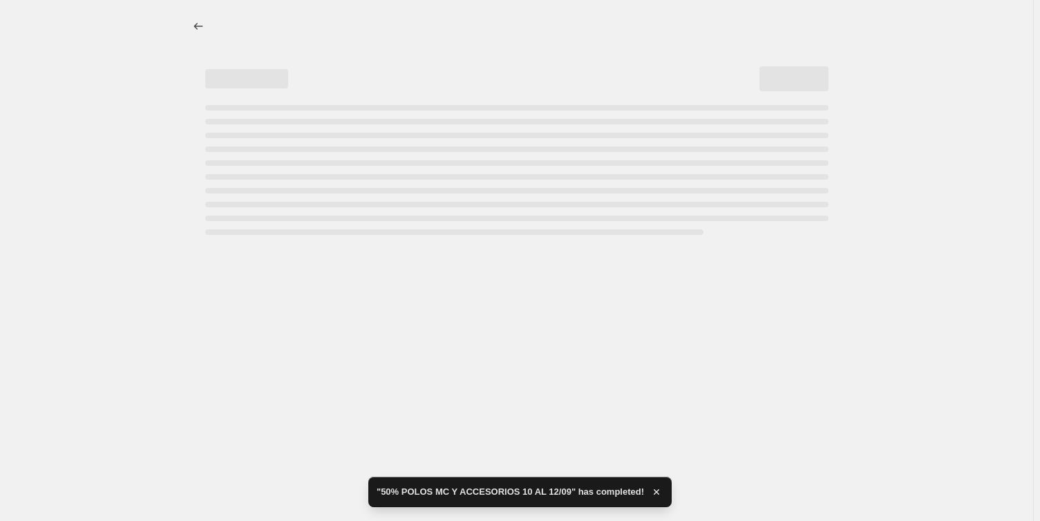
select select "percentage"
select select "collection"
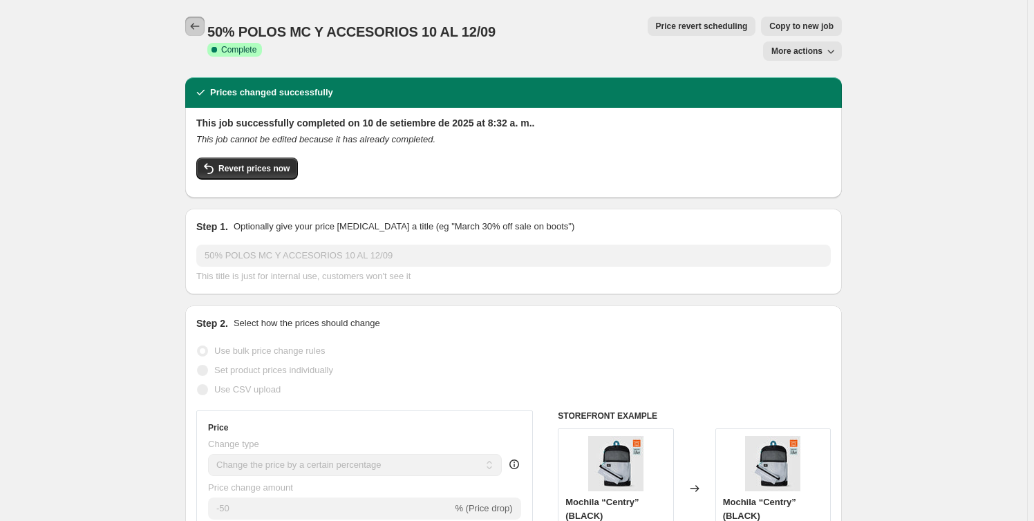
click at [205, 26] on button "Price change jobs" at bounding box center [194, 26] width 19 height 19
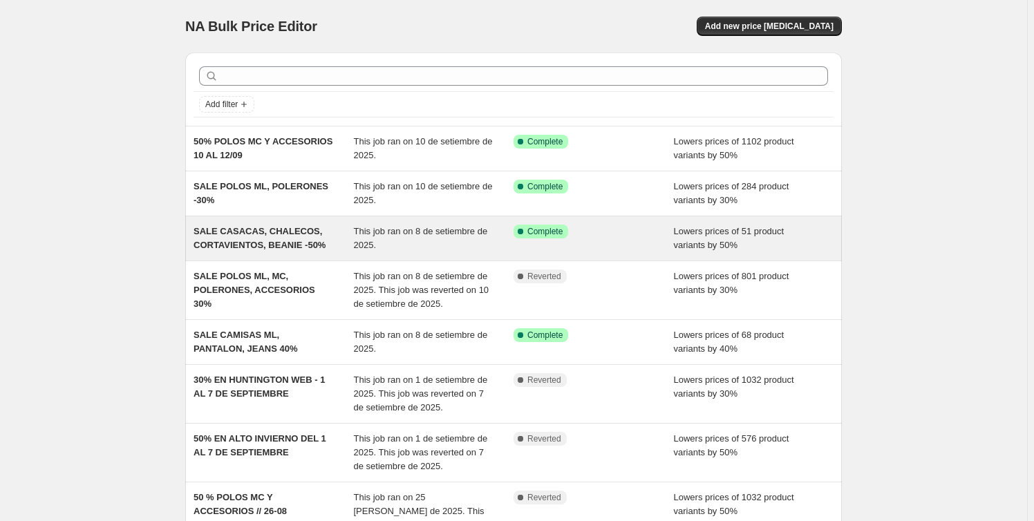
click at [310, 232] on span "SALE CASACAS, CHALECOS, CORTAVIENTOS, BEANIE -50%" at bounding box center [260, 238] width 132 height 24
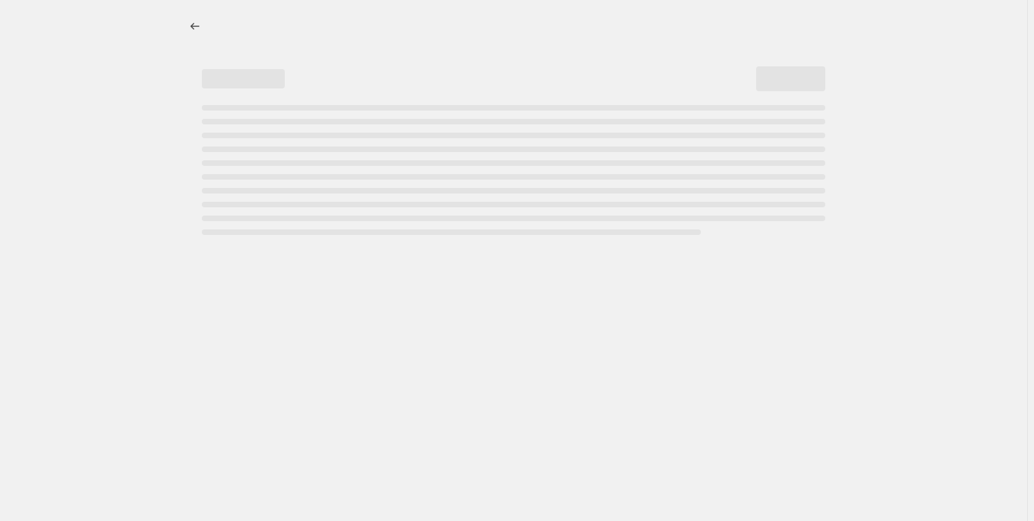
select select "percentage"
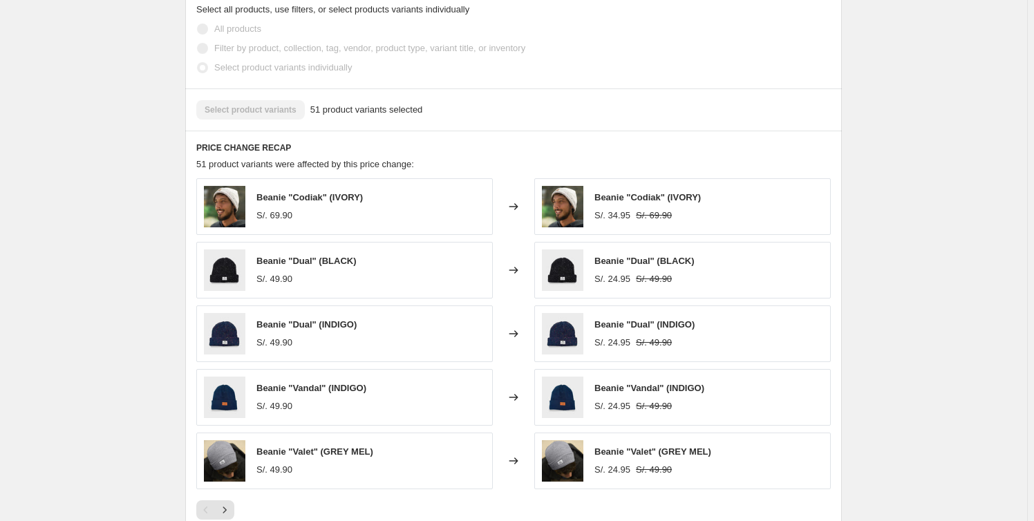
scroll to position [879, 0]
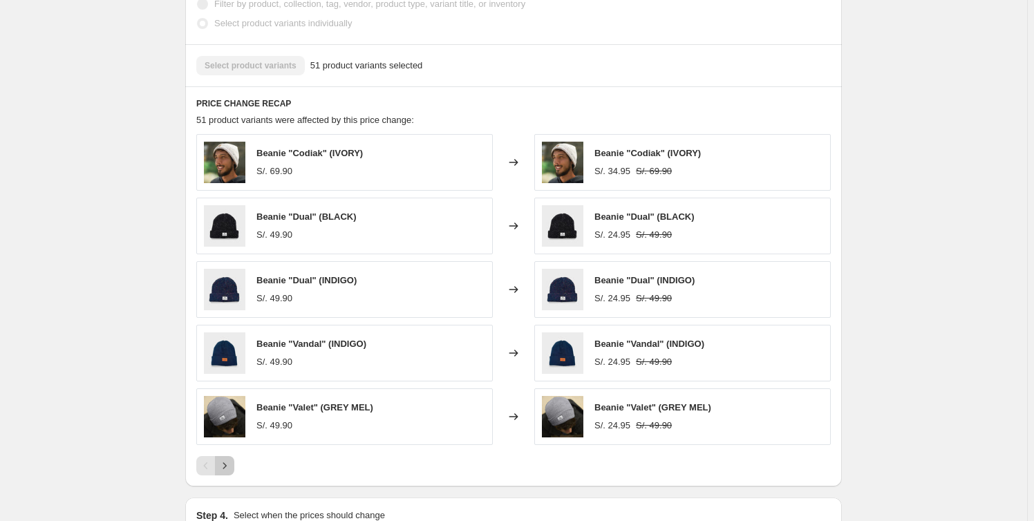
click at [230, 456] on button "Next" at bounding box center [224, 465] width 19 height 19
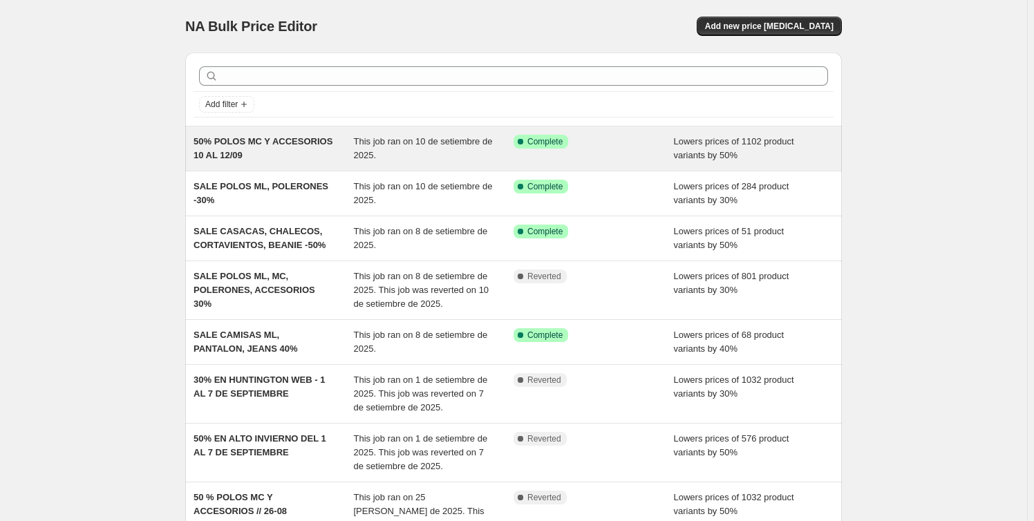
click at [323, 144] on span "50% POLOS MC Y ACCESORIOS 10 AL 12/09" at bounding box center [263, 148] width 139 height 24
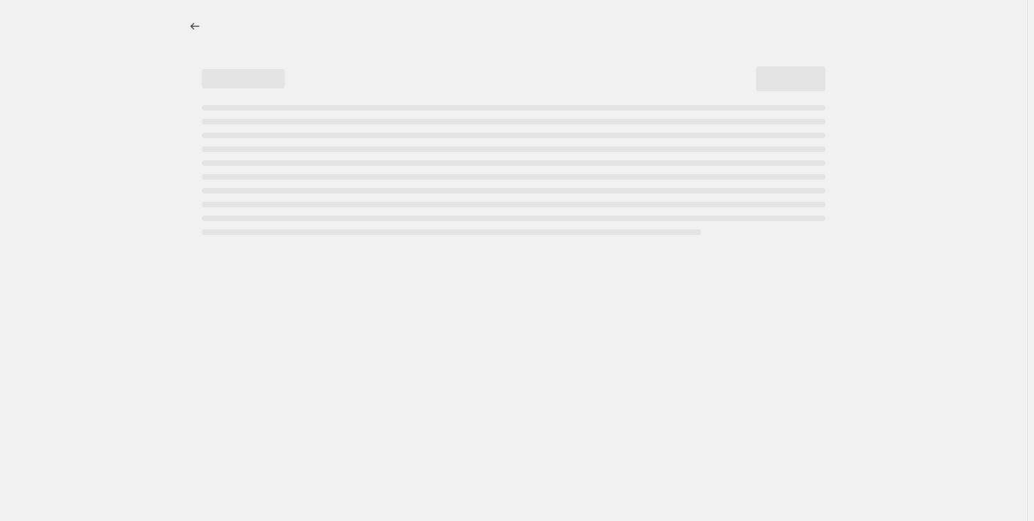
select select "percentage"
select select "collection"
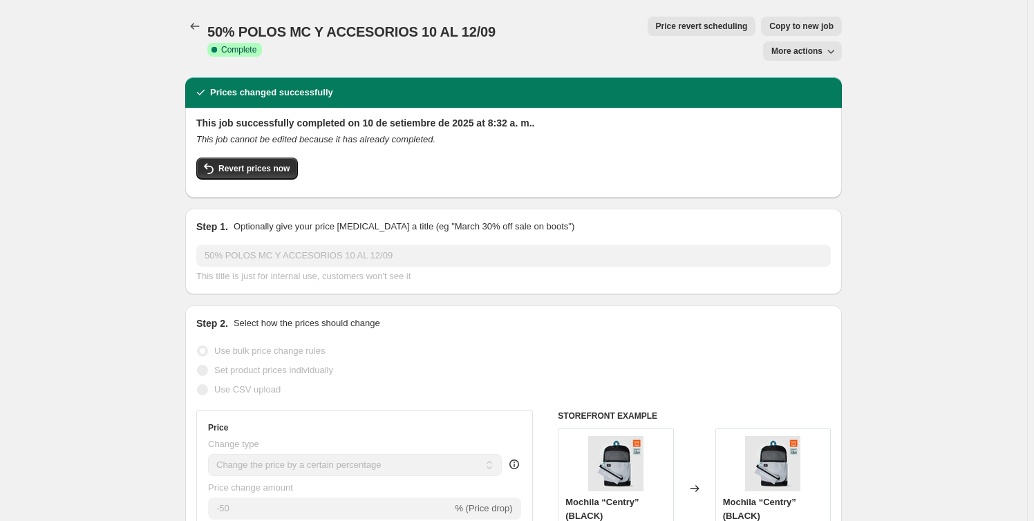
click at [830, 44] on icon "button" at bounding box center [831, 51] width 14 height 14
click at [246, 163] on span "Revert prices now" at bounding box center [253, 168] width 71 height 11
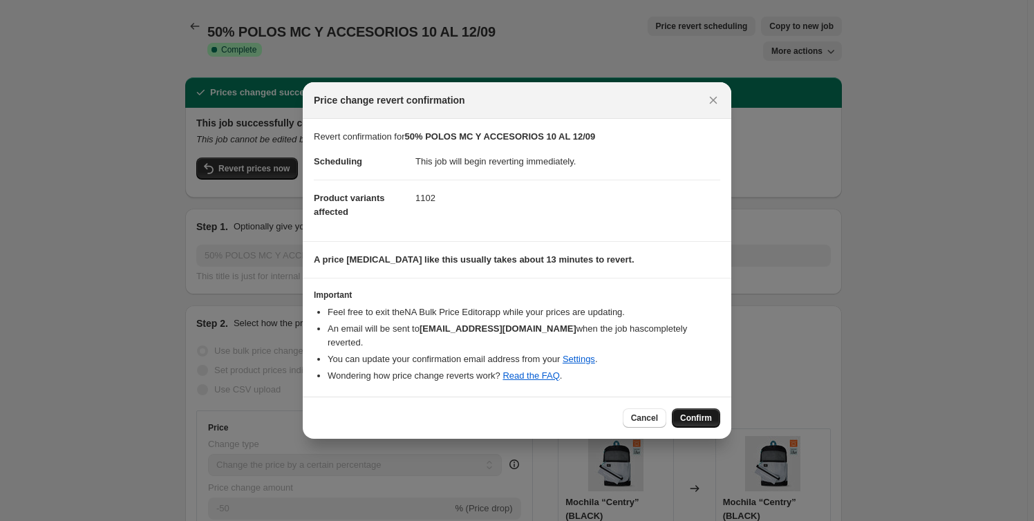
click at [692, 413] on span "Confirm" at bounding box center [696, 418] width 32 height 11
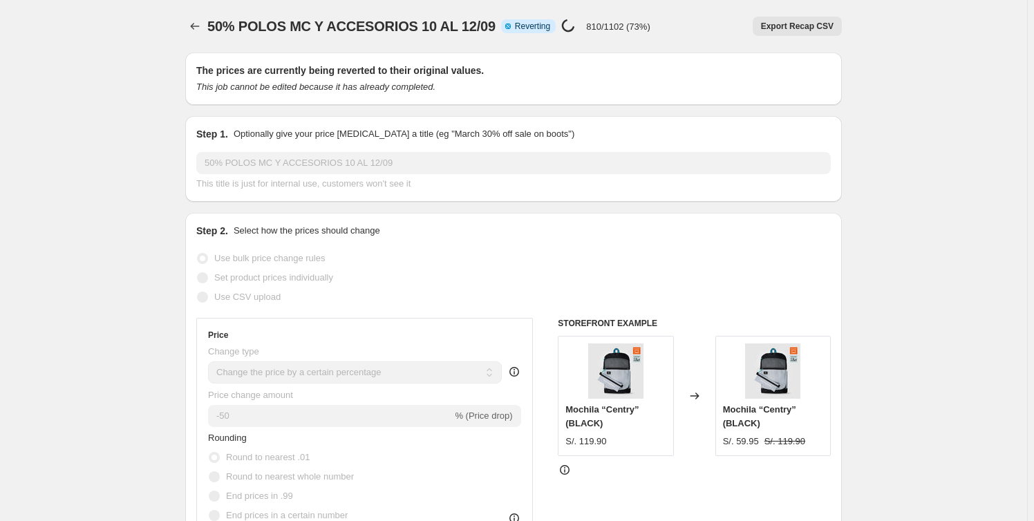
select select "percentage"
select select "collection"
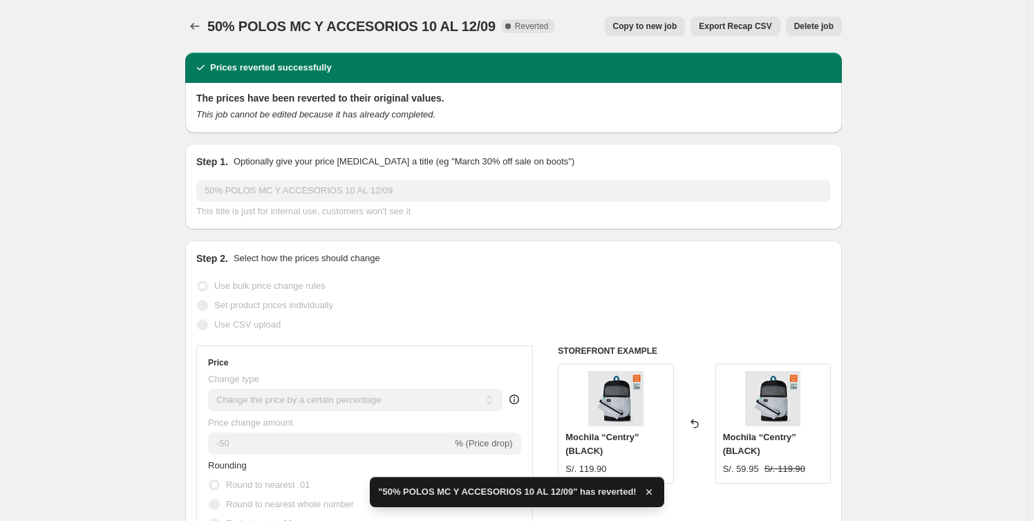
click at [642, 496] on icon "button" at bounding box center [649, 492] width 14 height 14
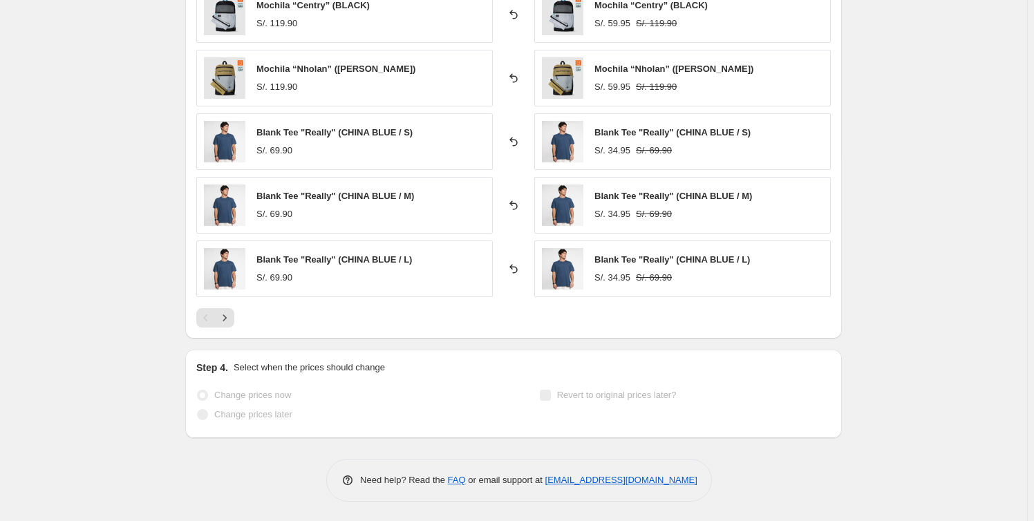
click at [243, 393] on span "Change prices now" at bounding box center [252, 395] width 77 height 10
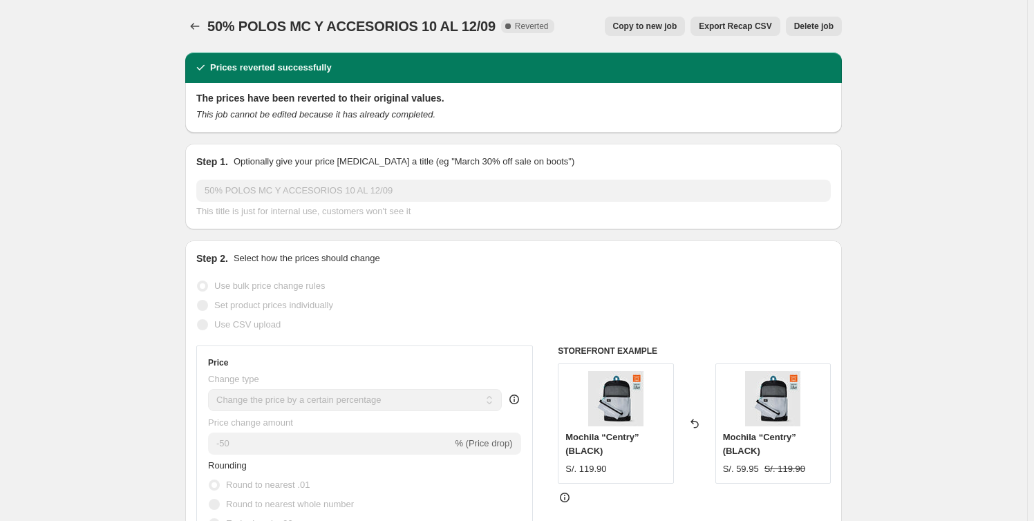
click at [648, 28] on span "Copy to new job" at bounding box center [645, 26] width 64 height 11
select select "percentage"
select select "collection"
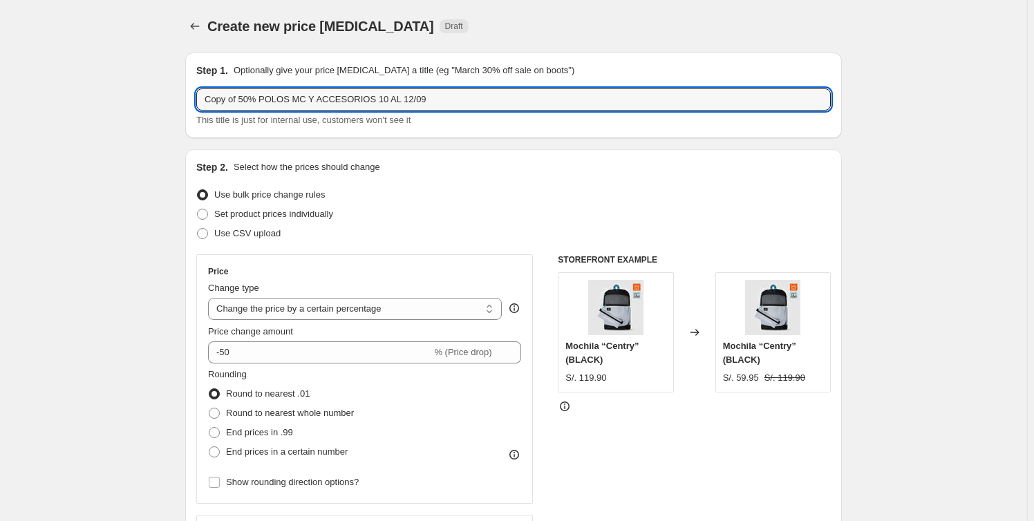
drag, startPoint x: 242, startPoint y: 102, endPoint x: 61, endPoint y: 98, distance: 181.1
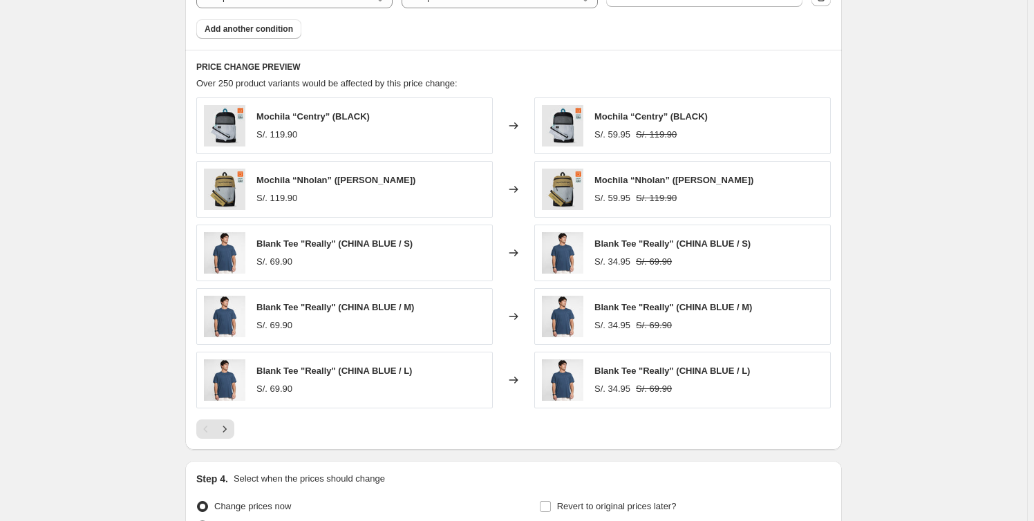
scroll to position [1005, 0]
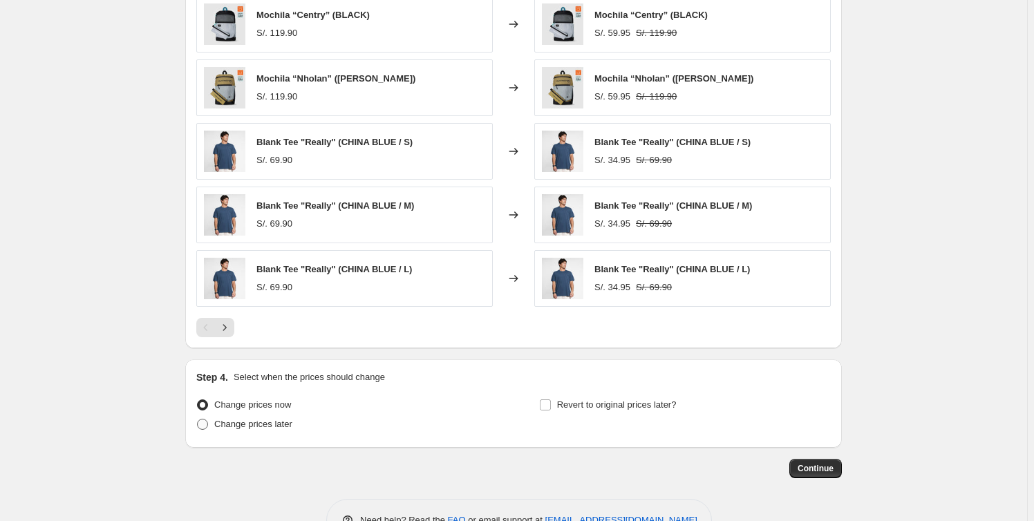
type input "-50% POLOS MC Y ACCESORIOS 10 AL 12/09"
click at [235, 427] on span "Change prices later" at bounding box center [253, 424] width 78 height 10
click at [198, 420] on input "Change prices later" at bounding box center [197, 419] width 1 height 1
radio input "true"
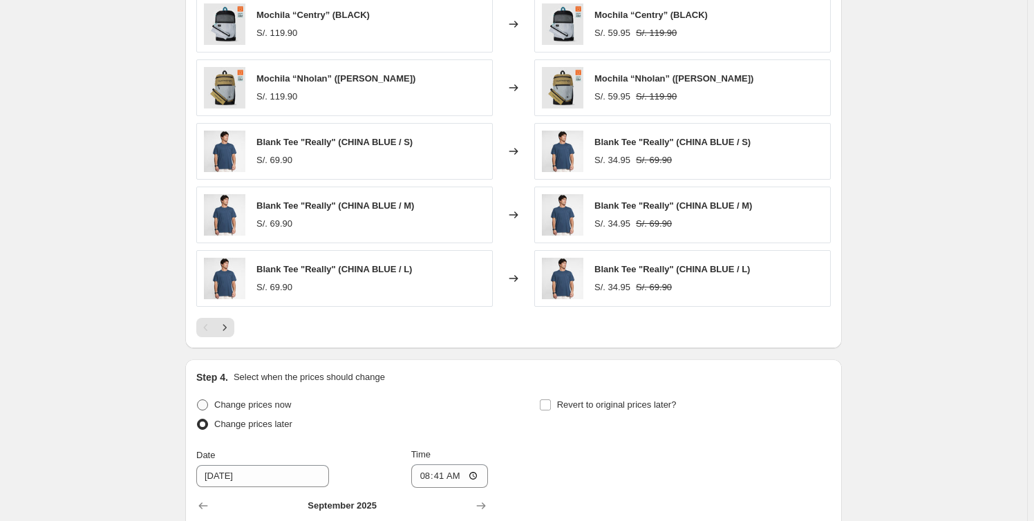
click at [222, 409] on span "Change prices now" at bounding box center [252, 405] width 77 height 10
click at [198, 400] on input "Change prices now" at bounding box center [197, 400] width 1 height 1
radio input "true"
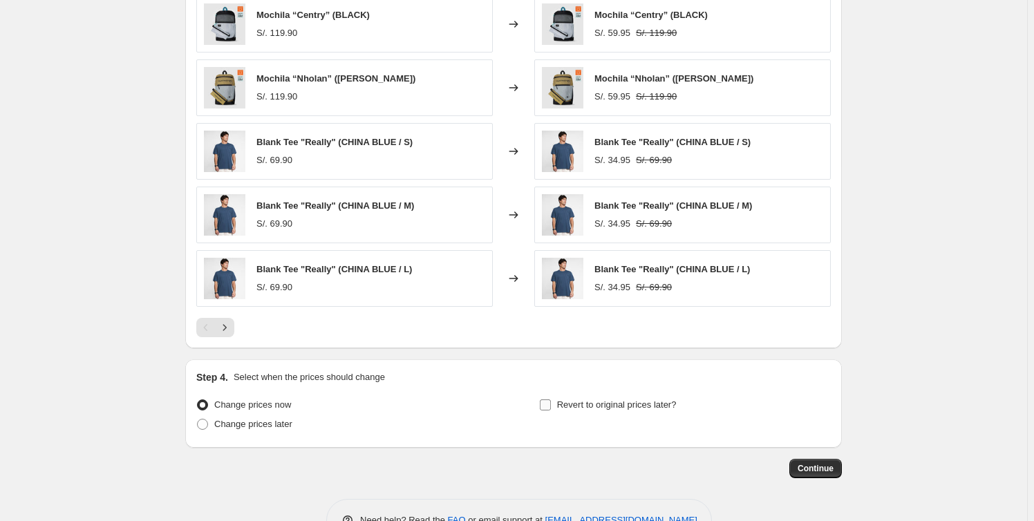
click at [570, 402] on span "Revert to original prices later?" at bounding box center [617, 405] width 120 height 10
click at [551, 402] on input "Revert to original prices later?" at bounding box center [545, 405] width 11 height 11
checkbox input "true"
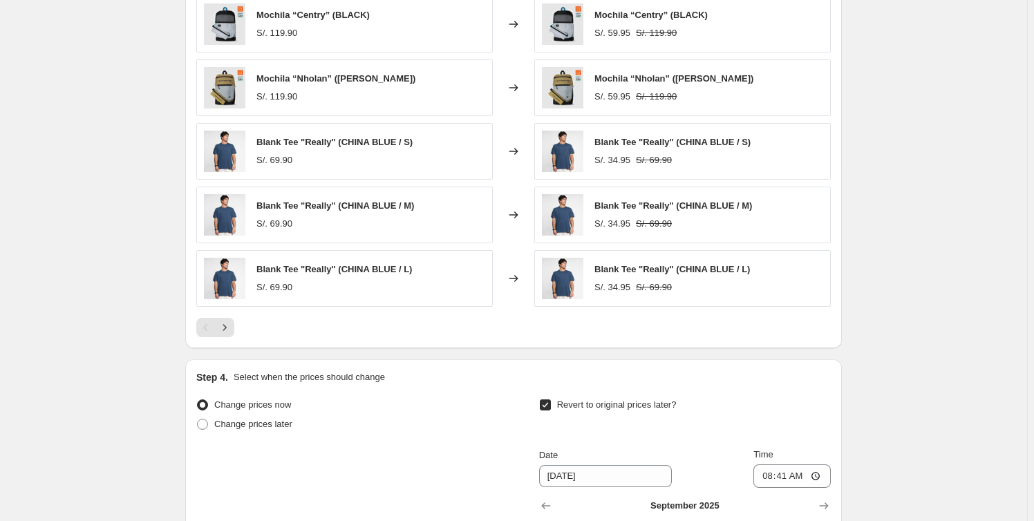
scroll to position [1257, 0]
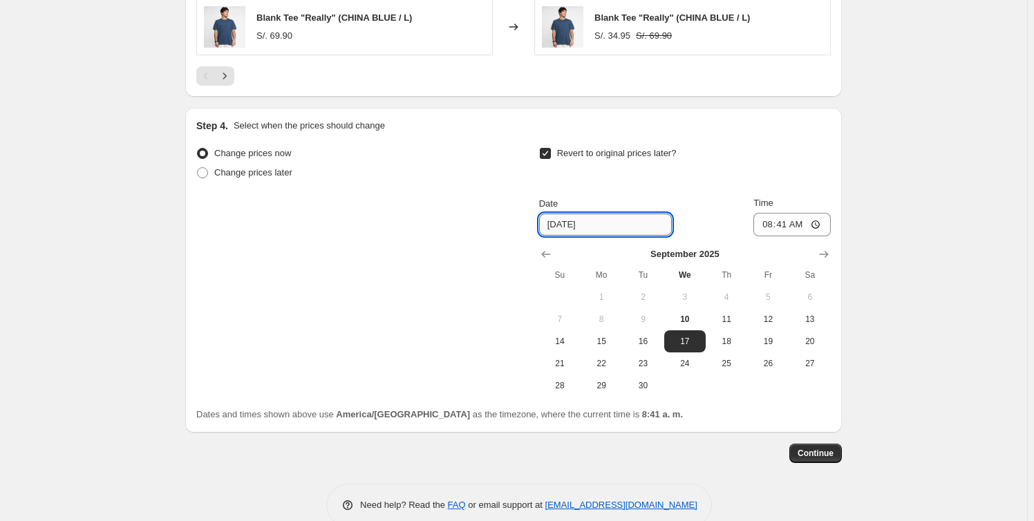
click at [552, 226] on input "[DATE]" at bounding box center [605, 225] width 133 height 22
click at [779, 324] on button "12" at bounding box center [767, 319] width 41 height 22
type input "[DATE]"
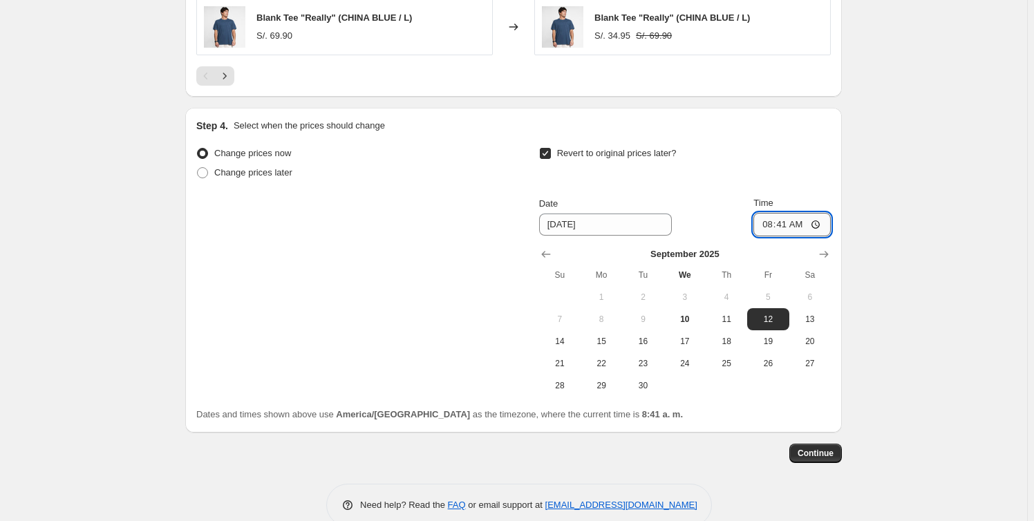
click at [789, 221] on input "08:41" at bounding box center [791, 225] width 77 height 24
type input "23:59"
click at [824, 454] on span "Continue" at bounding box center [816, 453] width 36 height 11
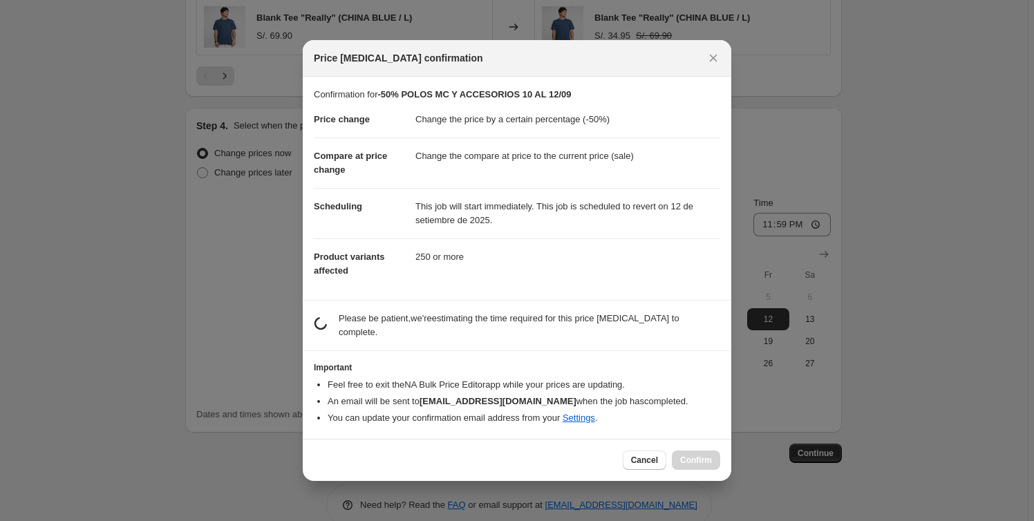
click at [721, 59] on button "Close" at bounding box center [713, 57] width 19 height 19
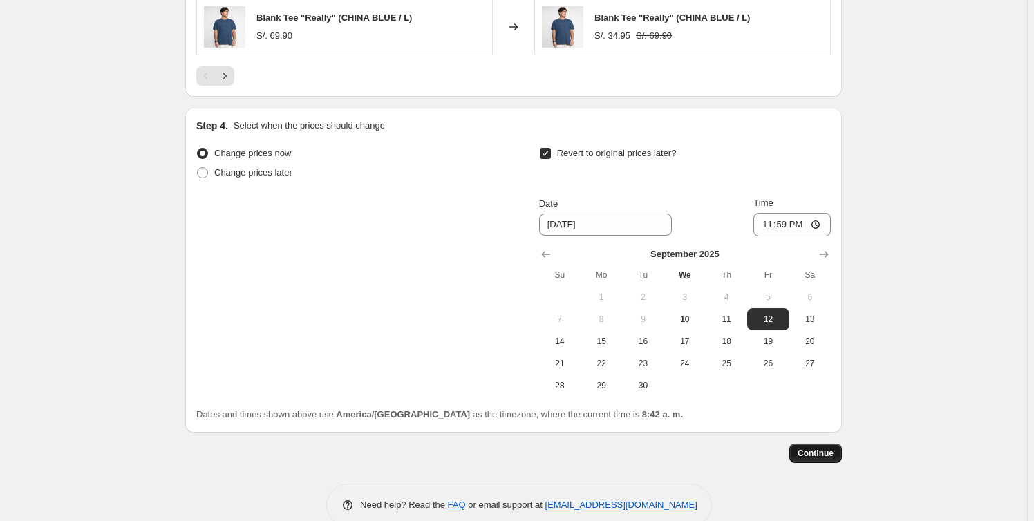
click at [820, 455] on span "Continue" at bounding box center [816, 453] width 36 height 11
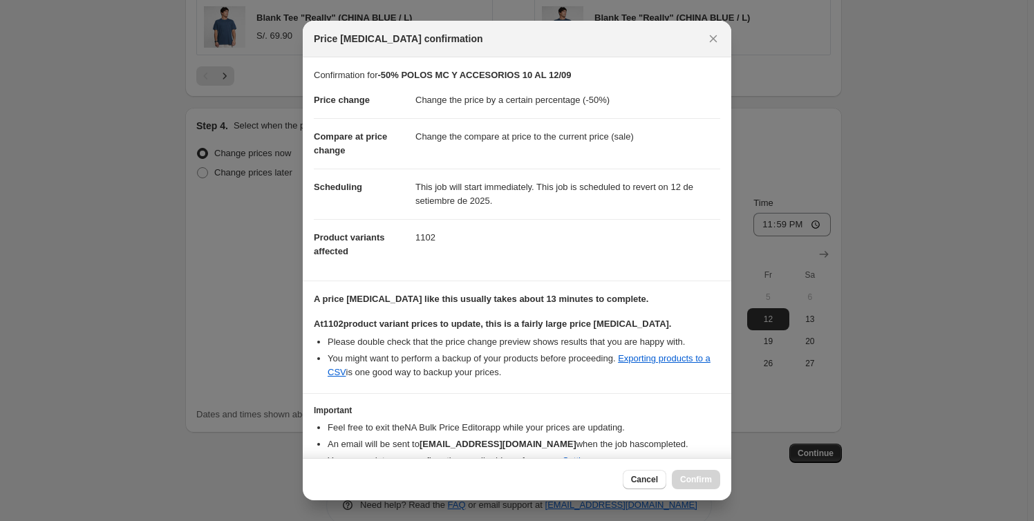
scroll to position [64, 0]
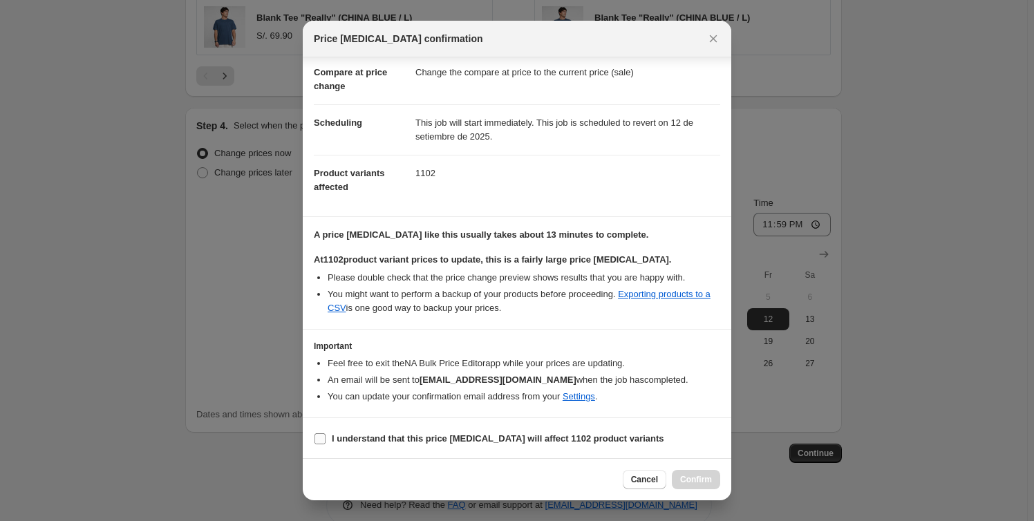
click at [341, 439] on b "I understand that this price [MEDICAL_DATA] will affect 1102 product variants" at bounding box center [498, 438] width 332 height 10
click at [326, 439] on input "I understand that this price [MEDICAL_DATA] will affect 1102 product variants" at bounding box center [320, 438] width 11 height 11
checkbox input "true"
click at [704, 480] on span "Confirm" at bounding box center [696, 479] width 32 height 11
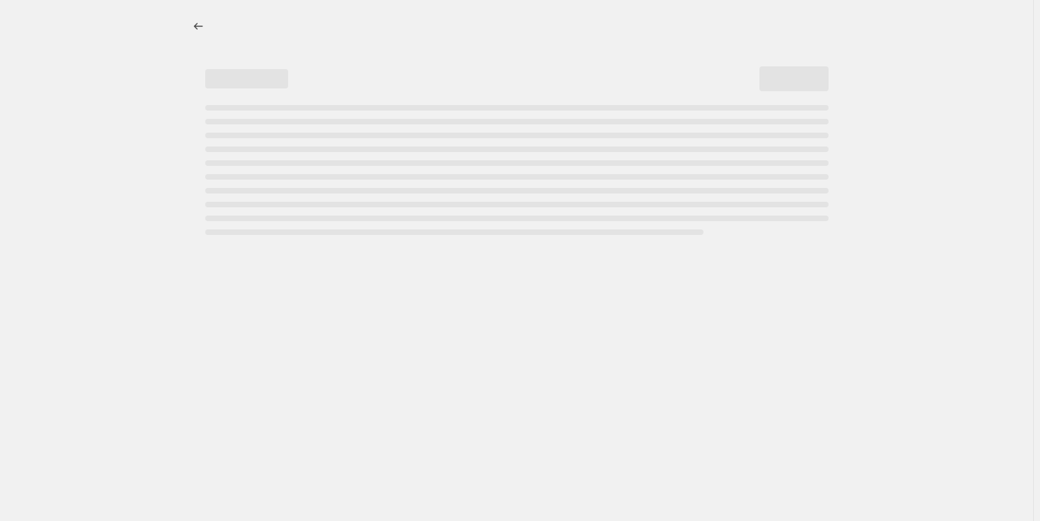
select select "percentage"
select select "collection"
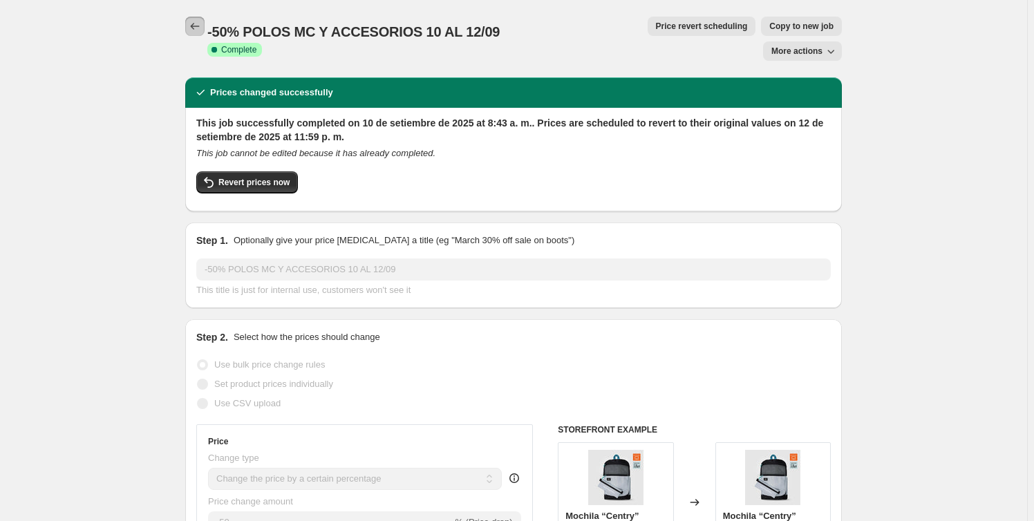
click at [195, 26] on icon "Price change jobs" at bounding box center [195, 26] width 9 height 7
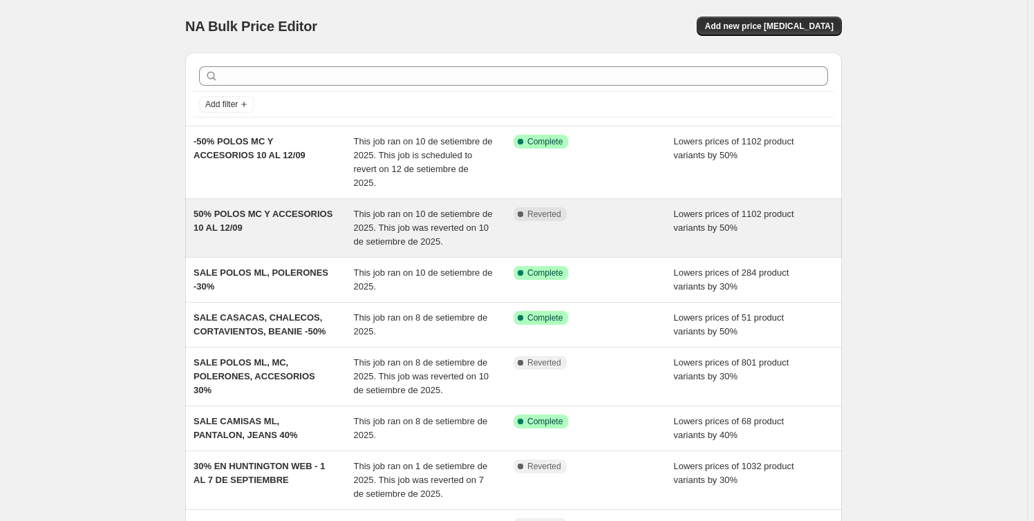
click at [682, 227] on div "Lowers prices of 1102 product variants by 50%" at bounding box center [754, 227] width 160 height 41
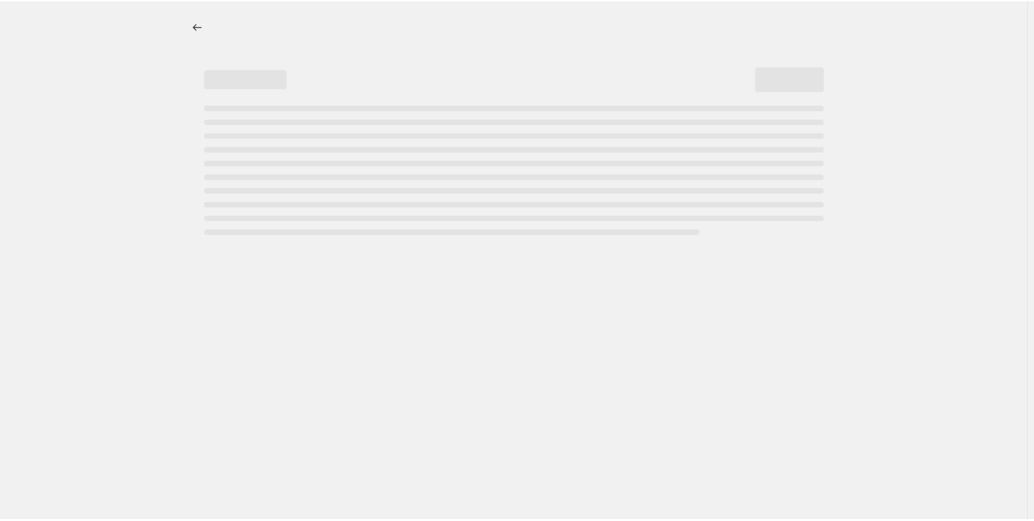
select select "percentage"
select select "collection"
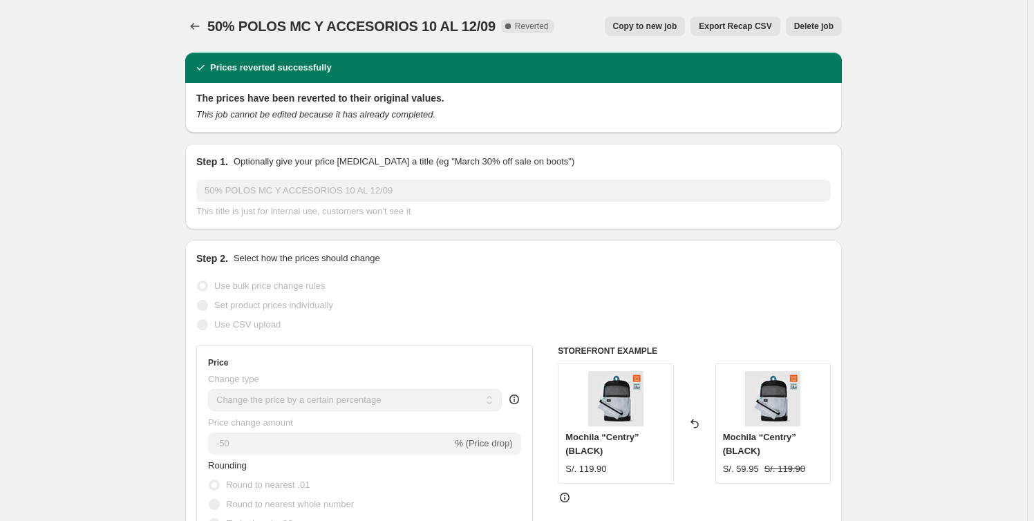
click at [834, 30] on span "Delete job" at bounding box center [813, 26] width 39 height 11
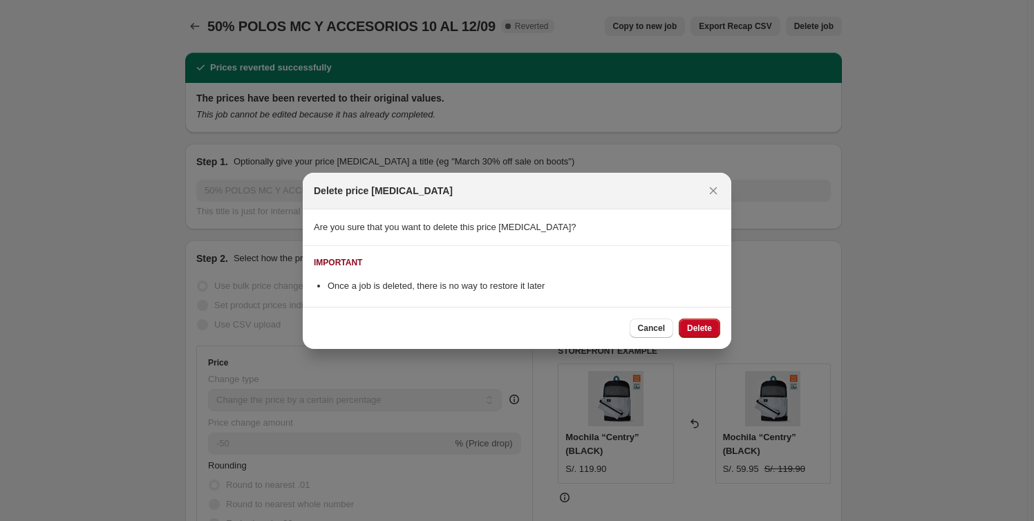
drag, startPoint x: 715, startPoint y: 330, endPoint x: 637, endPoint y: 284, distance: 90.8
click at [687, 238] on div "Delete price change job Are you sure that you want to delete this price change …" at bounding box center [517, 261] width 429 height 176
drag, startPoint x: 564, startPoint y: 290, endPoint x: 328, endPoint y: 294, distance: 236.4
click at [328, 294] on section "IMPORTANT Once a job is deleted, there is no way to restore it later" at bounding box center [517, 276] width 429 height 61
copy li "Once a job is deleted, there is no way to restore it later"
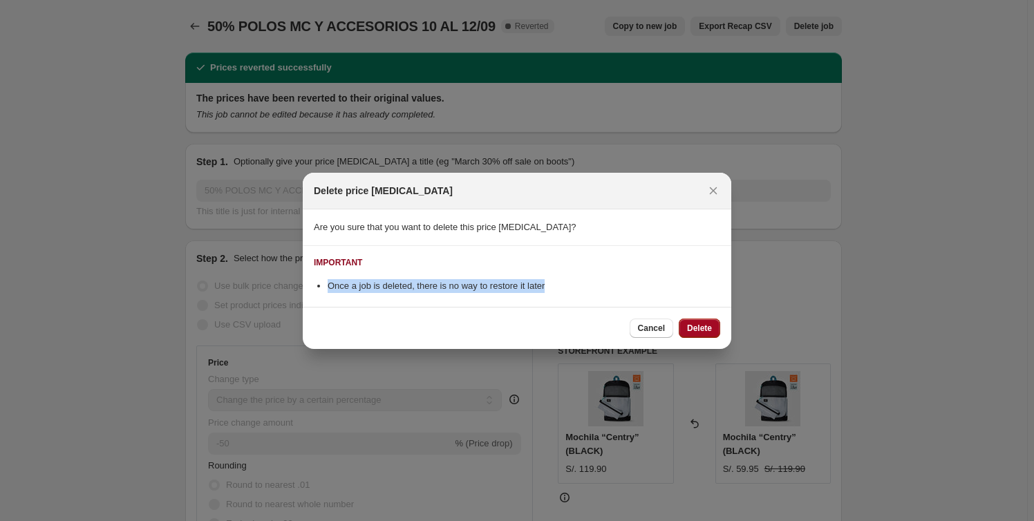
click at [712, 330] on button "Delete" at bounding box center [699, 328] width 41 height 19
